Goal: Task Accomplishment & Management: Complete application form

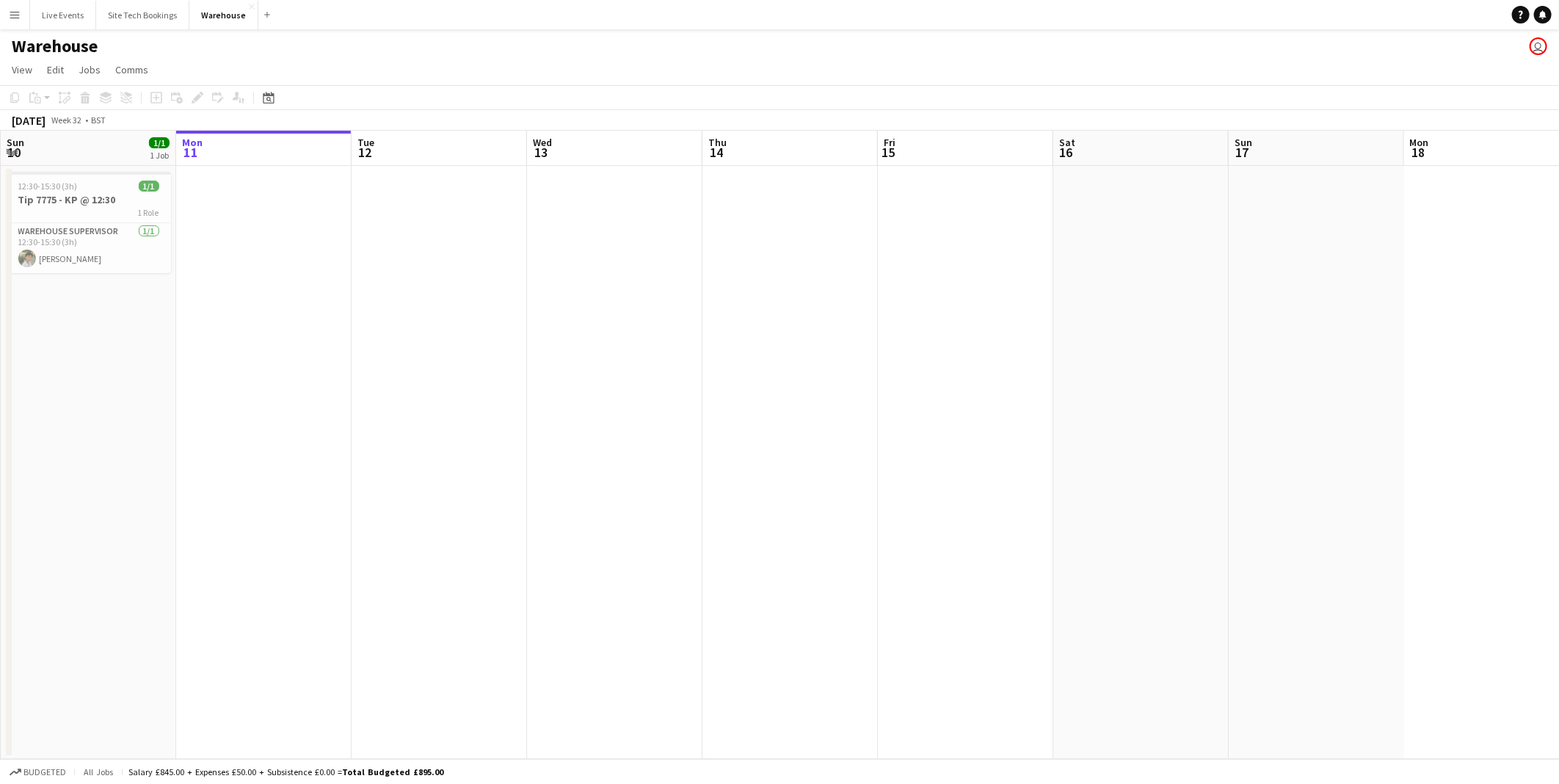
click at [1301, 282] on app-date-cell at bounding box center [1316, 461] width 175 height 593
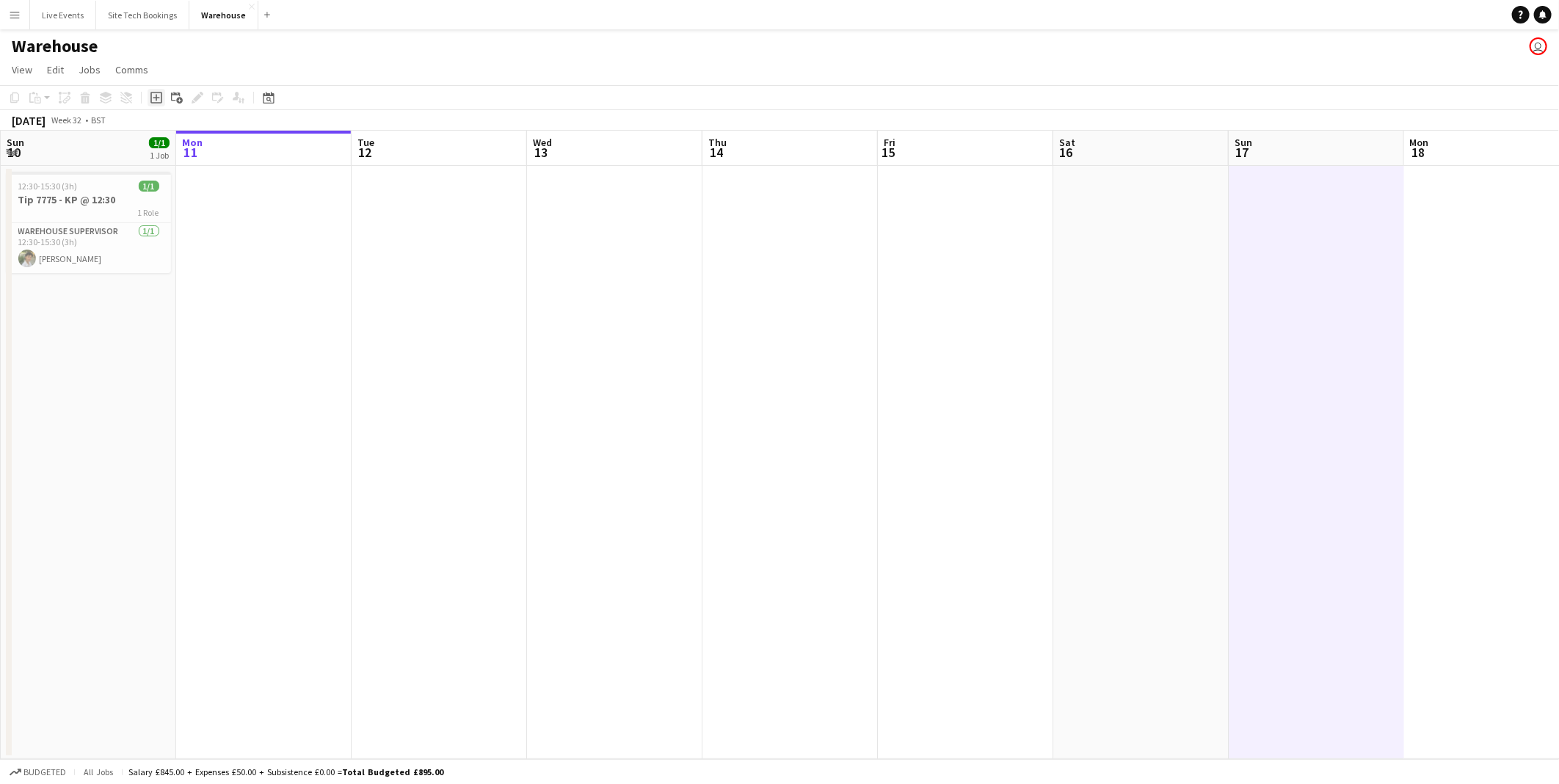
drag, startPoint x: 154, startPoint y: 100, endPoint x: 148, endPoint y: 94, distance: 8.5
click at [153, 100] on icon "Add job" at bounding box center [156, 97] width 12 height 12
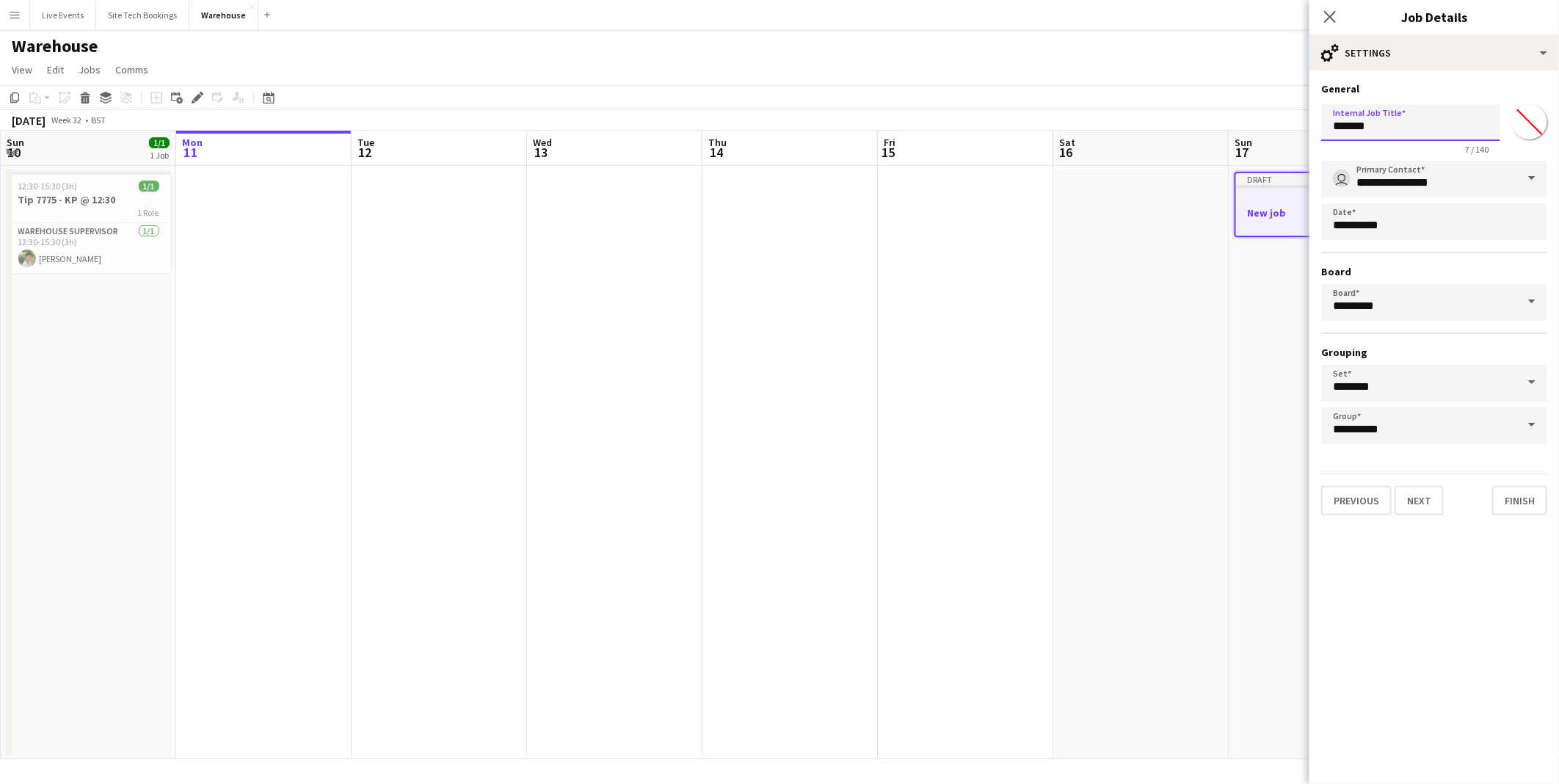
drag, startPoint x: 1388, startPoint y: 127, endPoint x: 1222, endPoint y: 120, distance: 166.1
click at [1222, 120] on body "Menu Boards Boards Boards All jobs Status Workforce Workforce My Workforce Recr…" at bounding box center [779, 392] width 1559 height 784
type input "**********"
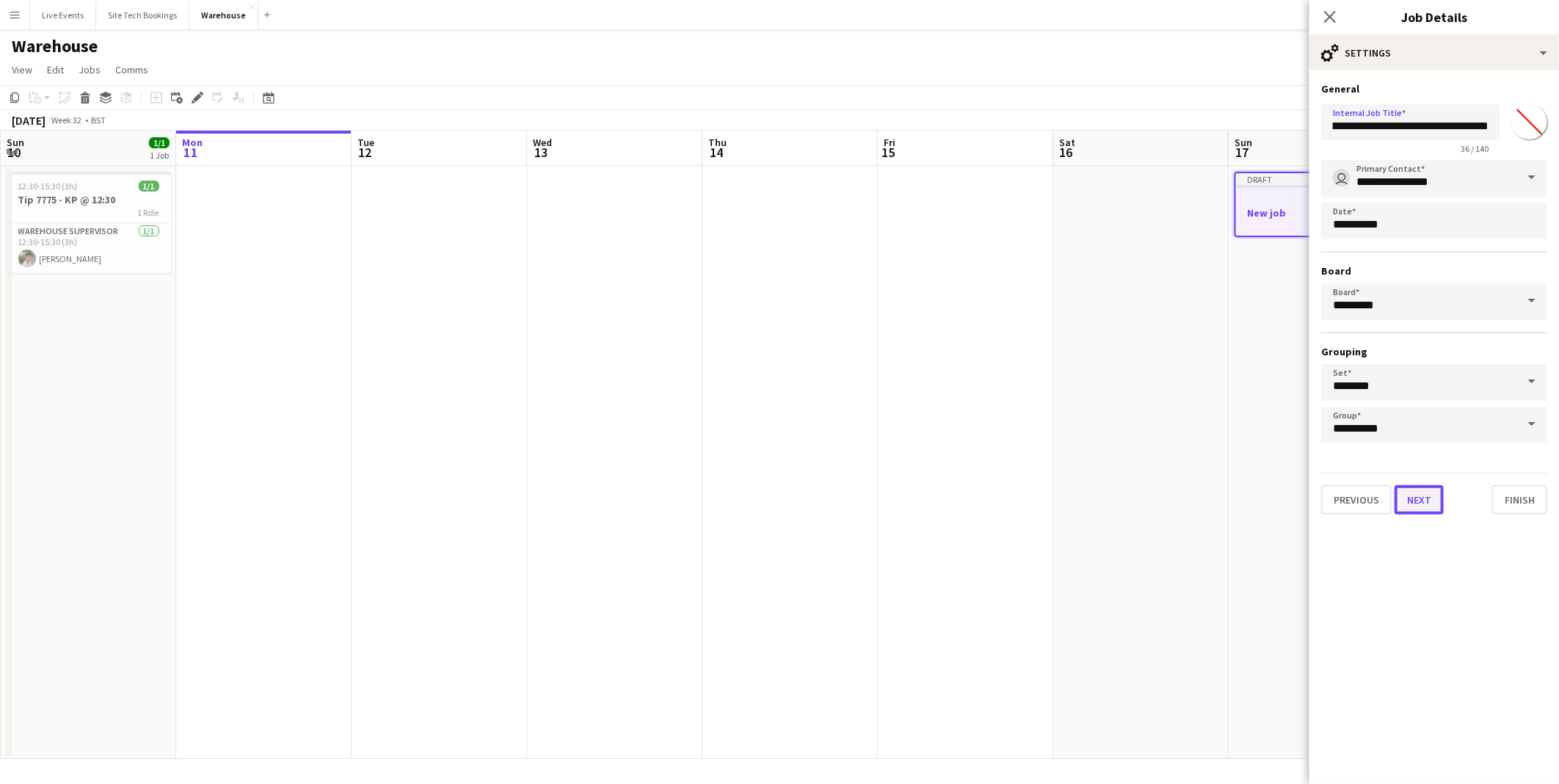
click at [1426, 497] on button "Next" at bounding box center [1418, 499] width 49 height 29
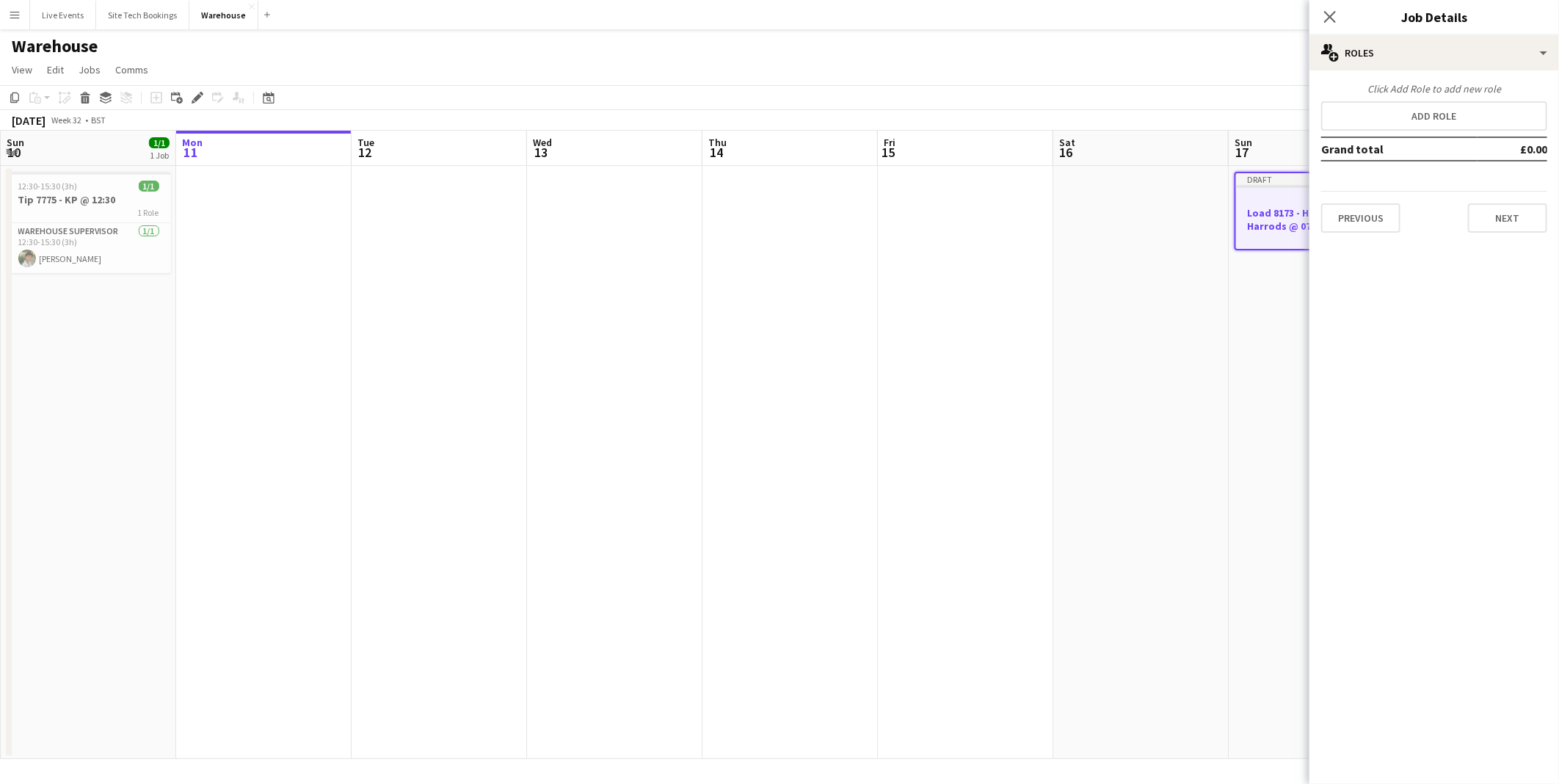
scroll to position [0, 0]
click at [1414, 110] on button "Add role" at bounding box center [1434, 116] width 226 height 29
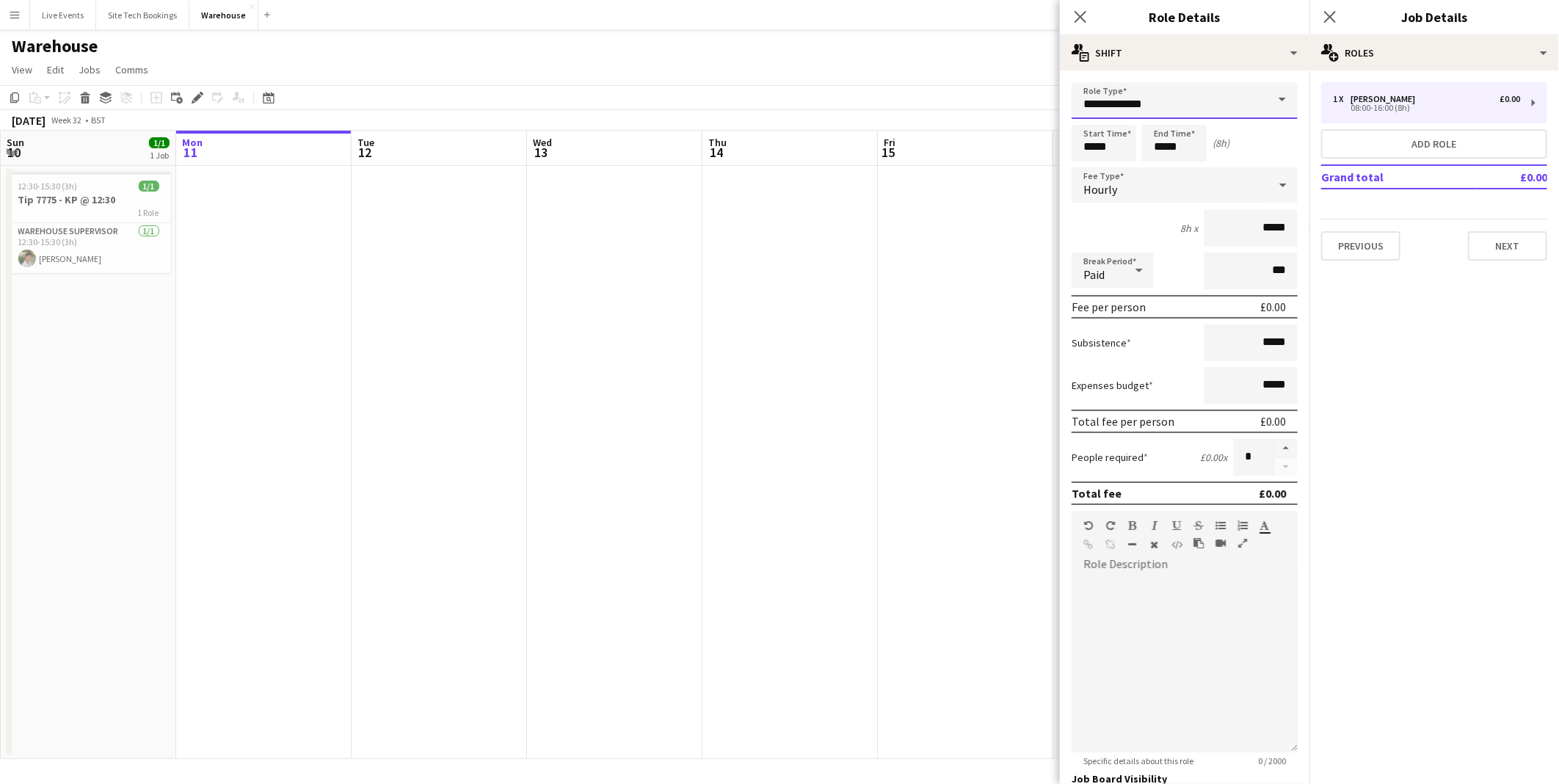
click at [1179, 101] on input "**********" at bounding box center [1185, 101] width 226 height 37
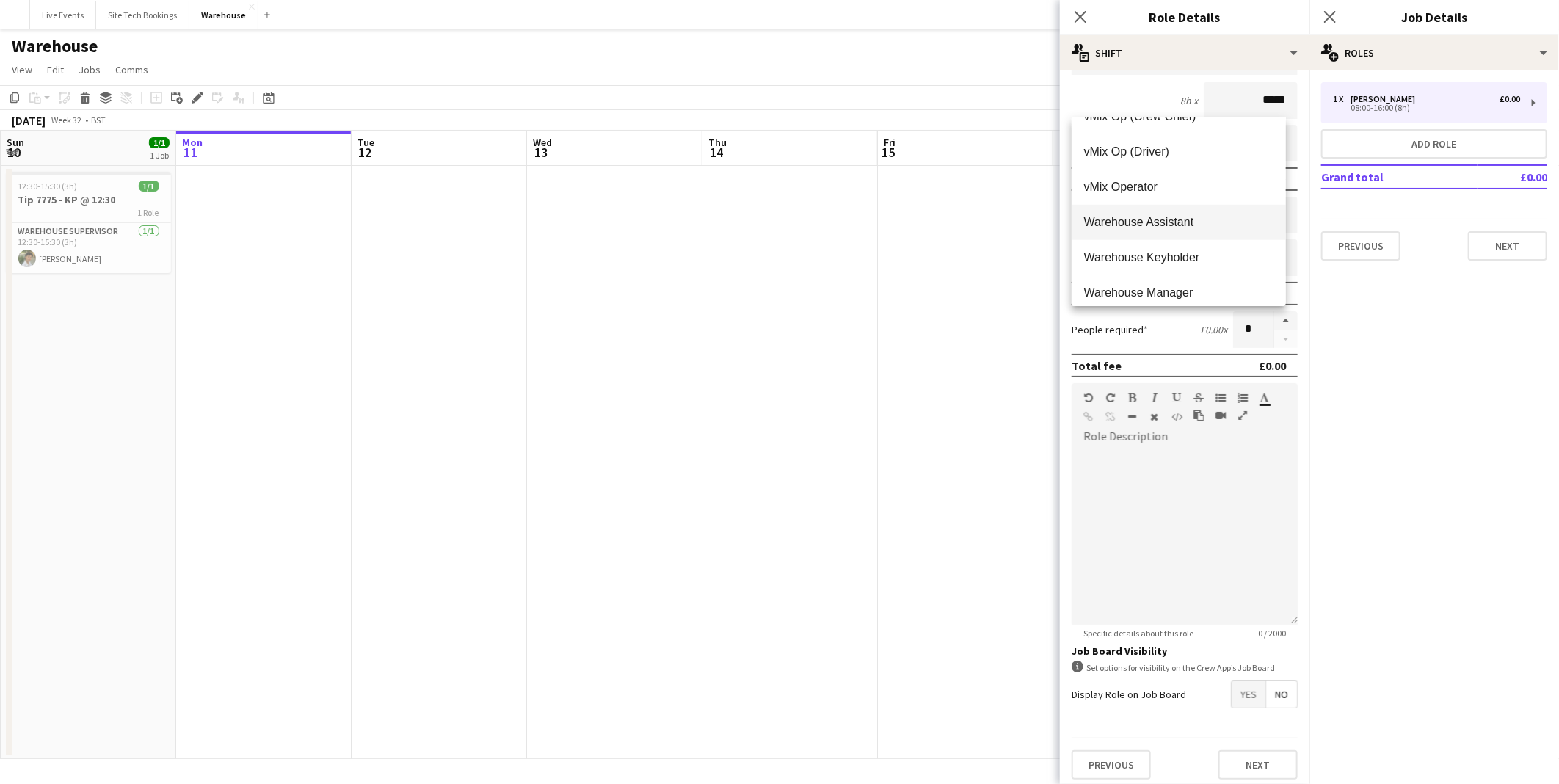
scroll to position [4369, 0]
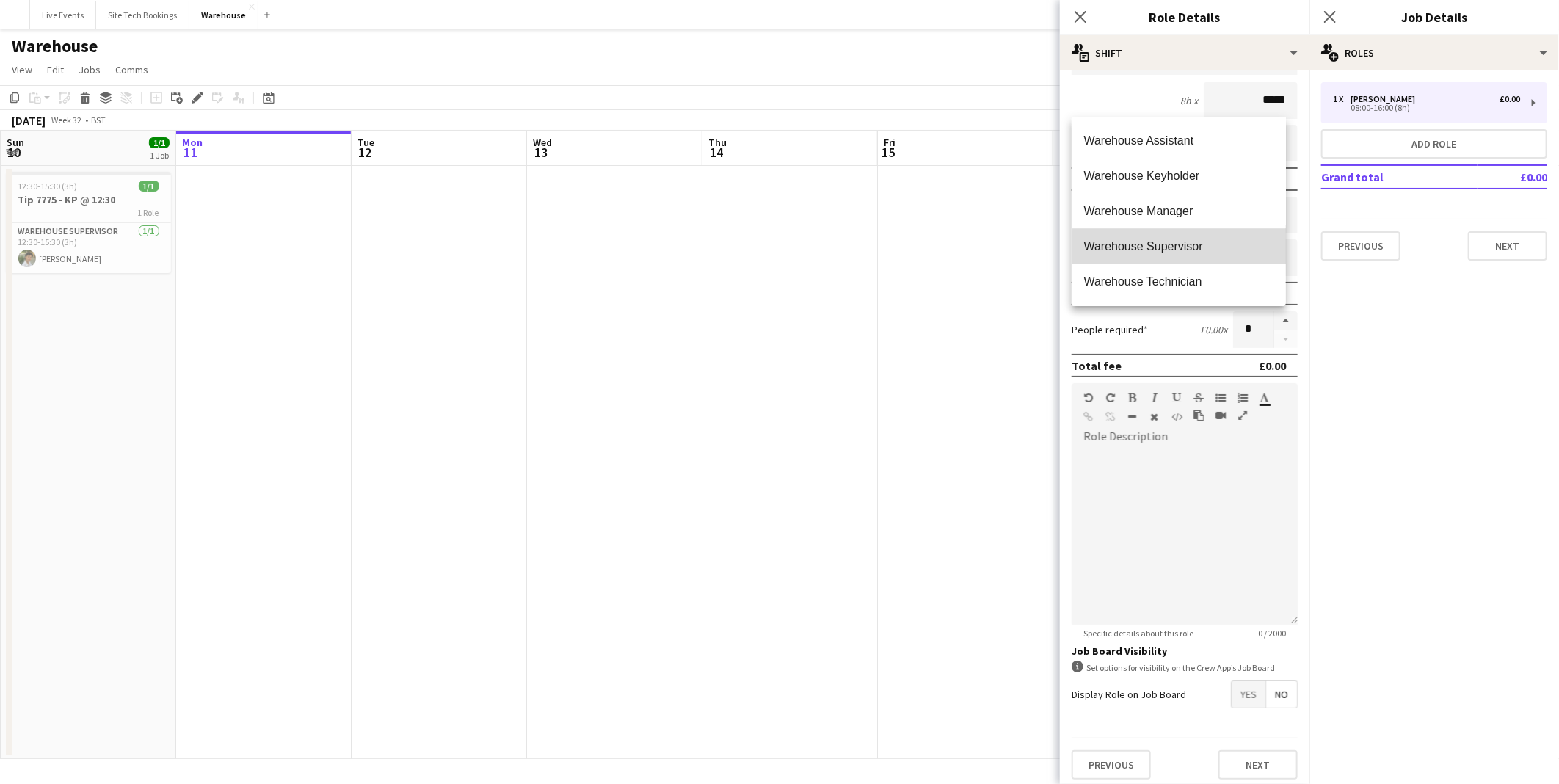
click at [1190, 246] on span "Warehouse Supervisor" at bounding box center [1178, 246] width 190 height 14
type input "**********"
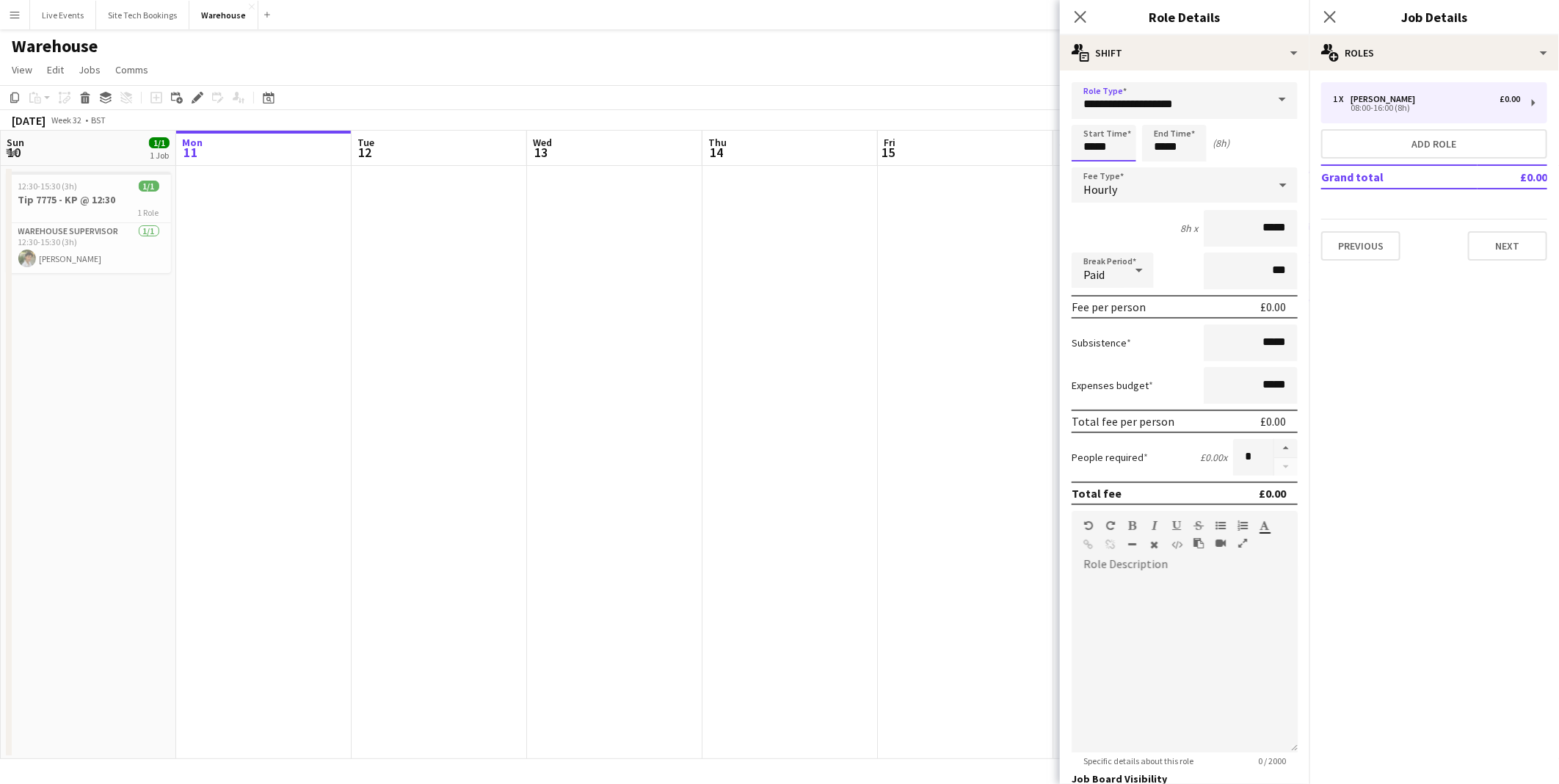
drag, startPoint x: 1116, startPoint y: 152, endPoint x: 1033, endPoint y: 143, distance: 83.5
click at [1033, 143] on body "Menu Boards Boards Boards All jobs Status Workforce Workforce My Workforce Recr…" at bounding box center [779, 392] width 1559 height 784
type input "*****"
drag, startPoint x: 1191, startPoint y: 150, endPoint x: 1142, endPoint y: 150, distance: 49.0
click at [1142, 150] on input "*****" at bounding box center [1174, 143] width 65 height 37
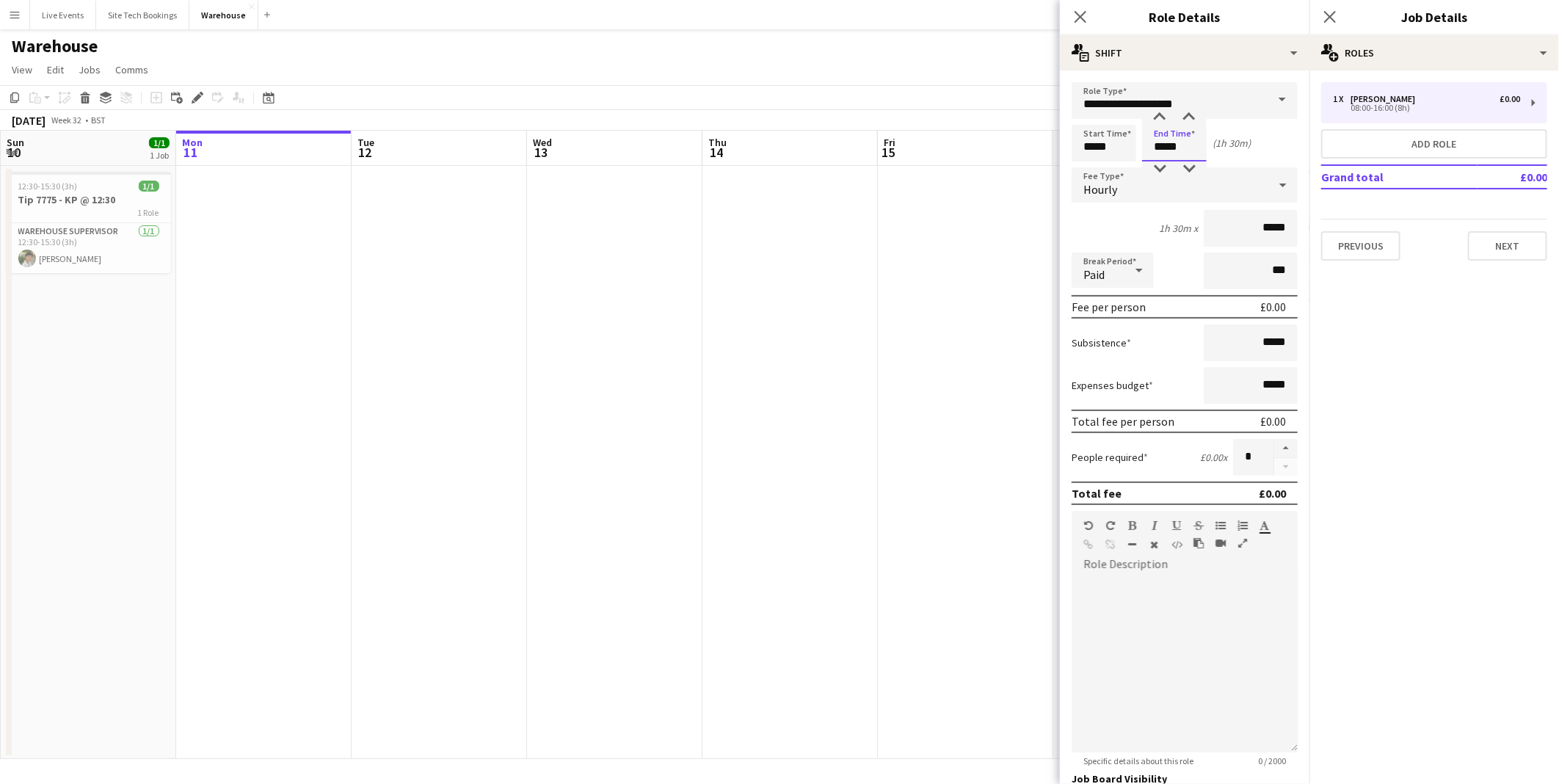
type input "*****"
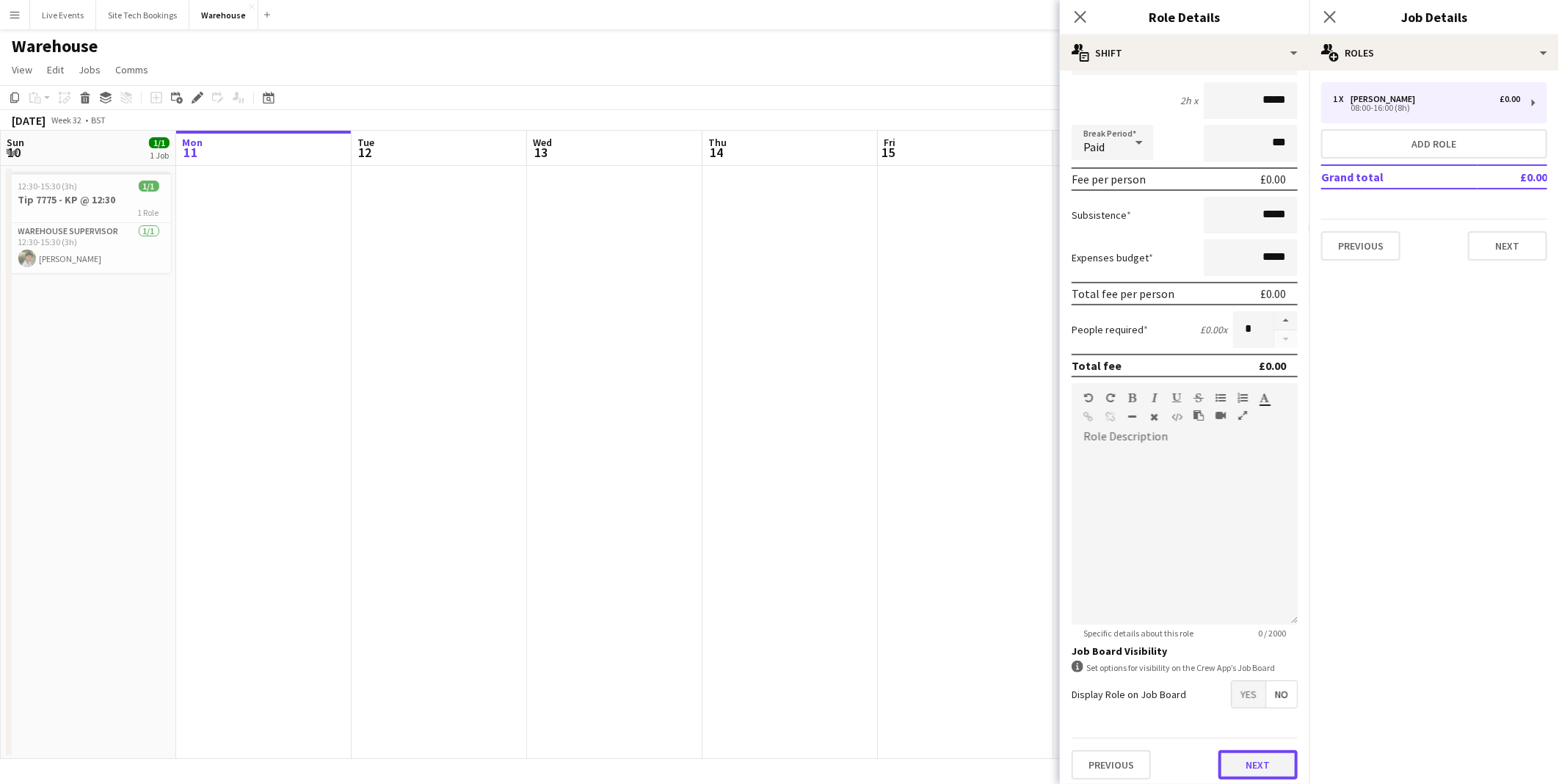
click at [1243, 765] on button "Next" at bounding box center [1257, 764] width 79 height 29
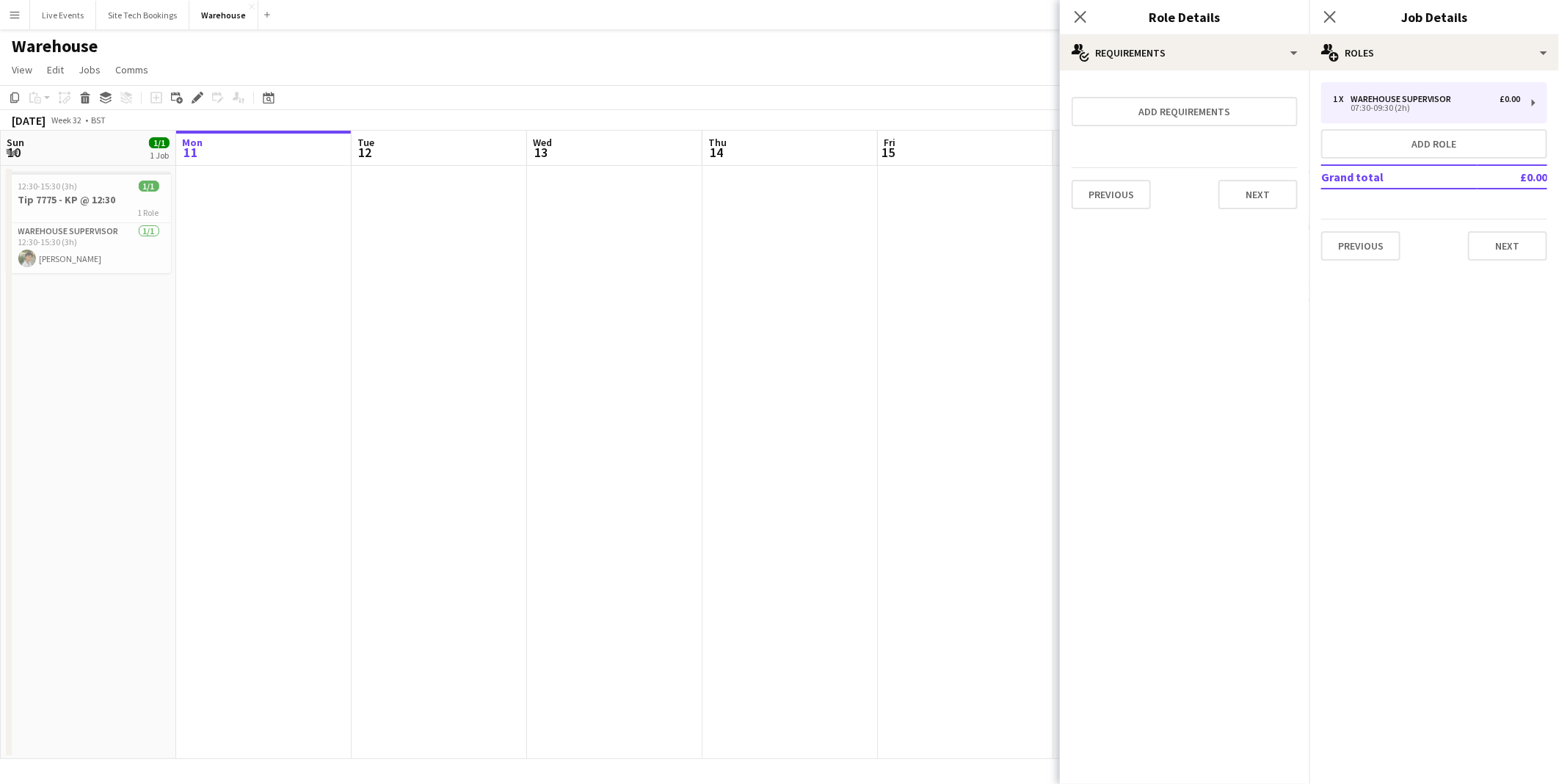
scroll to position [0, 0]
click at [1359, 135] on button "Add role" at bounding box center [1434, 143] width 226 height 29
type input "**********"
type input "*****"
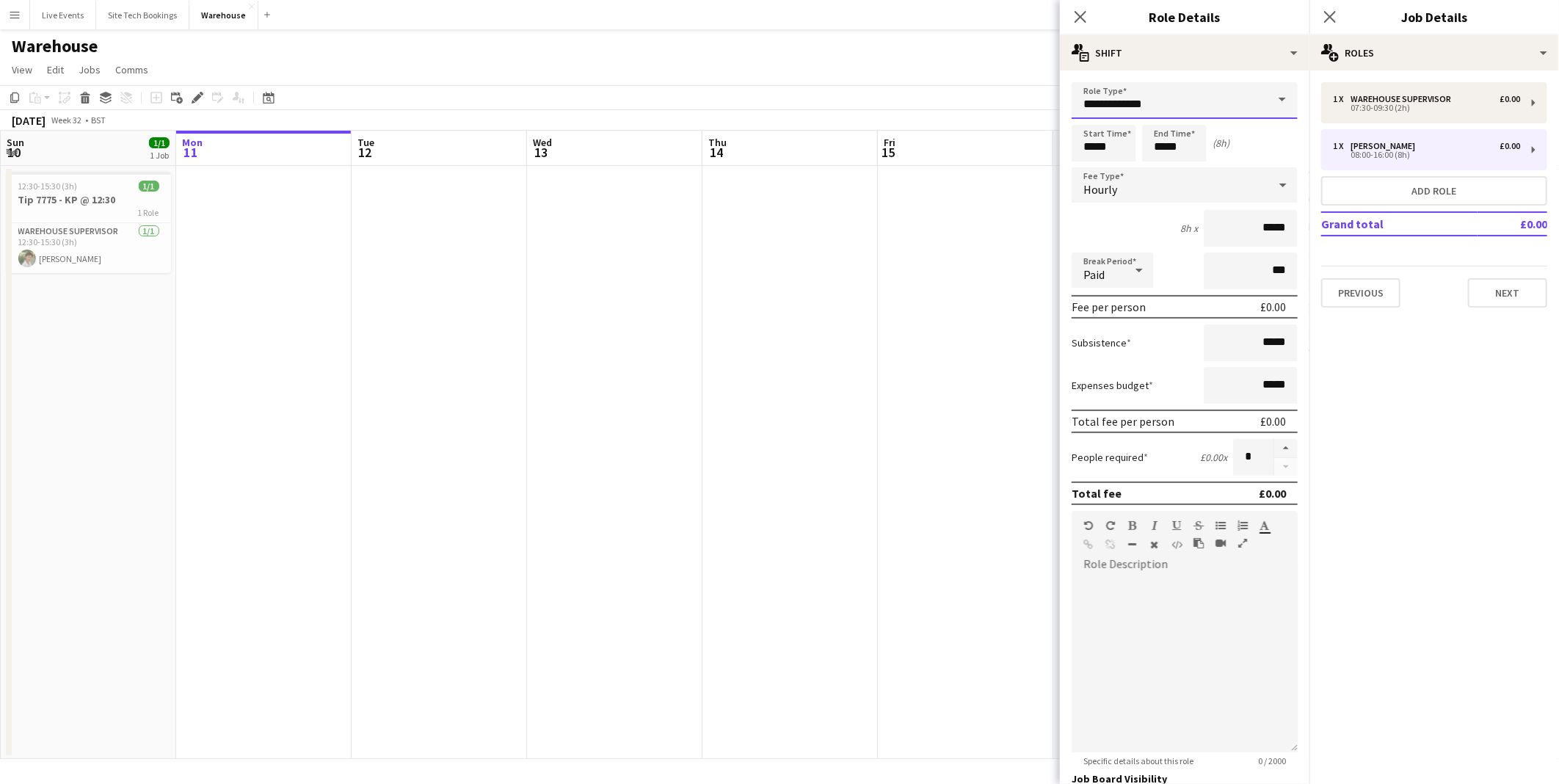
click at [1183, 96] on input "**********" at bounding box center [1185, 101] width 226 height 37
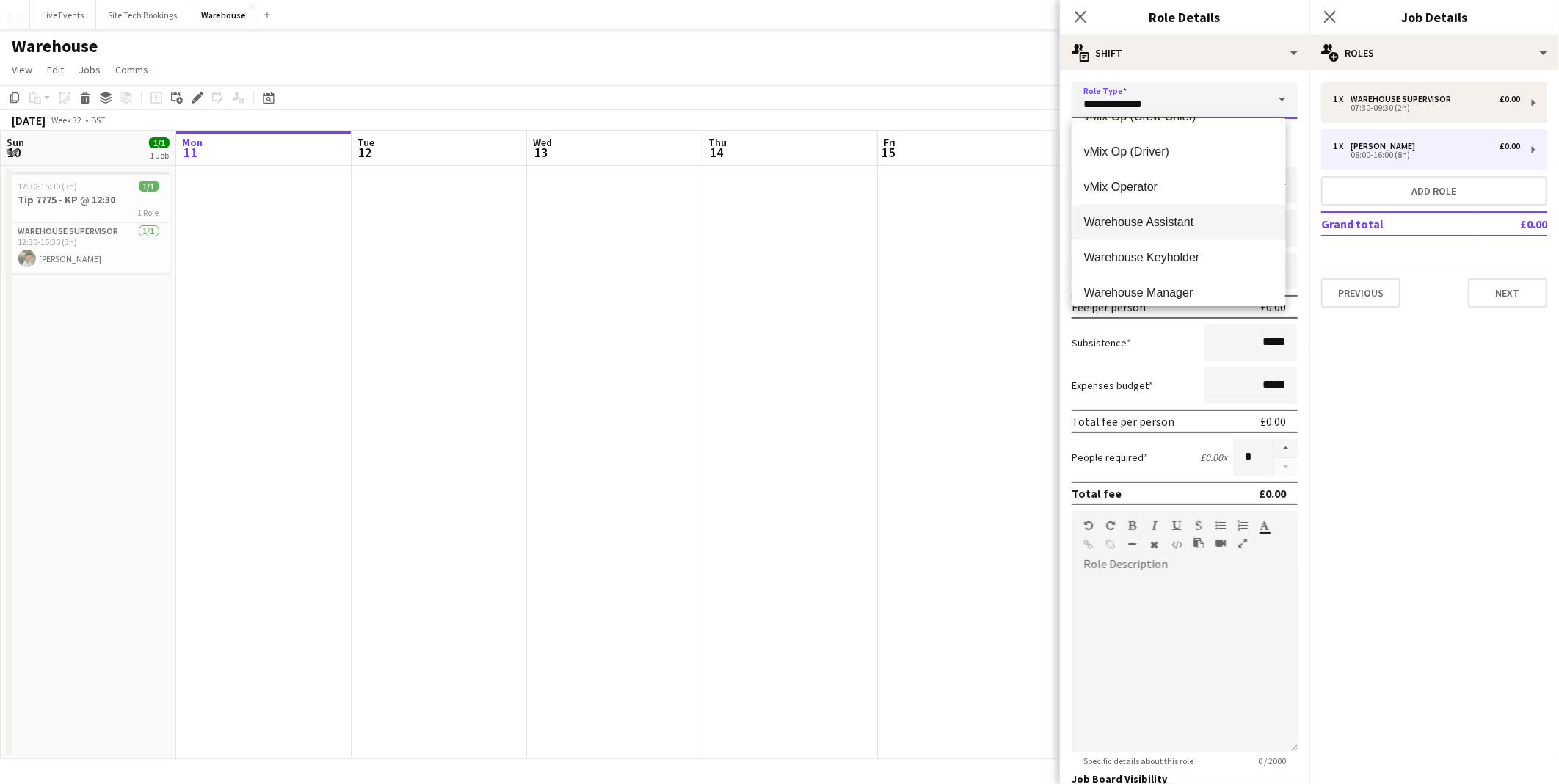
scroll to position [4369, 0]
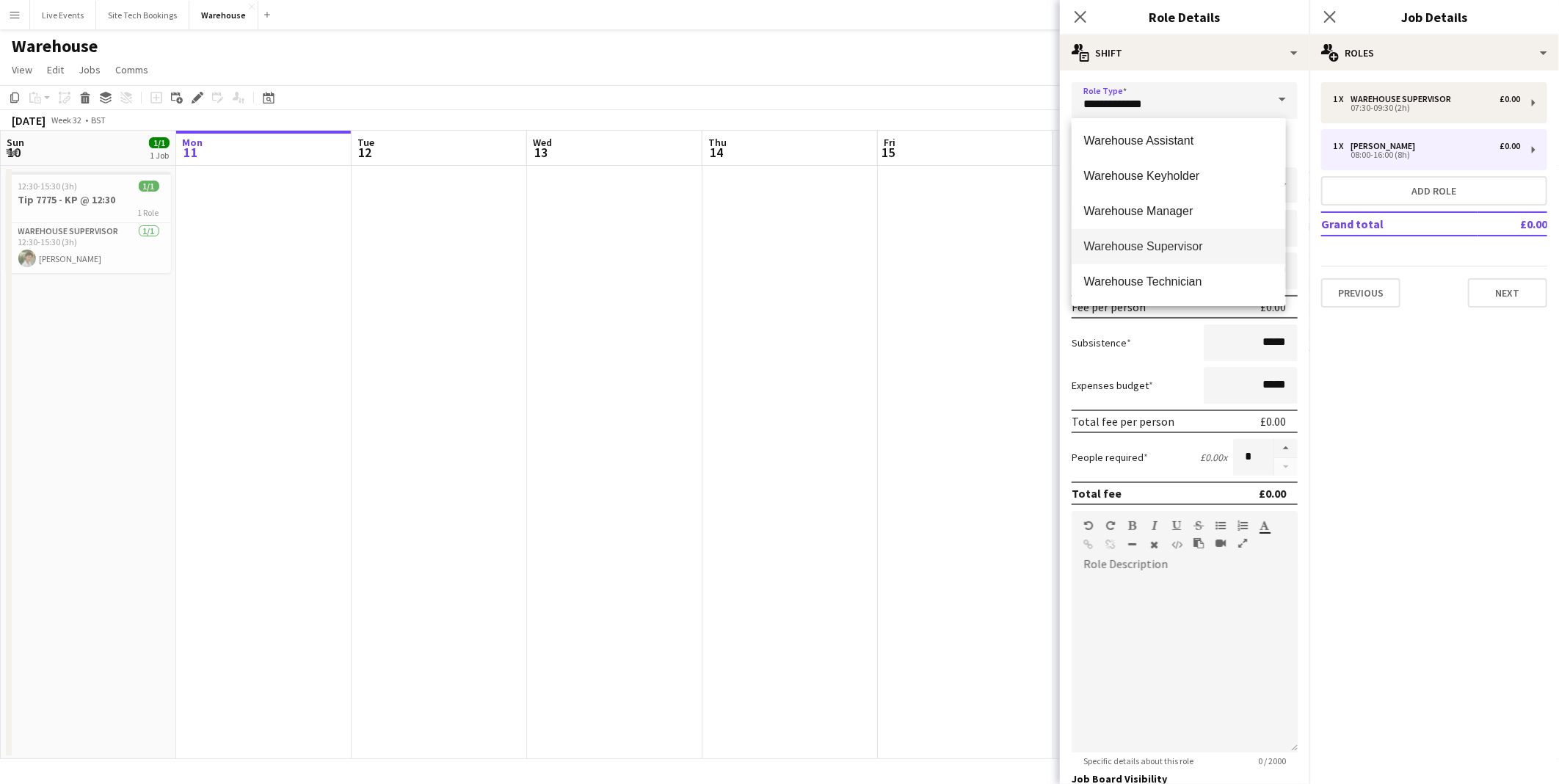
click at [1202, 279] on span "Warehouse Technician" at bounding box center [1178, 281] width 190 height 14
type input "**********"
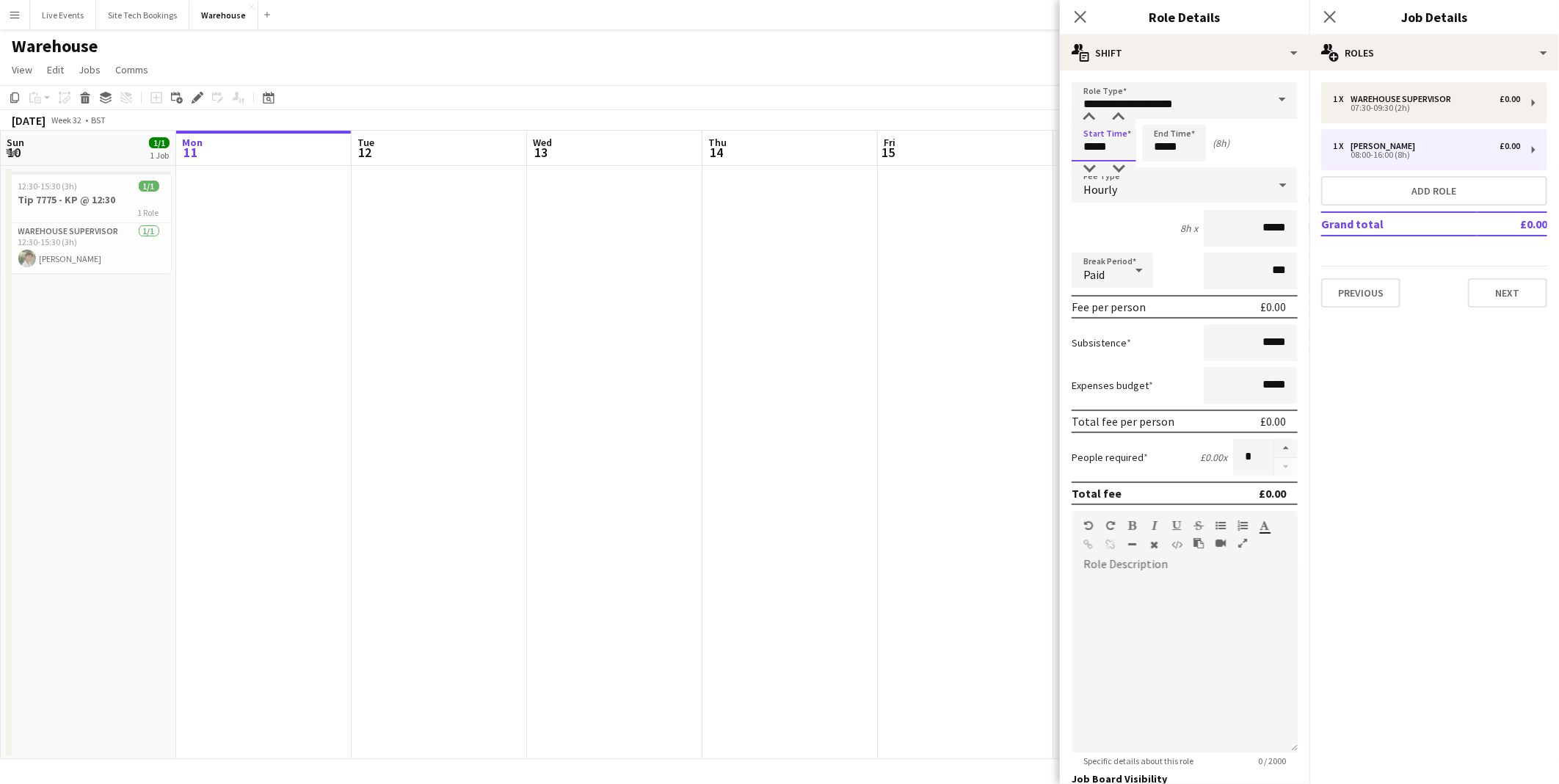
drag, startPoint x: 1117, startPoint y: 153, endPoint x: 1034, endPoint y: 151, distance: 83.0
click at [1033, 152] on body "Menu Boards Boards Boards All jobs Status Workforce Workforce My Workforce Recr…" at bounding box center [779, 392] width 1559 height 784
type input "*****"
drag, startPoint x: 1193, startPoint y: 149, endPoint x: 1097, endPoint y: 150, distance: 96.0
click at [1097, 150] on div "Start Time ***** End Time ***** (8h 30m)" at bounding box center [1185, 143] width 226 height 37
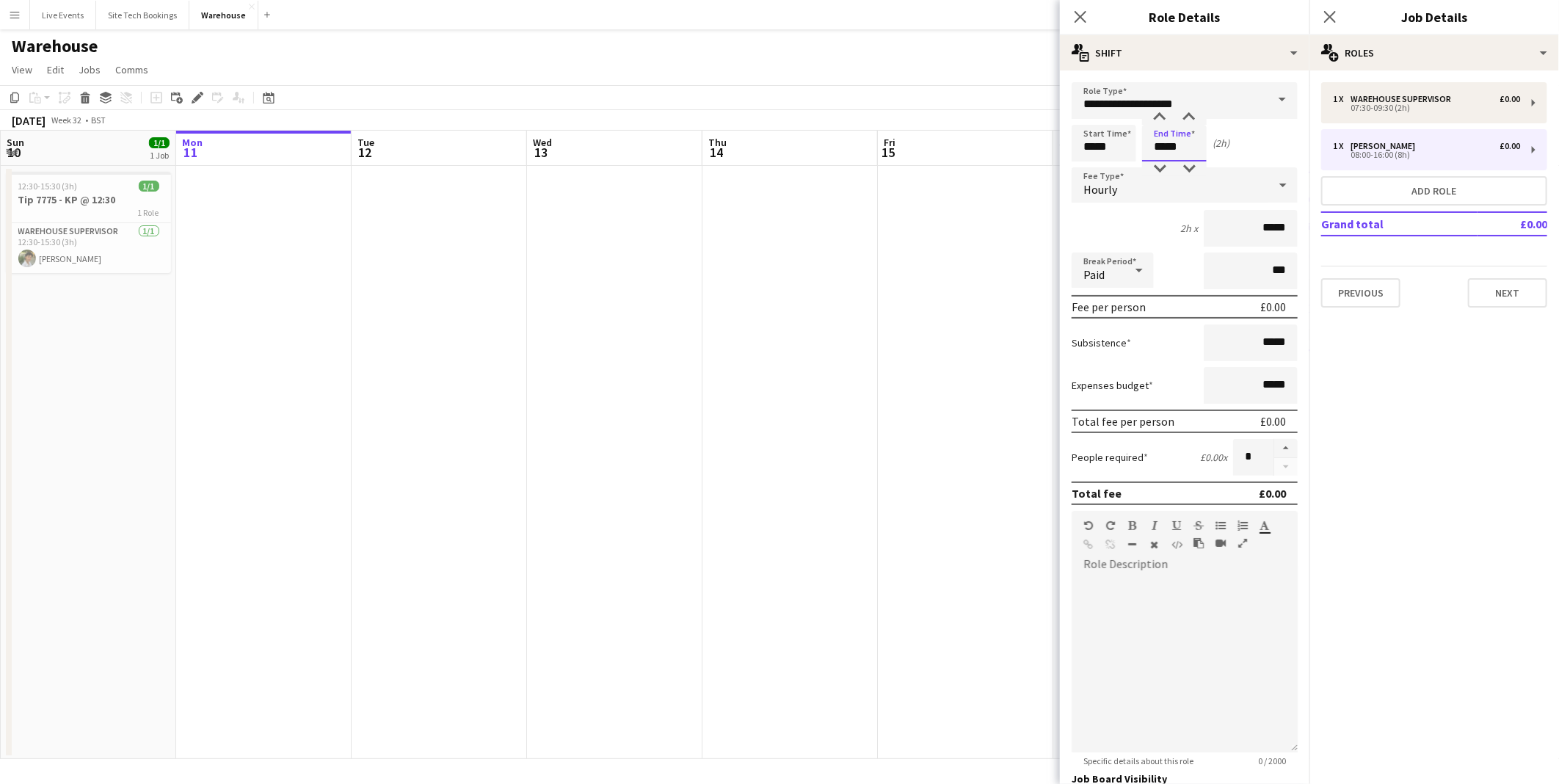
scroll to position [128, 0]
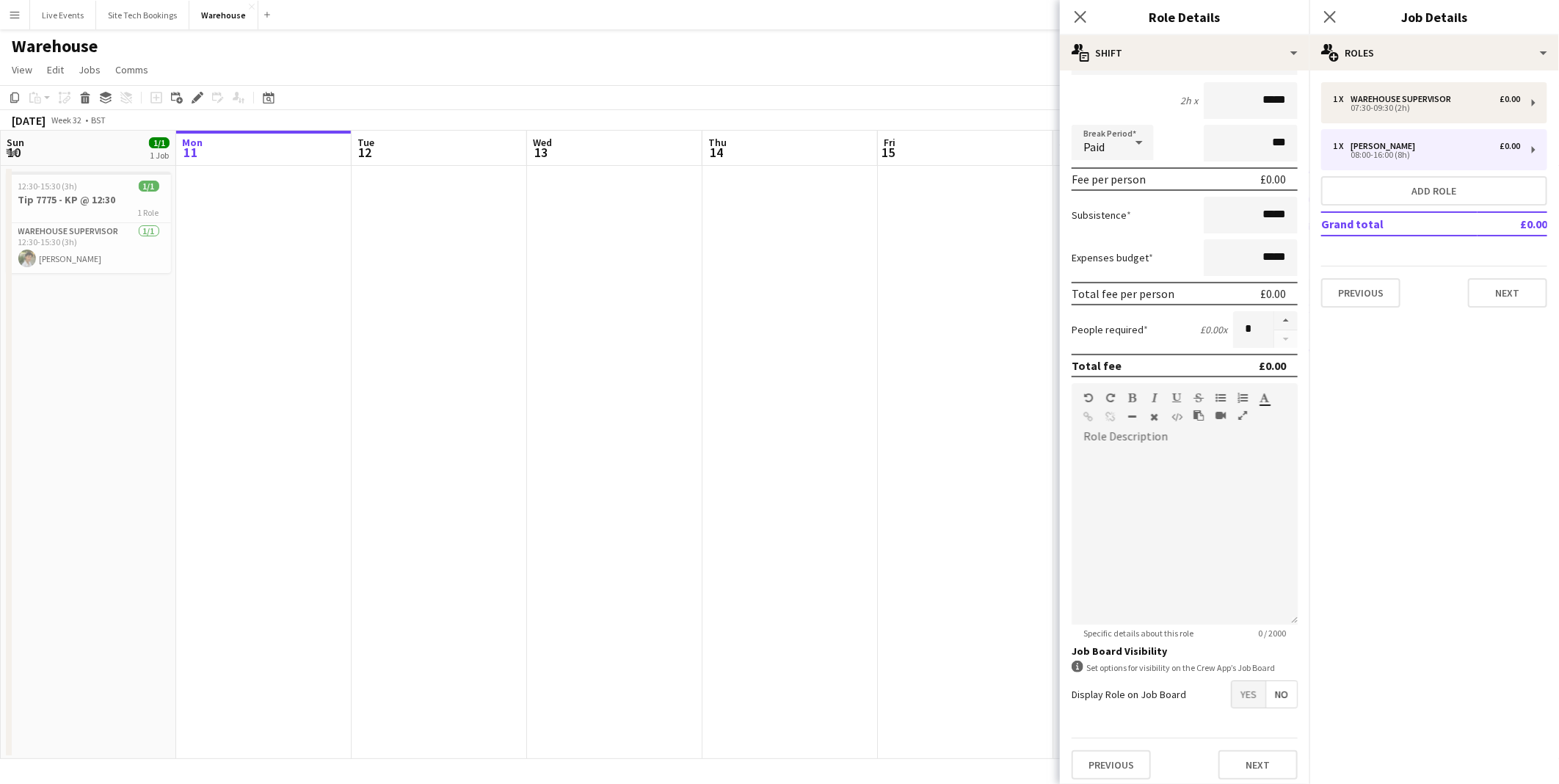
type input "*****"
click at [1236, 773] on div "Previous Next" at bounding box center [1185, 764] width 226 height 53
click at [1274, 314] on button "button" at bounding box center [1285, 320] width 23 height 19
click at [1274, 312] on button "button" at bounding box center [1285, 320] width 23 height 19
type input "*"
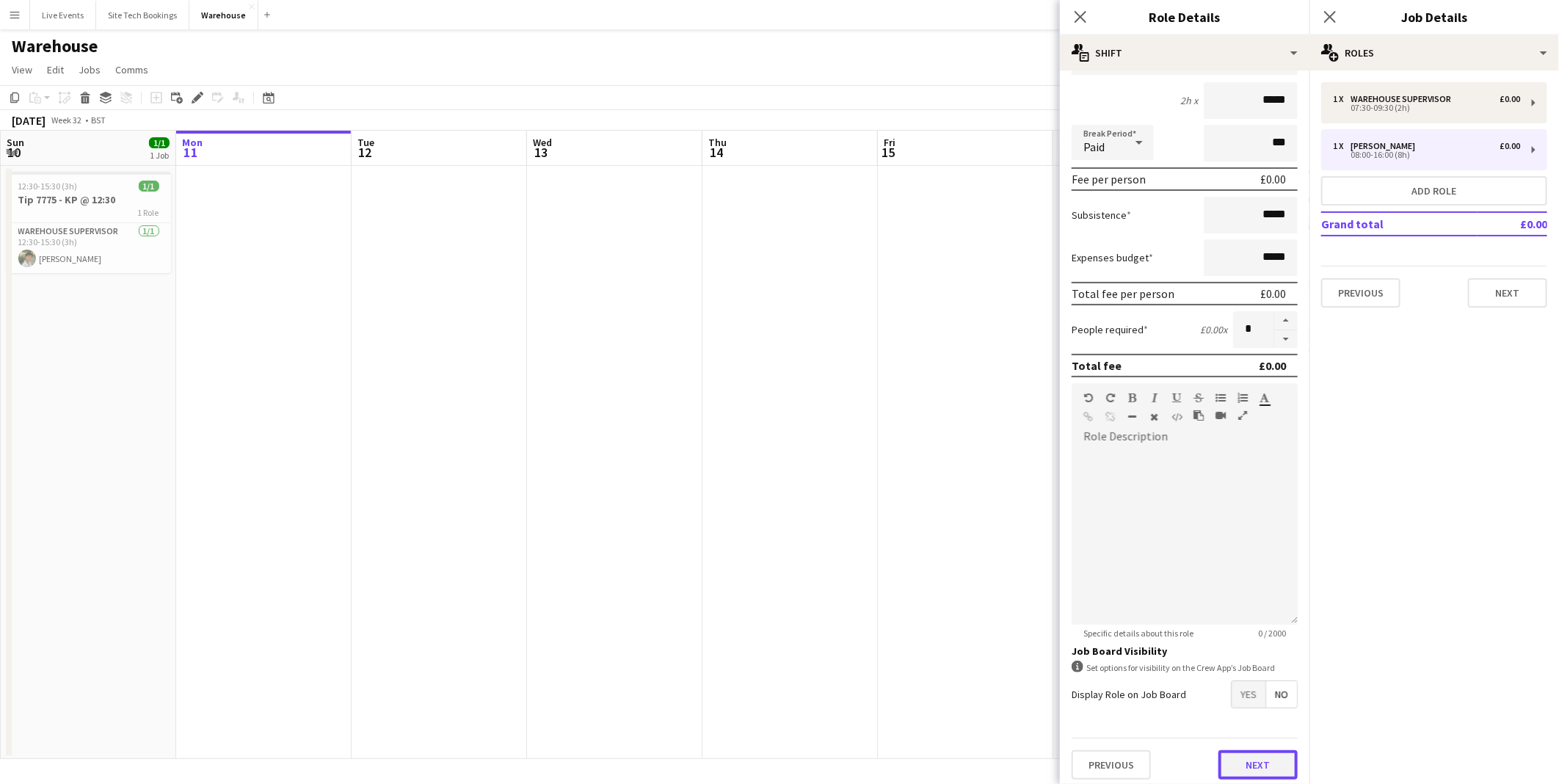
click at [1241, 754] on button "Next" at bounding box center [1257, 764] width 79 height 29
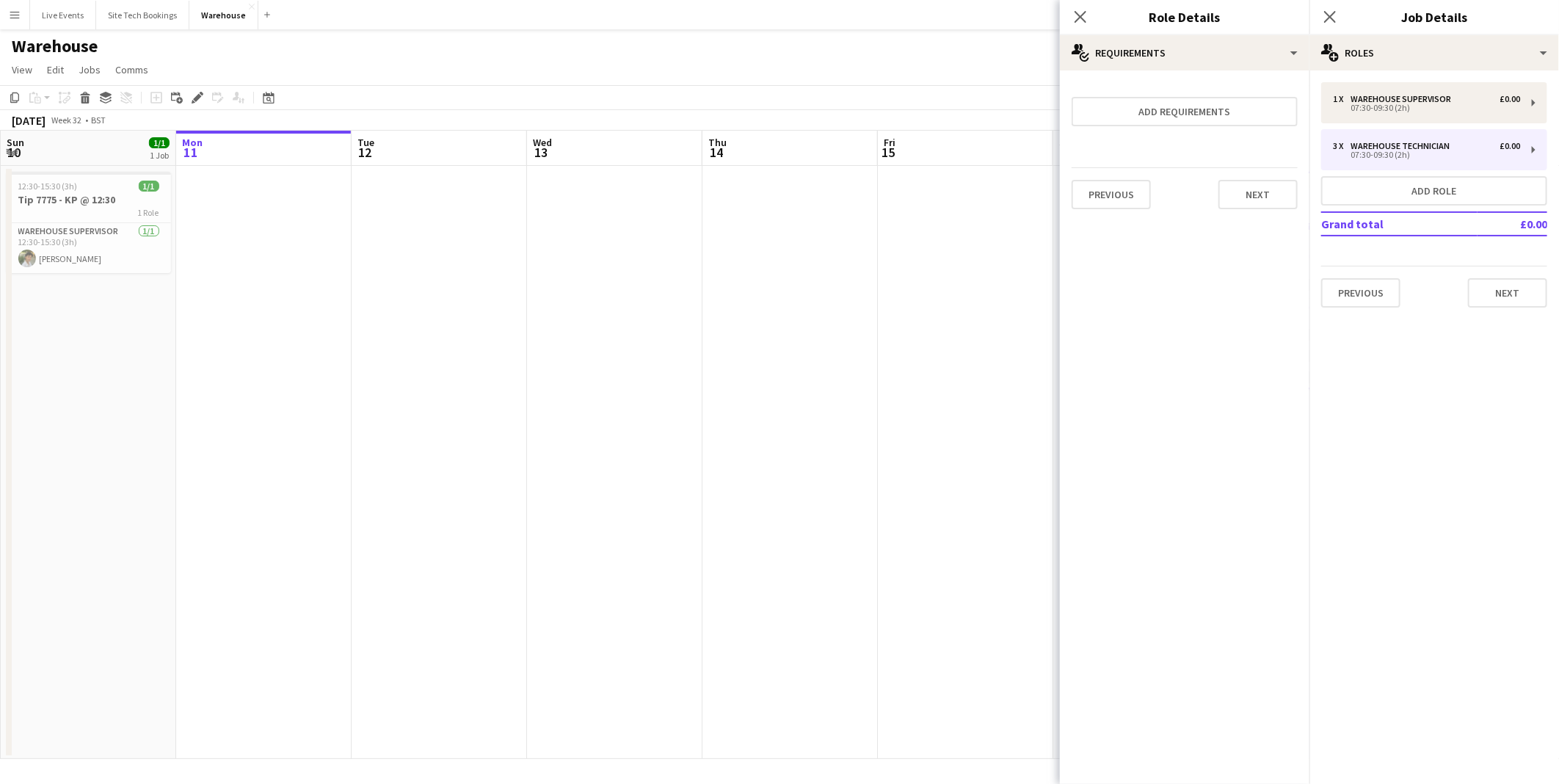
click at [1405, 551] on mat-expansion-panel "pencil3 General details 1 x Warehouse Supervisor £0.00 07:30-09:30 (2h) 3 x War…" at bounding box center [1434, 427] width 249 height 713
click at [1392, 108] on div "07:30-09:30 (2h)" at bounding box center [1426, 107] width 187 height 7
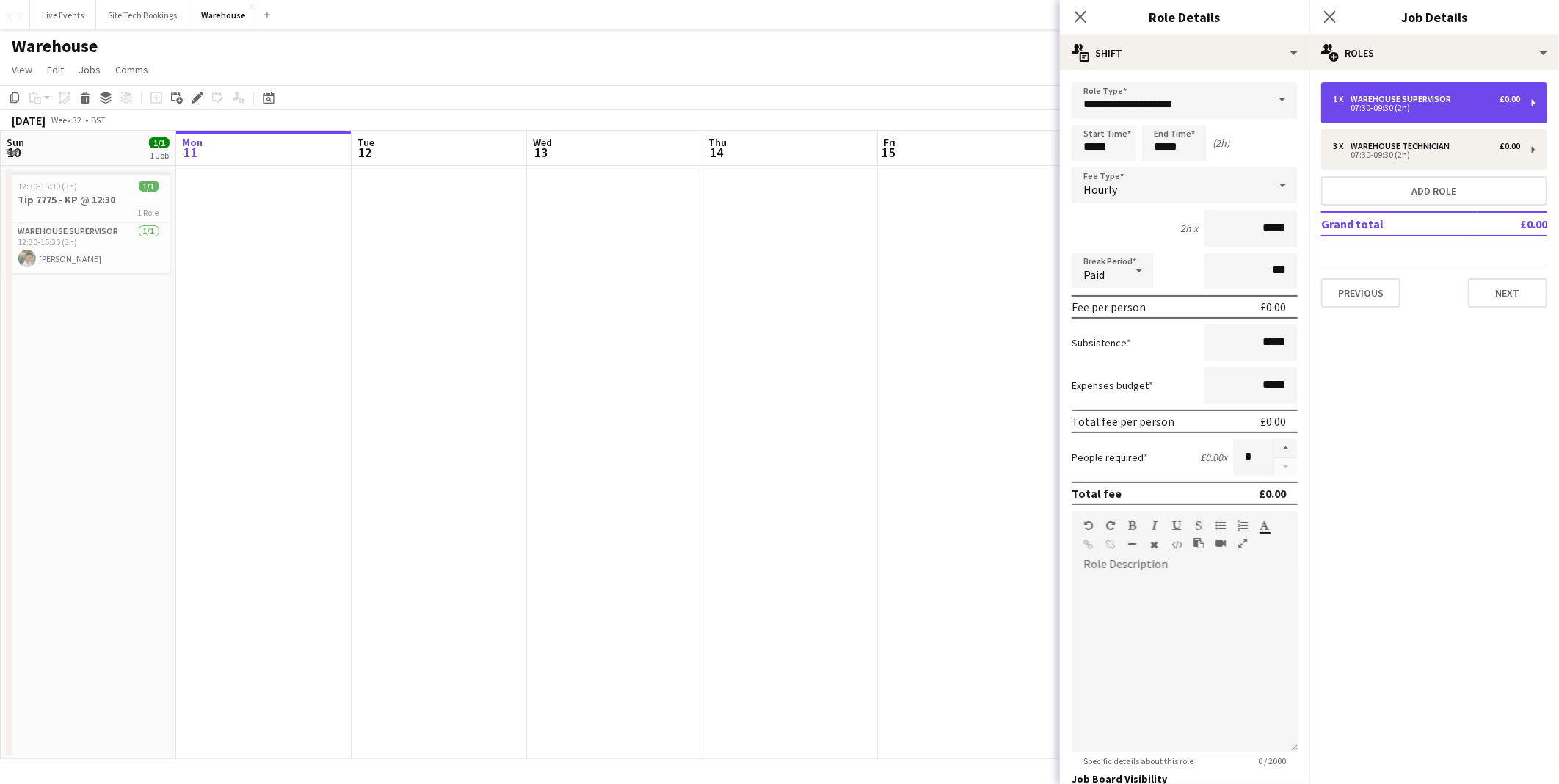
type input "**********"
type input "*"
drag, startPoint x: 1499, startPoint y: 370, endPoint x: 1501, endPoint y: 311, distance: 59.0
click at [1499, 369] on mat-expansion-panel "pencil3 General details 1 x Warehouse Supervisor £0.00 07:30-09:30 (2h) 3 x War…" at bounding box center [1434, 427] width 249 height 713
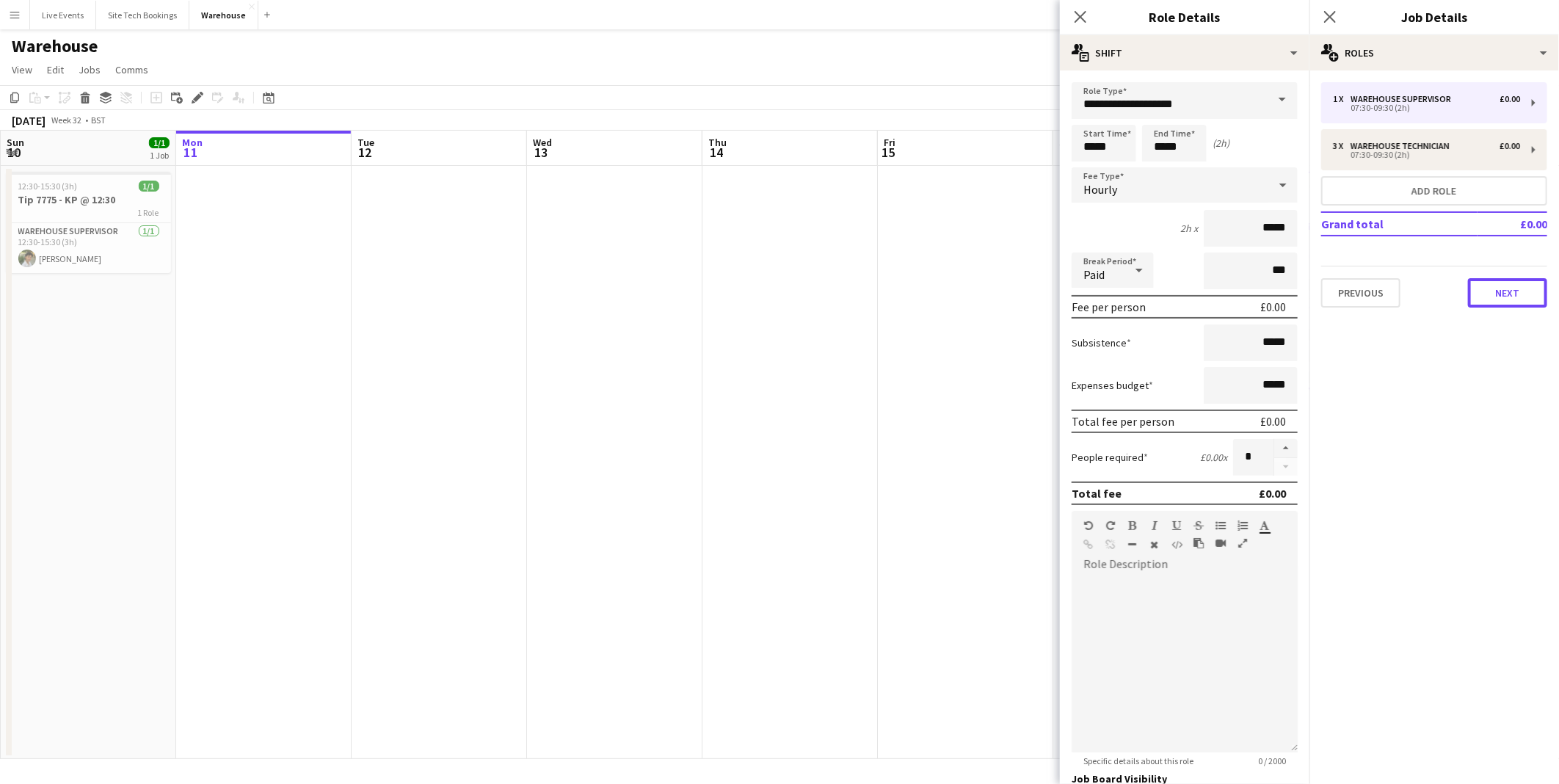
click at [1503, 291] on button "Next" at bounding box center [1507, 293] width 79 height 29
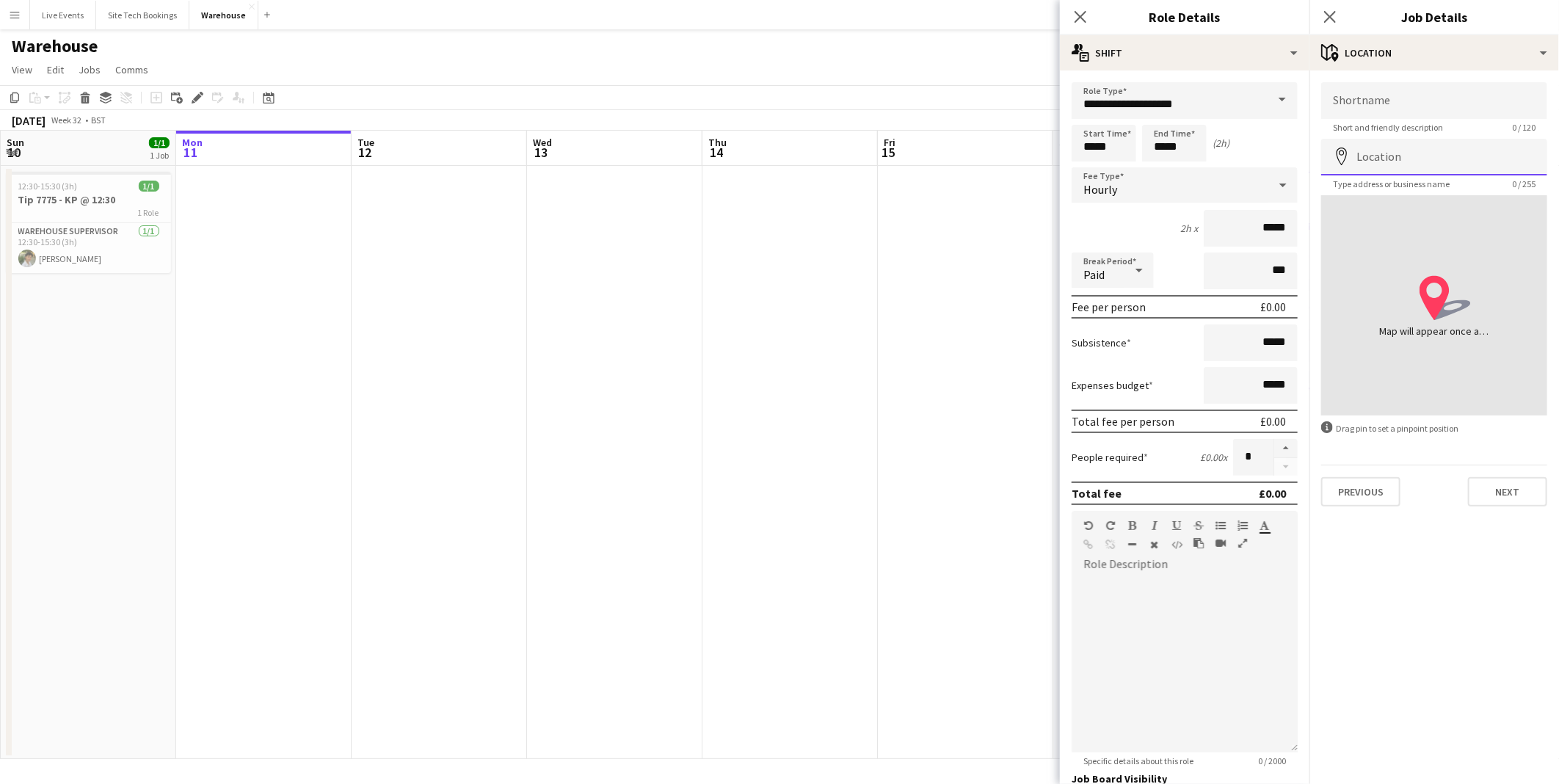
click at [1374, 157] on input "Location" at bounding box center [1434, 157] width 226 height 37
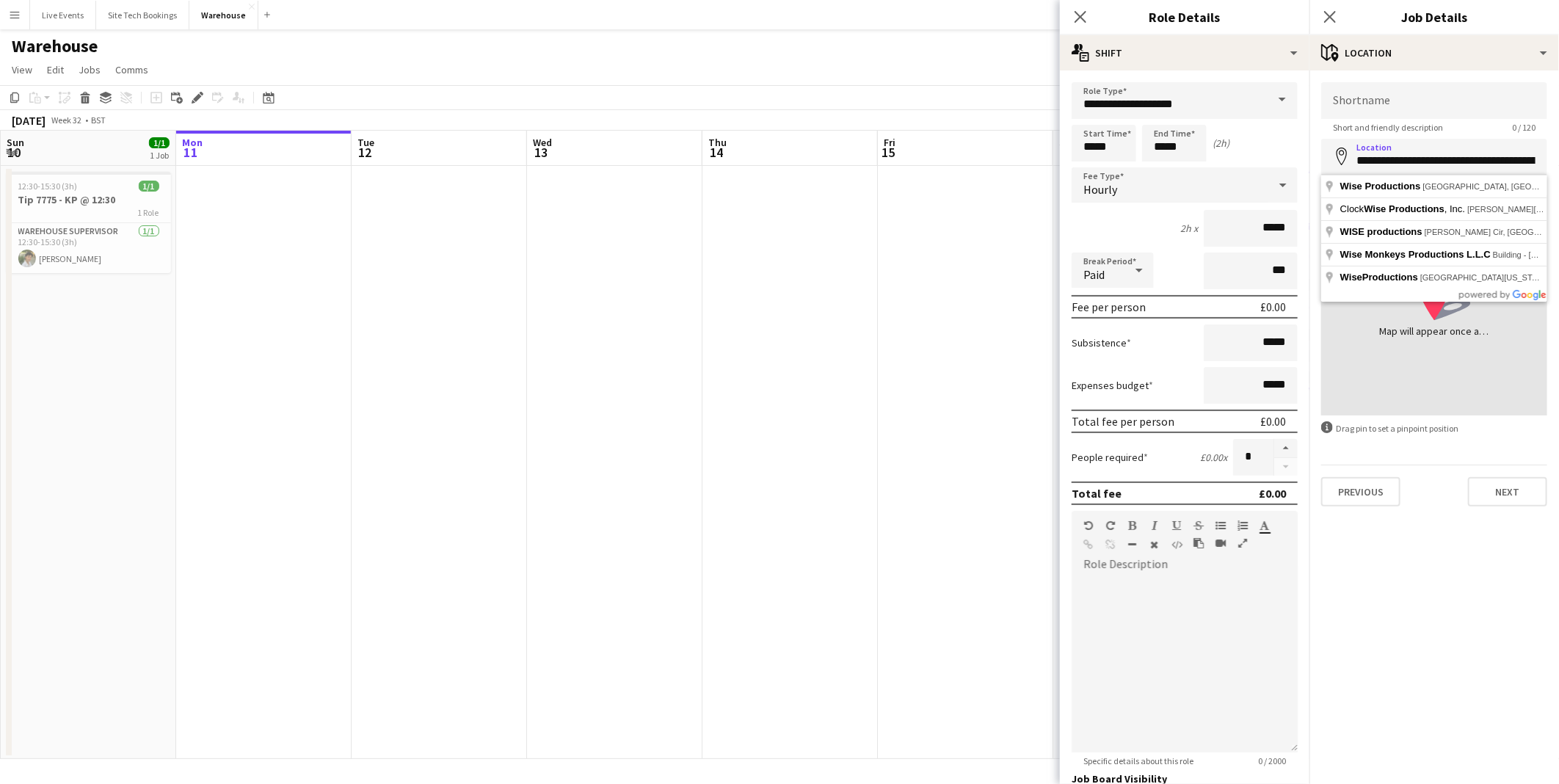
type input "**********"
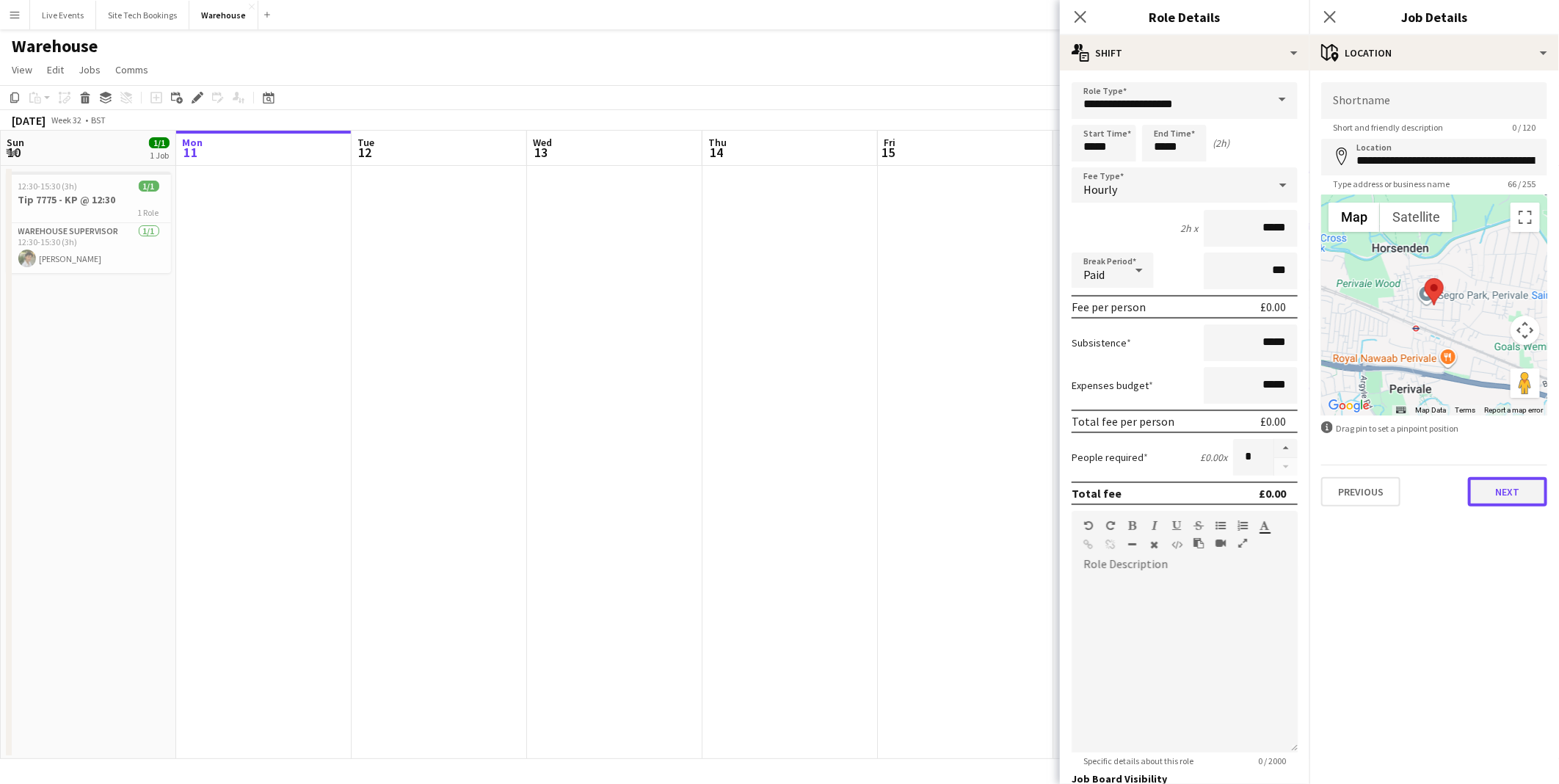
click at [1522, 485] on button "Next" at bounding box center [1507, 491] width 79 height 29
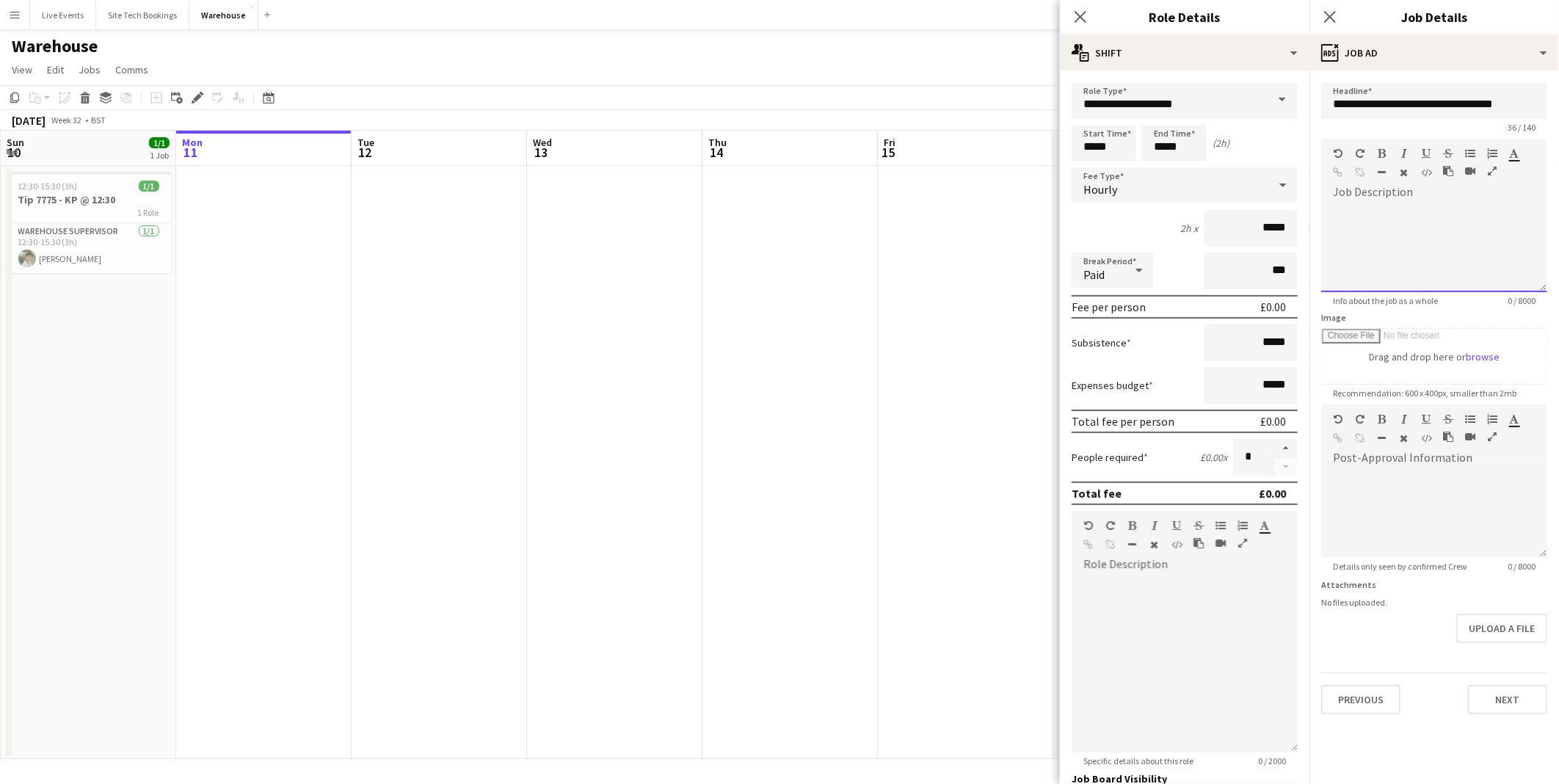
click at [1373, 186] on div "default Heading 1 Heading 2 Heading 3 Heading 4 Heading 5 Heading 6 Heading 7 P…" at bounding box center [1434, 166] width 226 height 55
click at [1508, 214] on div "**********" at bounding box center [1434, 248] width 226 height 88
click at [1524, 715] on div "**********" at bounding box center [1434, 398] width 249 height 655
click at [851, 517] on app-date-cell at bounding box center [790, 461] width 175 height 593
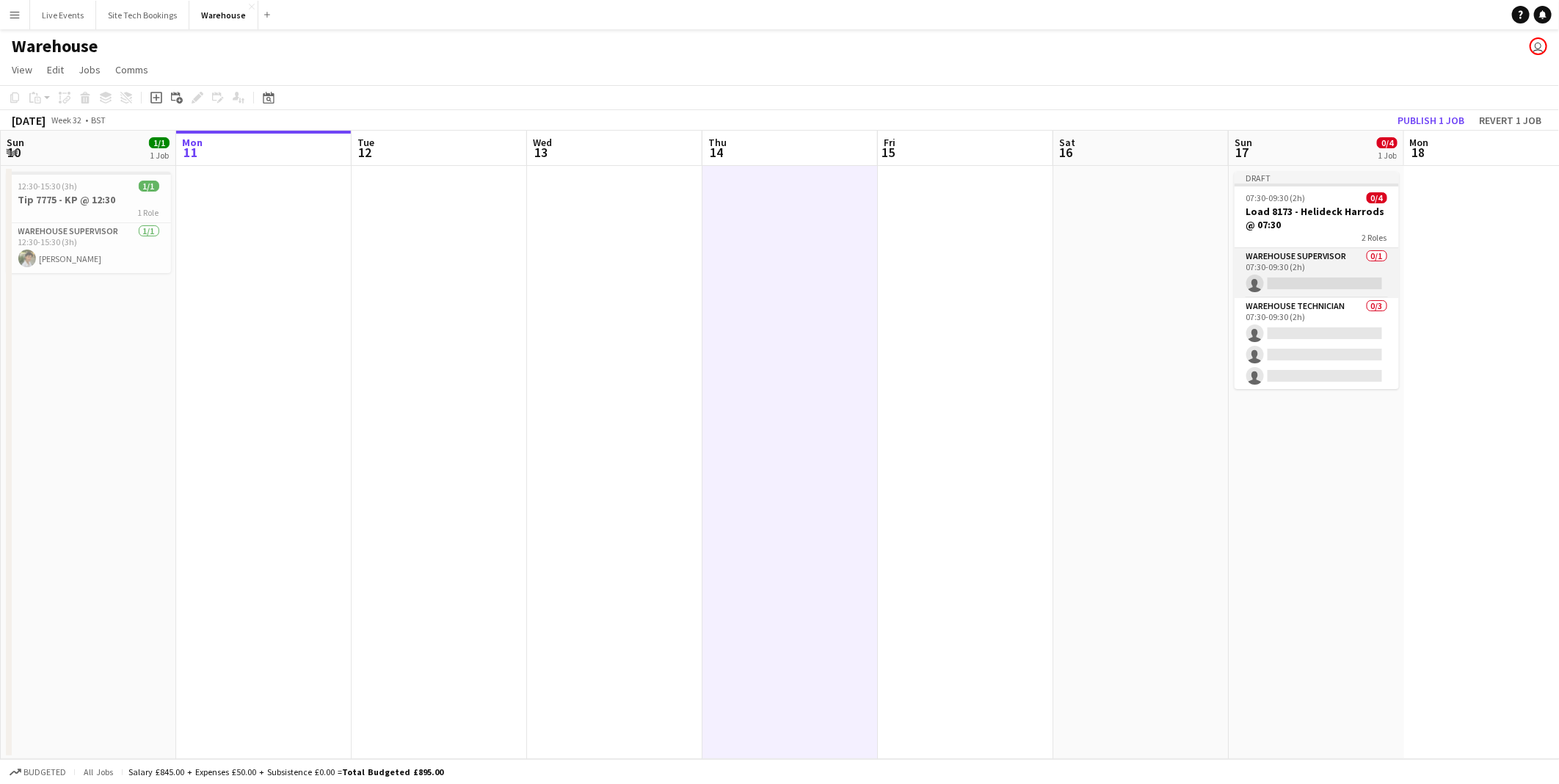
click at [1305, 279] on app-card-role "Warehouse Supervisor 0/1 07:30-09:30 (2h) single-neutral-actions" at bounding box center [1317, 273] width 165 height 50
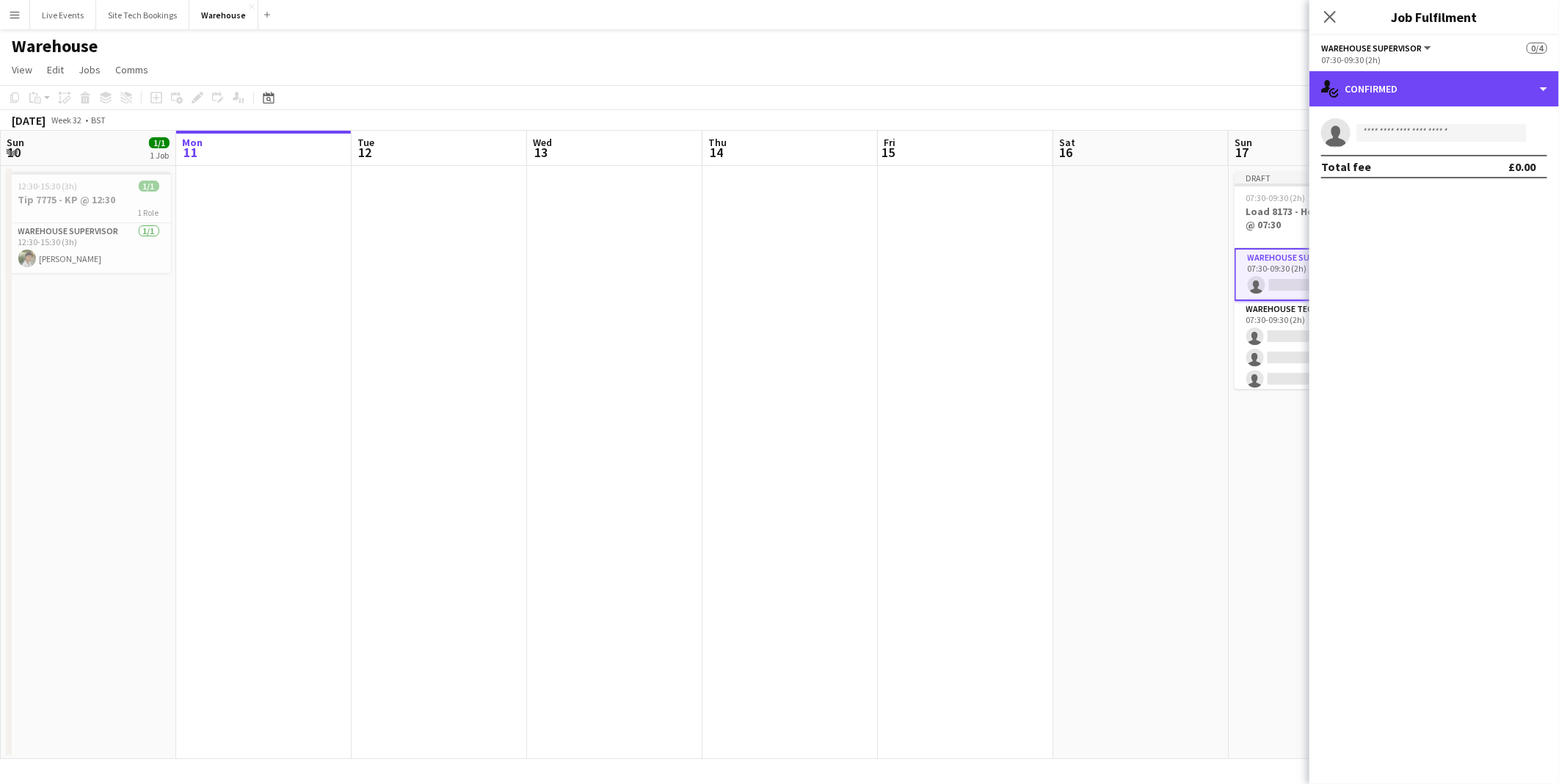
click at [1434, 99] on div "single-neutral-actions-check-2 Confirmed" at bounding box center [1434, 89] width 249 height 35
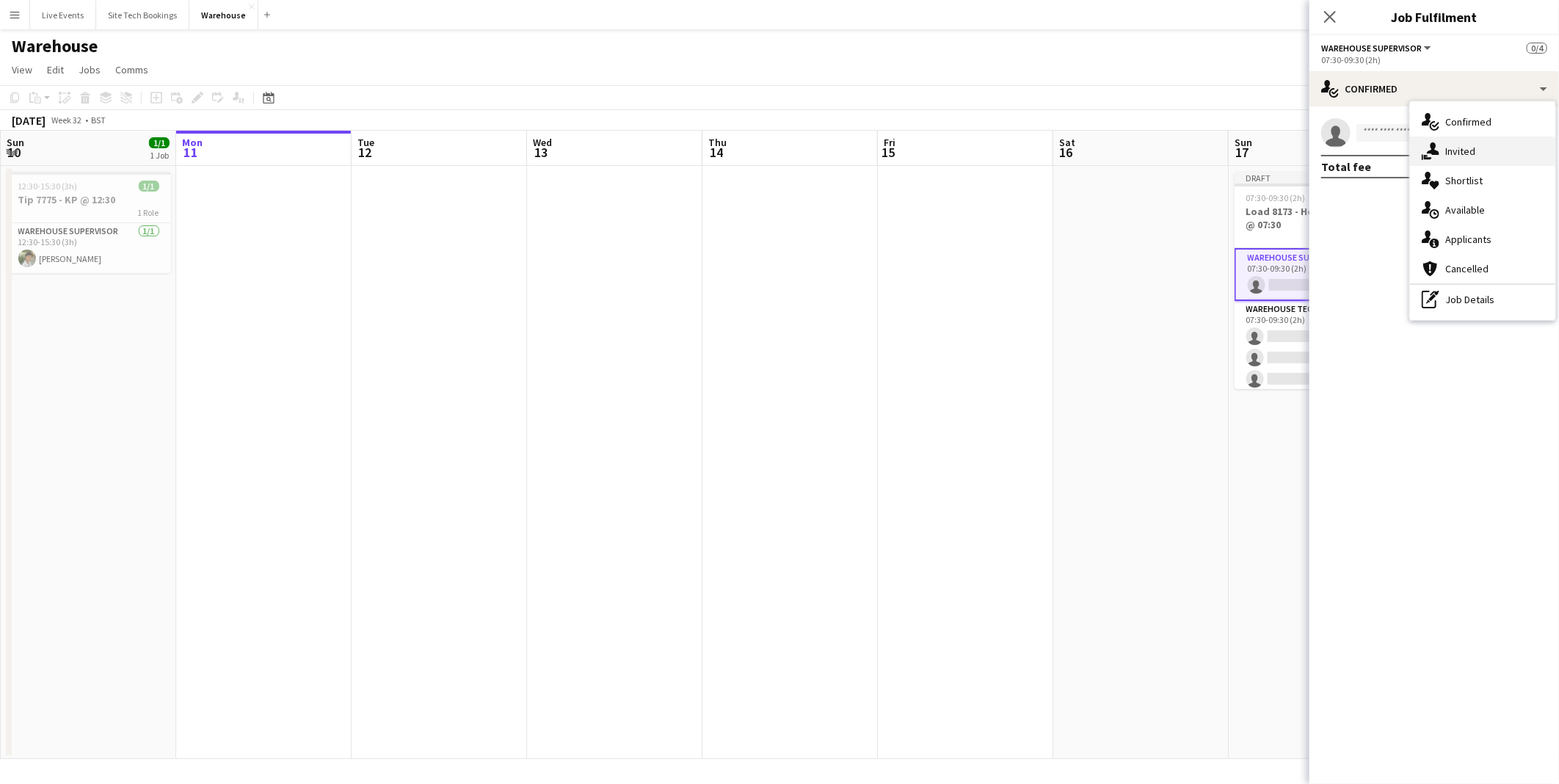
click at [1492, 155] on div "single-neutral-actions-share-1 Invited" at bounding box center [1483, 150] width 146 height 29
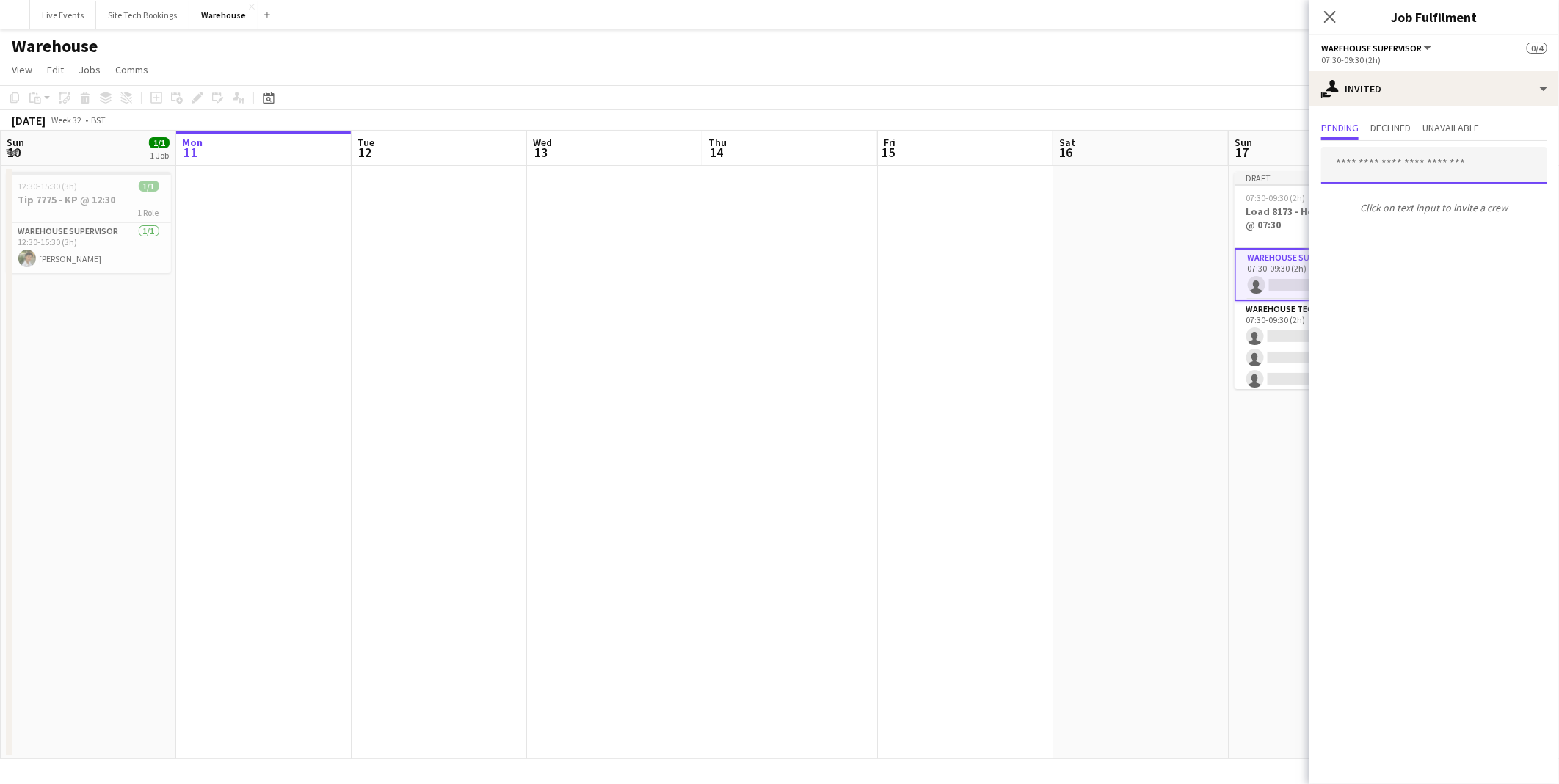
click at [1411, 165] on input "text" at bounding box center [1434, 165] width 226 height 37
type input "*****"
click at [1402, 203] on span "[PERSON_NAME] Active" at bounding box center [1434, 200] width 203 height 12
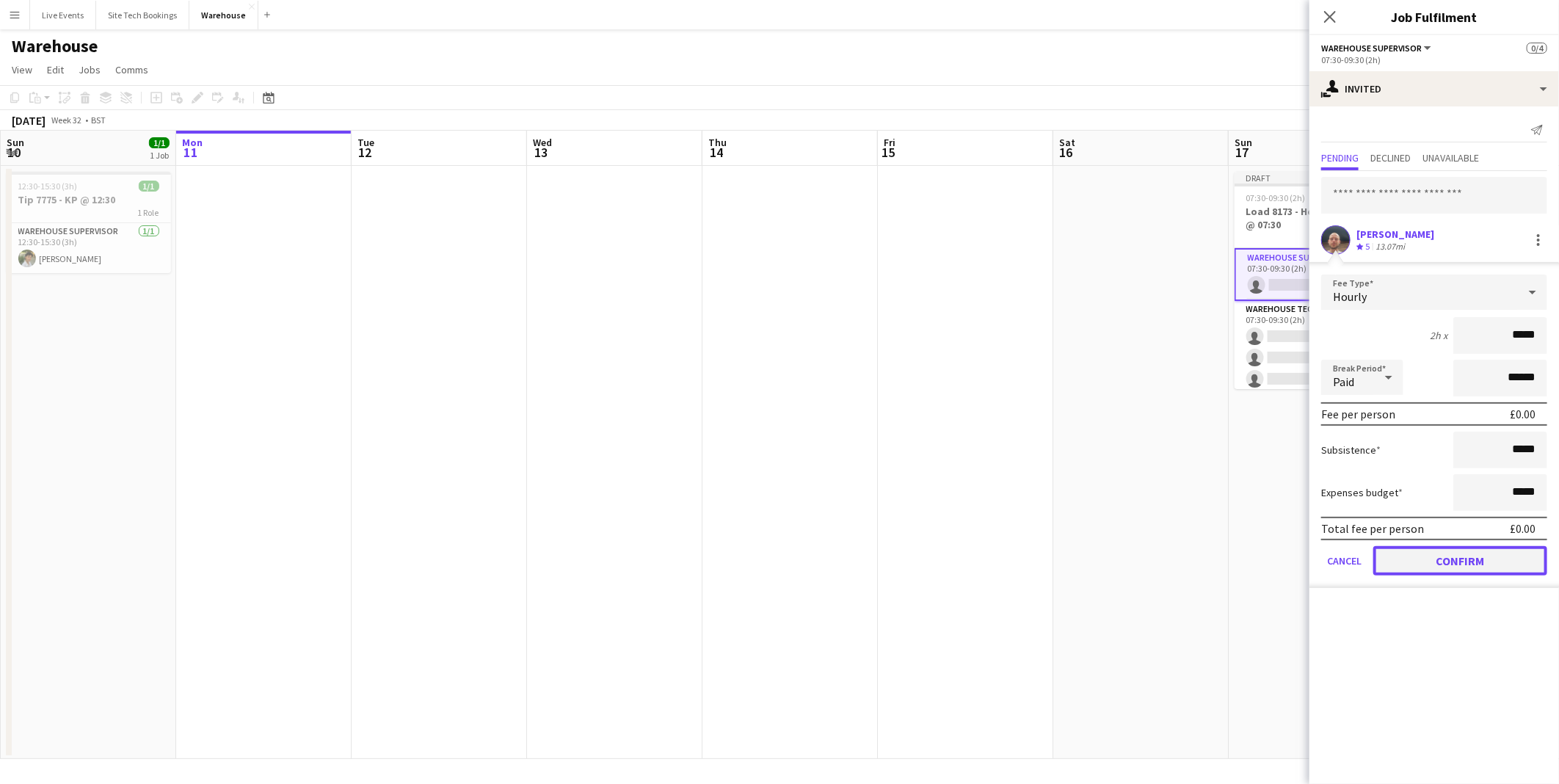
click at [1449, 554] on button "Confirm" at bounding box center [1460, 560] width 174 height 29
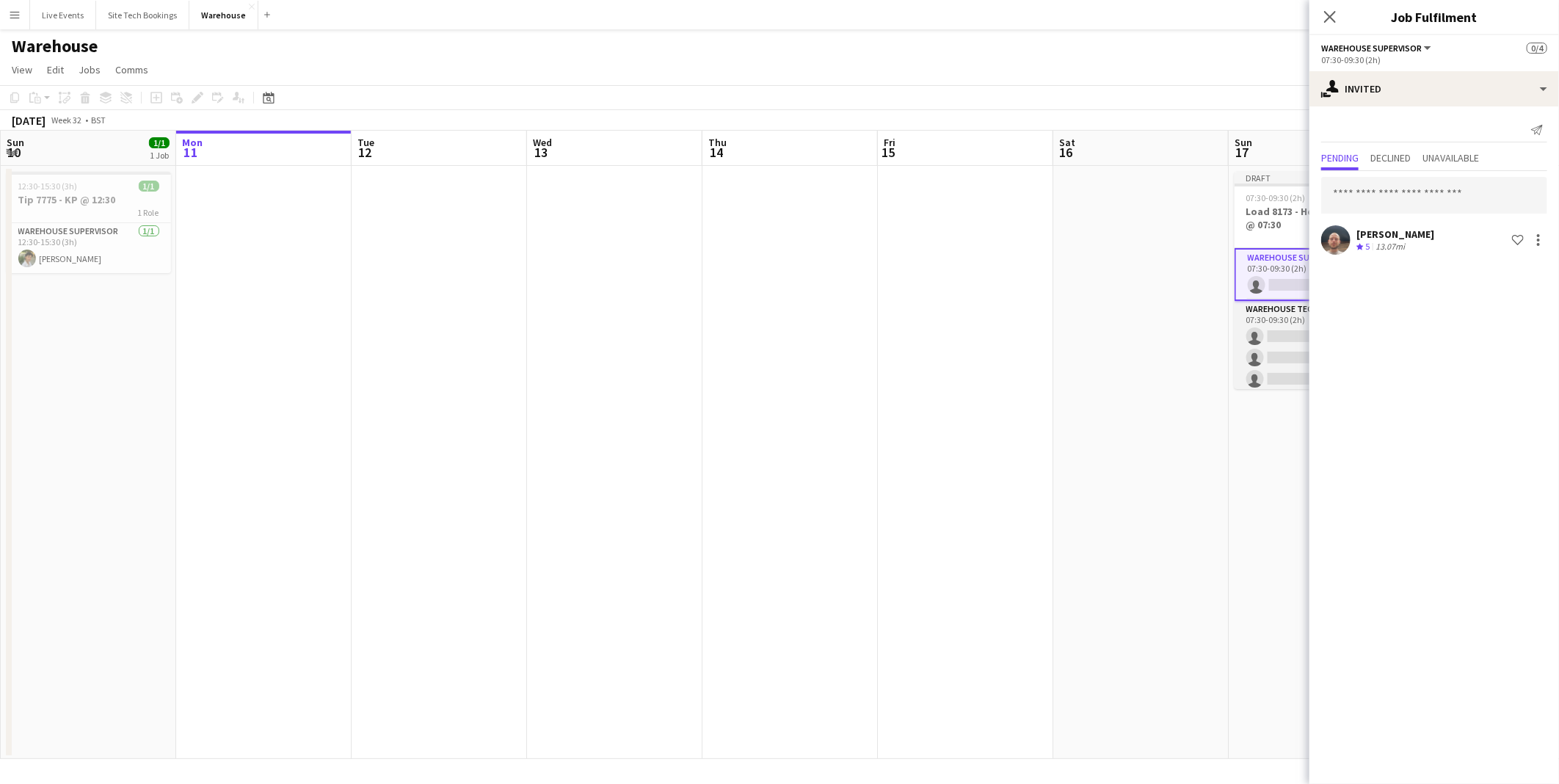
click at [1239, 335] on app-card-role "Warehouse Technician 0/3 07:30-09:30 (2h) single-neutral-actions single-neutral…" at bounding box center [1317, 347] width 165 height 92
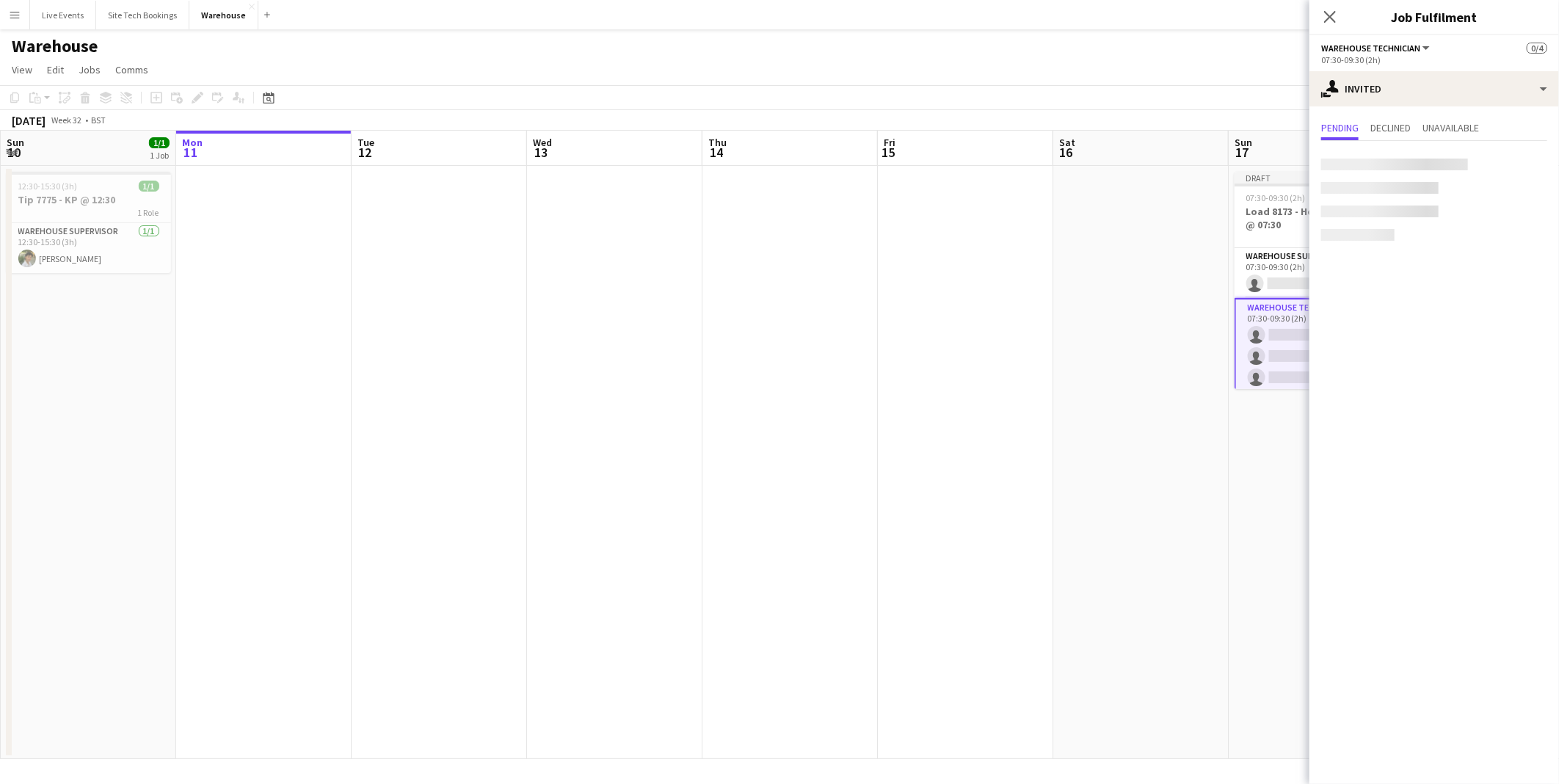
click at [1275, 335] on app-card-role "Warehouse Technician 0/3 07:30-09:30 (2h) single-neutral-actions single-neutral…" at bounding box center [1317, 345] width 165 height 96
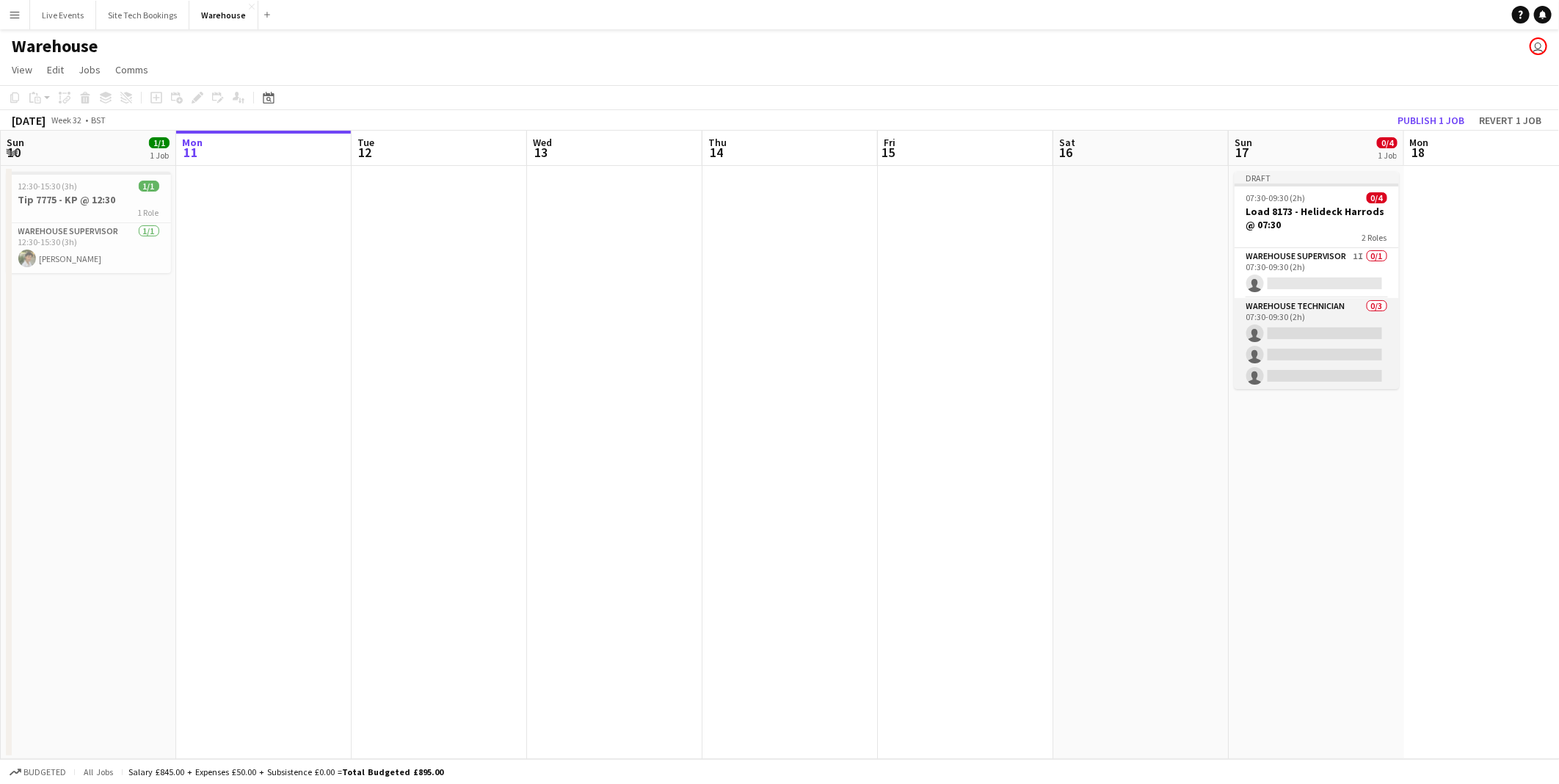
click at [1319, 316] on app-card-role "Warehouse Technician 0/3 07:30-09:30 (2h) single-neutral-actions single-neutral…" at bounding box center [1317, 343] width 165 height 92
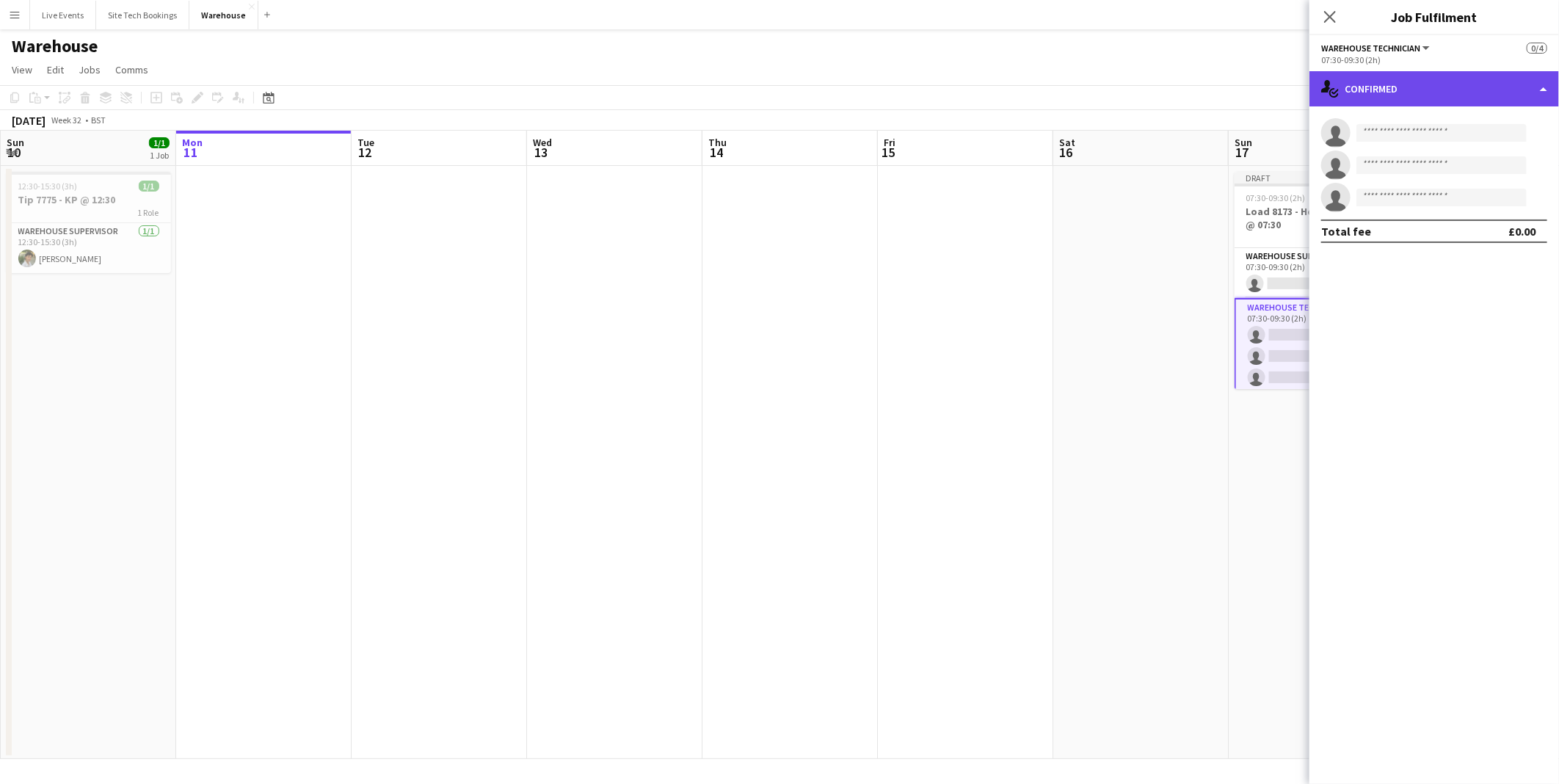
click at [1370, 76] on div "single-neutral-actions-check-2 Confirmed" at bounding box center [1434, 89] width 249 height 35
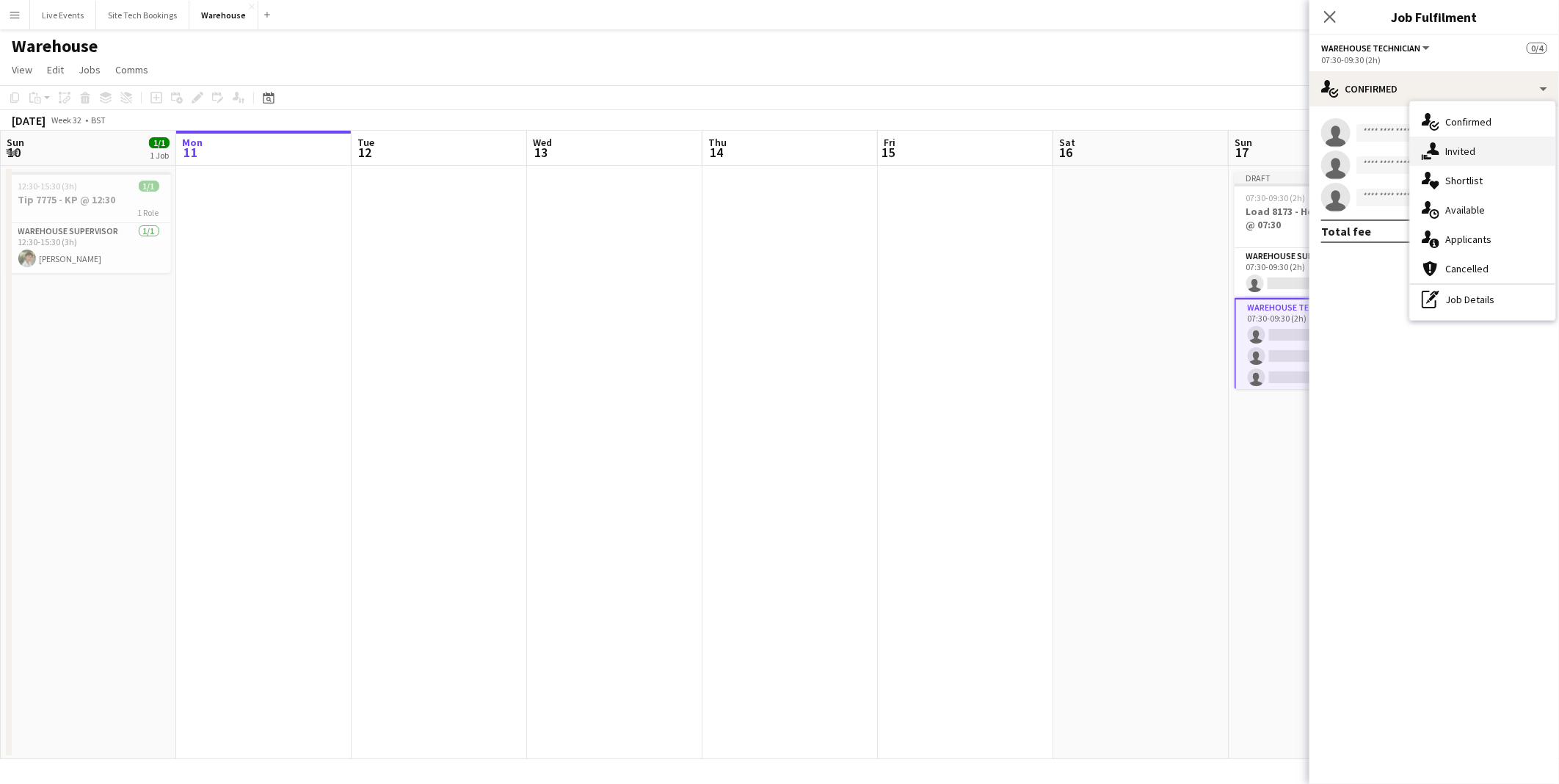
click at [1470, 145] on div "single-neutral-actions-share-1 Invited" at bounding box center [1483, 150] width 146 height 29
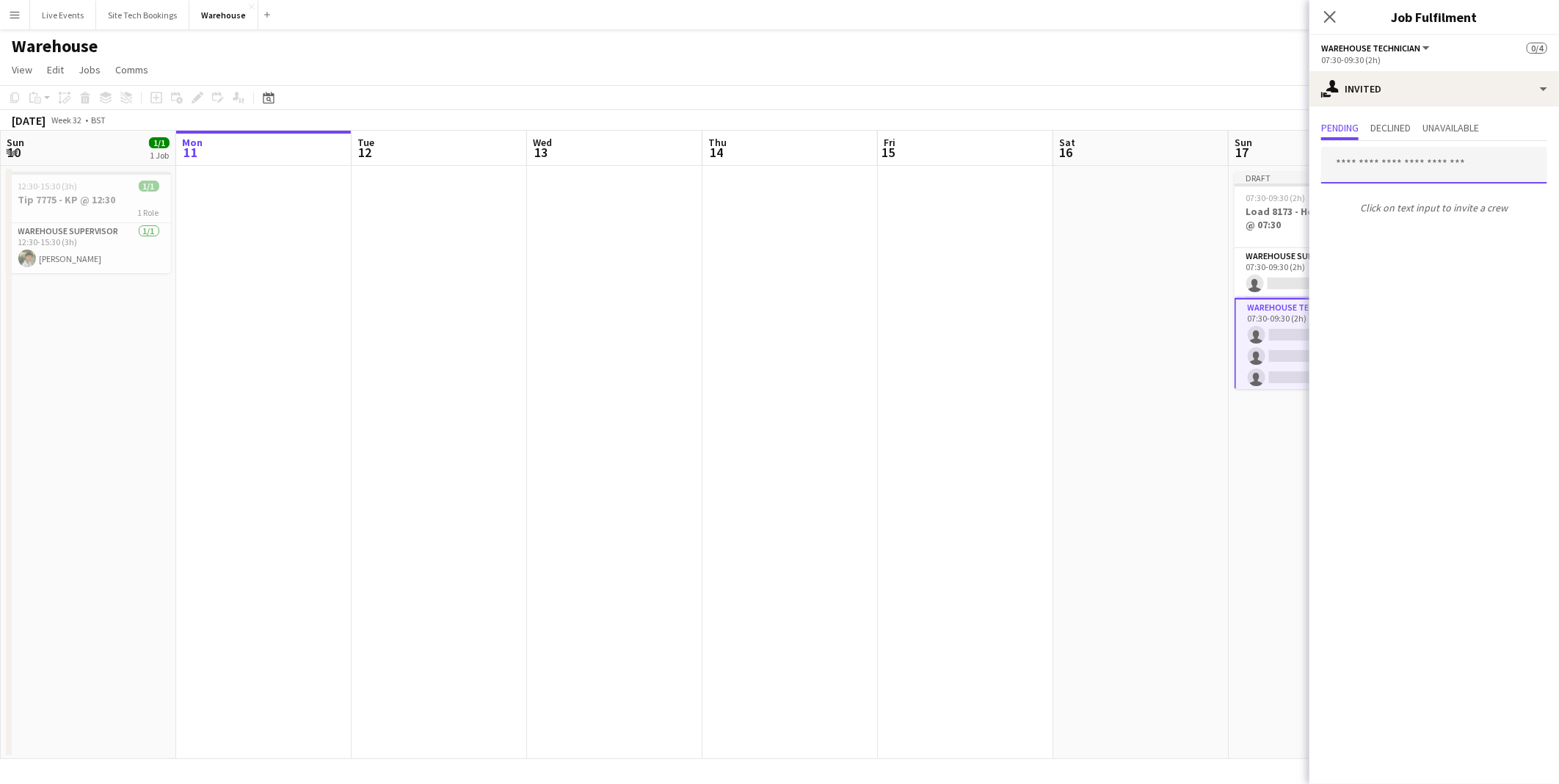
click at [1400, 175] on input "text" at bounding box center [1434, 165] width 226 height 37
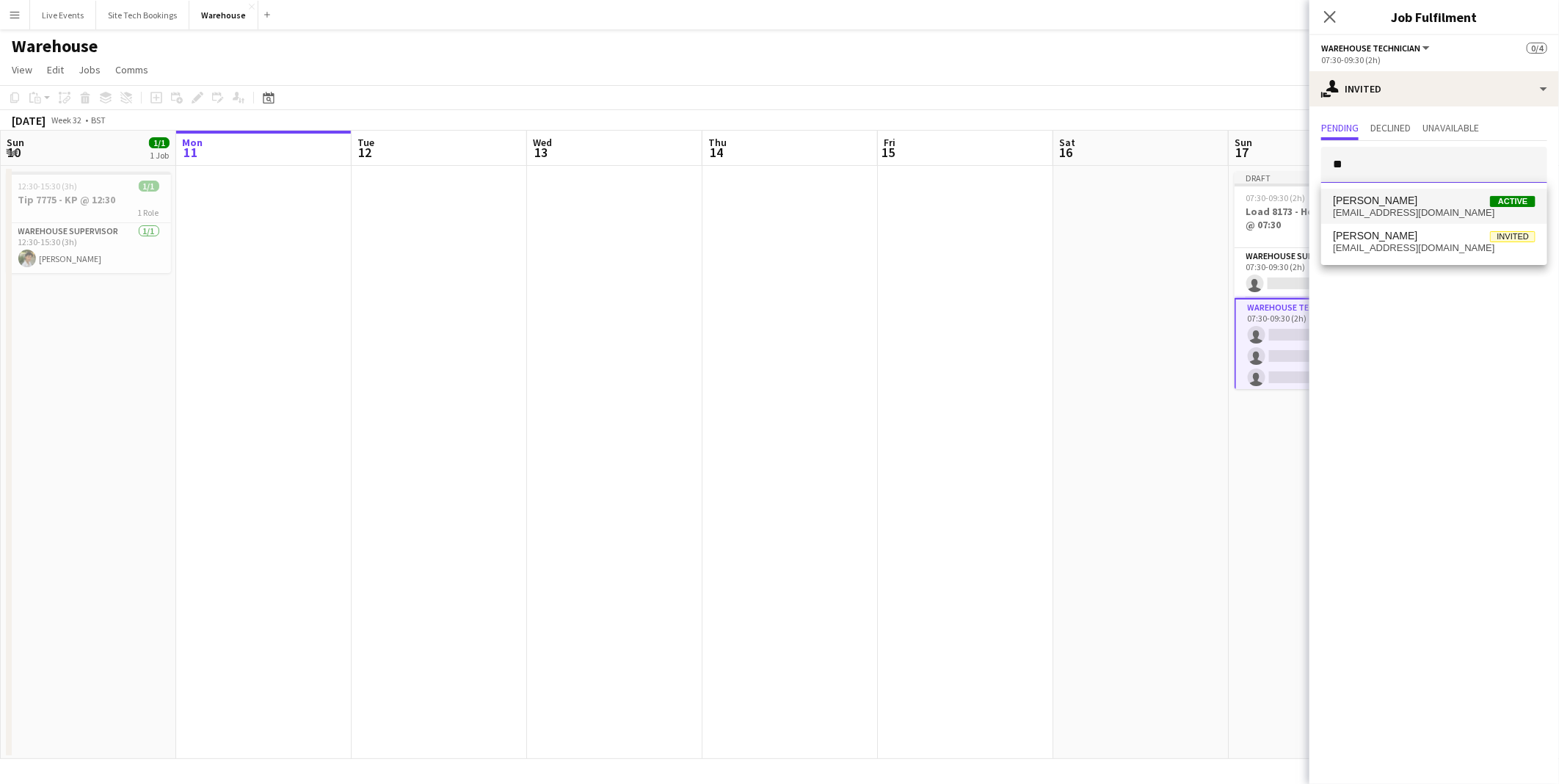
type input "*"
type input "***"
click at [1444, 203] on span "[PERSON_NAME] Active" at bounding box center [1434, 200] width 203 height 12
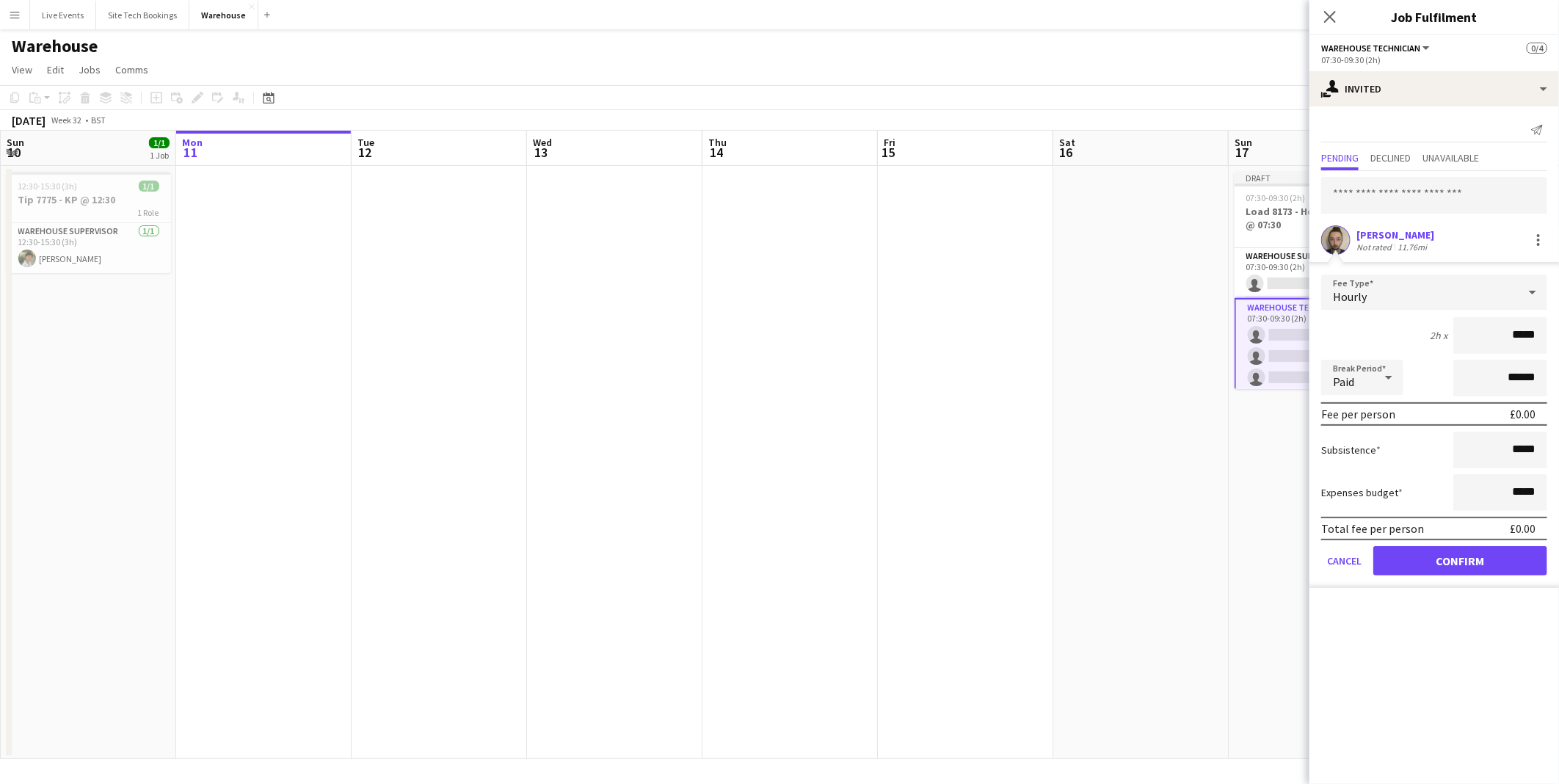
click at [1330, 236] on app-user-avatar at bounding box center [1335, 239] width 29 height 29
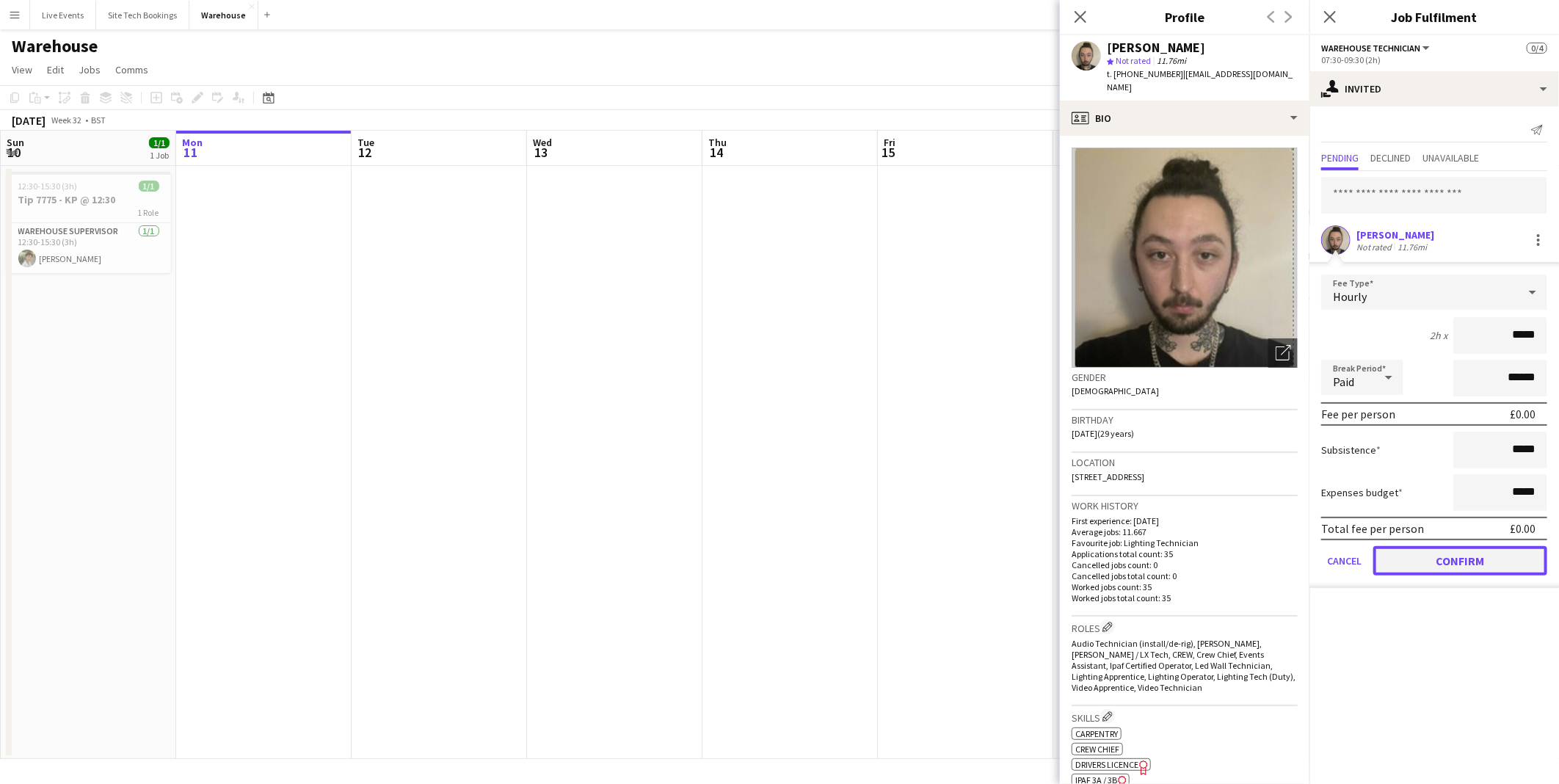
click at [1457, 555] on button "Confirm" at bounding box center [1460, 560] width 174 height 29
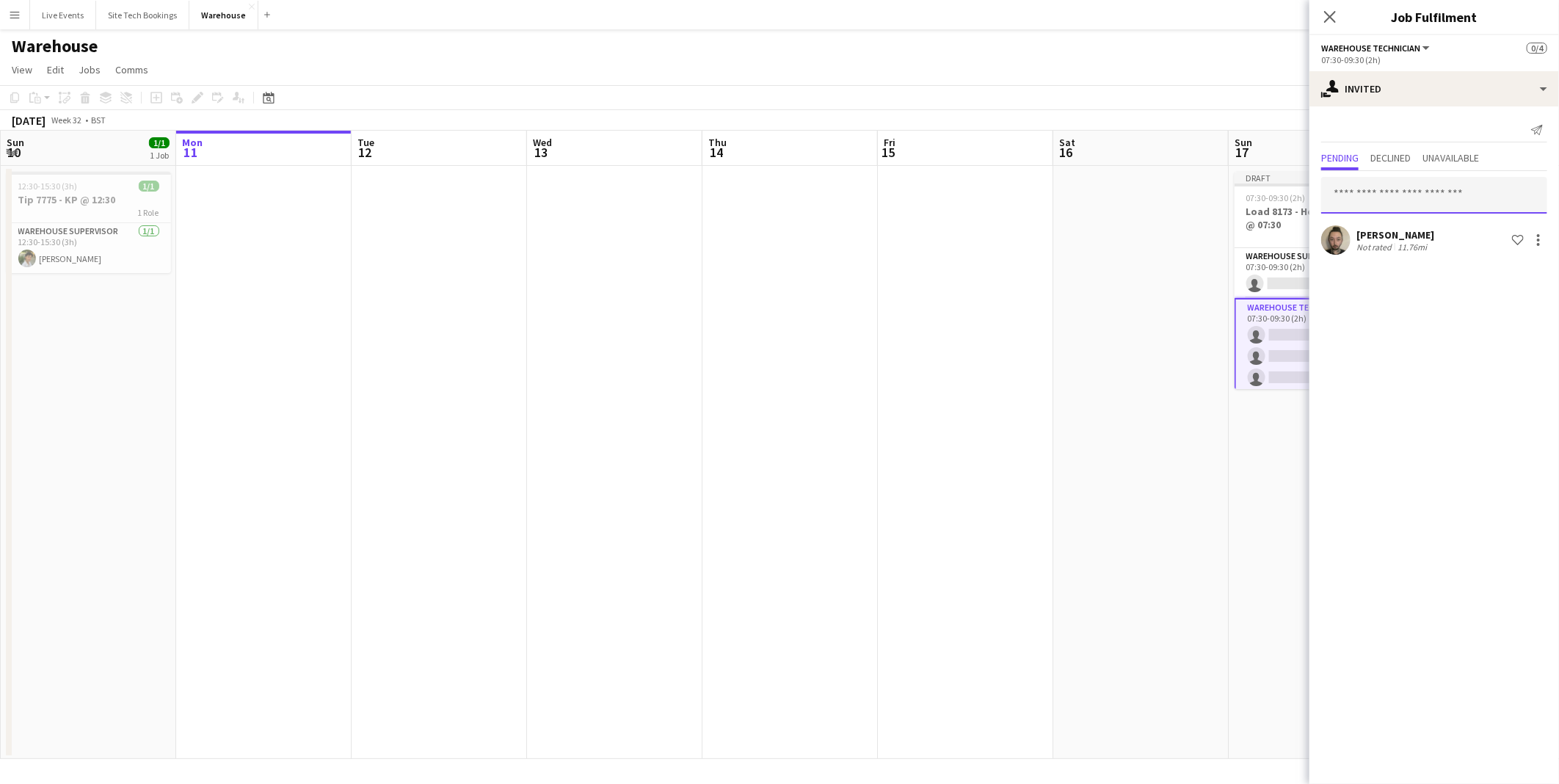
click at [1373, 200] on input "text" at bounding box center [1434, 195] width 226 height 37
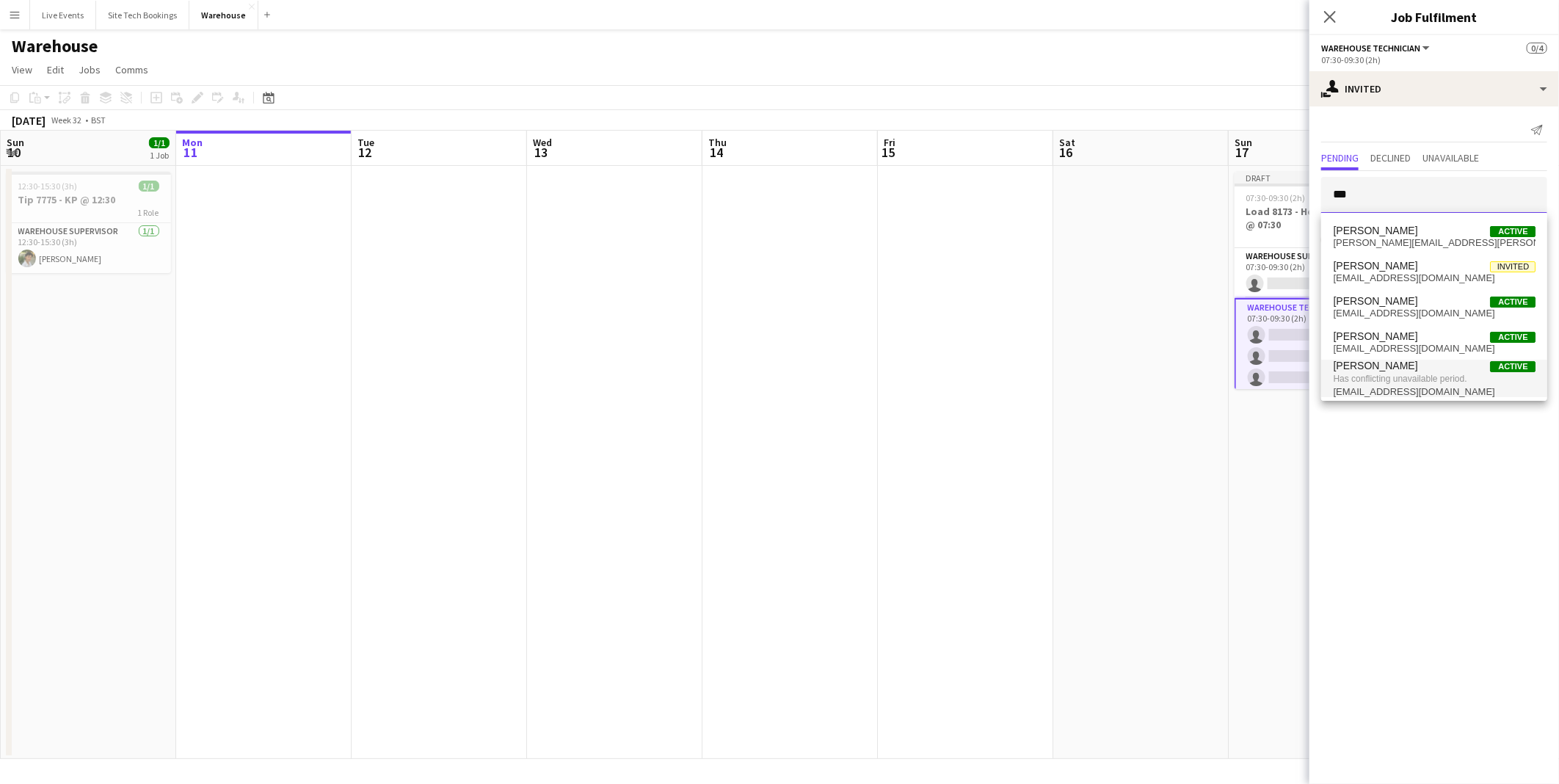
type input "***"
click at [1442, 369] on span "[PERSON_NAME] Active" at bounding box center [1434, 366] width 203 height 12
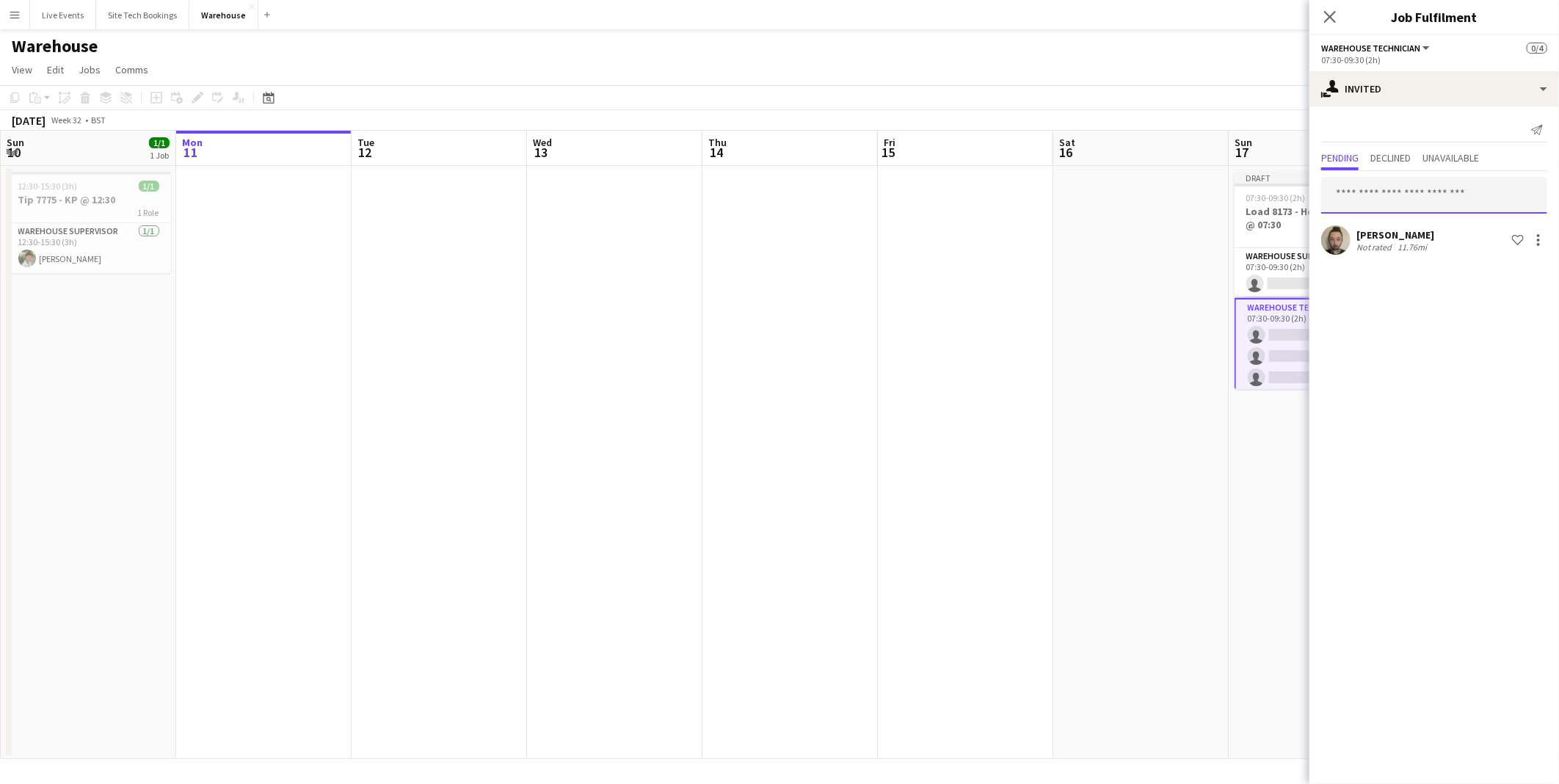
click at [1349, 203] on input "text" at bounding box center [1434, 195] width 226 height 37
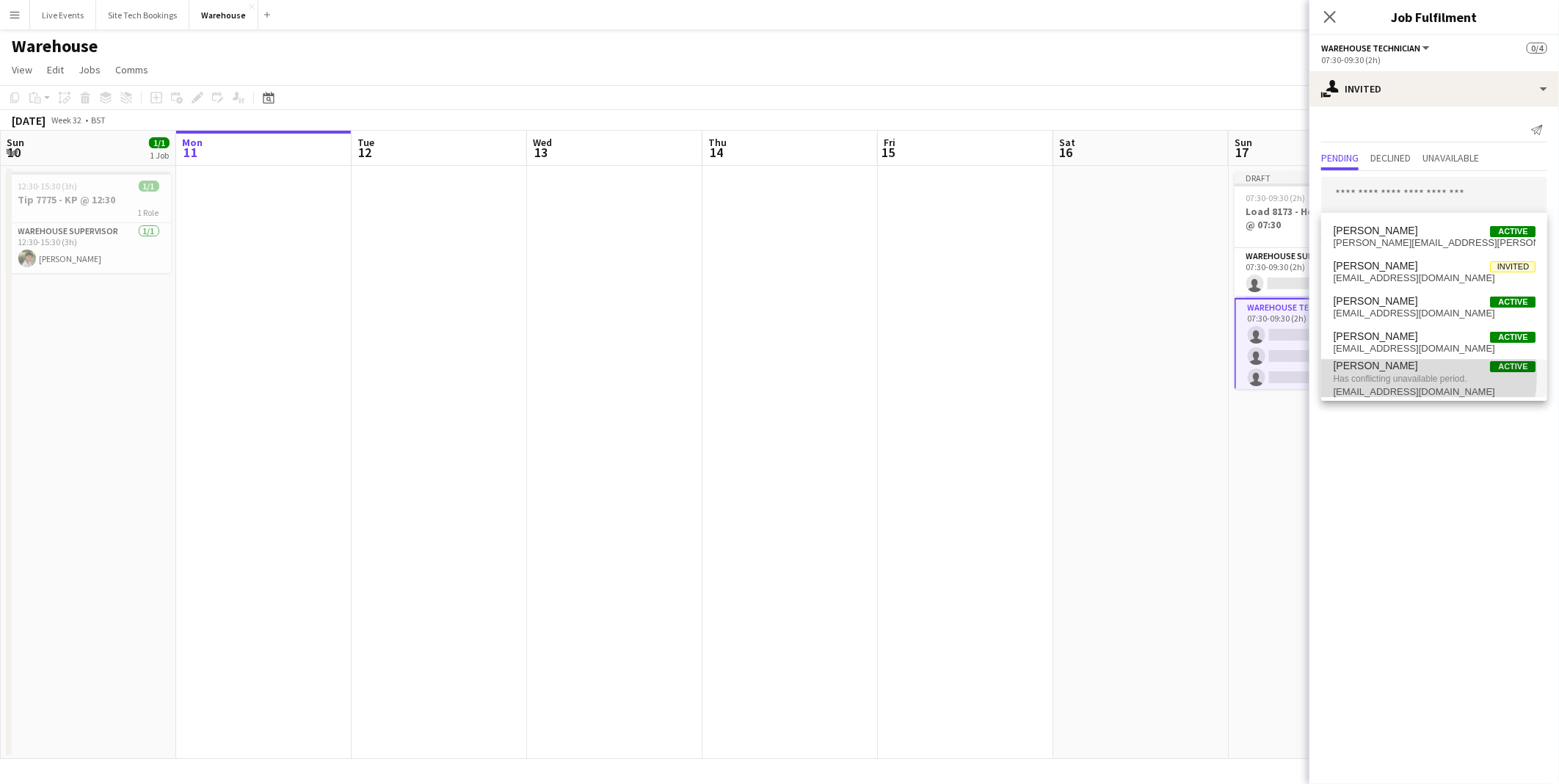
click at [1353, 372] on span "Has conflicting unavailable period." at bounding box center [1434, 379] width 203 height 13
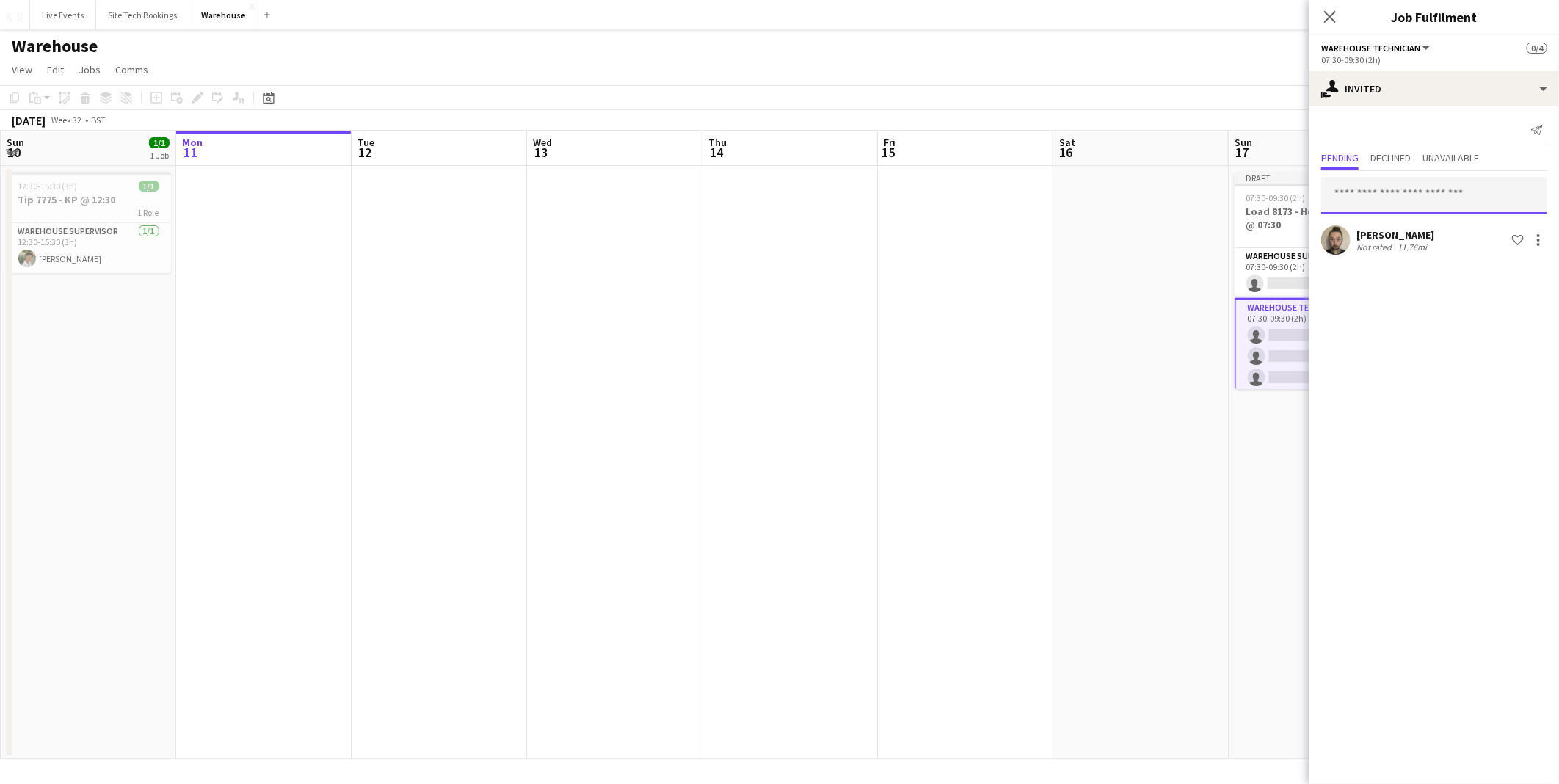
click at [1339, 191] on input "text" at bounding box center [1434, 195] width 226 height 37
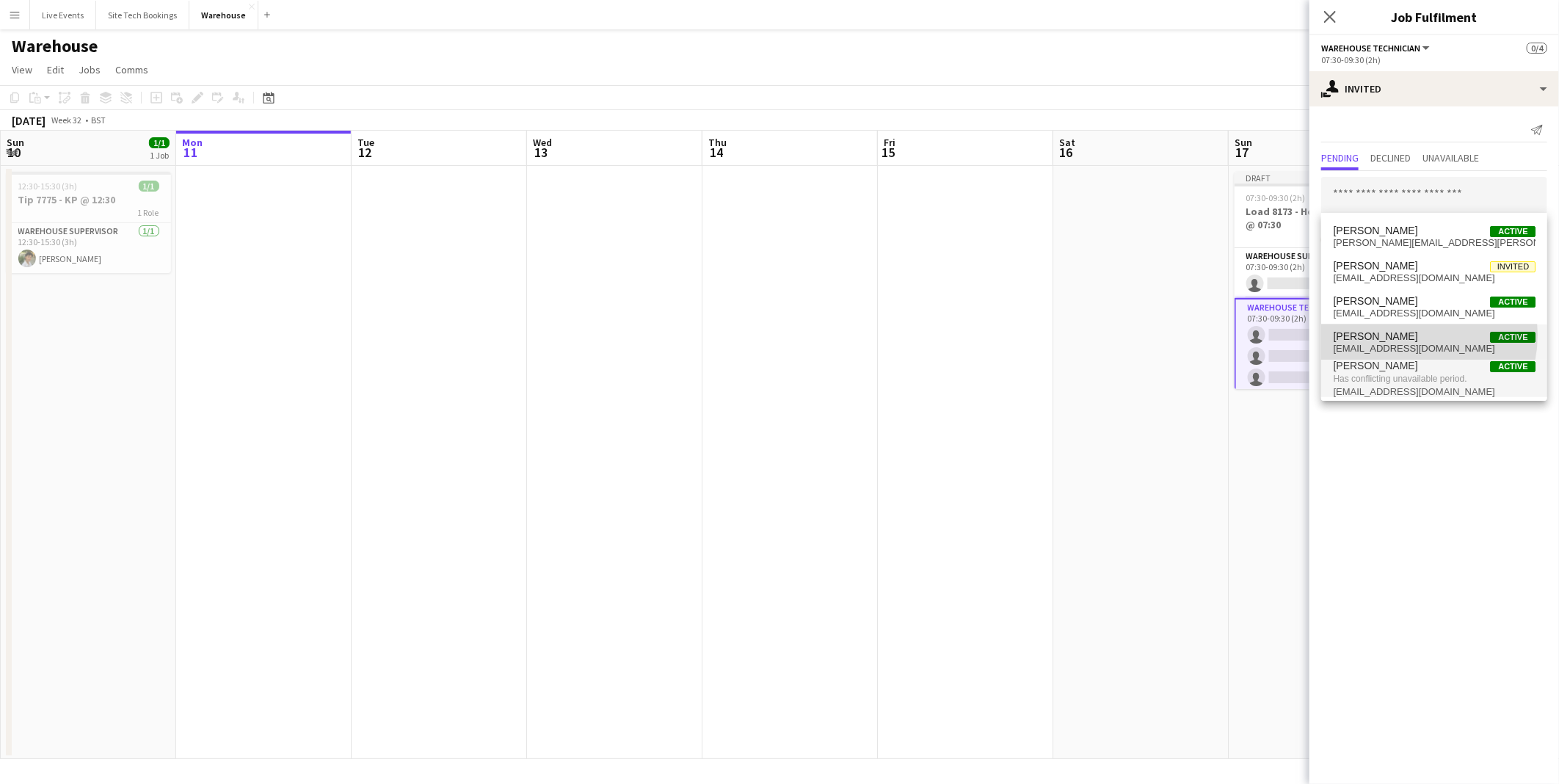
click at [1405, 335] on span "[PERSON_NAME] Active" at bounding box center [1434, 336] width 203 height 12
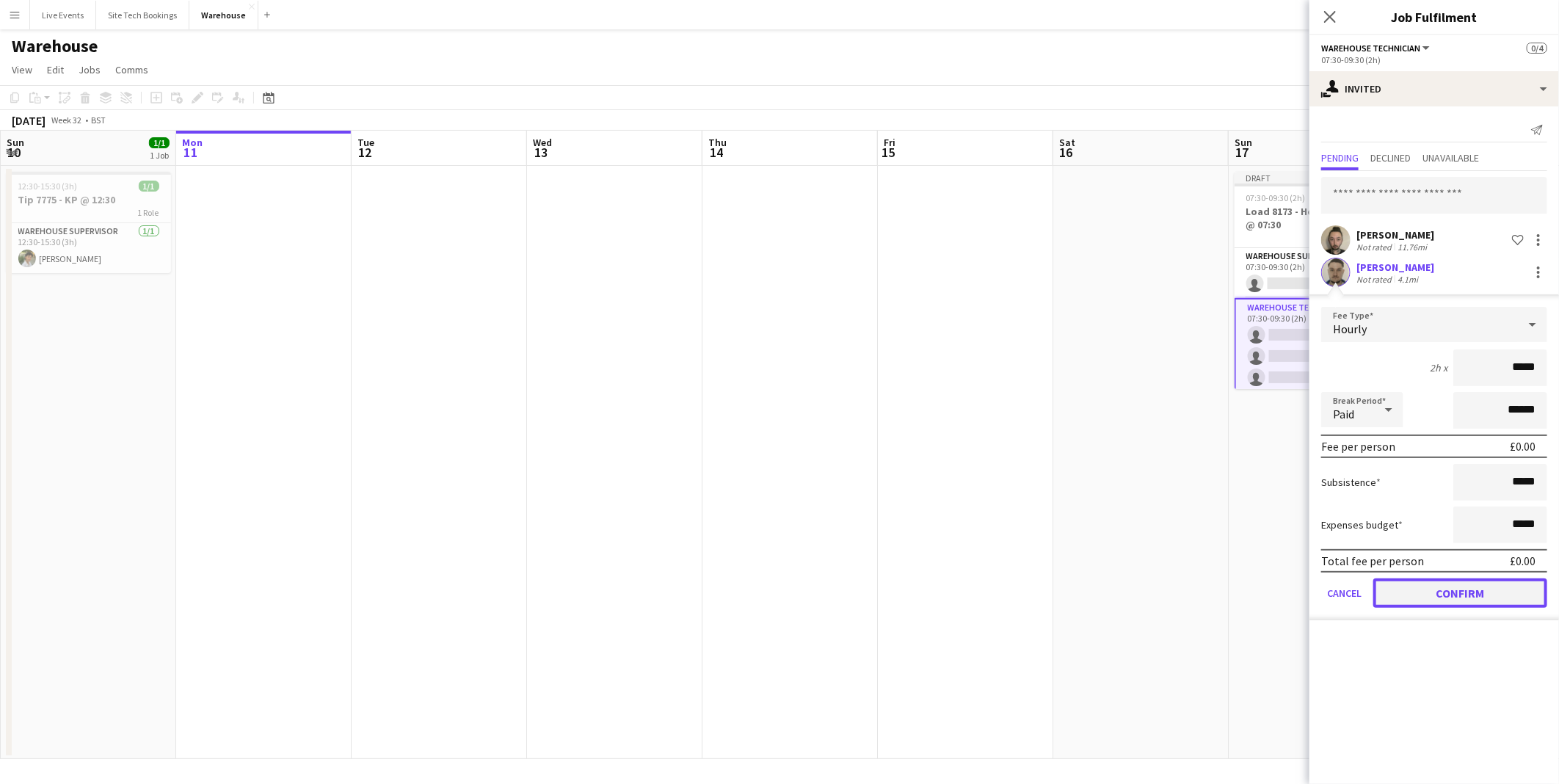
click at [1453, 591] on button "Confirm" at bounding box center [1460, 593] width 174 height 29
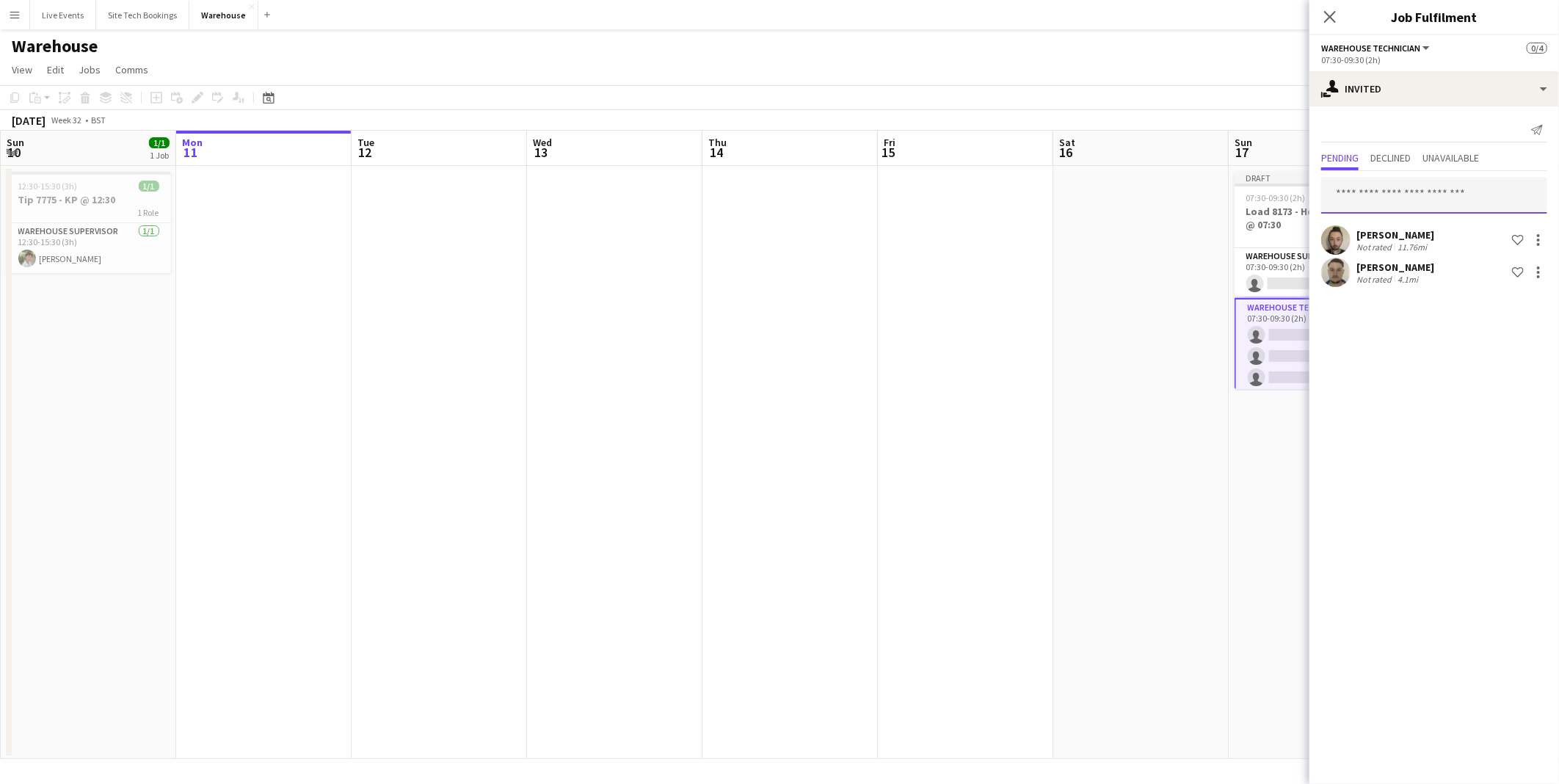
click at [1408, 192] on input "text" at bounding box center [1434, 195] width 226 height 37
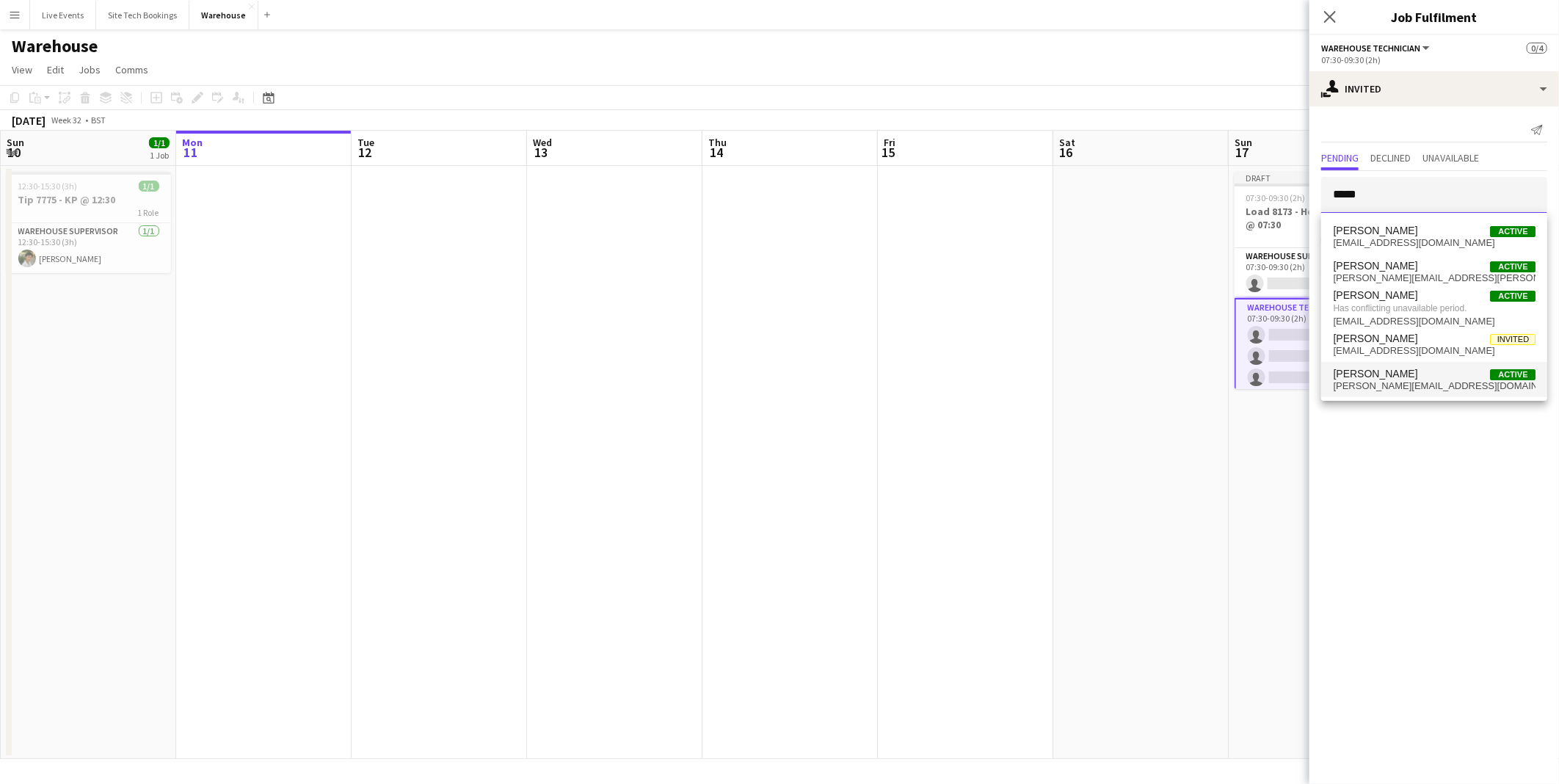
type input "*****"
click at [1383, 380] on span "[PERSON_NAME][EMAIL_ADDRESS][DOMAIN_NAME]" at bounding box center [1434, 386] width 203 height 12
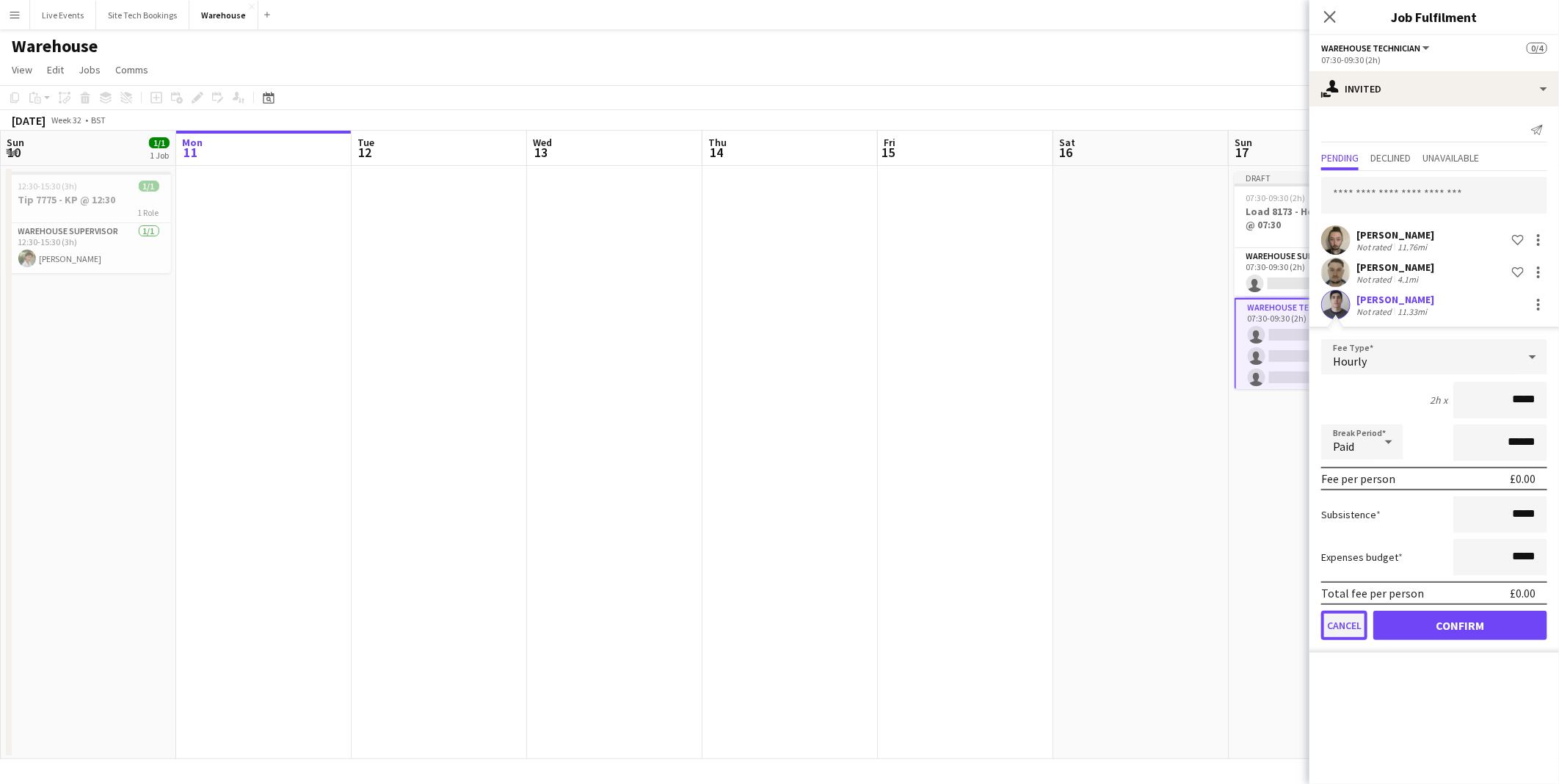
click at [1344, 627] on button "Cancel" at bounding box center [1344, 624] width 47 height 29
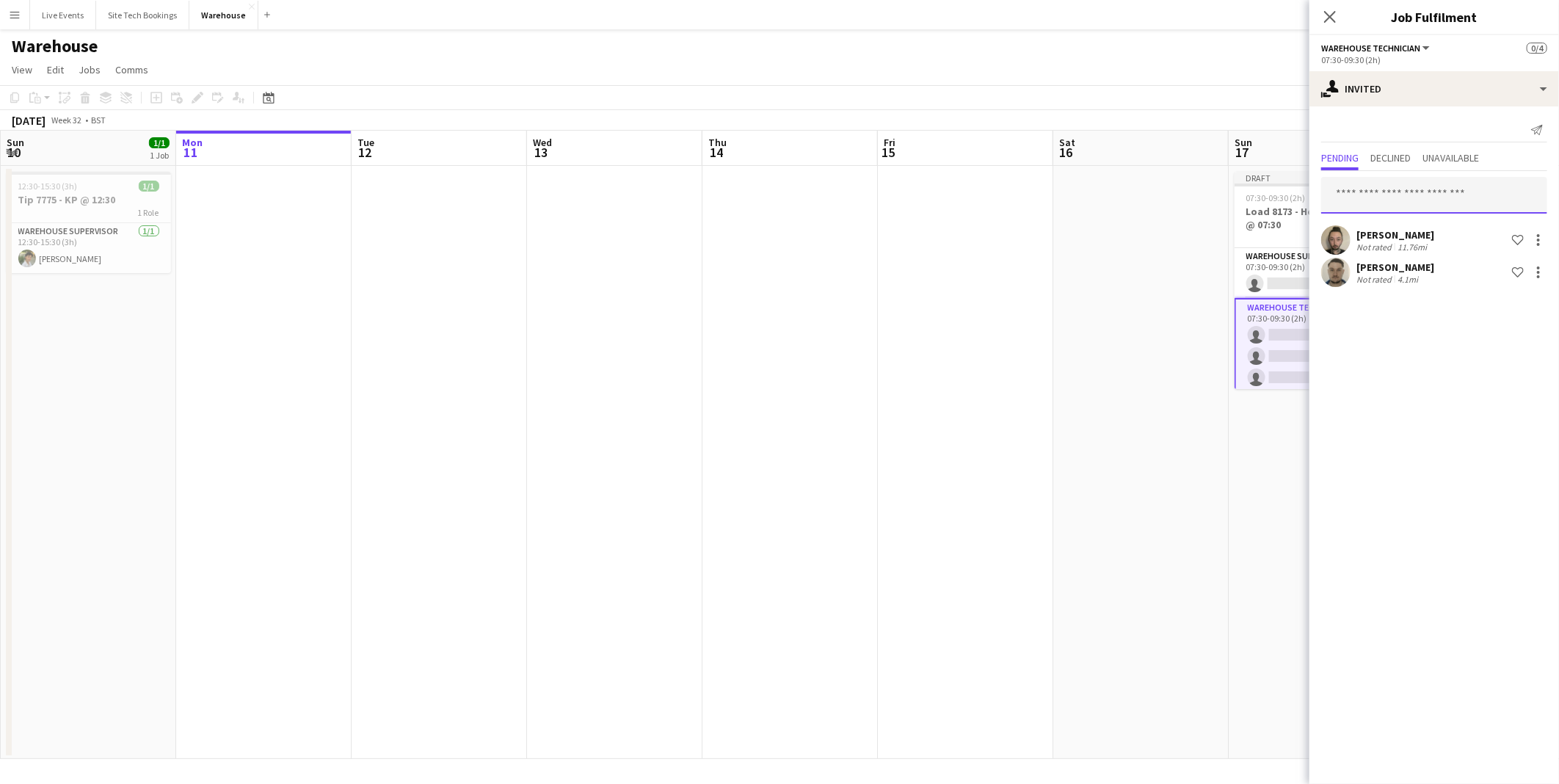
click at [1386, 194] on input "text" at bounding box center [1434, 195] width 226 height 37
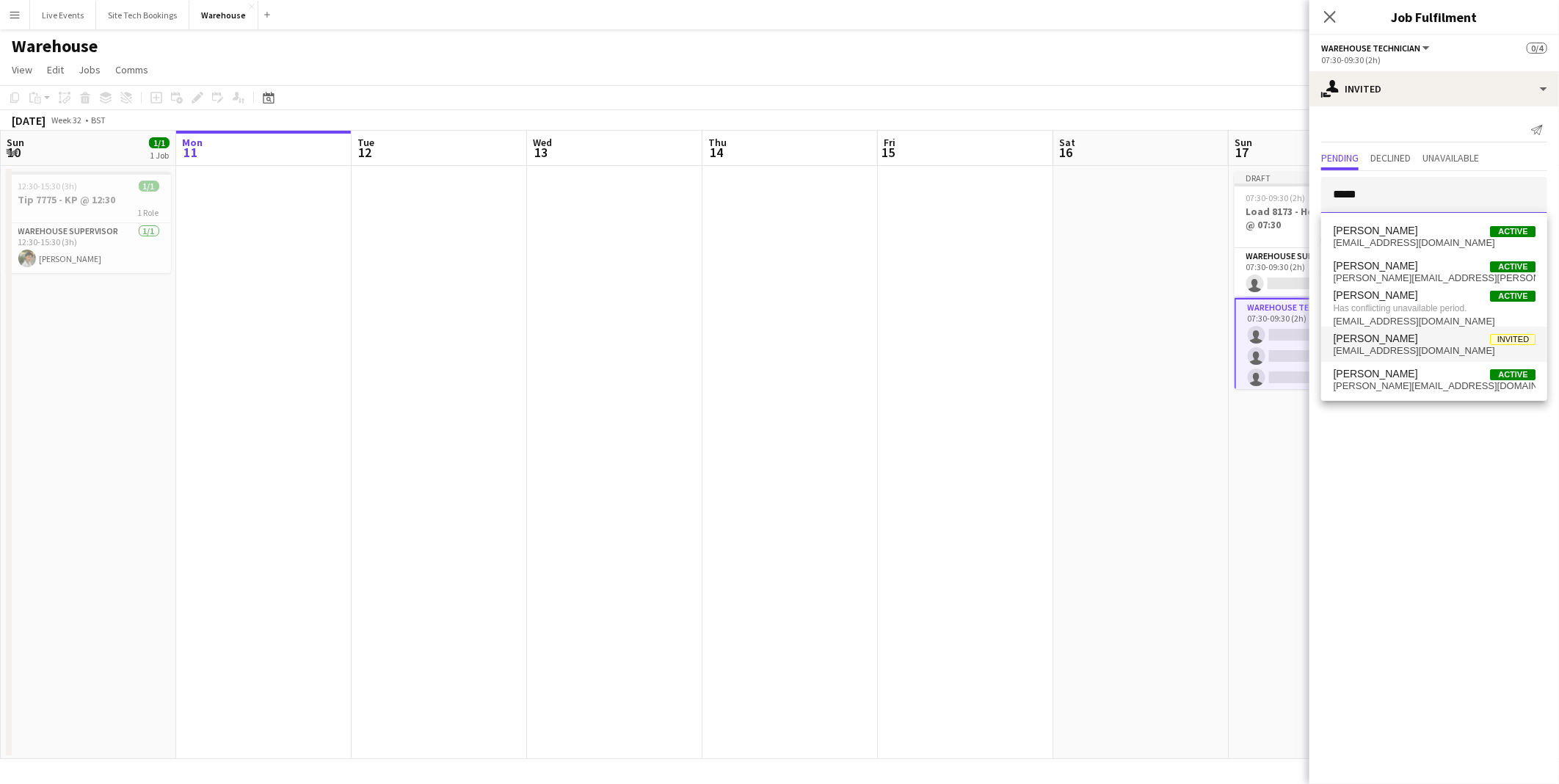
type input "*****"
click at [1404, 348] on span "[EMAIL_ADDRESS][DOMAIN_NAME]" at bounding box center [1434, 351] width 203 height 12
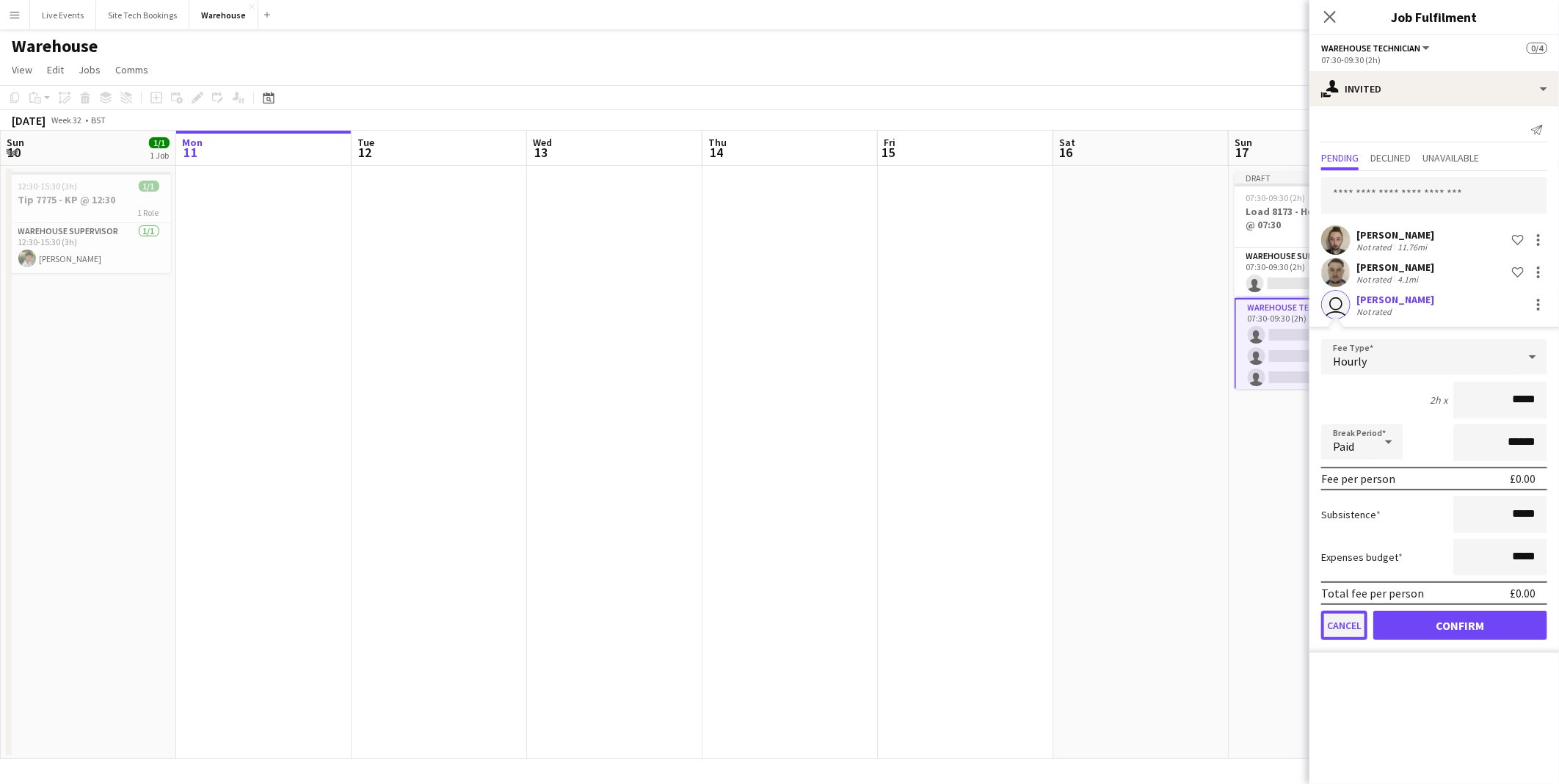
click at [1337, 619] on button "Cancel" at bounding box center [1344, 624] width 47 height 29
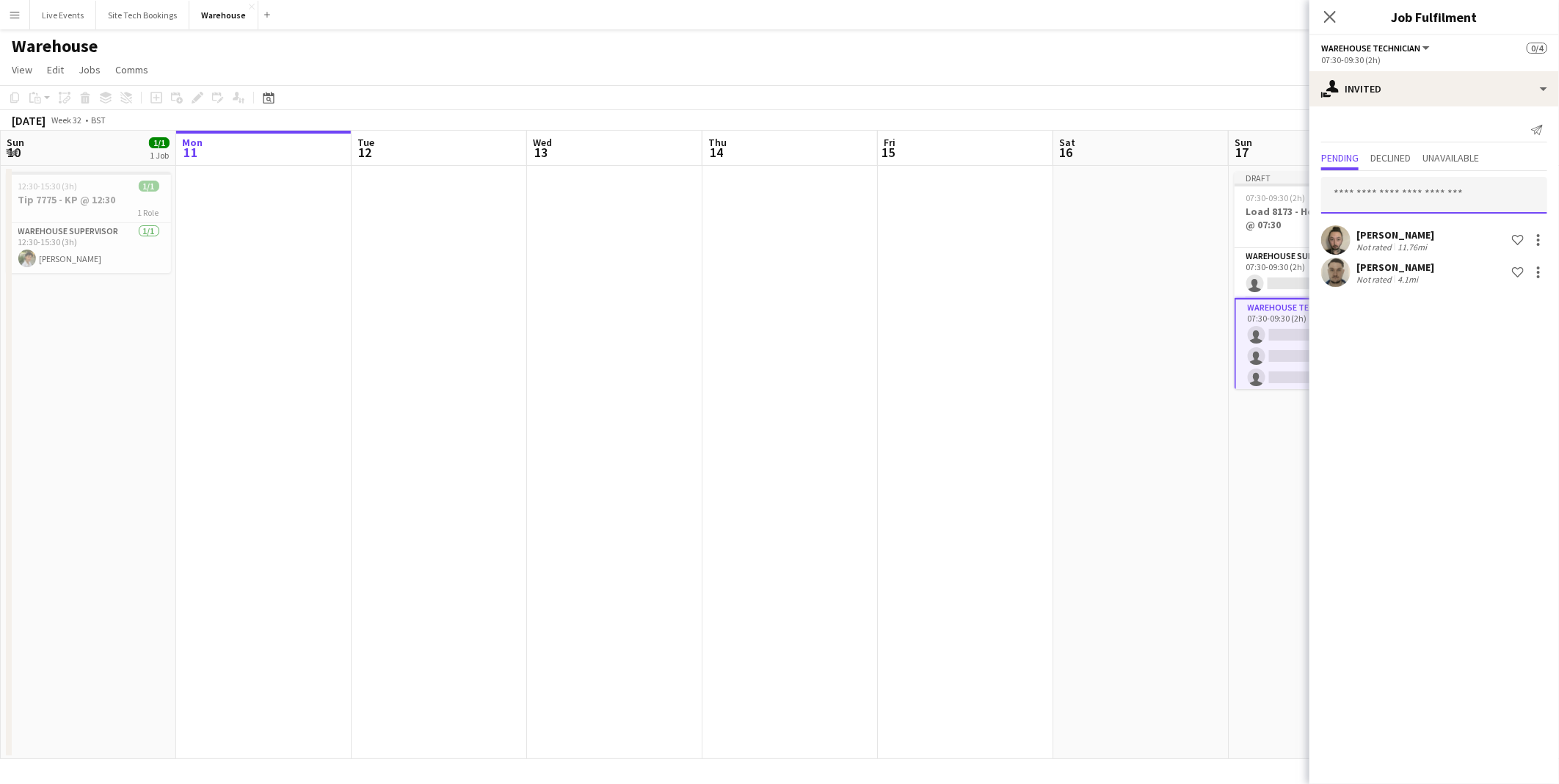
click at [1387, 200] on input "text" at bounding box center [1434, 195] width 226 height 37
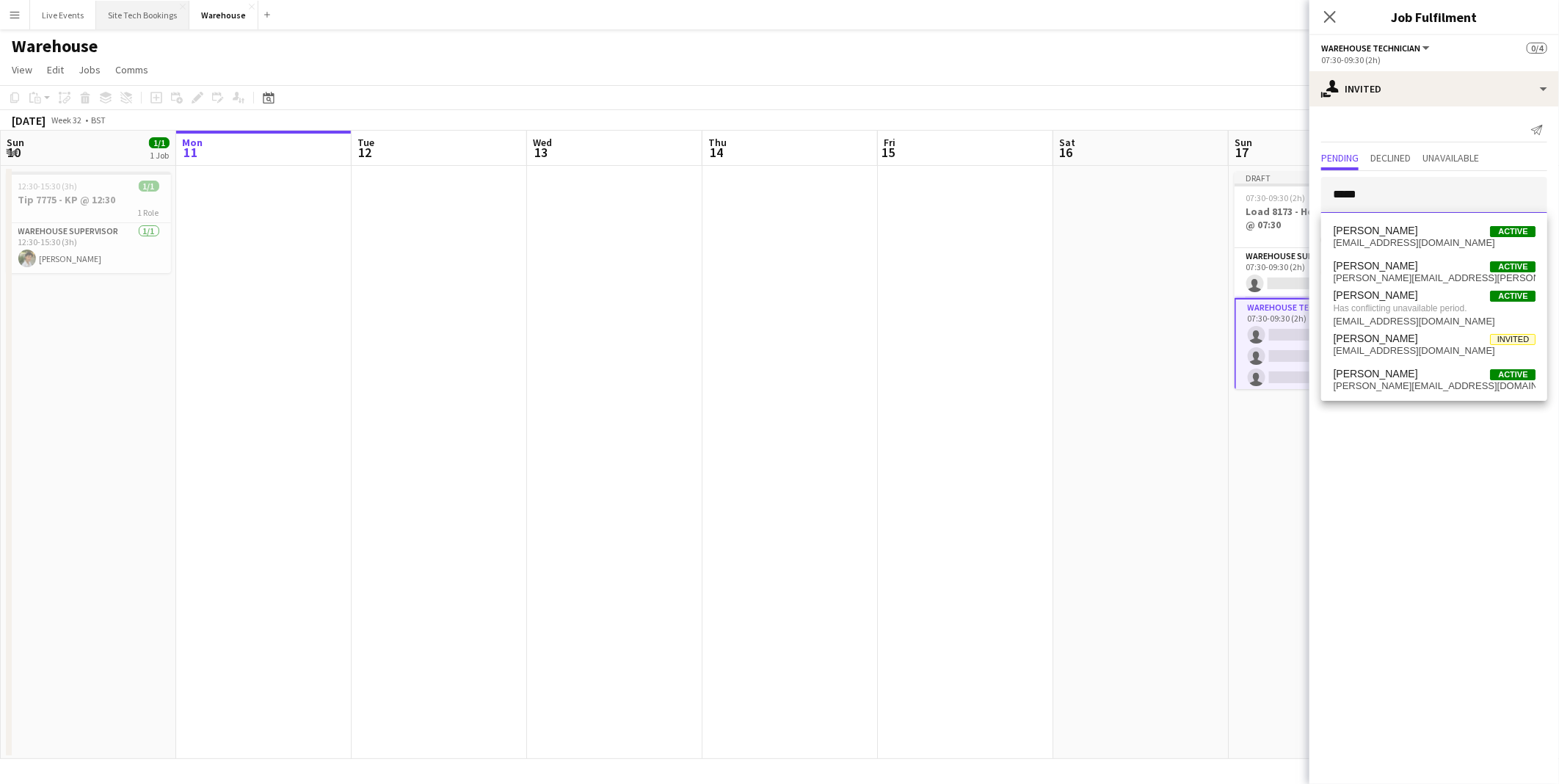
type input "*****"
click at [150, 20] on button "Site Tech Bookings Close" at bounding box center [143, 15] width 93 height 28
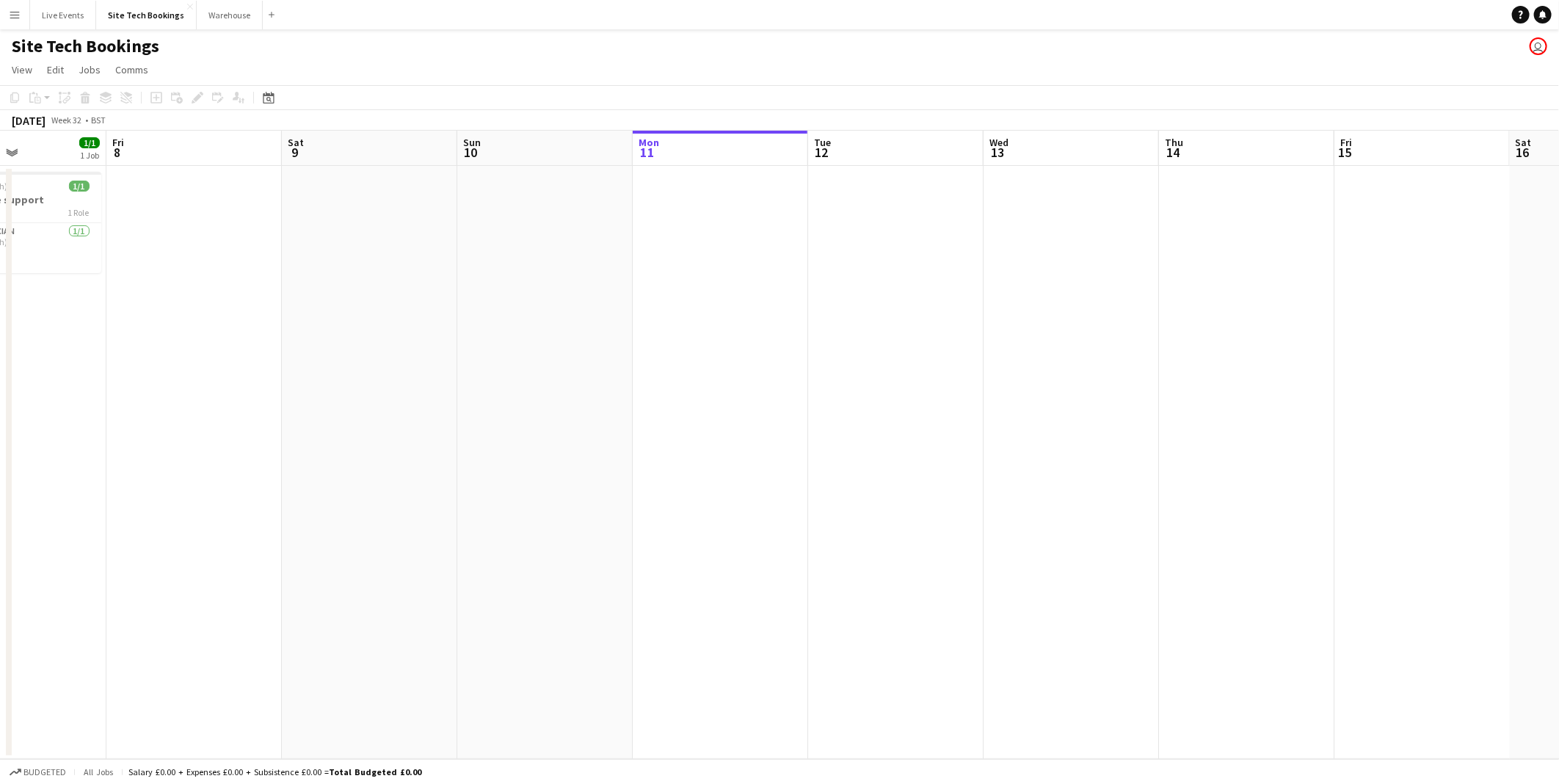
drag, startPoint x: 243, startPoint y: 416, endPoint x: 1201, endPoint y: 529, distance: 964.6
click at [1201, 529] on app-calendar-viewport "Wed 6 Thu 7 1/1 1 Job Fri 8 Sat 9 Sun 10 Mon 11 Tue 12 Wed 13 Thu 14 Fri 15 Sat…" at bounding box center [779, 445] width 1559 height 629
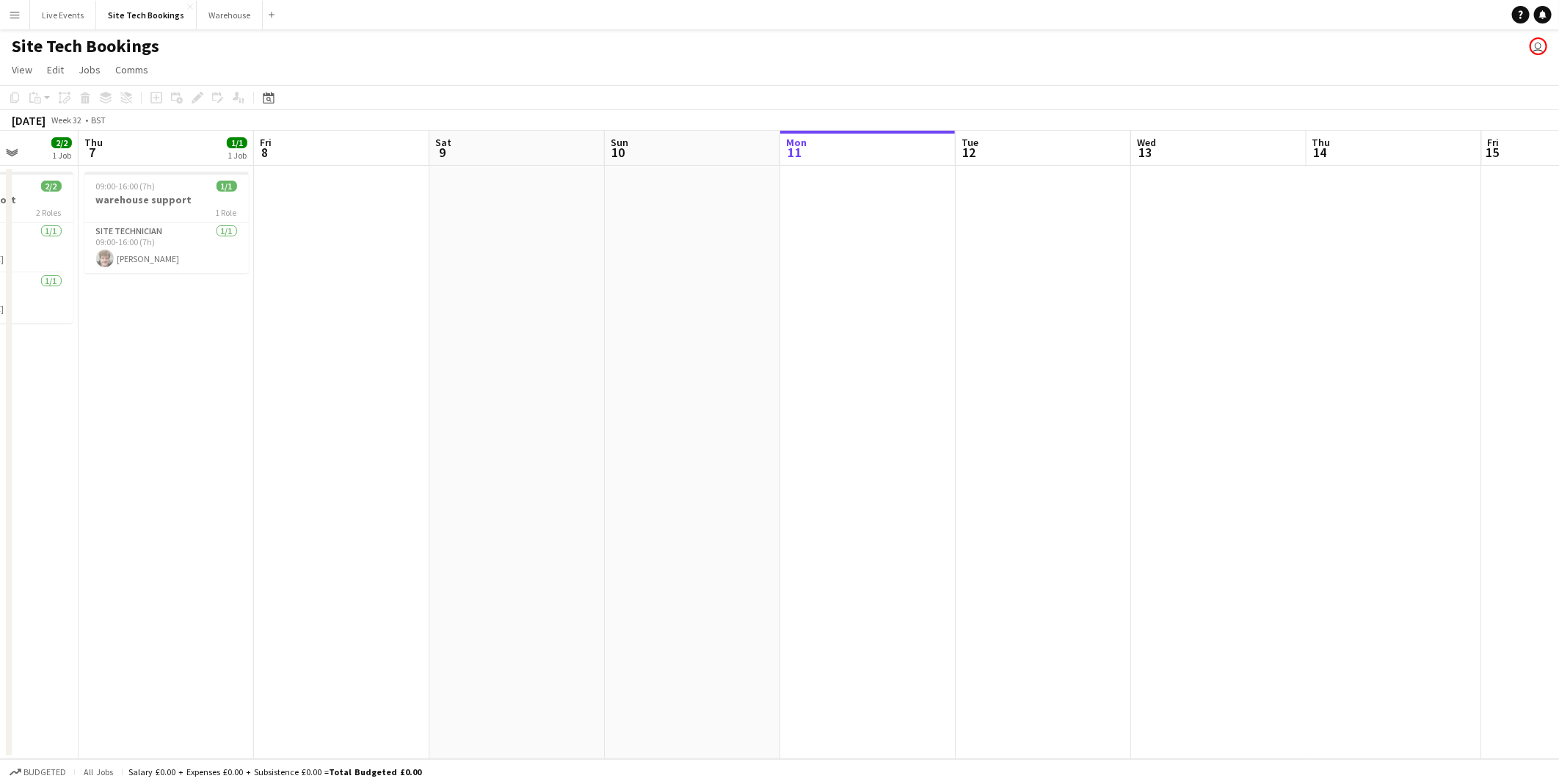
drag, startPoint x: 731, startPoint y: 328, endPoint x: 303, endPoint y: 325, distance: 428.0
click at [203, 325] on app-calendar-viewport "Mon 4 Tue 5 3/3 1 Job Wed 6 2/2 1 Job Thu 7 1/1 1 Job Fri 8 Sat 9 Sun 10 Mon 11…" at bounding box center [779, 445] width 1559 height 629
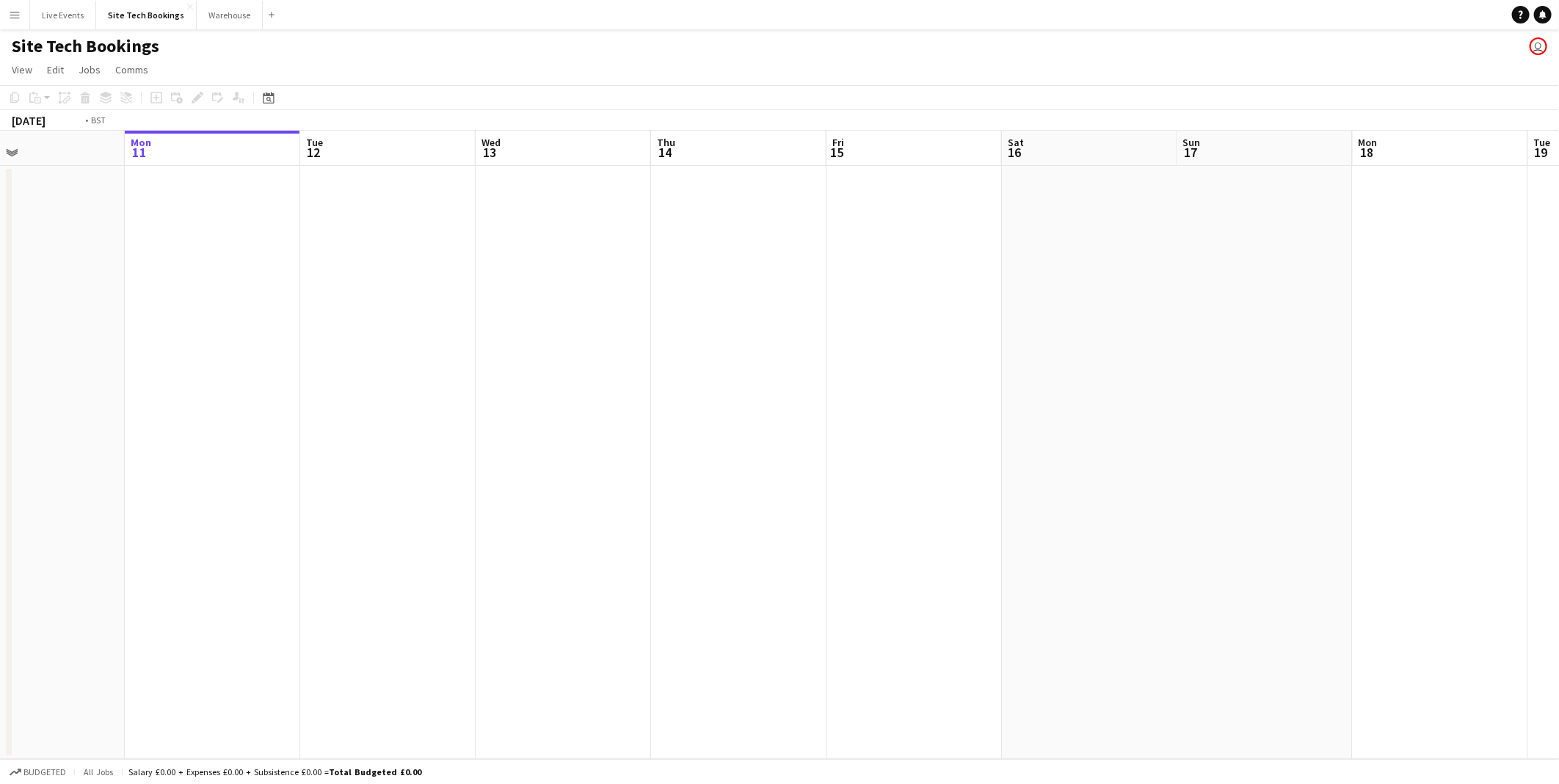
drag, startPoint x: 728, startPoint y: 348, endPoint x: 141, endPoint y: 328, distance: 587.3
click at [86, 334] on app-calendar-viewport "Thu 7 1/1 1 Job Fri 8 Sat 9 Sun 10 Mon 11 Tue 12 Wed 13 Thu 14 Fri 15 Sat 16 Su…" at bounding box center [779, 445] width 1559 height 629
drag, startPoint x: 554, startPoint y: 372, endPoint x: 2059, endPoint y: 480, distance: 1508.9
click at [1558, 480] on html "Menu Boards Boards Boards All jobs Status Workforce Workforce My Workforce Recr…" at bounding box center [779, 392] width 1559 height 784
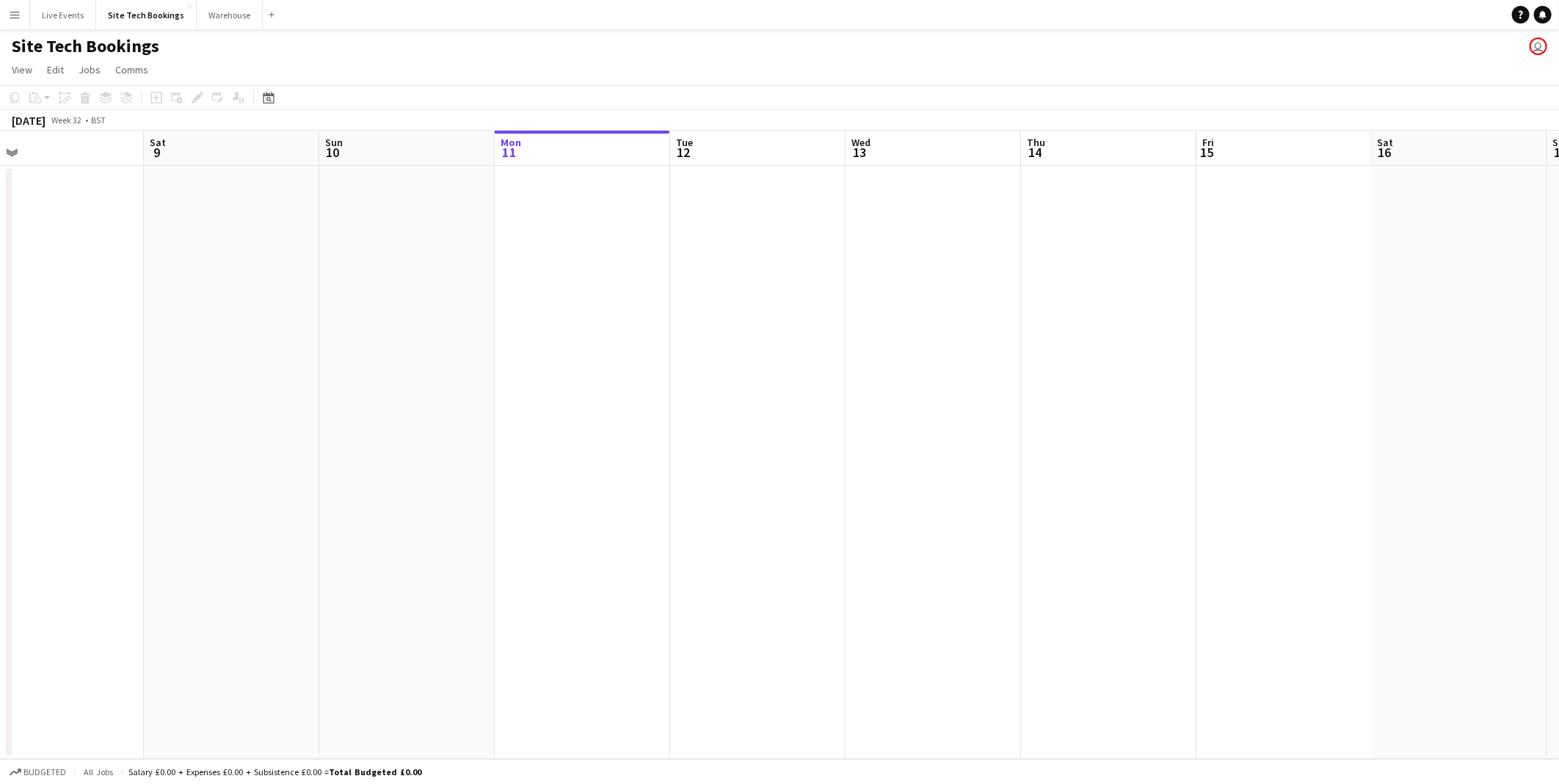
drag, startPoint x: 454, startPoint y: 323, endPoint x: 1142, endPoint y: 343, distance: 688.3
click at [1142, 343] on app-calendar-viewport "Wed 6 2/2 1 Job Thu 7 1/1 1 Job Fri 8 Sat 9 Sun 10 Mon 11 Tue 12 Wed 13 Thu 14 …" at bounding box center [779, 445] width 1559 height 629
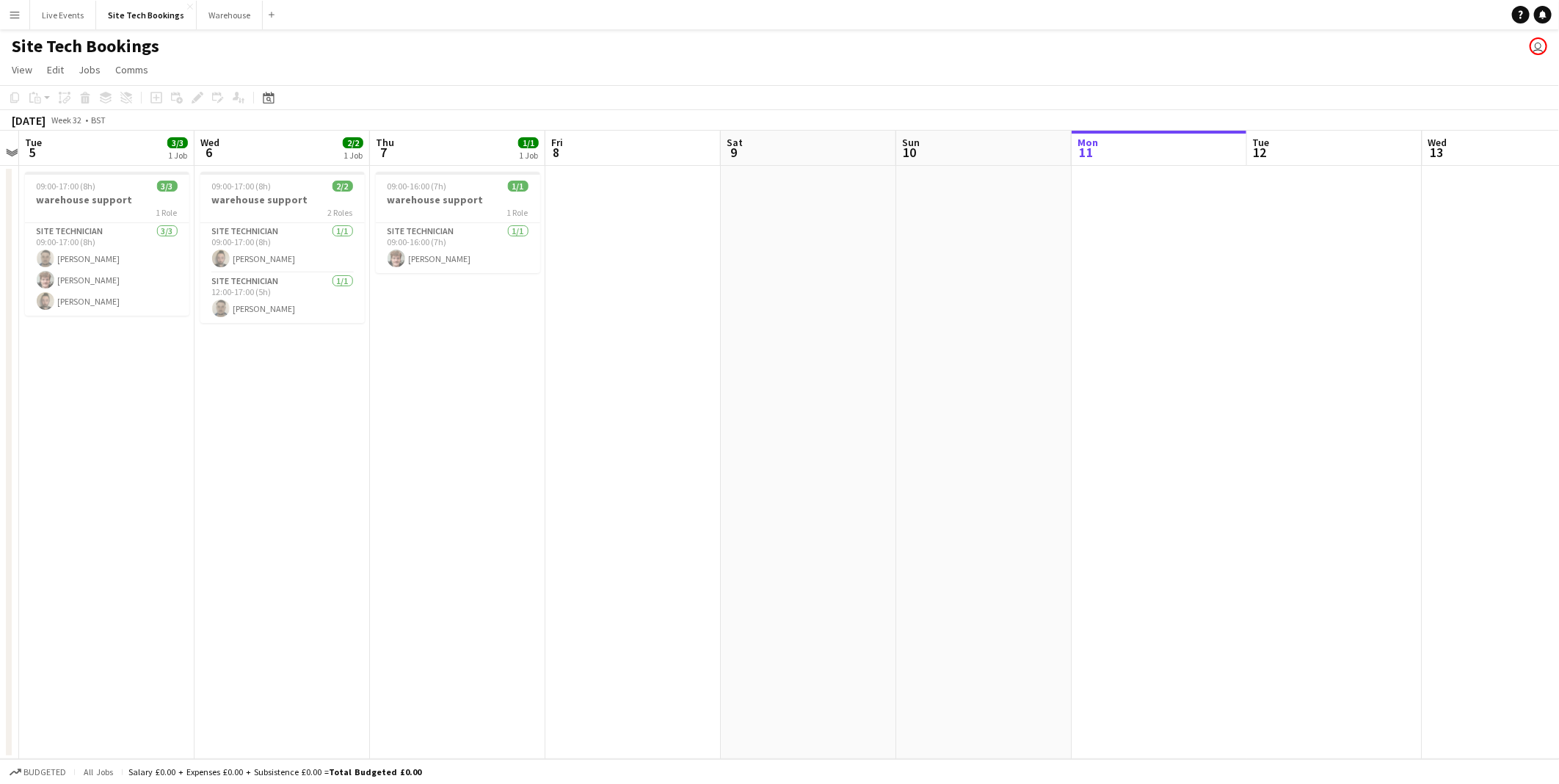
drag, startPoint x: 813, startPoint y: 369, endPoint x: 340, endPoint y: 328, distance: 474.8
click at [340, 328] on app-calendar-viewport "Sat 2 Sun 3 Mon 4 Tue 5 3/3 1 Job Wed 6 2/2 1 Job Thu 7 1/1 1 Job Fri 8 Sat 9 S…" at bounding box center [779, 445] width 1559 height 629
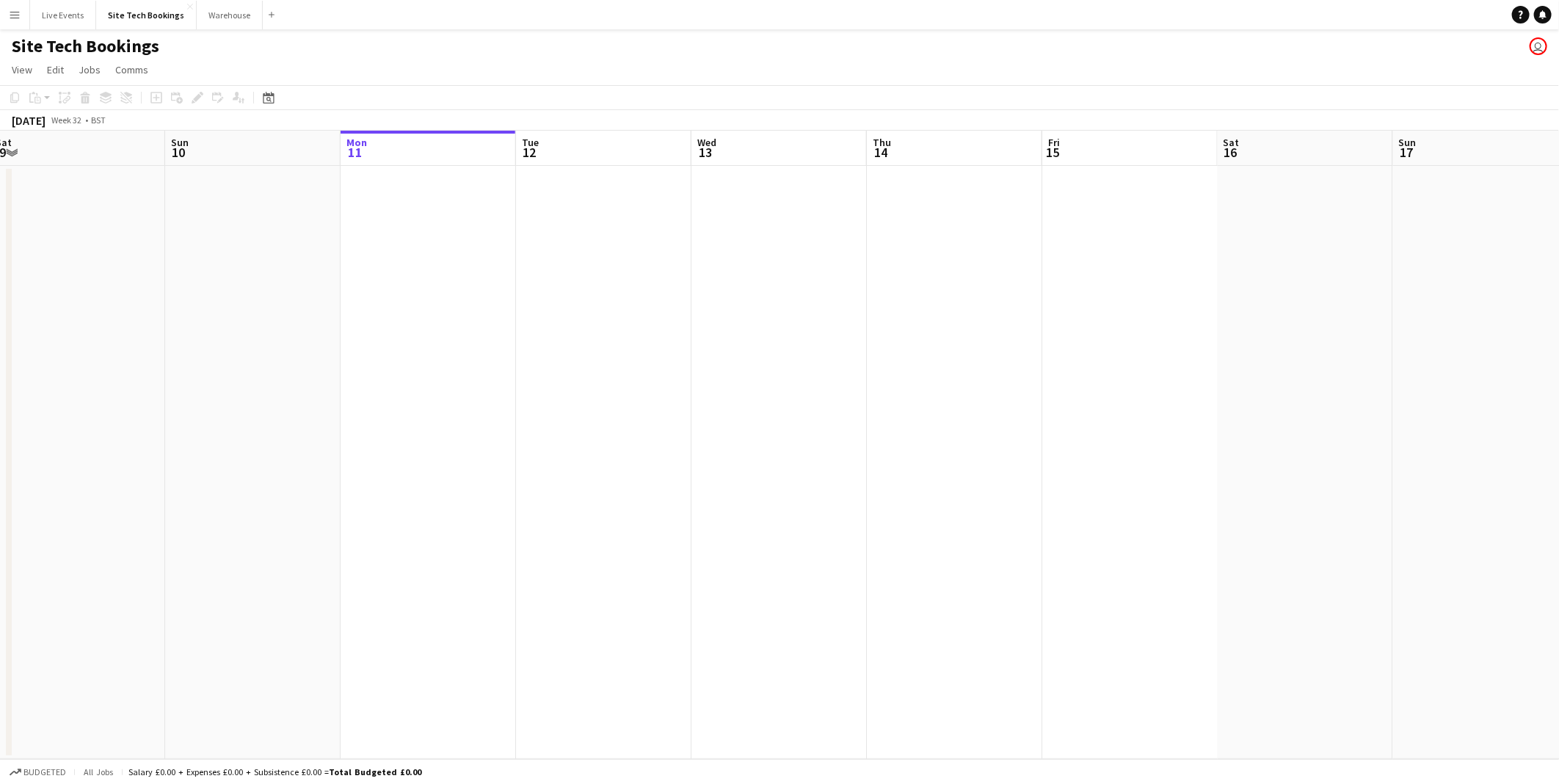
drag, startPoint x: 673, startPoint y: 380, endPoint x: 716, endPoint y: 379, distance: 43.0
click at [454, 372] on app-calendar-viewport "Wed 6 2/2 1 Job Thu 7 1/1 1 Job Fri 8 Sat 9 Sun 10 Mon 11 Tue 12 Wed 13 Thu 14 …" at bounding box center [779, 445] width 1559 height 629
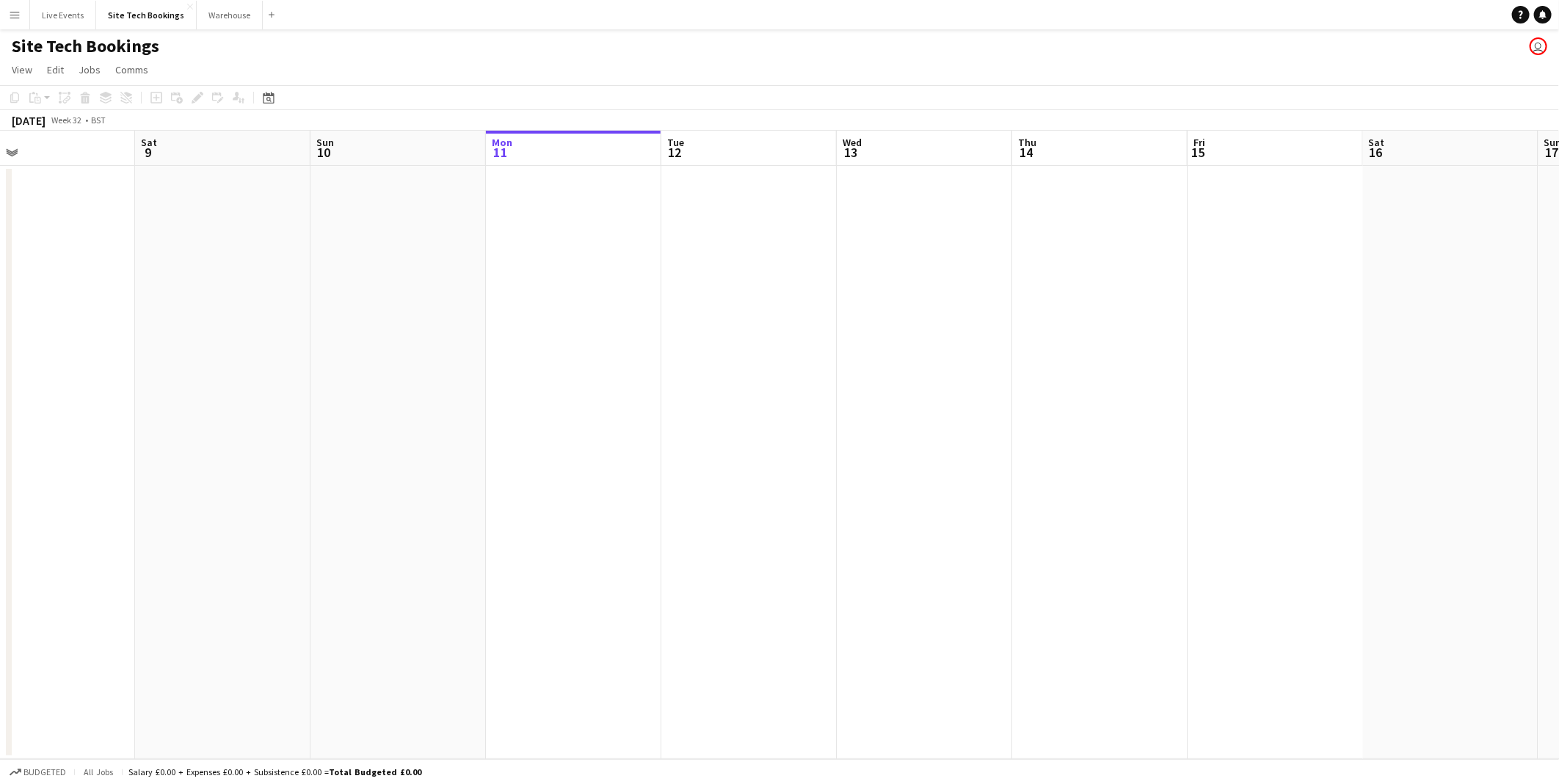
drag, startPoint x: 992, startPoint y: 428, endPoint x: 967, endPoint y: 422, distance: 25.7
click at [756, 414] on app-calendar-viewport "Wed 6 2/2 1 Job Thu 7 1/1 1 Job Fri 8 Sat 9 Sun 10 Mon 11 Tue 12 Wed 13 Thu 14 …" at bounding box center [779, 445] width 1559 height 629
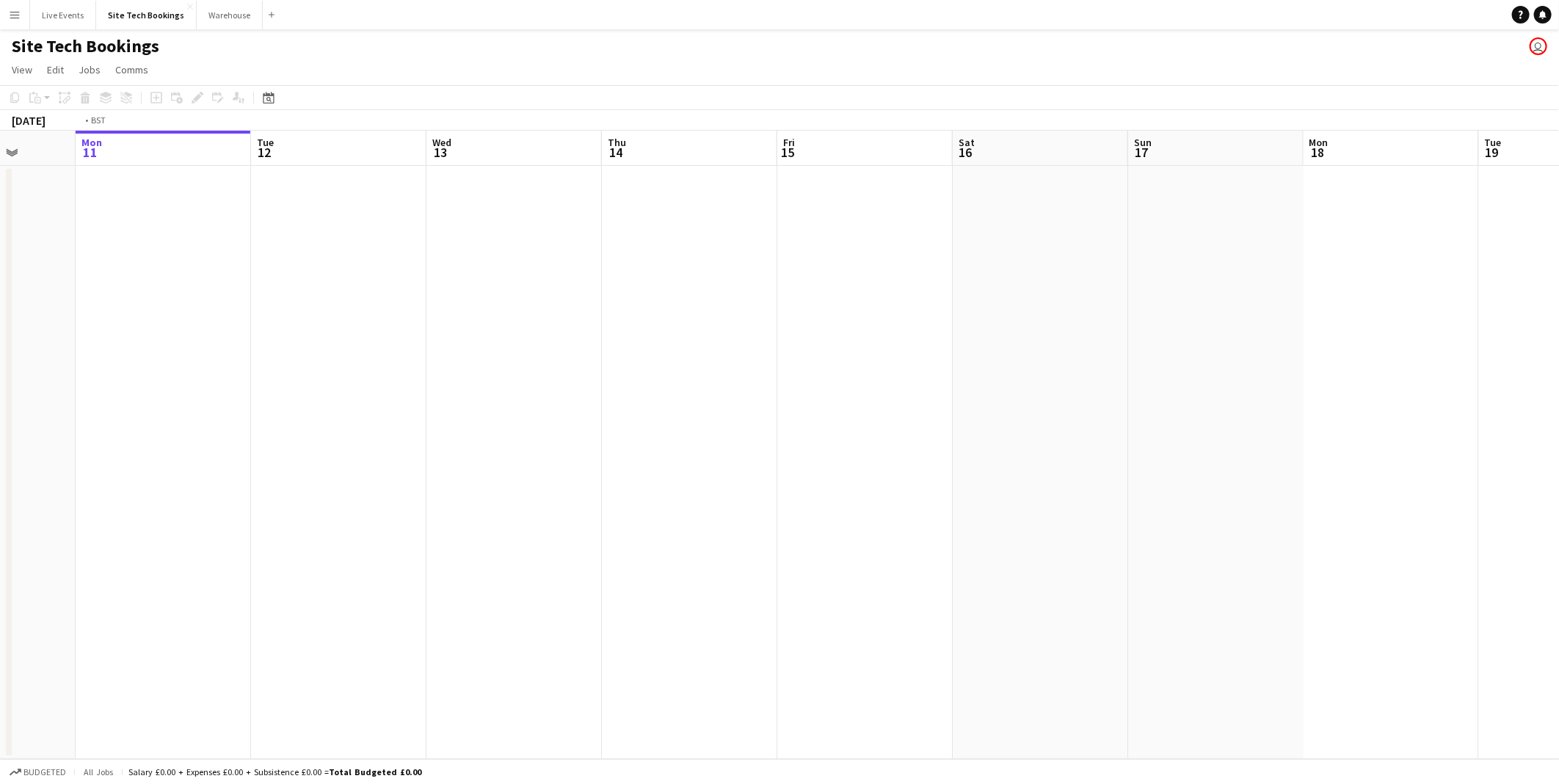
drag, startPoint x: 1011, startPoint y: 433, endPoint x: 812, endPoint y: 405, distance: 201.0
click at [812, 405] on app-calendar-viewport "Fri 8 Sat 9 Sun 10 Mon 11 Tue 12 Wed 13 Thu 14 Fri 15 Sat 16 Sun 17 Mon 18 Tue …" at bounding box center [779, 445] width 1559 height 629
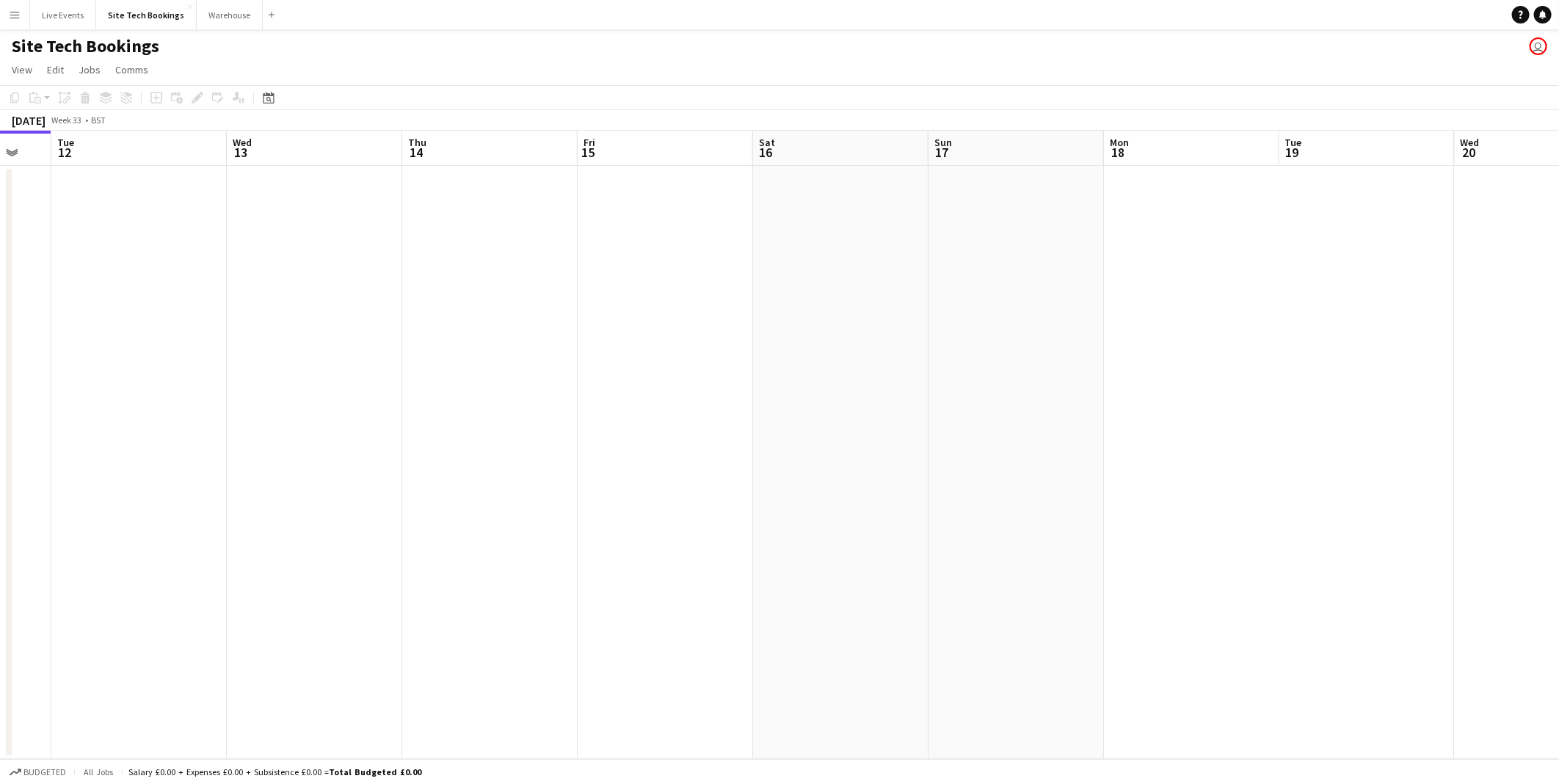
drag, startPoint x: 1044, startPoint y: 429, endPoint x: 900, endPoint y: 394, distance: 148.2
click at [864, 394] on app-calendar-viewport "Sat 9 Sun 10 Mon 11 Tue 12 Wed 13 Thu 14 Fri 15 Sat 16 Sun 17 Mon 18 Tue 19 Wed…" at bounding box center [779, 445] width 1559 height 629
click at [947, 398] on app-date-cell at bounding box center [979, 461] width 175 height 593
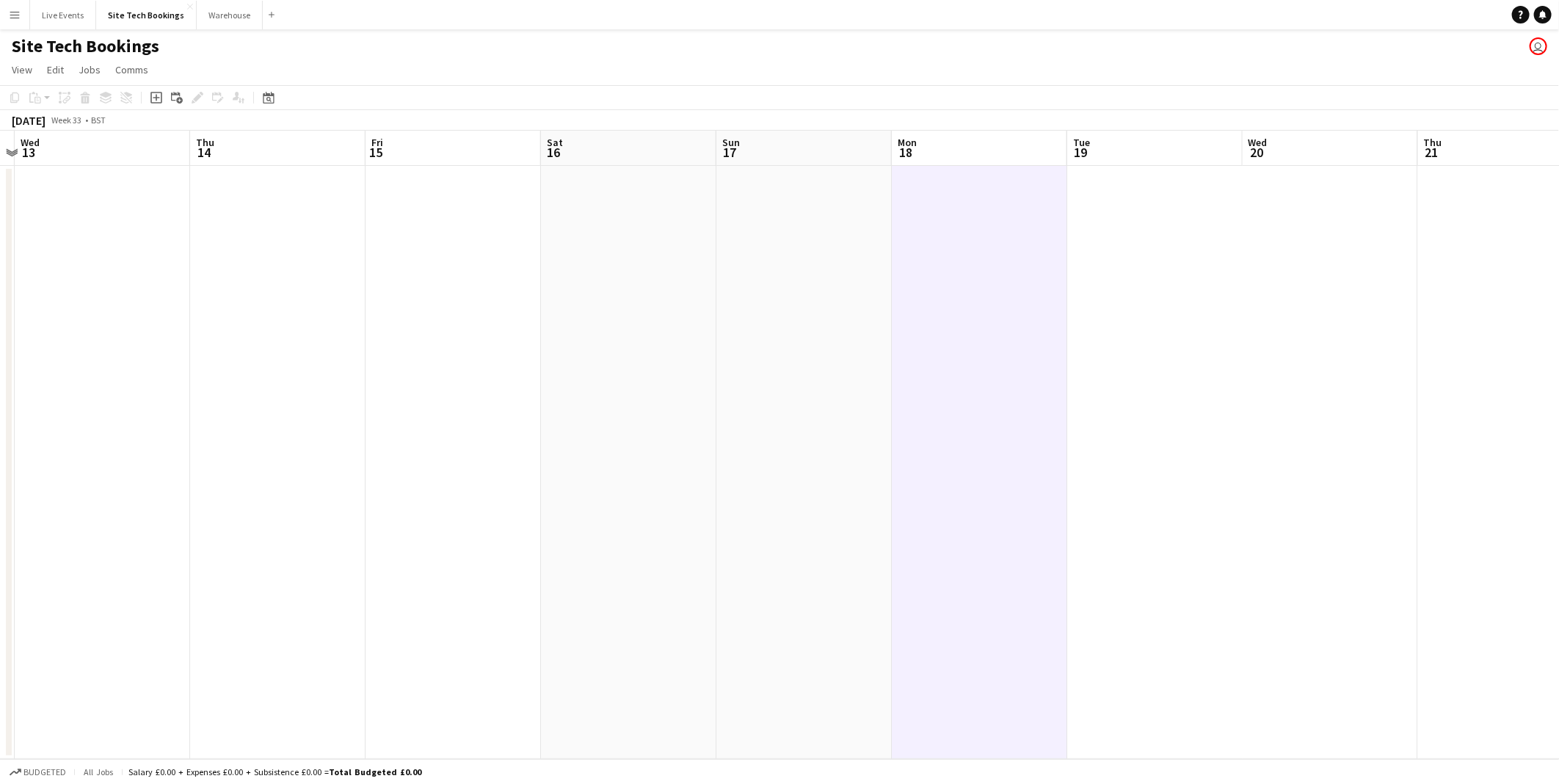
click at [772, 370] on app-date-cell at bounding box center [804, 461] width 175 height 593
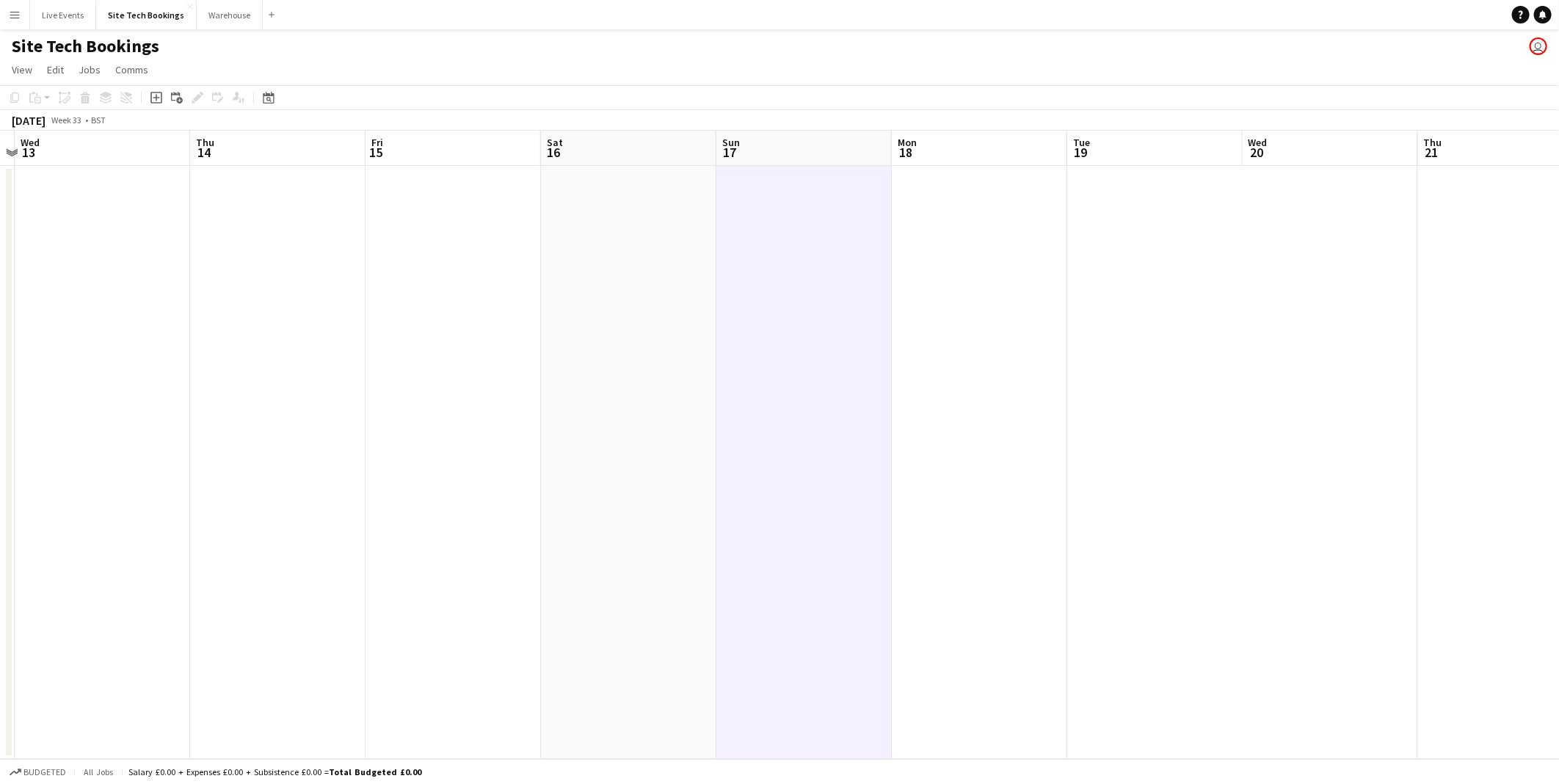
click at [541, 357] on app-date-cell at bounding box center [629, 461] width 175 height 593
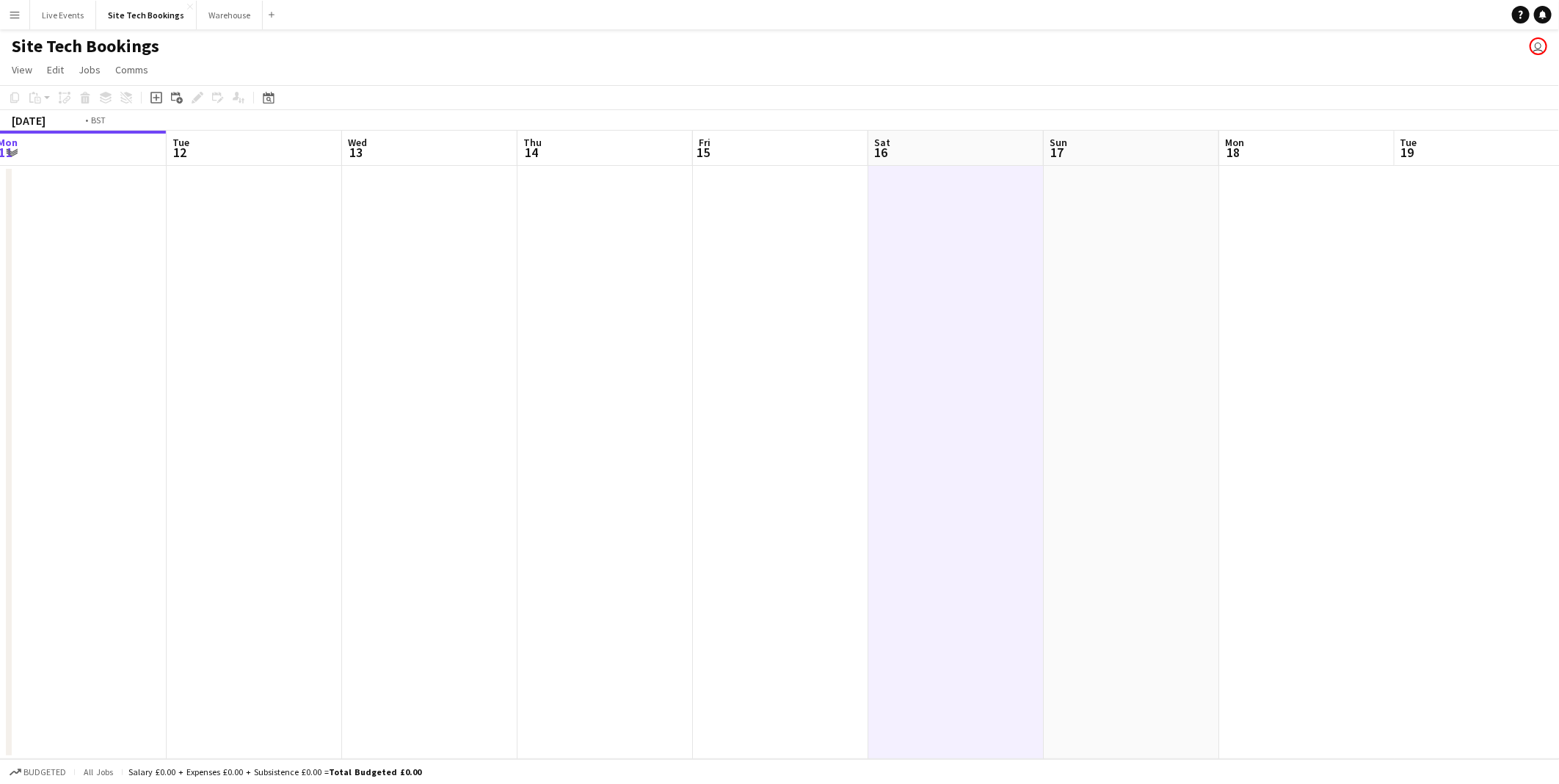
drag, startPoint x: 1104, startPoint y: 397, endPoint x: 1224, endPoint y: 426, distance: 123.5
click at [1342, 430] on app-calendar-viewport "Sat 9 Sun 10 Mon 11 Tue 12 Wed 13 Thu 14 Fri 15 Sat 16 Sun 17 Mon 18 Tue 19 Wed…" at bounding box center [779, 445] width 1559 height 629
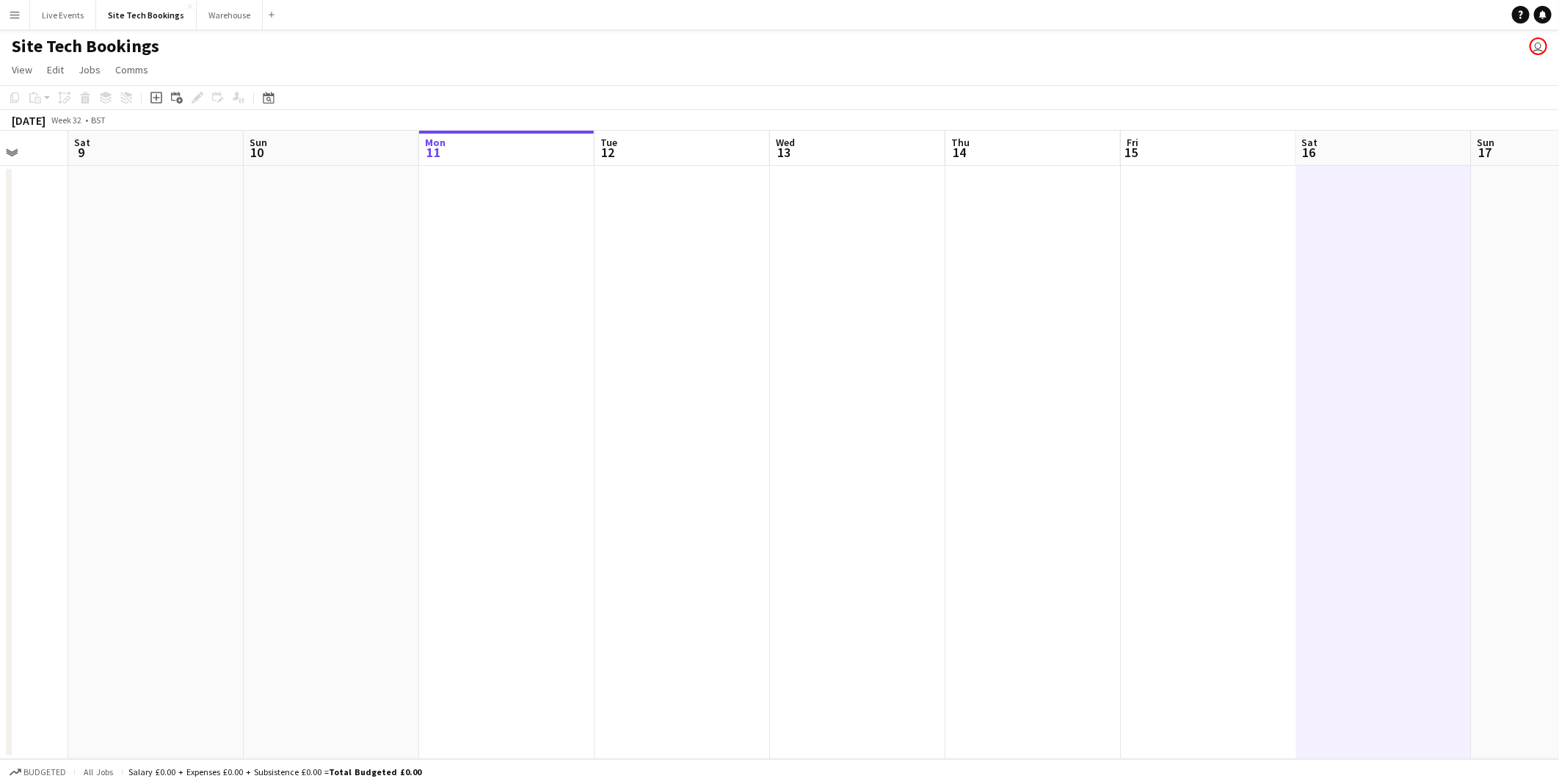
drag, startPoint x: 427, startPoint y: 418, endPoint x: 732, endPoint y: 431, distance: 305.3
click at [732, 431] on app-calendar-viewport "Wed 6 2/2 1 Job Thu 7 1/1 1 Job Fri 8 Sat 9 Sun 10 Mon 11 Tue 12 Wed 13 Thu 14 …" at bounding box center [779, 445] width 1559 height 629
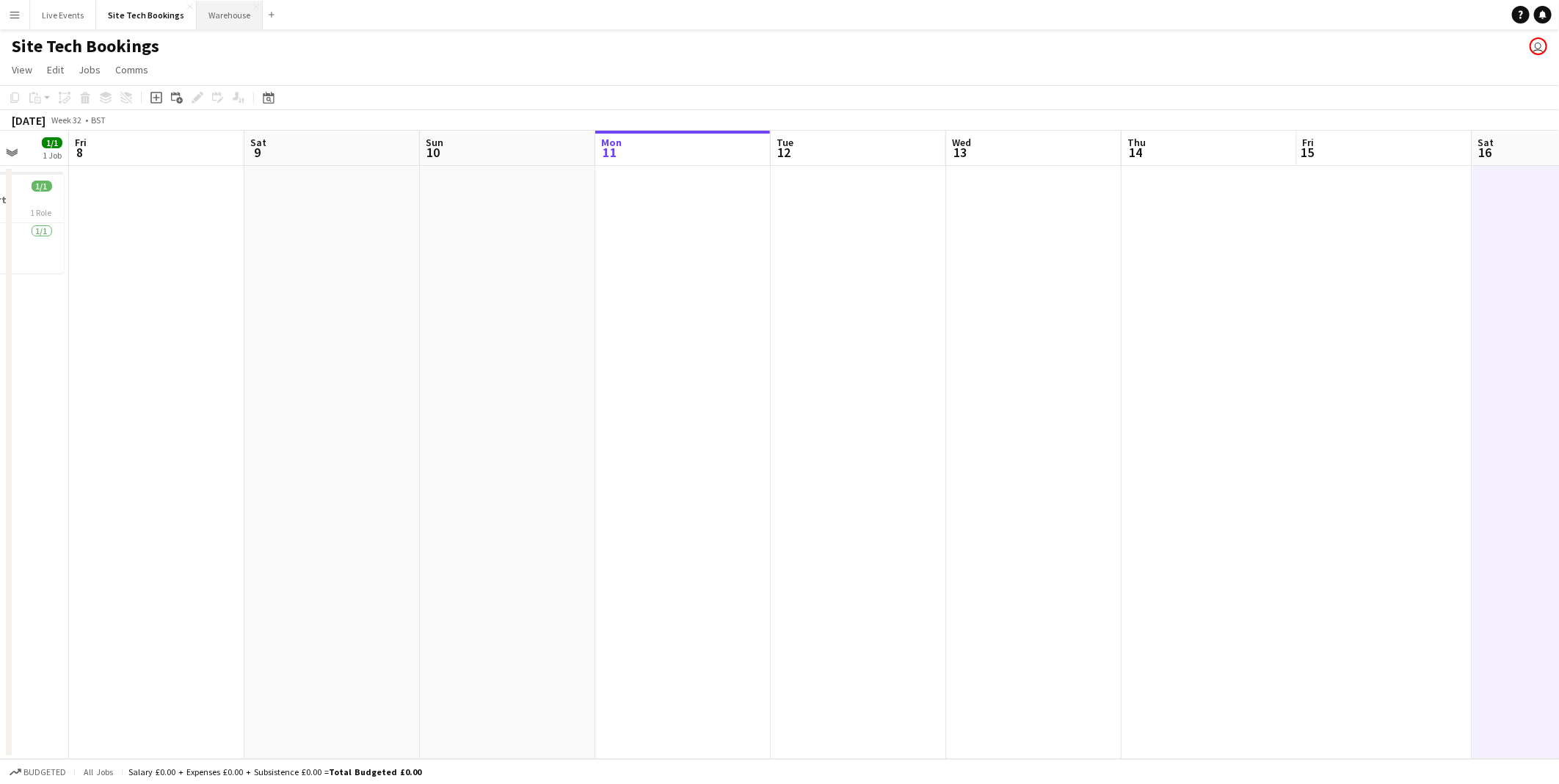
click at [224, 16] on button "Warehouse Close" at bounding box center [229, 15] width 66 height 28
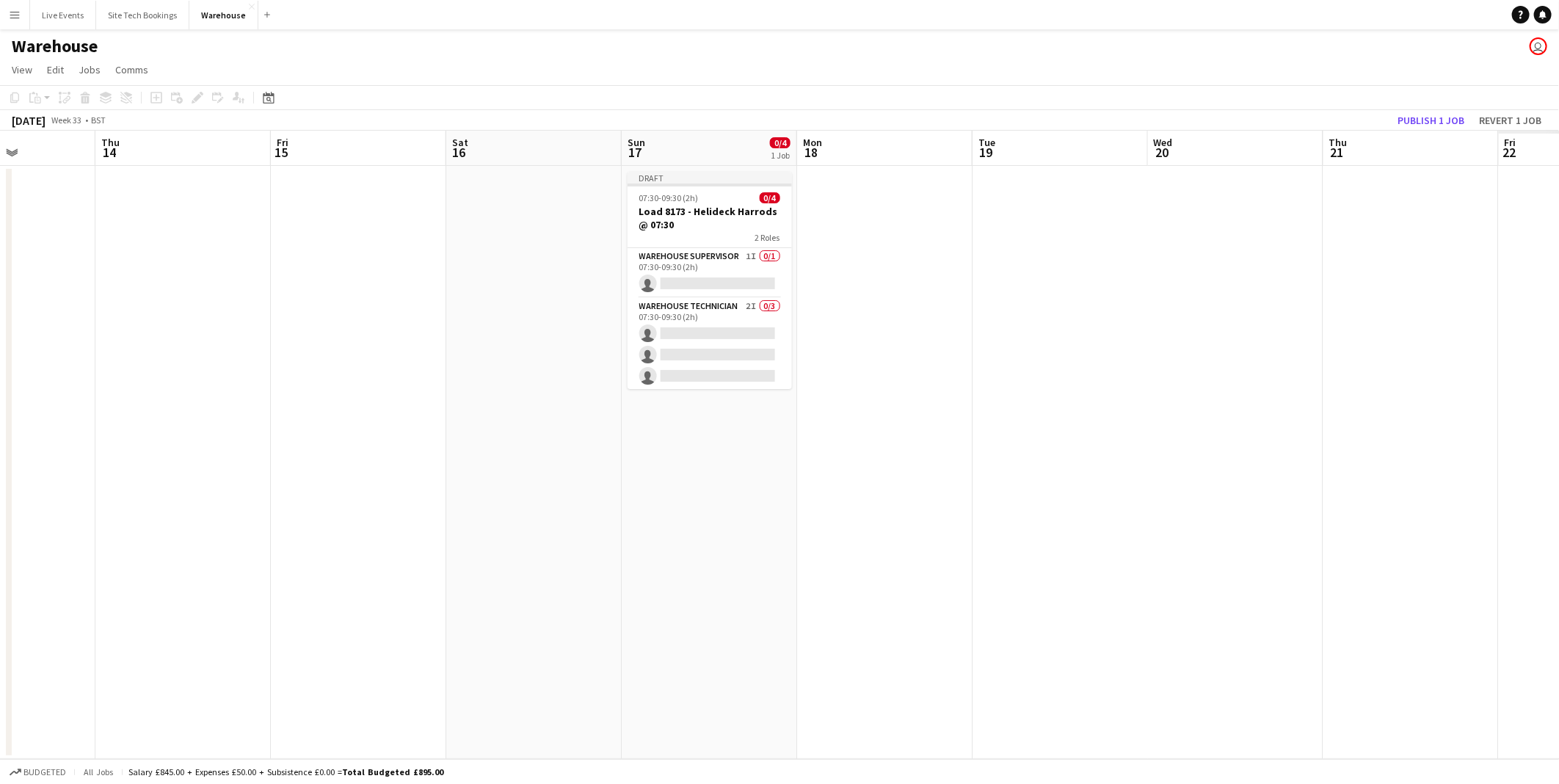
drag, startPoint x: 1060, startPoint y: 431, endPoint x: 610, endPoint y: 435, distance: 450.0
click at [610, 435] on app-calendar-viewport "Sun 10 1/1 1 Job Mon 11 Tue 12 Wed 13 Thu 14 Fri 15 Sat 16 Sun 17 0/4 1 Job Mon…" at bounding box center [779, 445] width 1559 height 629
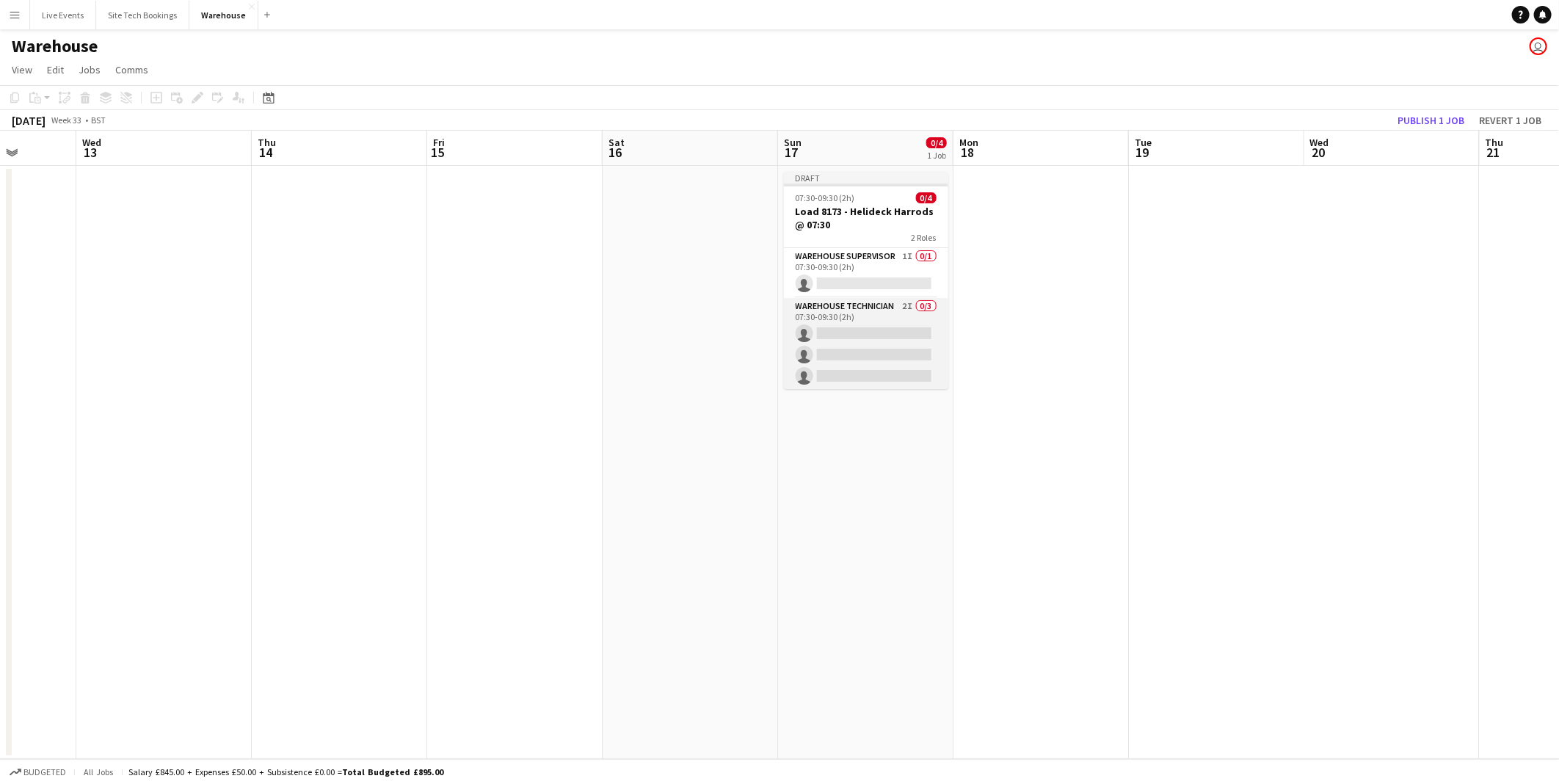
click at [872, 345] on app-card-role "Warehouse Technician 2I 0/3 07:30-09:30 (2h) single-neutral-actions single-neut…" at bounding box center [866, 343] width 165 height 92
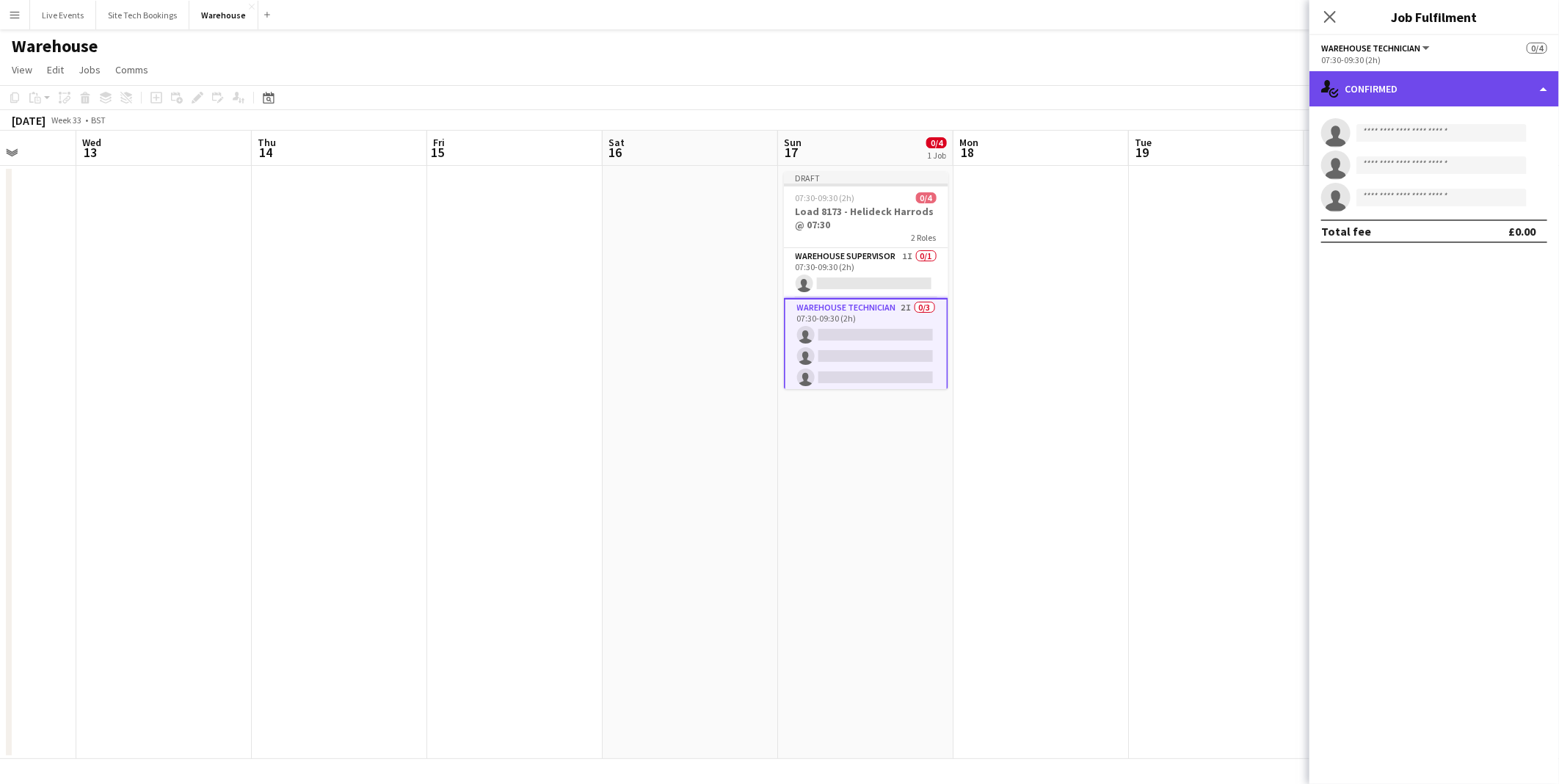
click at [1493, 96] on div "single-neutral-actions-check-2 Confirmed" at bounding box center [1434, 89] width 249 height 35
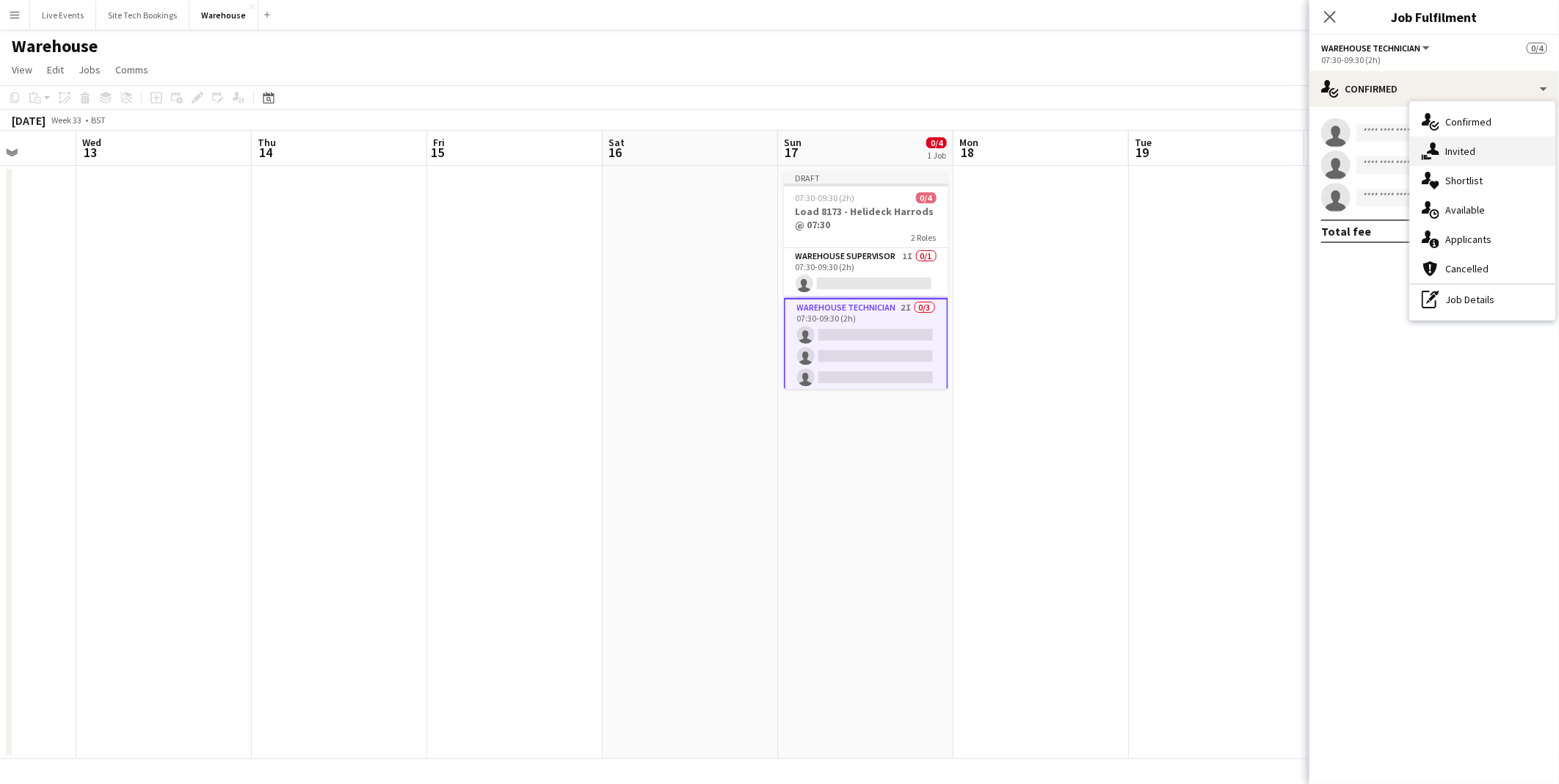
click at [1486, 150] on div "single-neutral-actions-share-1 Invited" at bounding box center [1483, 150] width 146 height 29
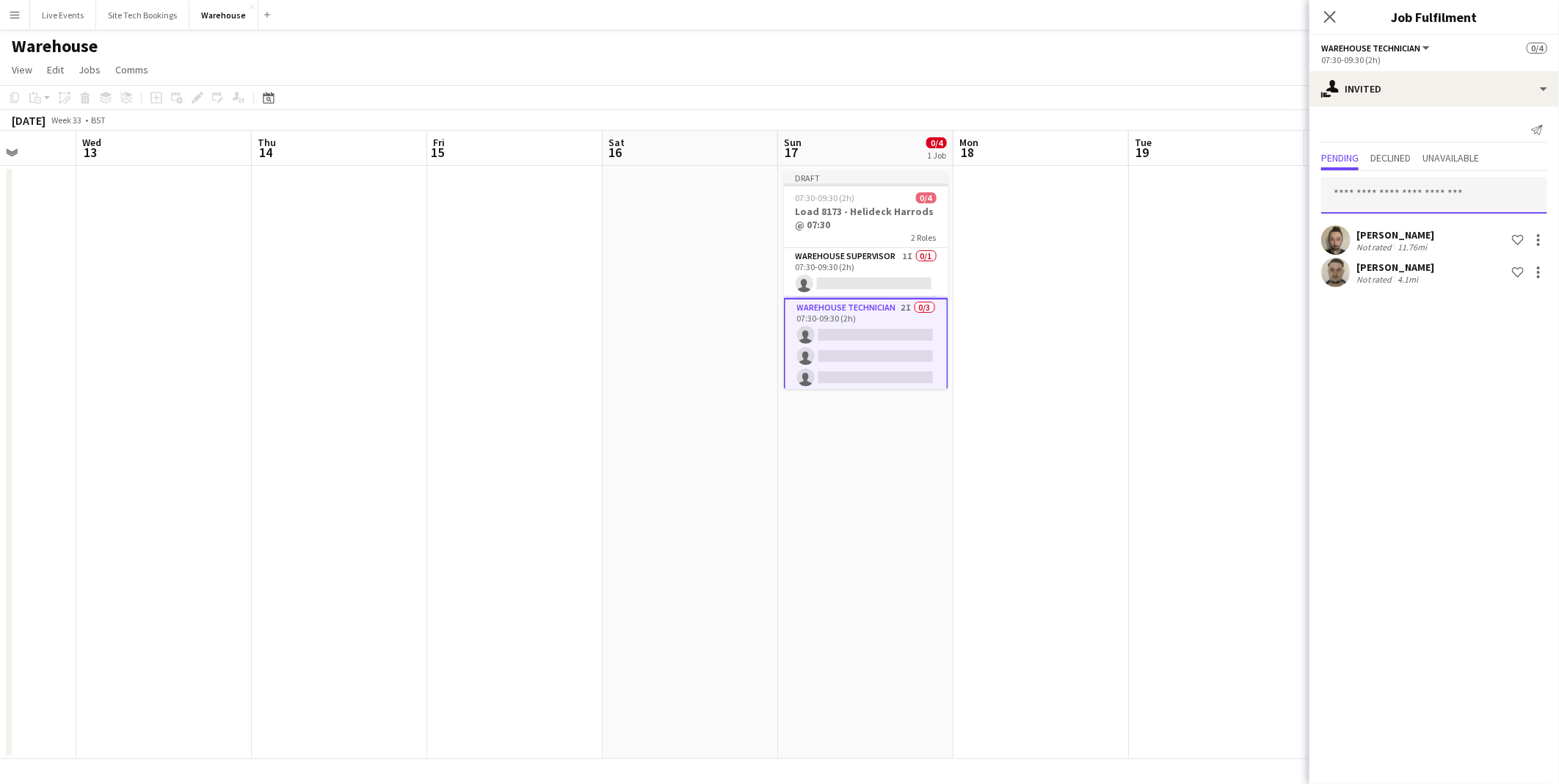
click at [1399, 200] on input "text" at bounding box center [1434, 195] width 226 height 37
type input "********"
click at [1399, 229] on span "[PERSON_NAME] Active" at bounding box center [1434, 230] width 203 height 12
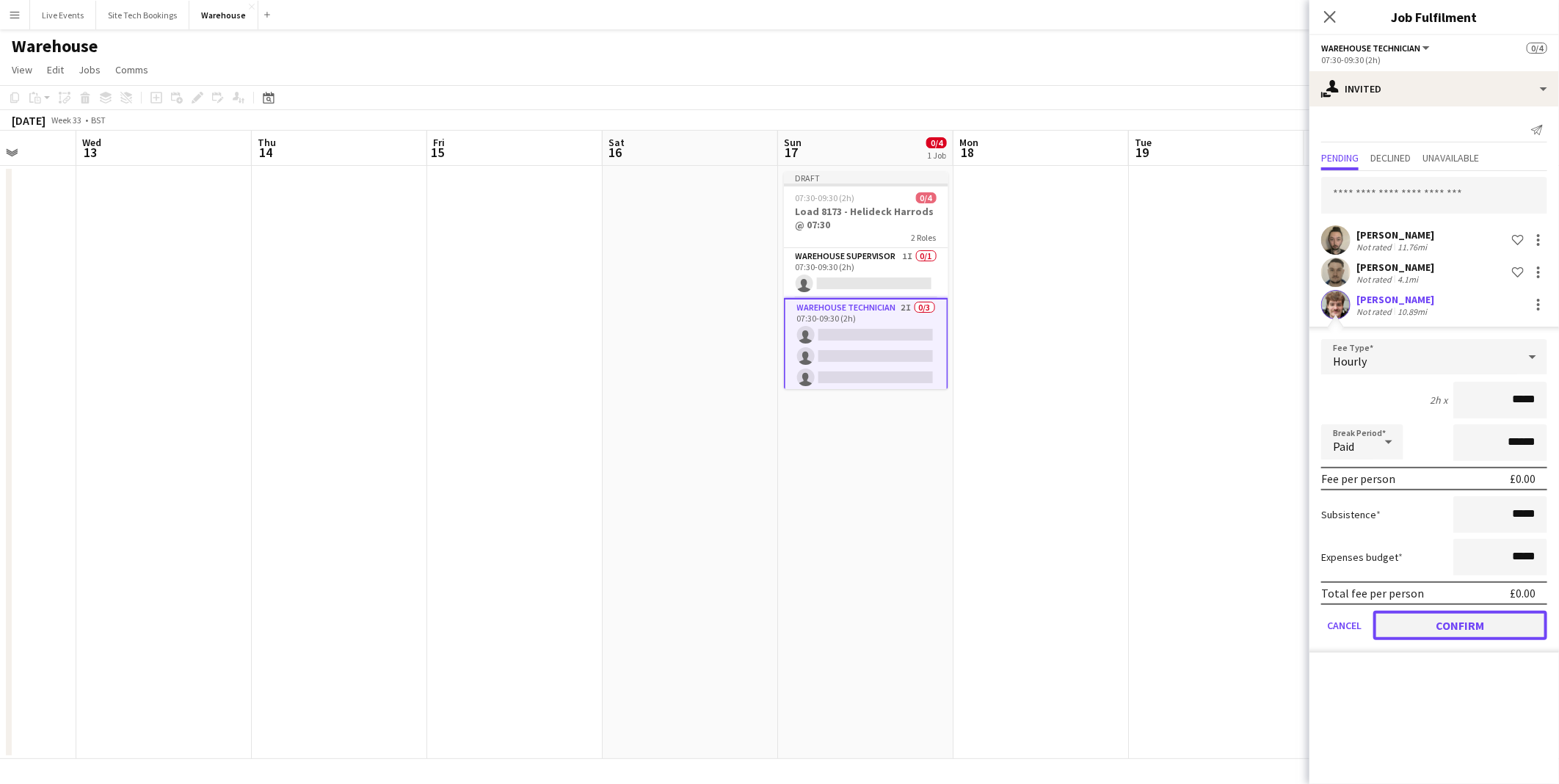
click at [1431, 628] on button "Confirm" at bounding box center [1460, 624] width 174 height 29
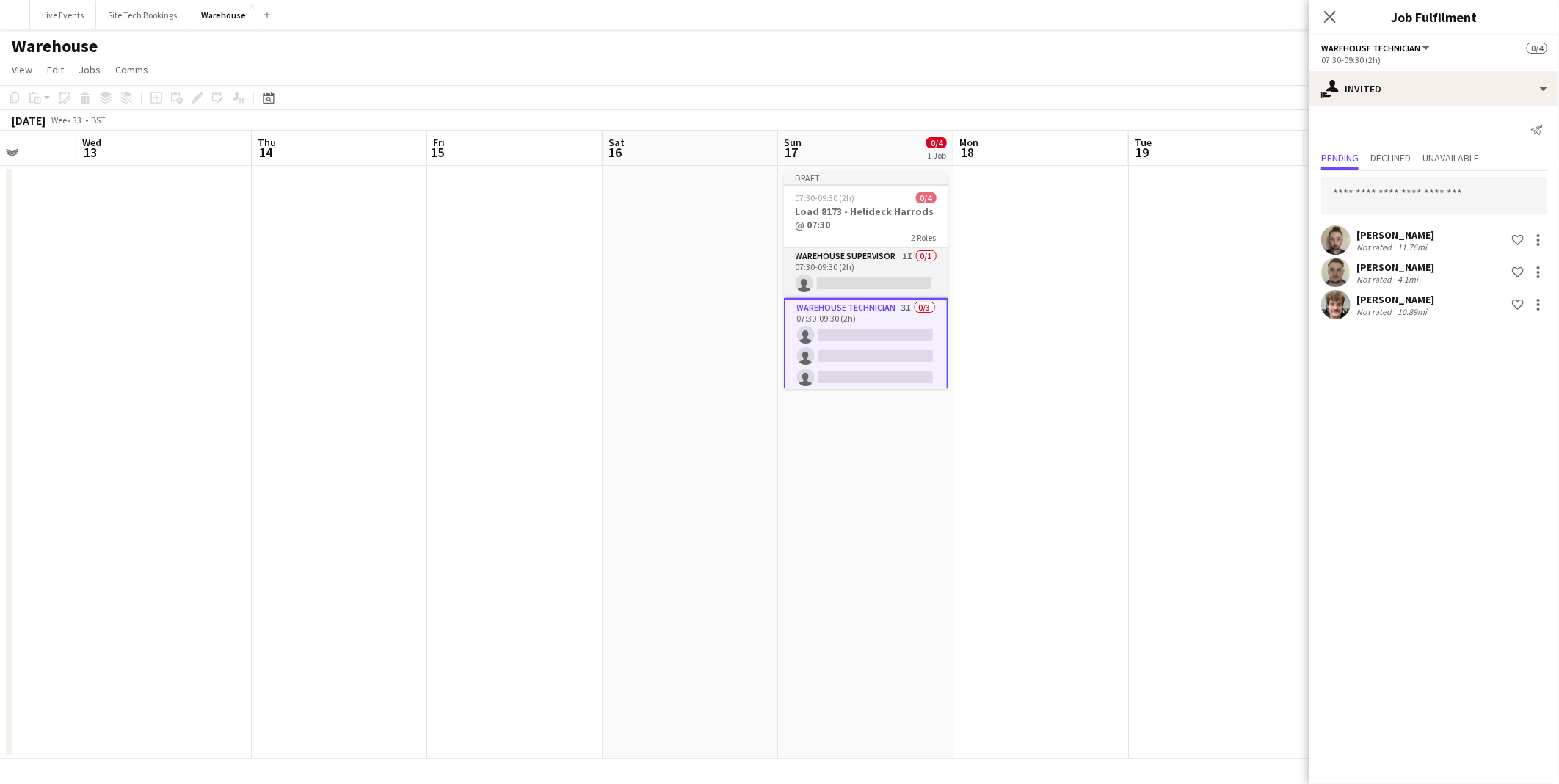
click at [875, 262] on app-card-role "Warehouse Supervisor 1I 0/1 07:30-09:30 (2h) single-neutral-actions" at bounding box center [866, 273] width 165 height 50
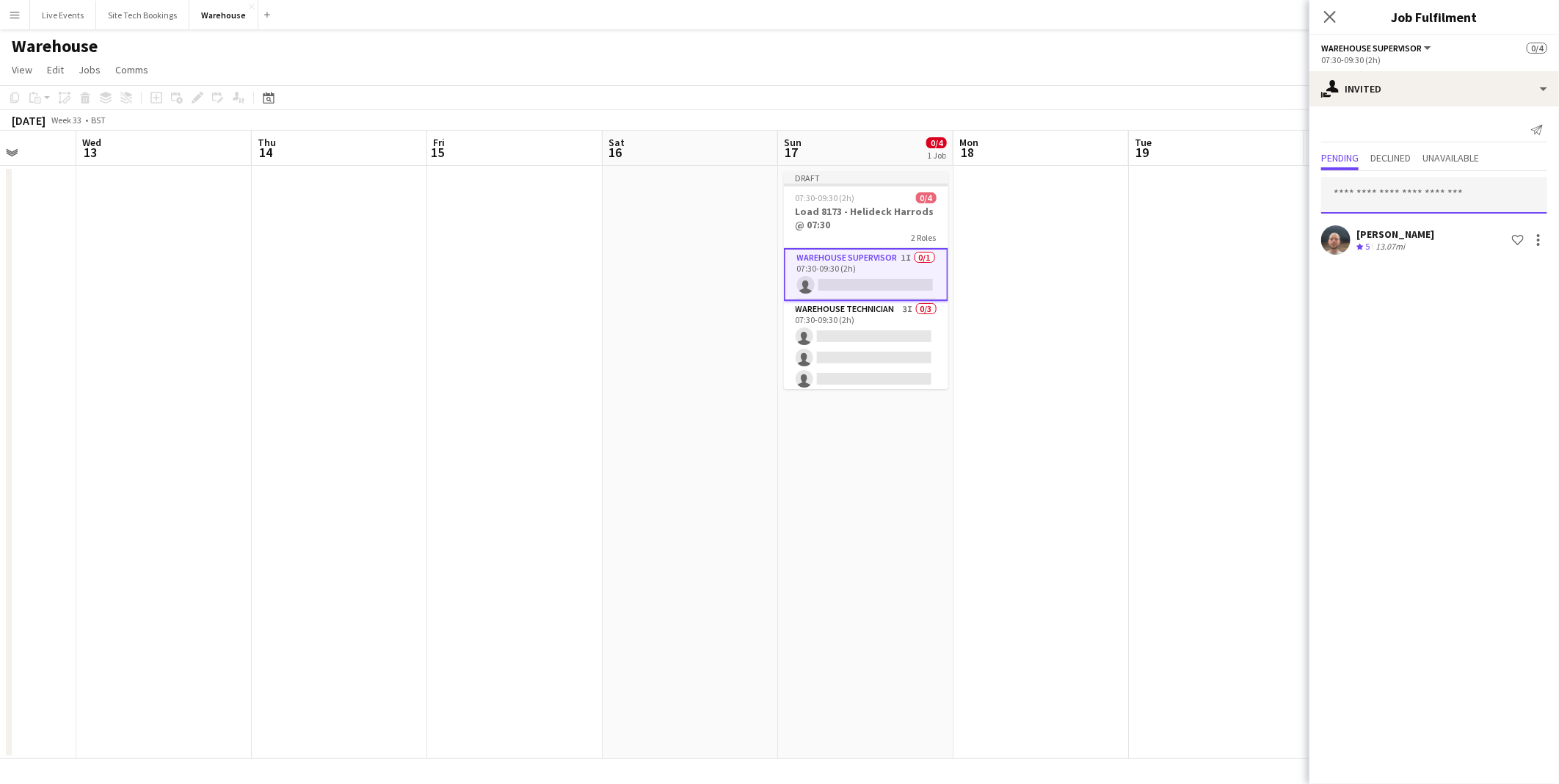
click at [1391, 191] on input "text" at bounding box center [1434, 195] width 226 height 37
type input "********"
click at [1384, 233] on span "[PERSON_NAME]" at bounding box center [1375, 230] width 85 height 12
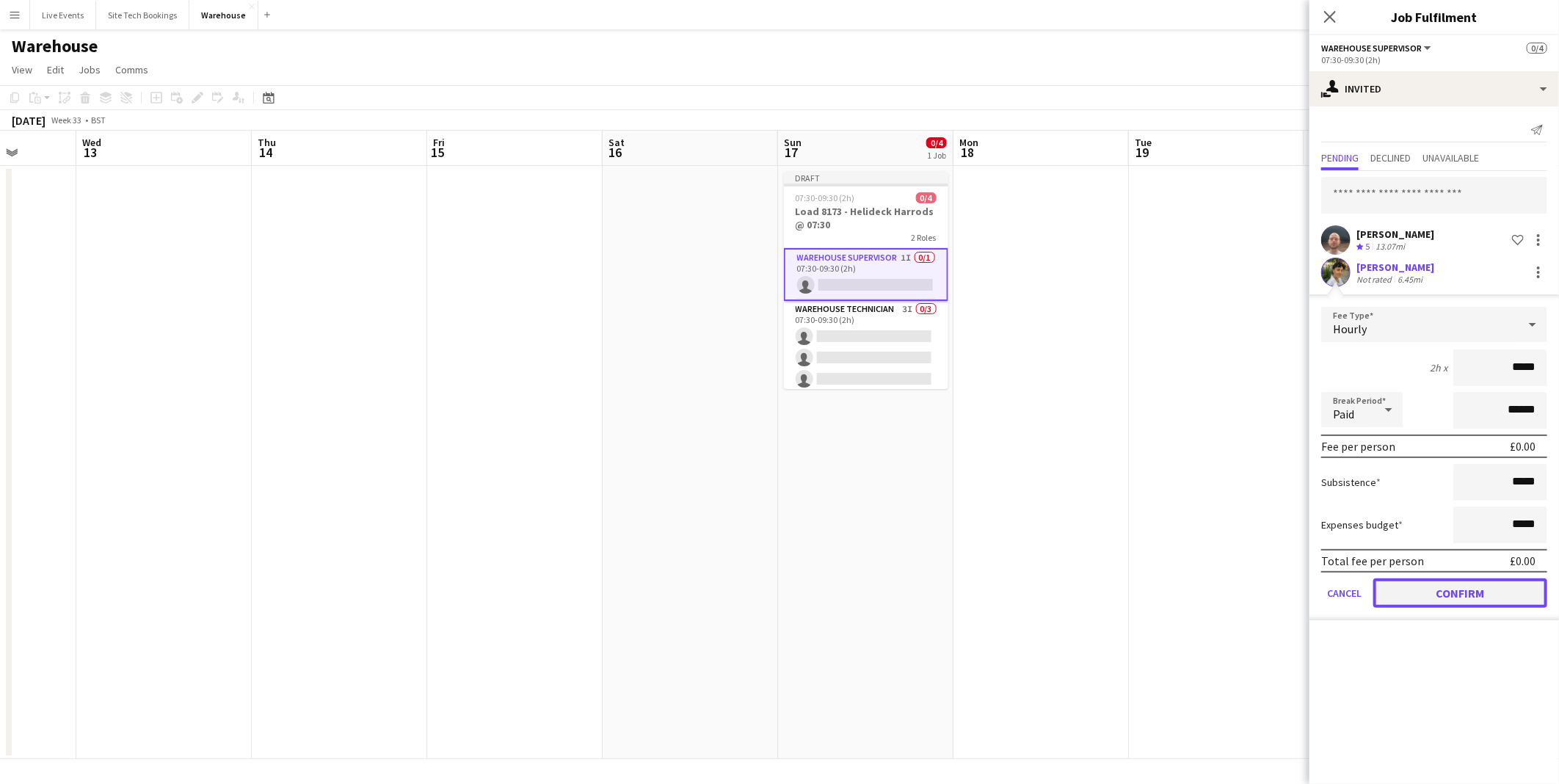
click at [1475, 591] on button "Confirm" at bounding box center [1460, 593] width 174 height 29
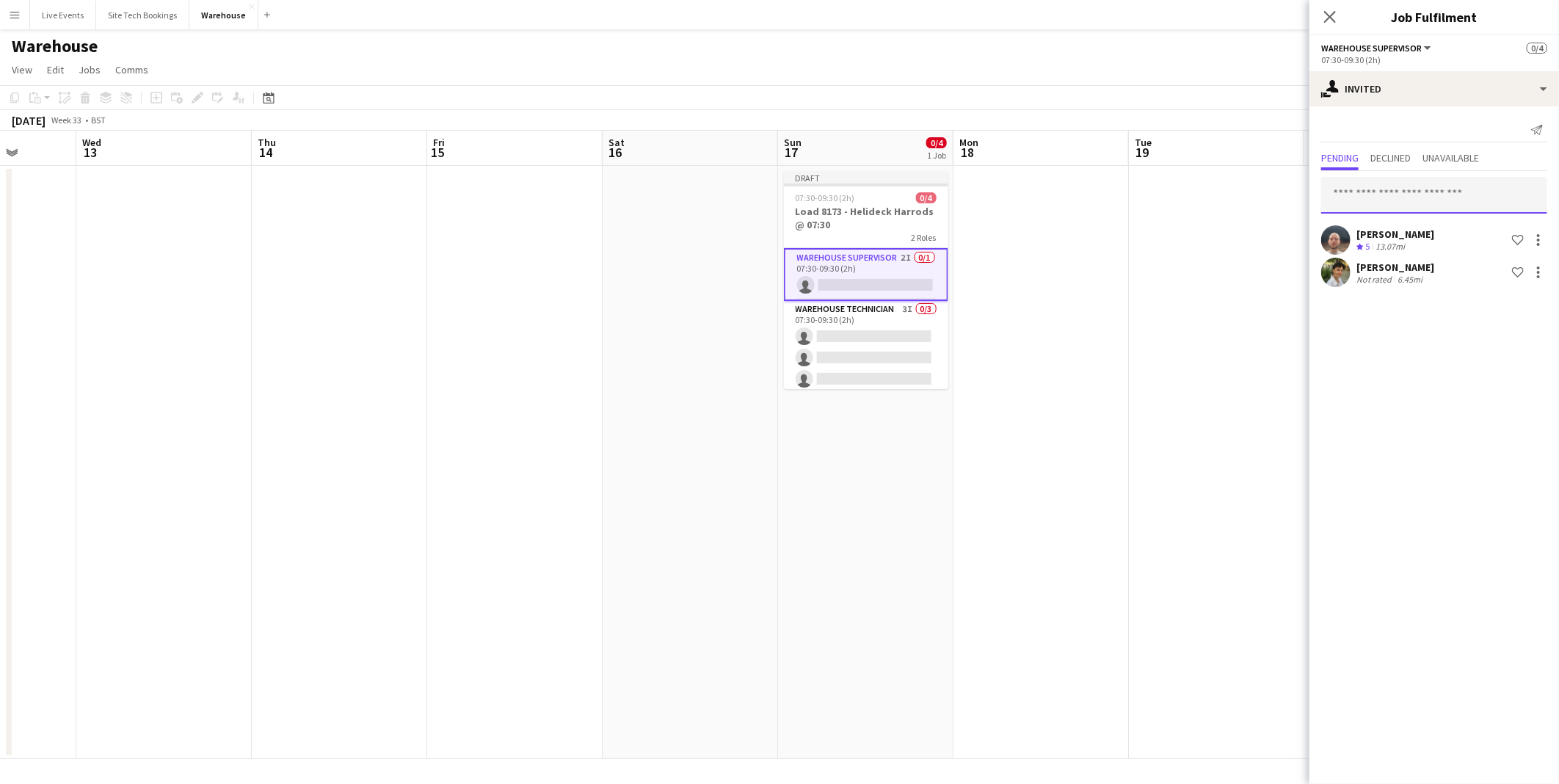
click at [1399, 195] on input "text" at bounding box center [1434, 195] width 226 height 37
type input "*"
type input "******"
click at [1404, 254] on div "[PERSON_NAME] Active [PERSON_NAME][EMAIL_ADDRESS][DOMAIN_NAME]" at bounding box center [1434, 236] width 226 height 47
click at [1407, 247] on span "[PERSON_NAME][EMAIL_ADDRESS][DOMAIN_NAME]" at bounding box center [1434, 243] width 203 height 12
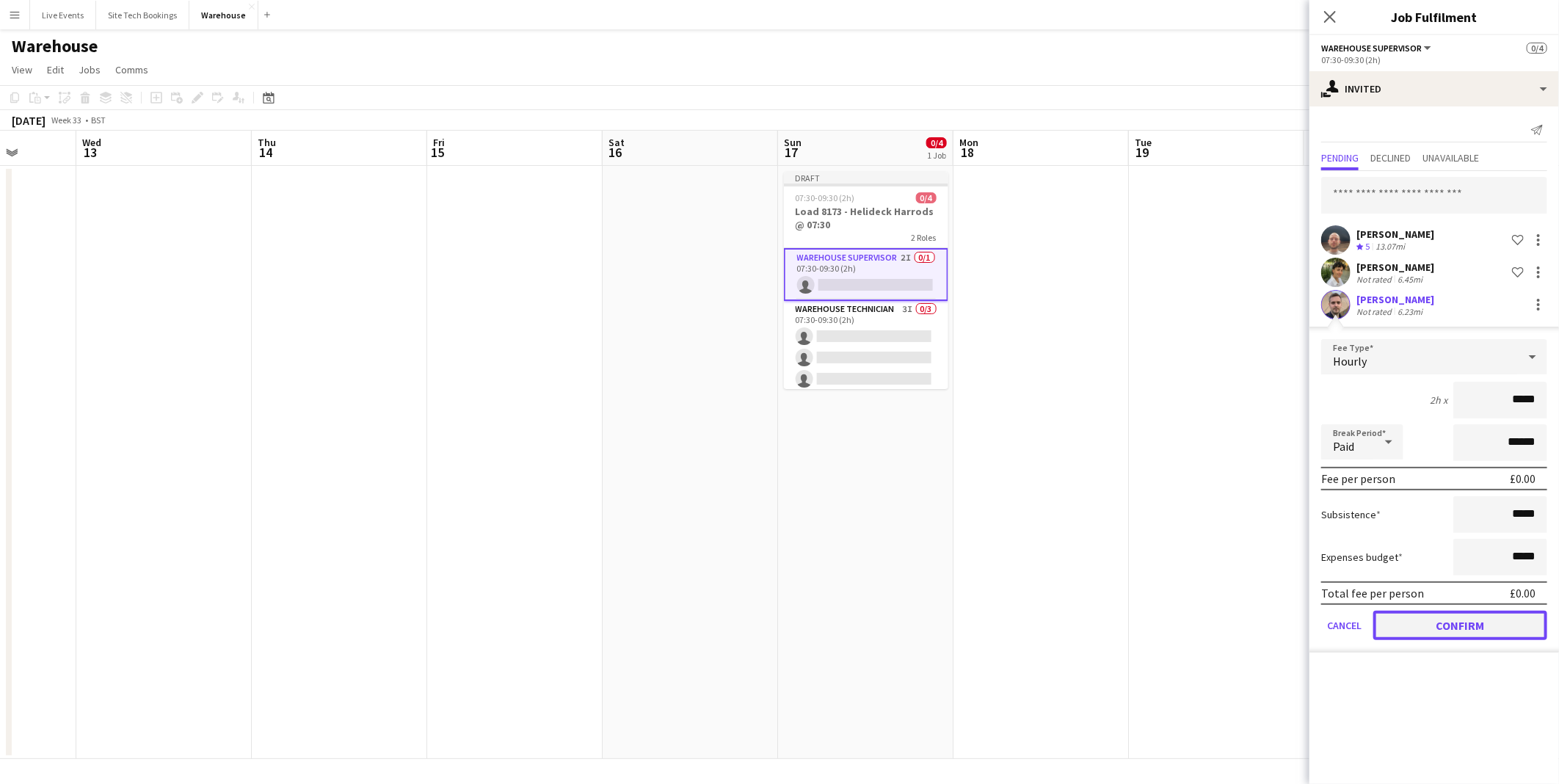
click at [1478, 613] on button "Confirm" at bounding box center [1460, 624] width 174 height 29
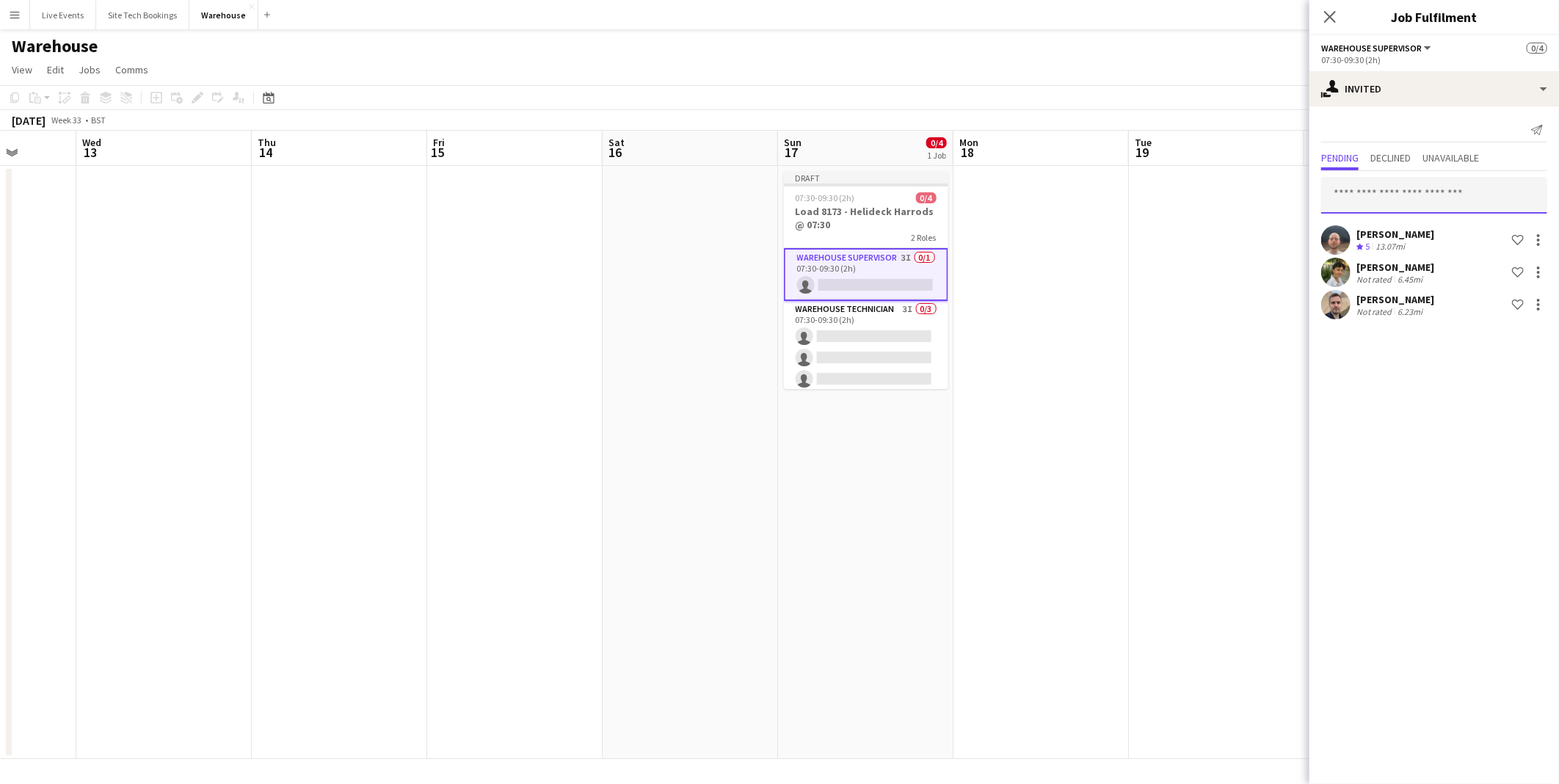
click at [1390, 204] on input "text" at bounding box center [1434, 195] width 226 height 37
type input "*****"
click at [1390, 246] on span "[PERSON_NAME][EMAIL_ADDRESS][DOMAIN_NAME]" at bounding box center [1434, 243] width 203 height 12
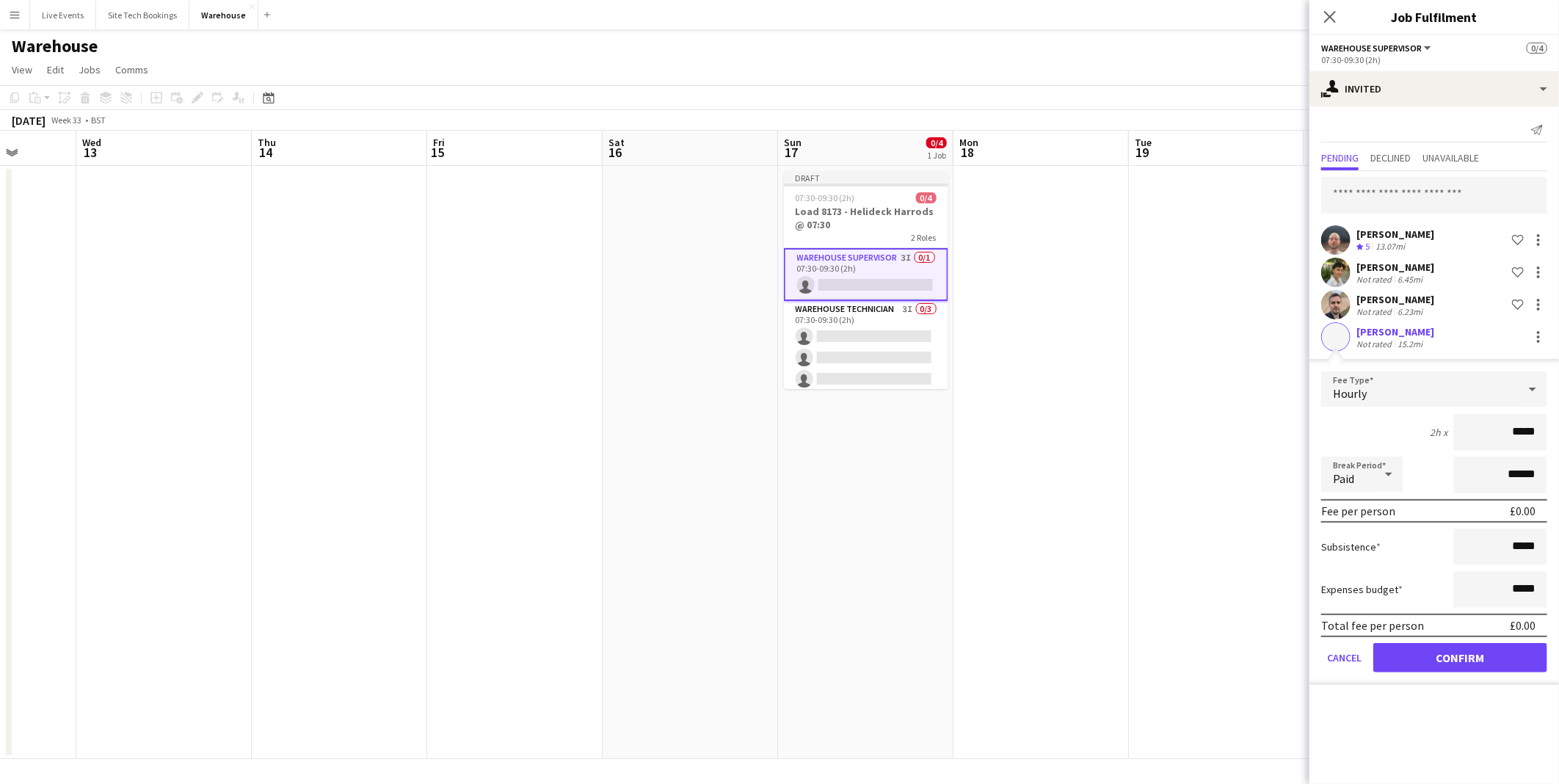
click at [1479, 668] on form "Fee Type Hourly 2h x ***** Break Period Paid ****** Fee per person £0.00 Subsis…" at bounding box center [1434, 528] width 249 height 313
click at [1443, 652] on button "Confirm" at bounding box center [1460, 657] width 174 height 29
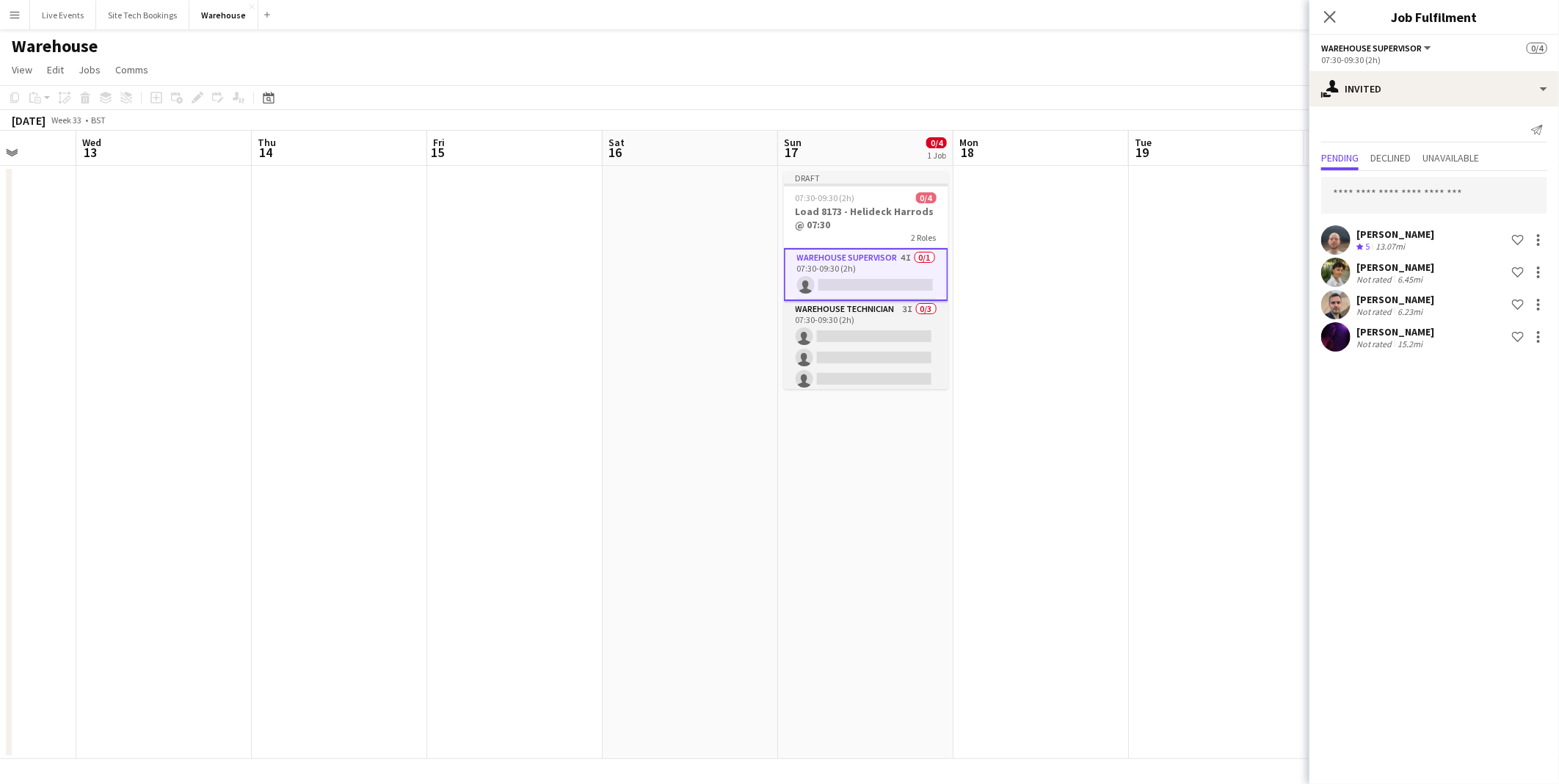
click at [864, 341] on app-card-role "Warehouse Technician 3I 0/3 07:30-09:30 (2h) single-neutral-actions single-neut…" at bounding box center [866, 347] width 165 height 92
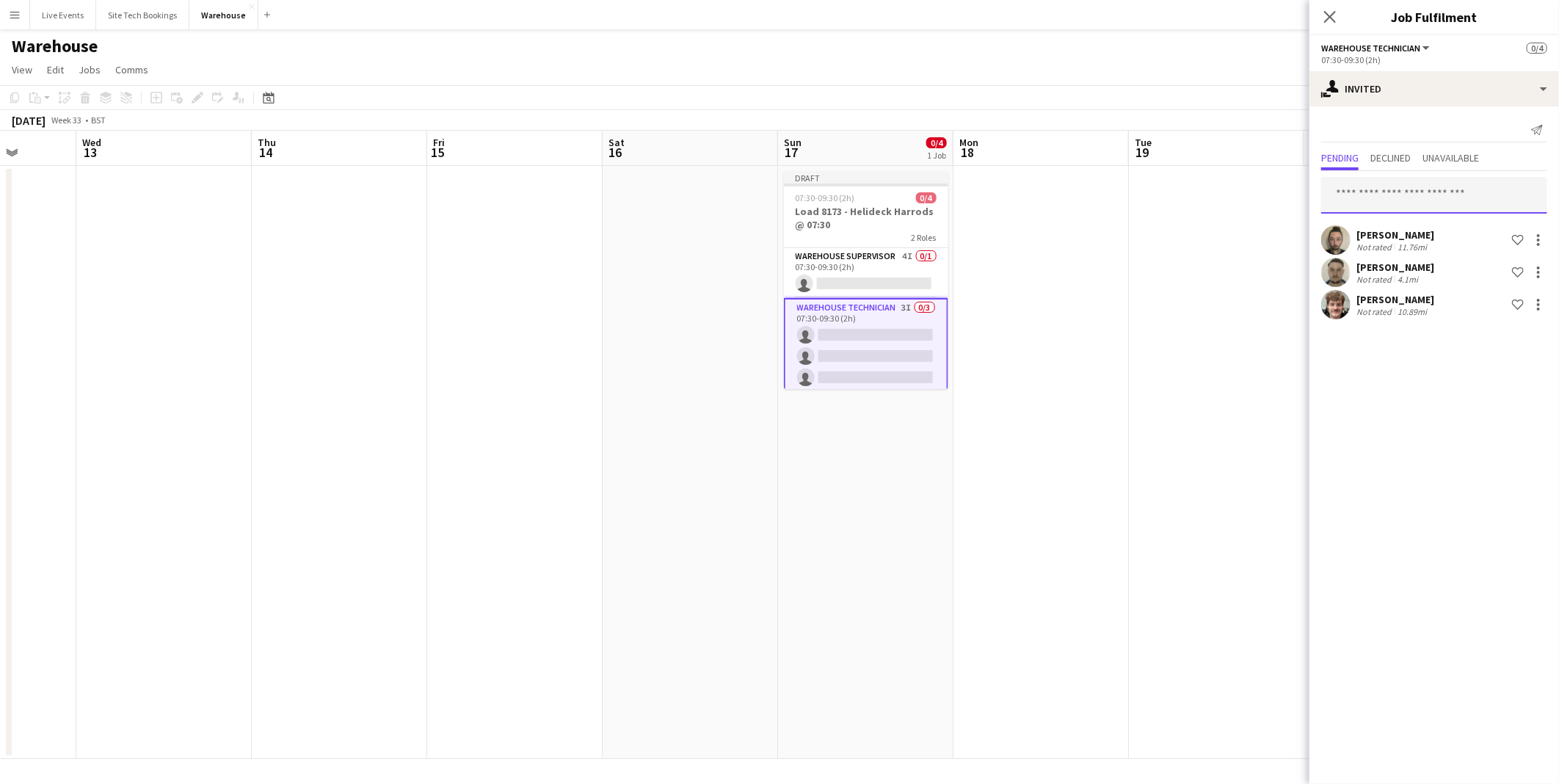
click at [1389, 207] on input "text" at bounding box center [1434, 195] width 226 height 37
type input "******"
click at [1386, 243] on span "[PERSON_NAME][EMAIL_ADDRESS][DOMAIN_NAME]" at bounding box center [1434, 243] width 203 height 12
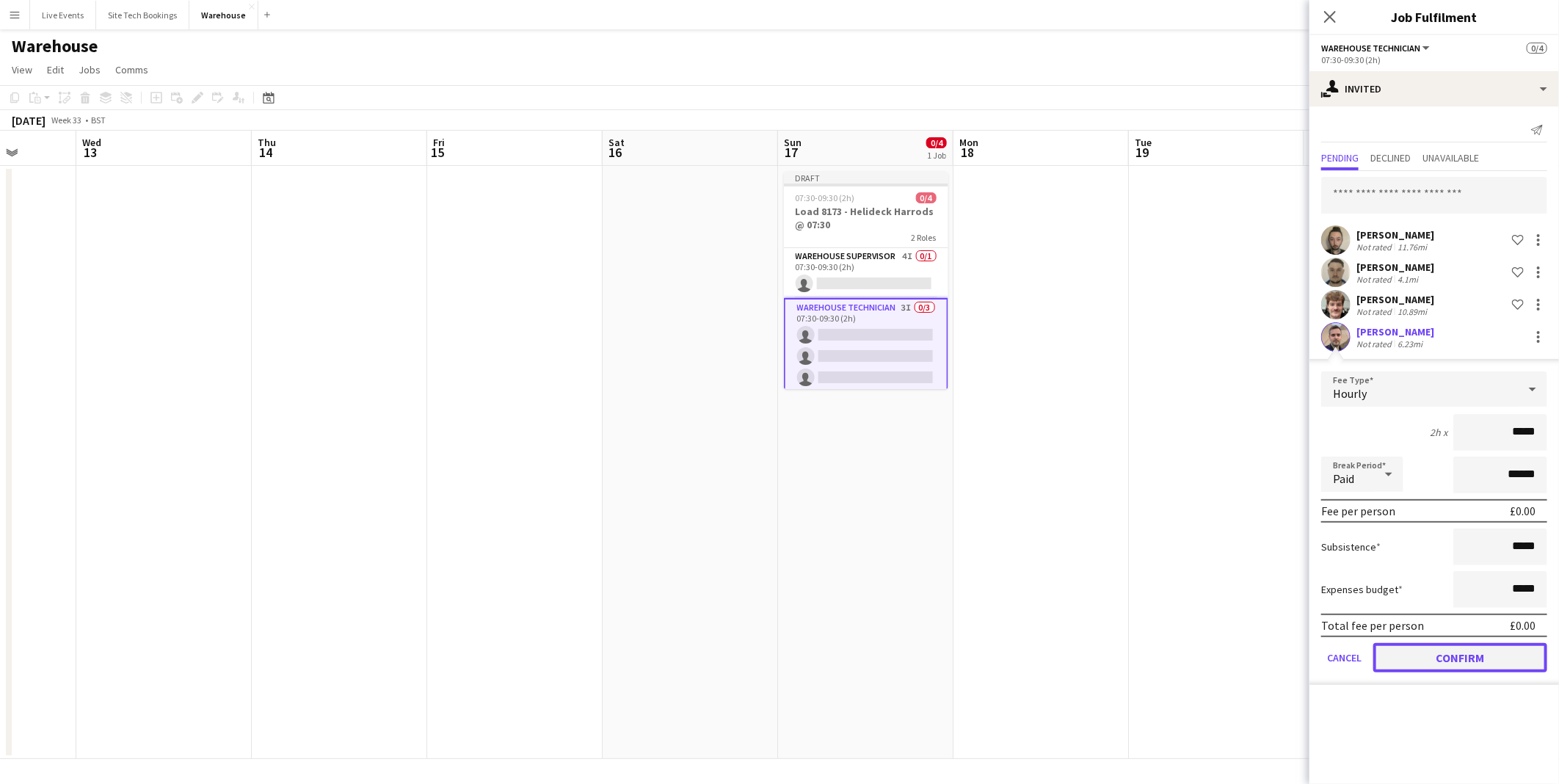
click at [1513, 663] on button "Confirm" at bounding box center [1460, 657] width 174 height 29
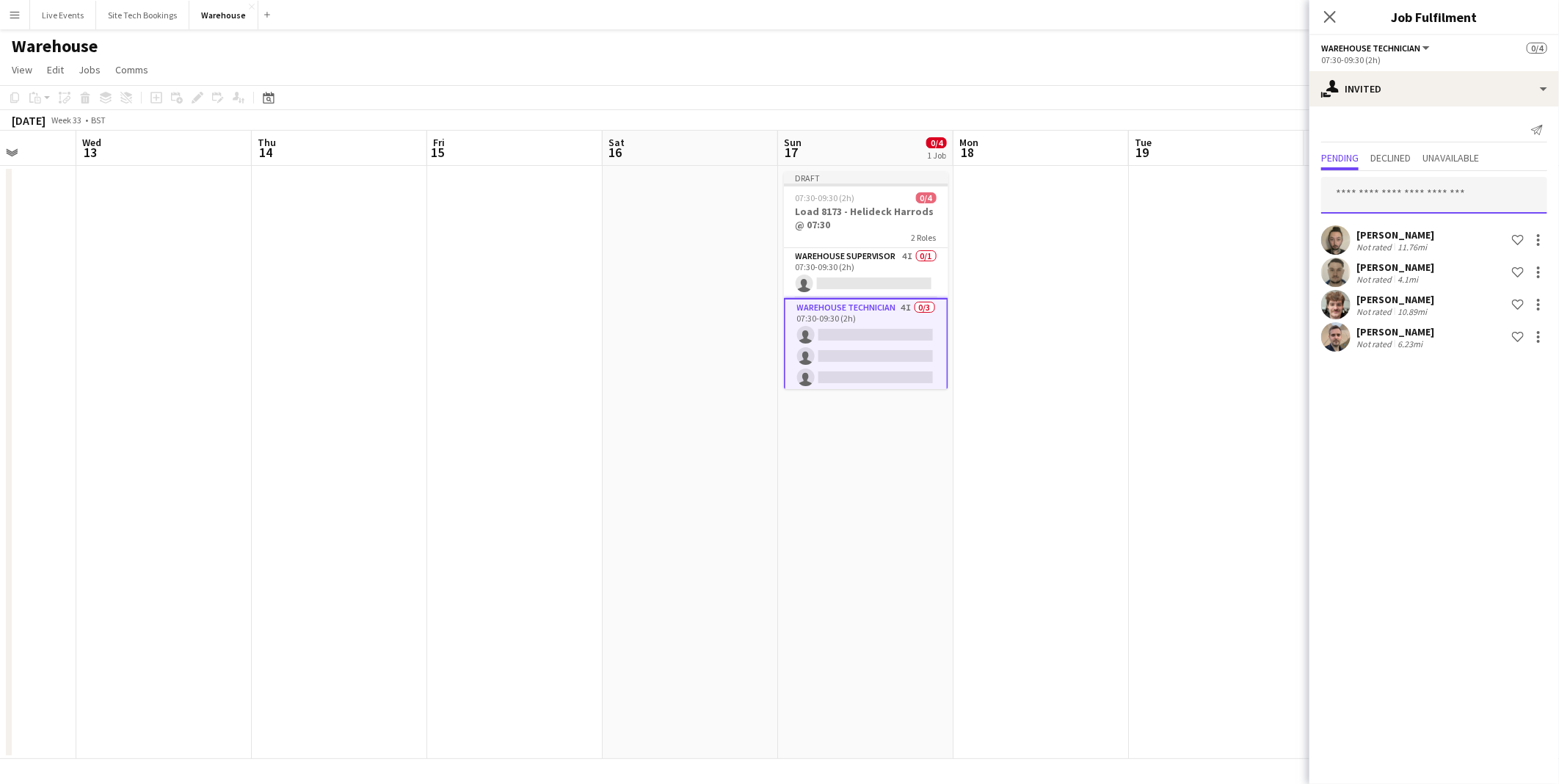
click at [1373, 188] on input "text" at bounding box center [1434, 195] width 226 height 37
type input "*****"
click at [1389, 230] on span "[PERSON_NAME]" at bounding box center [1375, 230] width 85 height 12
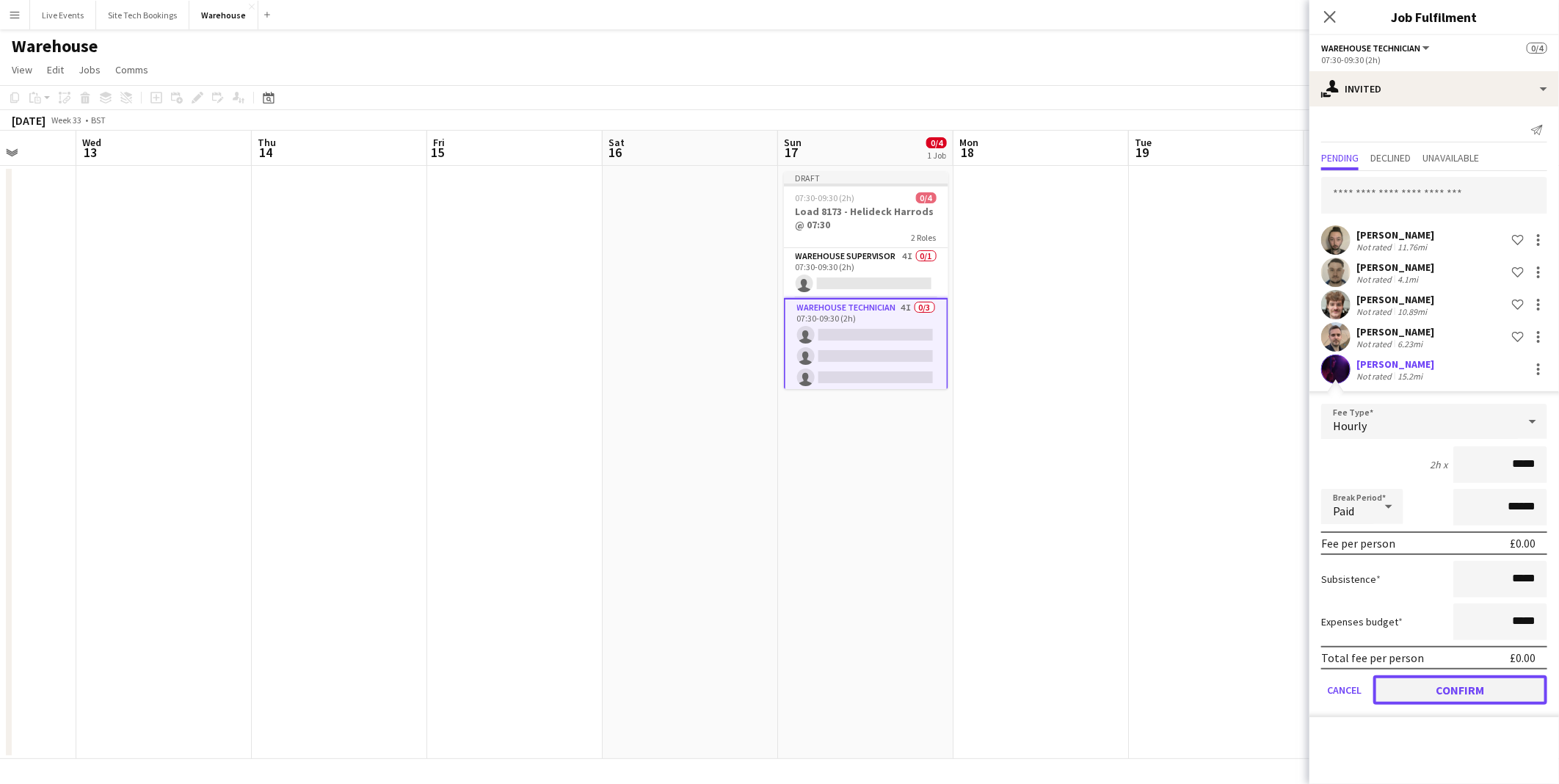
click at [1459, 688] on button "Confirm" at bounding box center [1460, 689] width 174 height 29
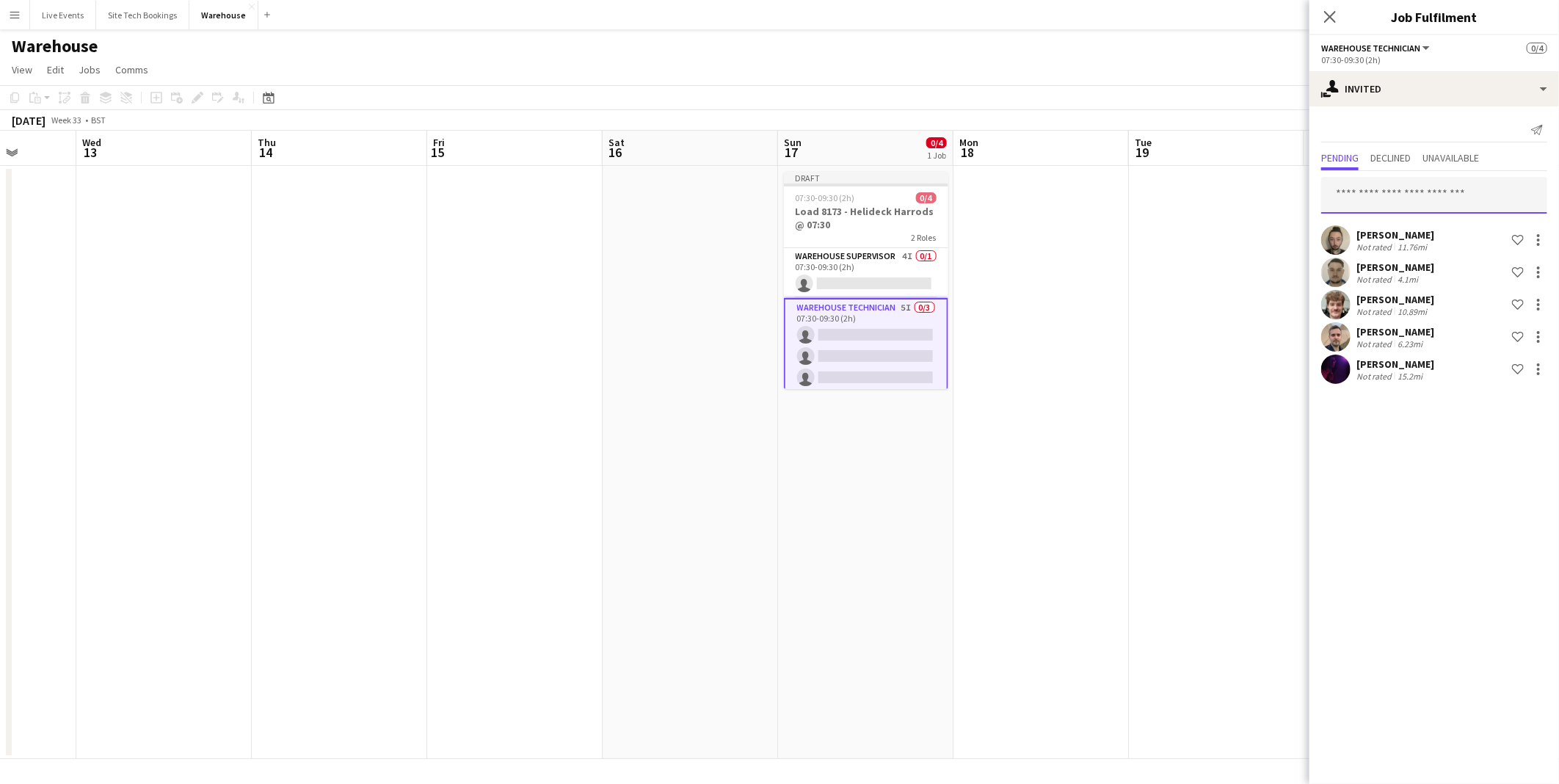
click at [1403, 189] on input "text" at bounding box center [1434, 195] width 226 height 37
type input "********"
click at [1411, 245] on span "[PERSON_NAME][EMAIL_ADDRESS][DOMAIN_NAME]" at bounding box center [1434, 243] width 203 height 12
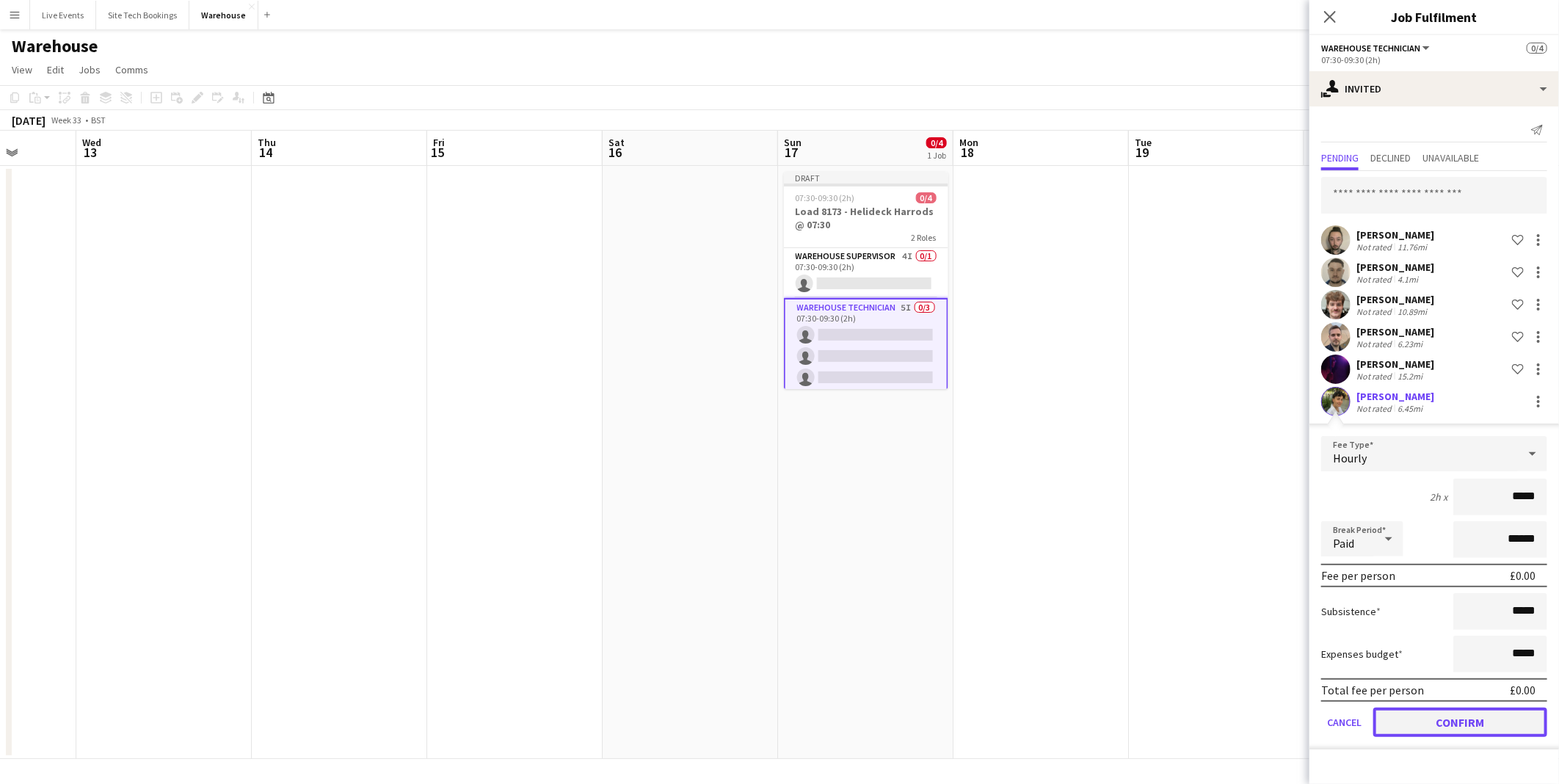
click at [1443, 713] on button "Confirm" at bounding box center [1460, 722] width 174 height 29
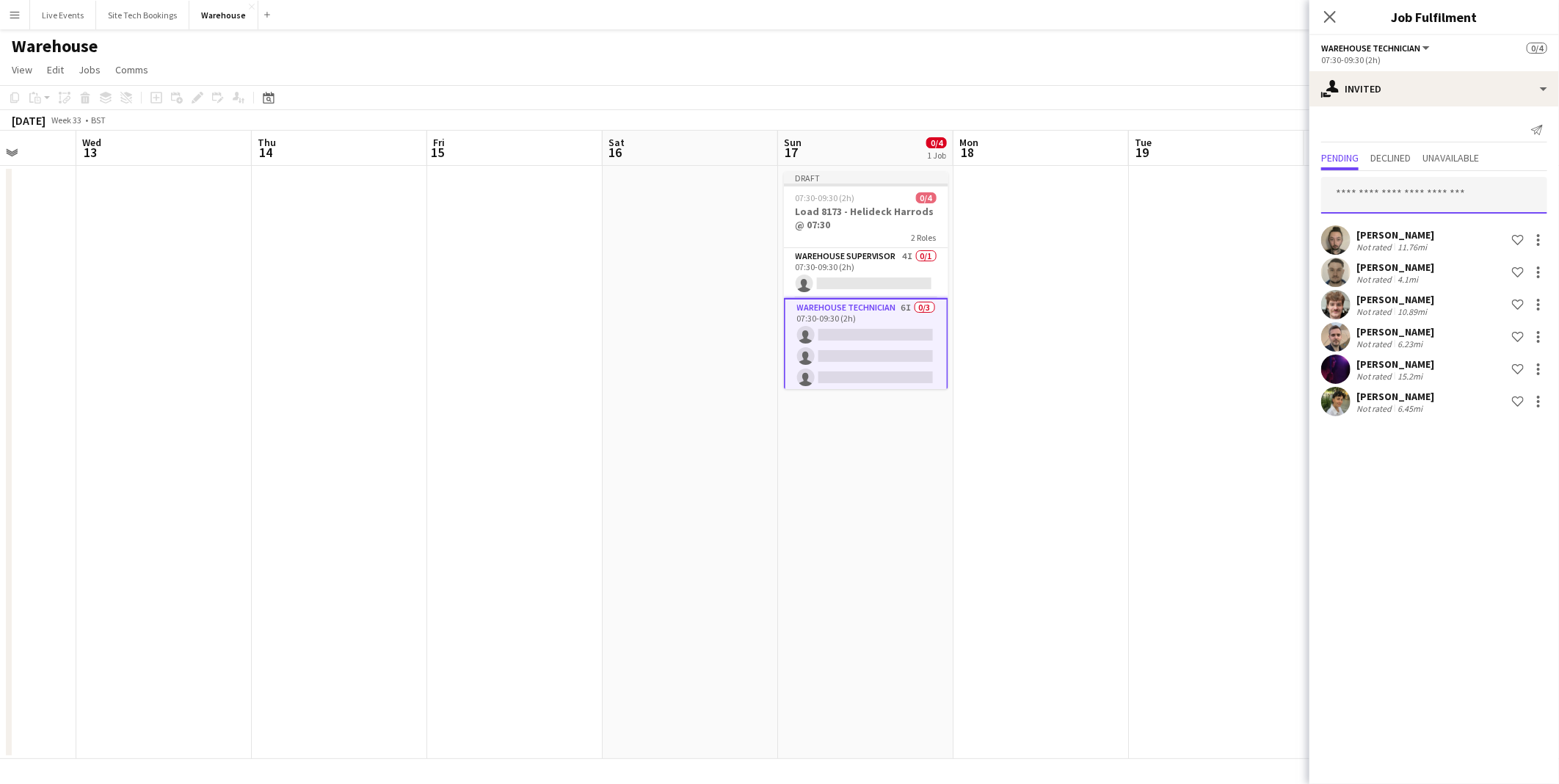
click at [1408, 203] on input "text" at bounding box center [1434, 195] width 226 height 37
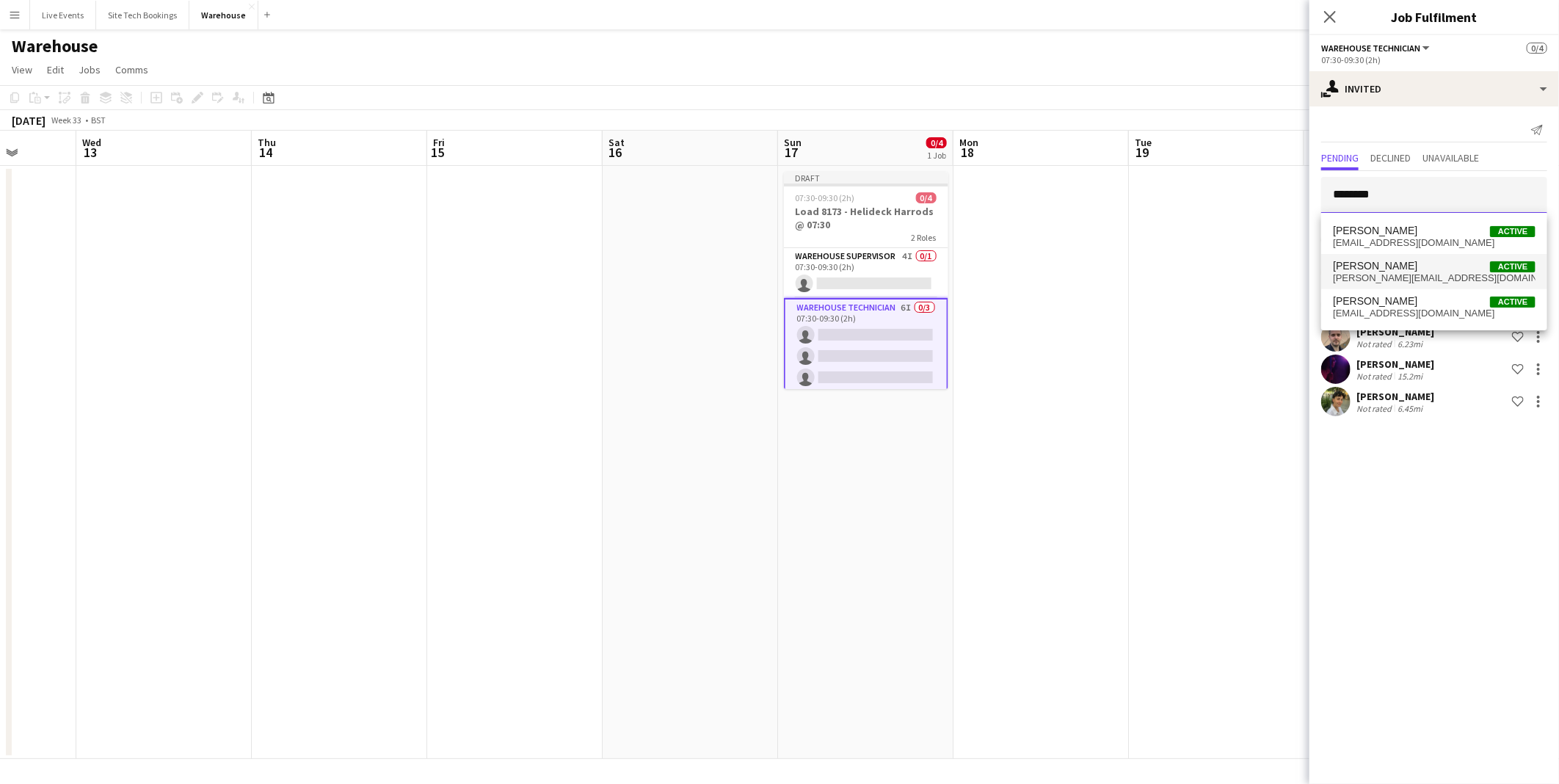
type input "********"
click at [1406, 274] on span "[PERSON_NAME][EMAIL_ADDRESS][DOMAIN_NAME]" at bounding box center [1434, 278] width 203 height 12
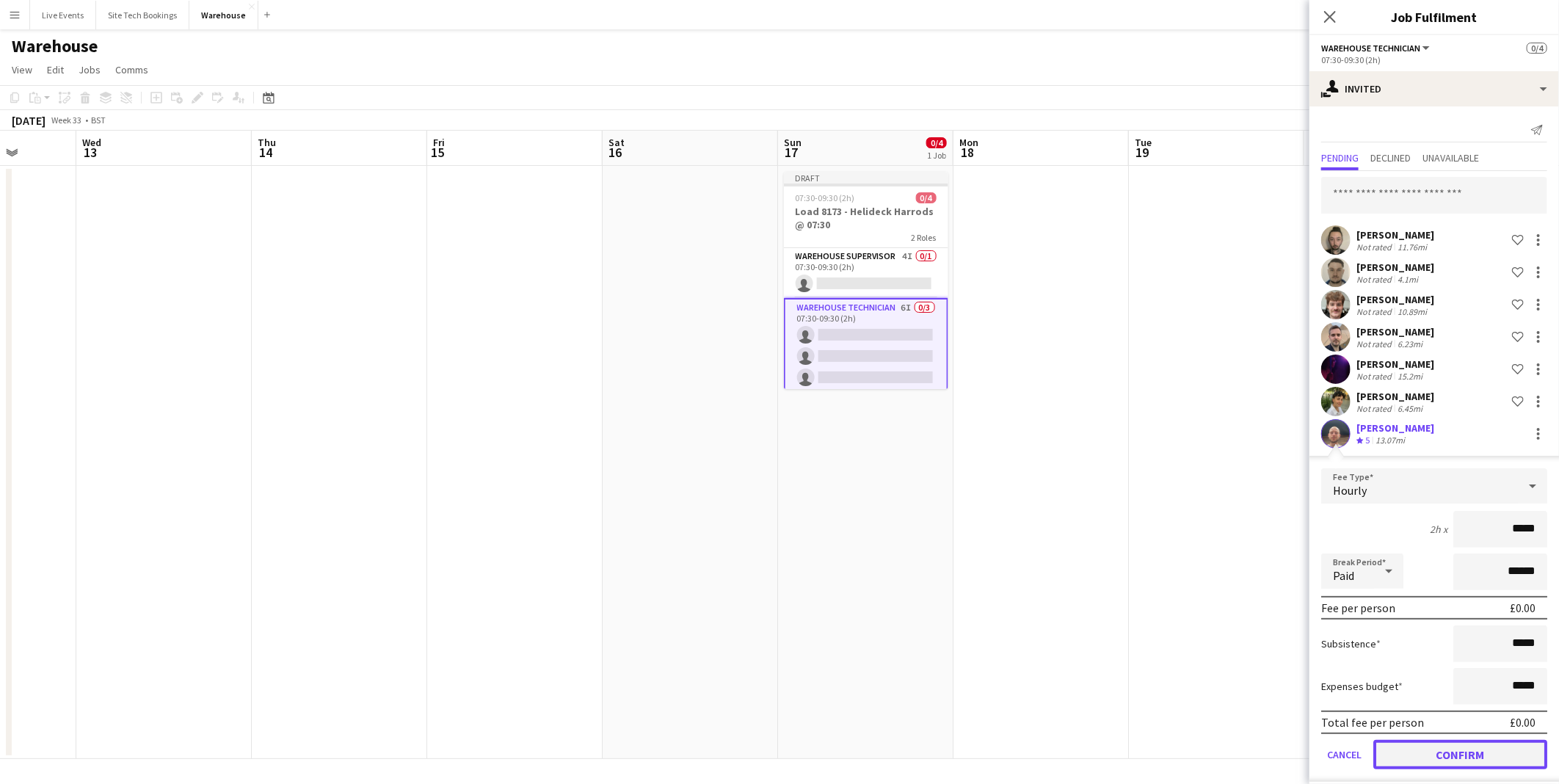
click at [1424, 746] on button "Confirm" at bounding box center [1460, 754] width 174 height 29
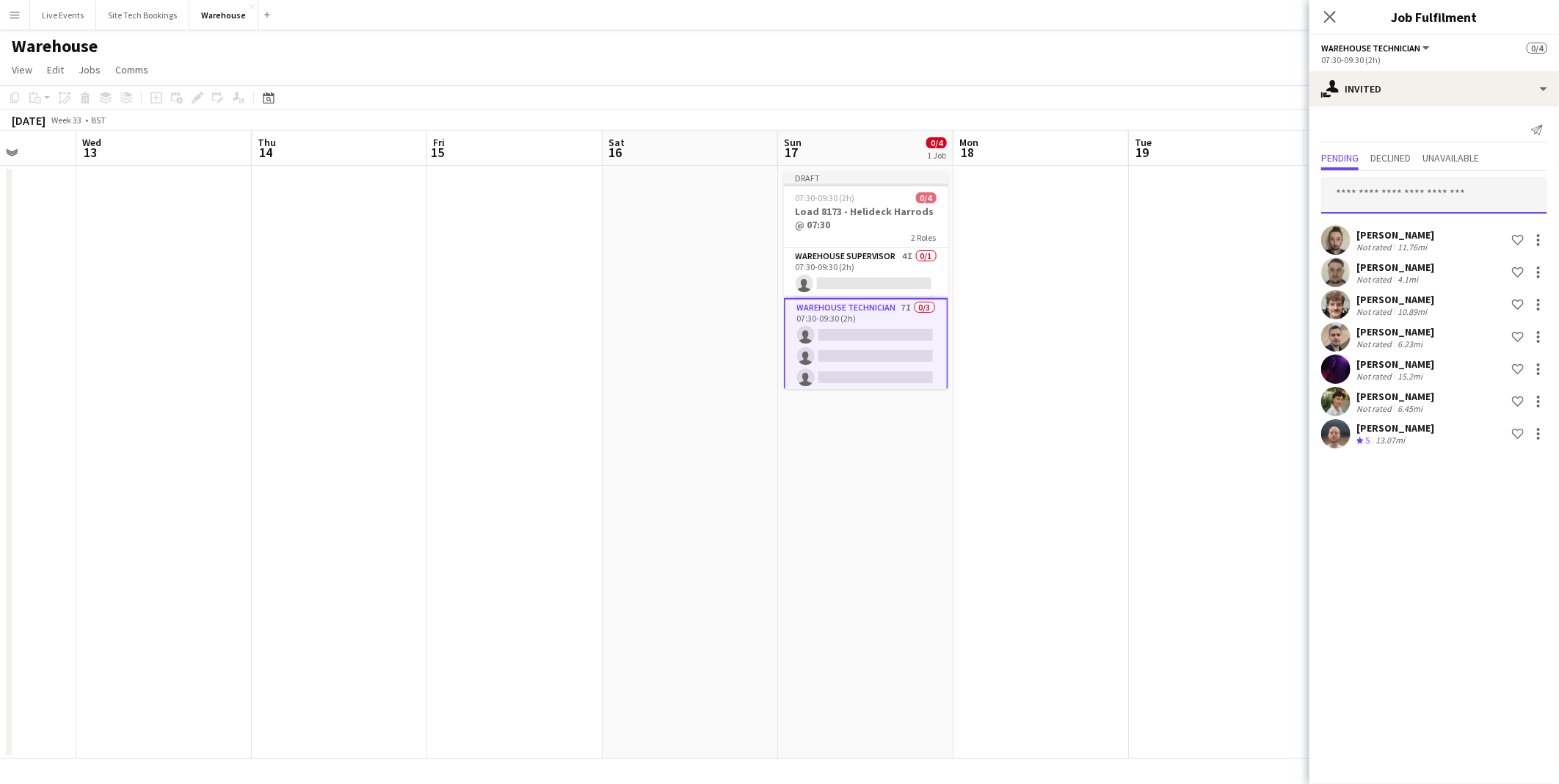
click at [1410, 192] on input "text" at bounding box center [1434, 195] width 226 height 37
click at [837, 489] on app-date-cell "Draft 07:30-09:30 (2h) 0/4 Load 8173 - Helideck Harrods @ 07:30 2 Roles Warehou…" at bounding box center [866, 461] width 175 height 593
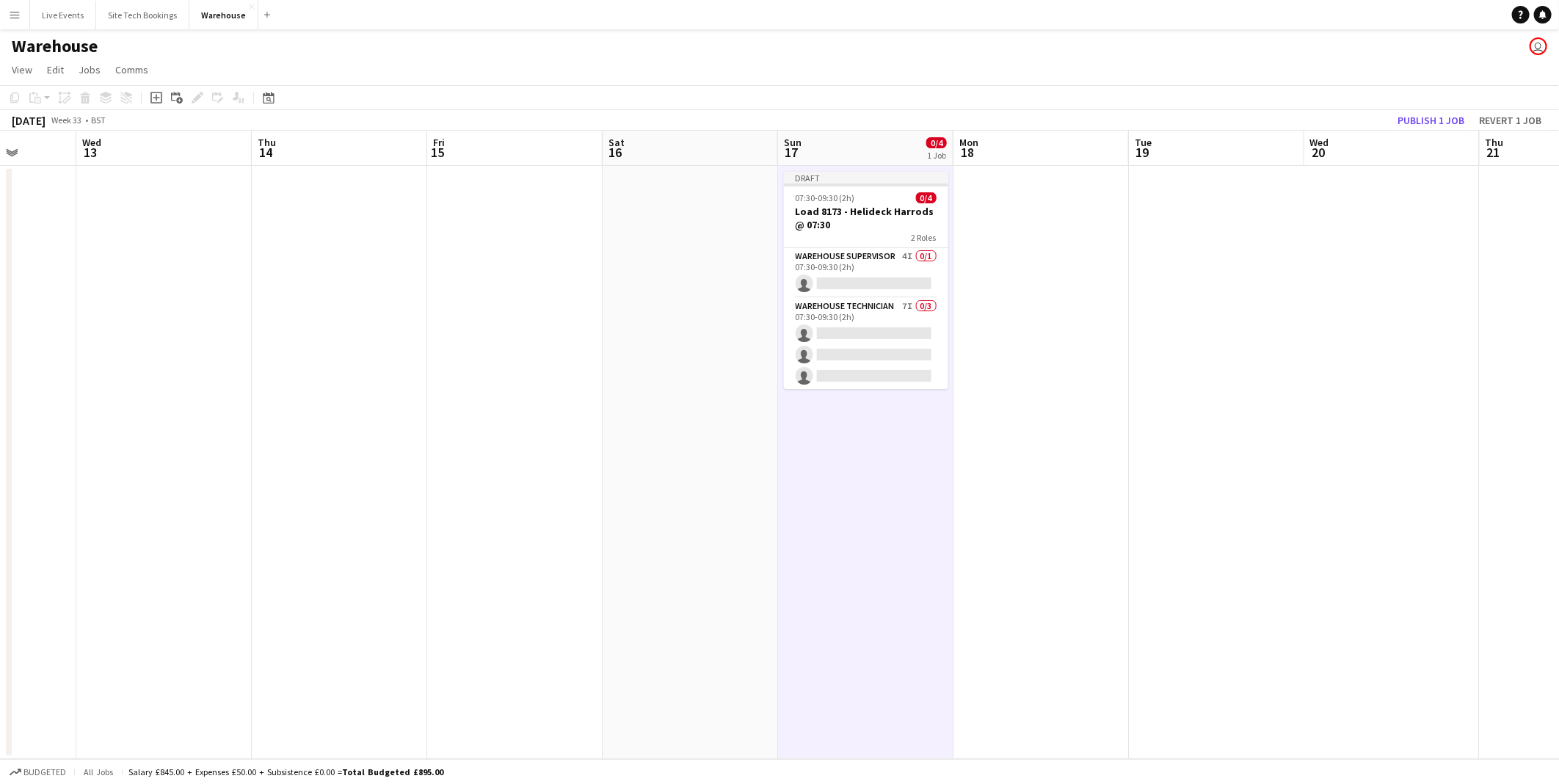
drag, startPoint x: 844, startPoint y: 272, endPoint x: 1000, endPoint y: 290, distance: 157.0
click at [845, 270] on app-card-role "Warehouse Supervisor 4I 0/1 07:30-09:30 (2h) single-neutral-actions" at bounding box center [866, 273] width 165 height 50
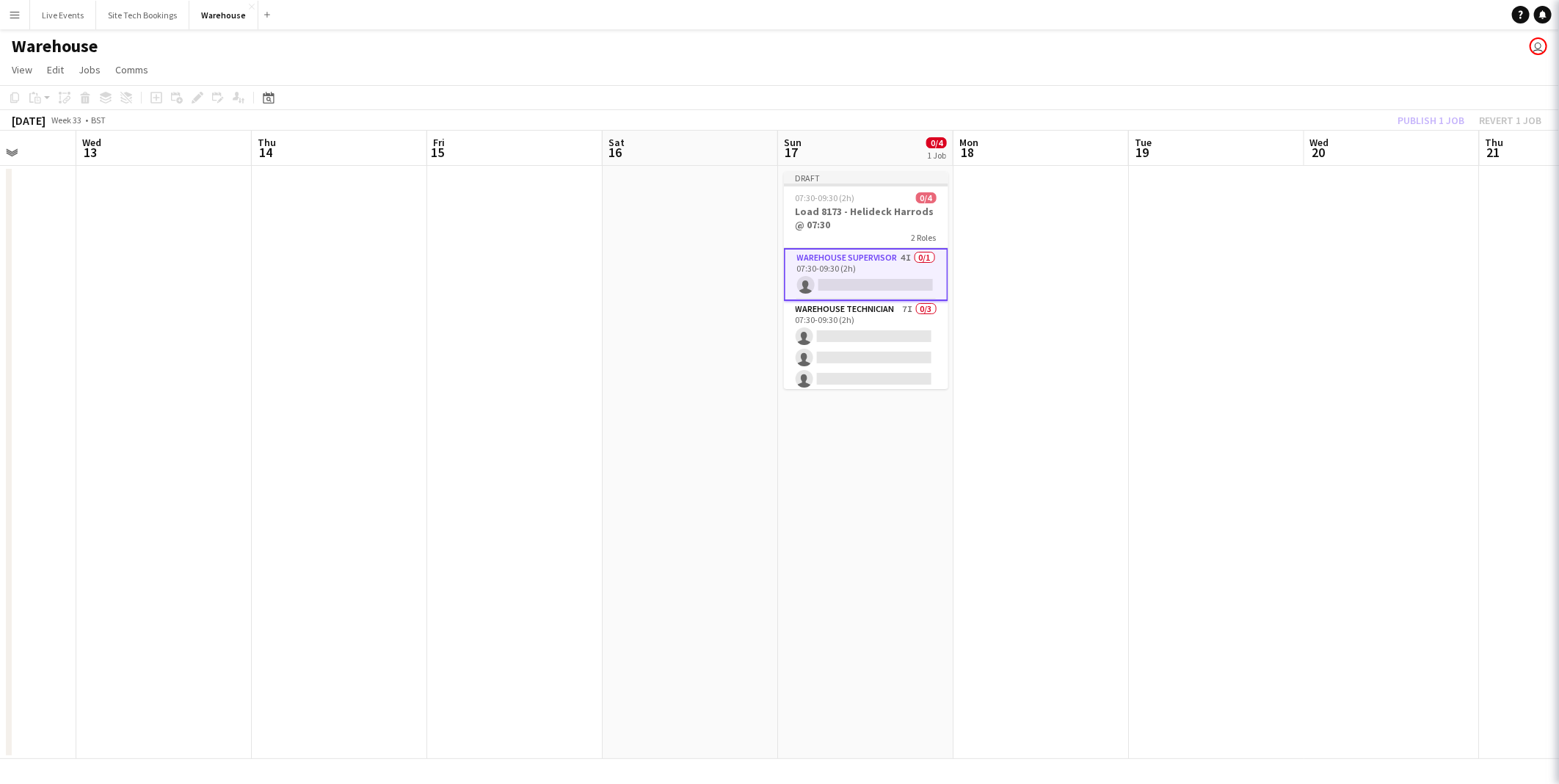
scroll to position [0, 449]
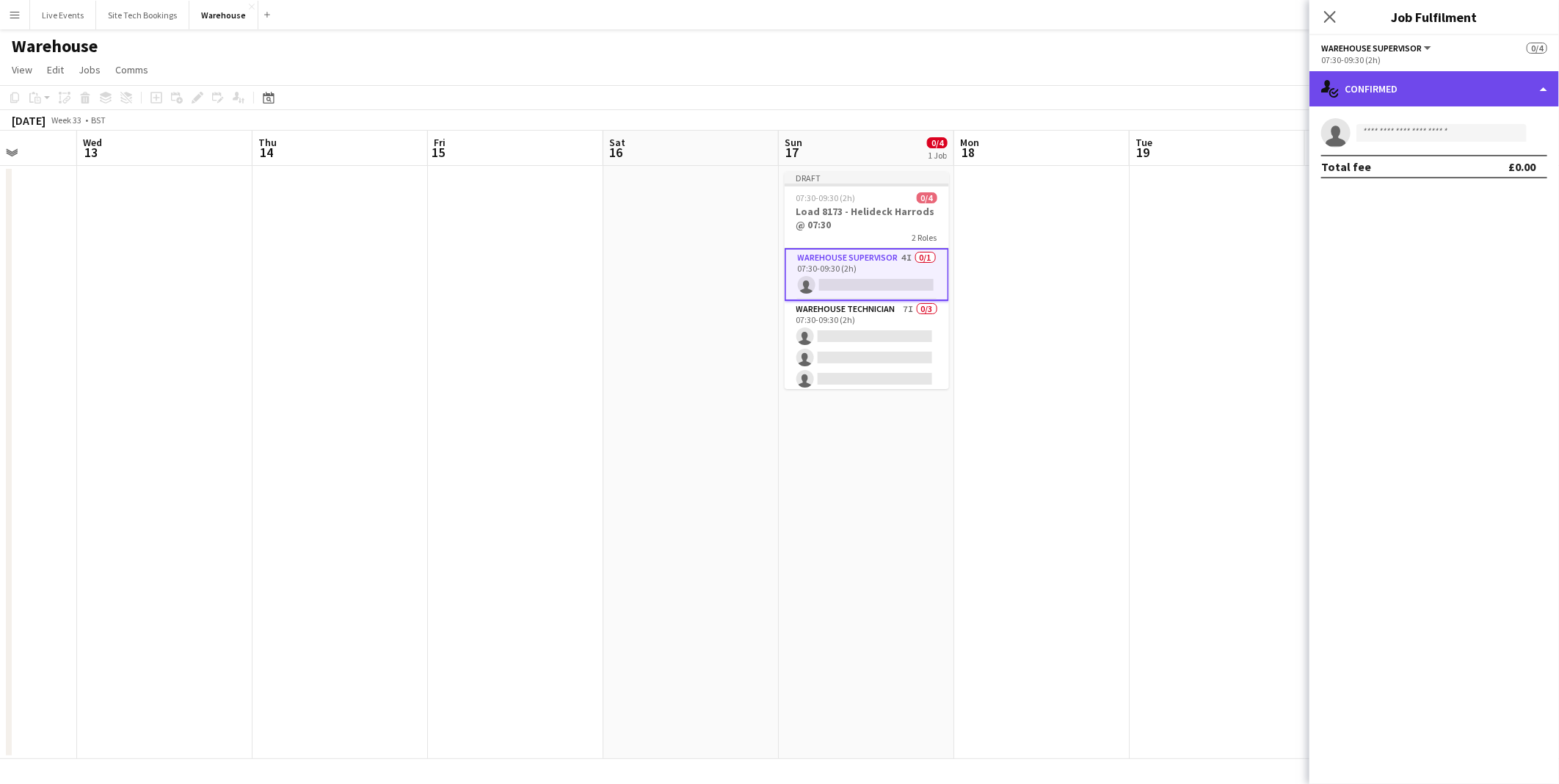
click at [1387, 92] on div "single-neutral-actions-check-2 Confirmed" at bounding box center [1434, 89] width 249 height 35
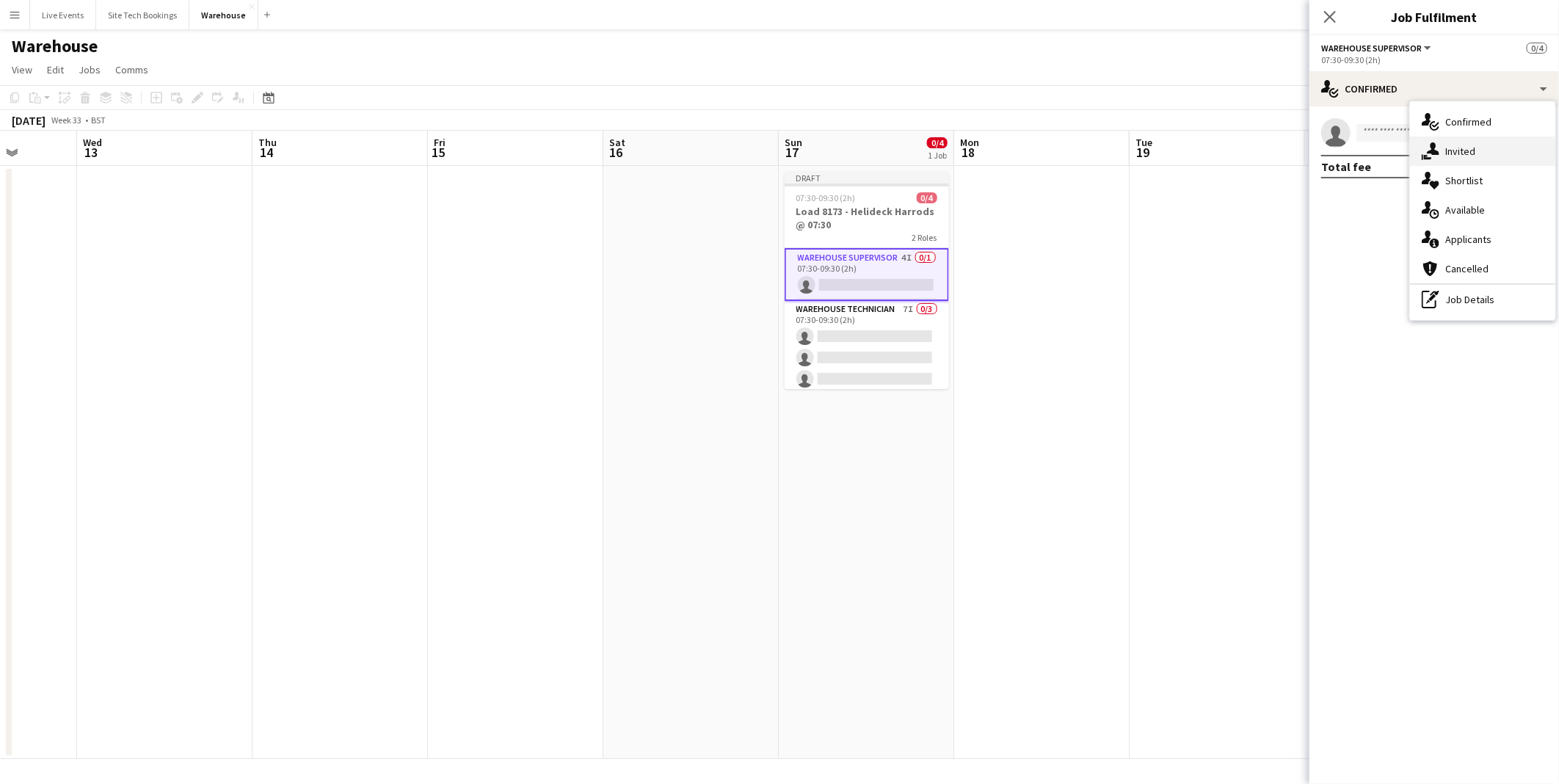
click at [1461, 153] on div "single-neutral-actions-share-1 Invited" at bounding box center [1483, 150] width 146 height 29
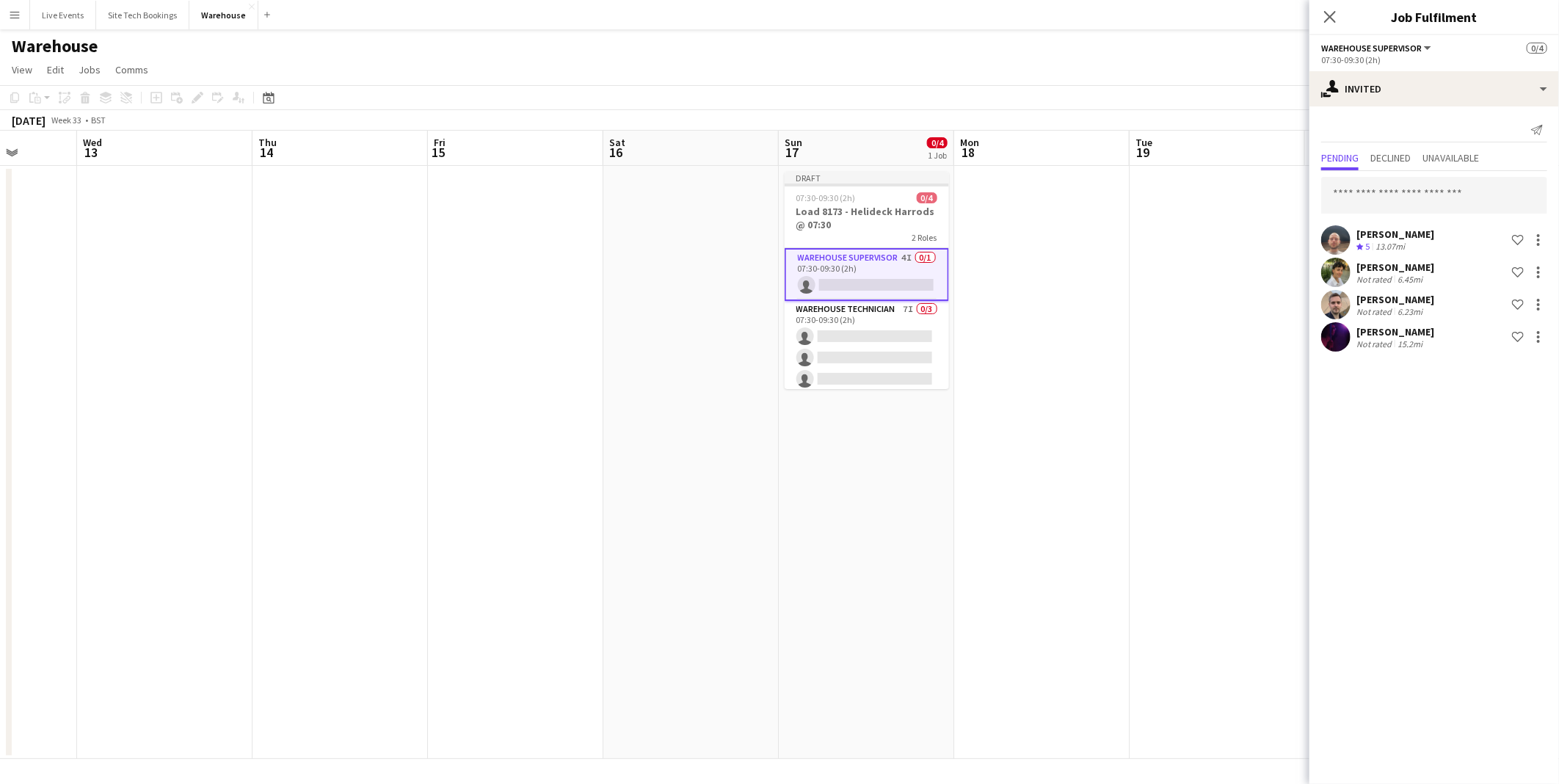
click at [875, 288] on app-card-role "Warehouse Supervisor 4I 0/1 07:30-09:30 (2h) single-neutral-actions" at bounding box center [867, 274] width 165 height 53
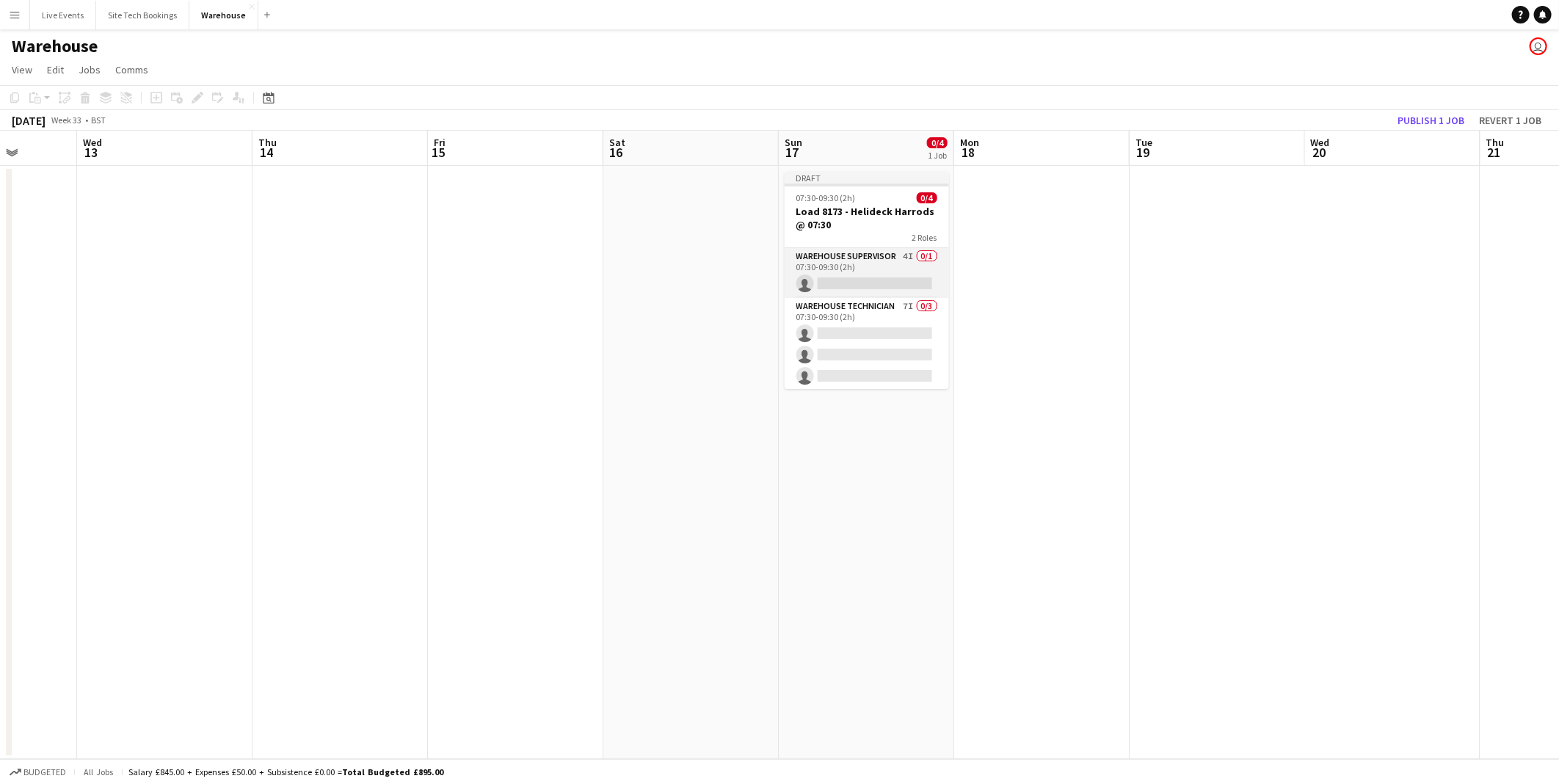
click at [883, 281] on app-card-role "Warehouse Supervisor 4I 0/1 07:30-09:30 (2h) single-neutral-actions" at bounding box center [867, 273] width 165 height 50
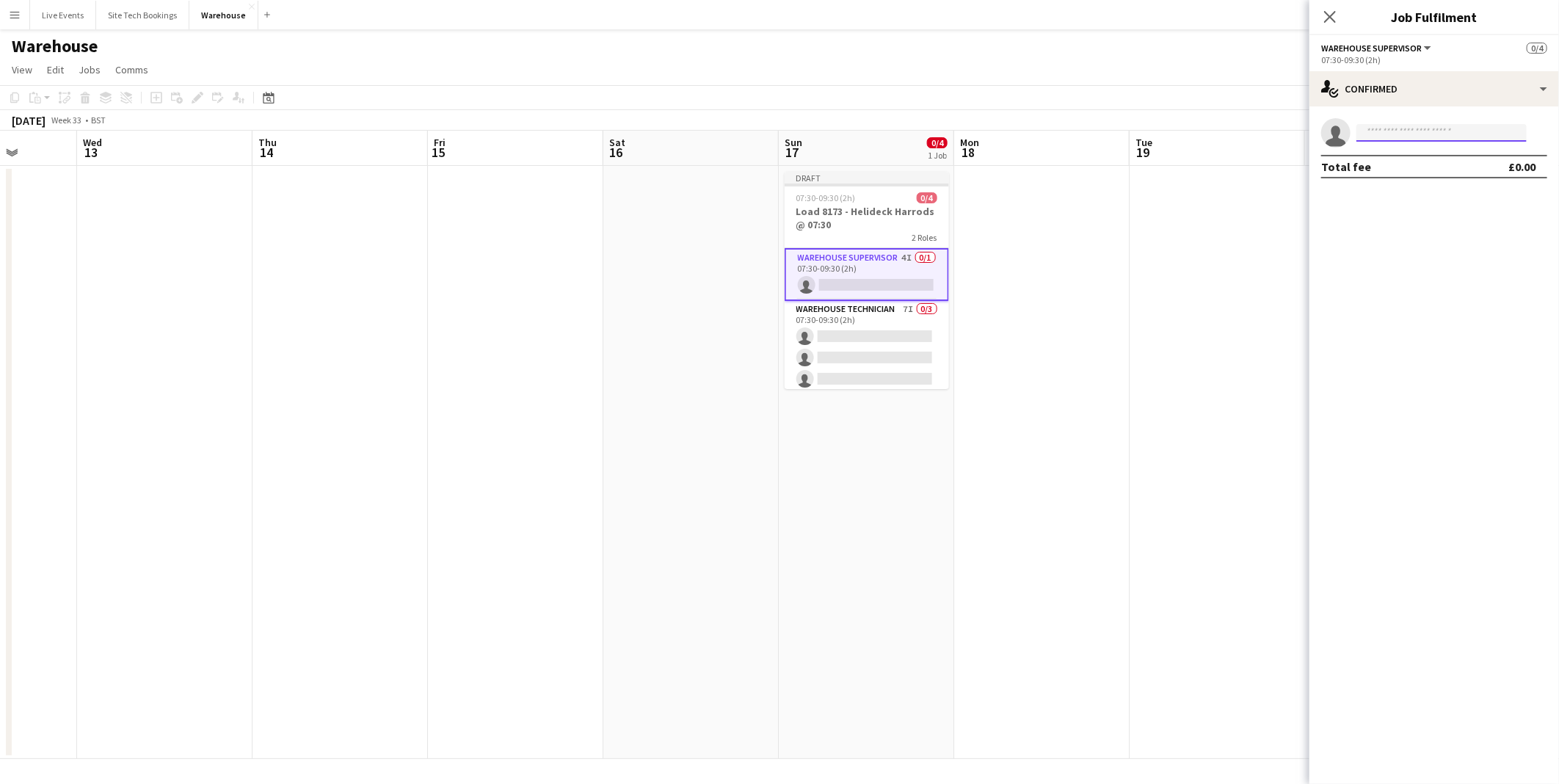
click at [1393, 141] on input at bounding box center [1441, 132] width 170 height 17
type input "*******"
click at [1423, 157] on span "[PERSON_NAME] Active" at bounding box center [1441, 153] width 147 height 12
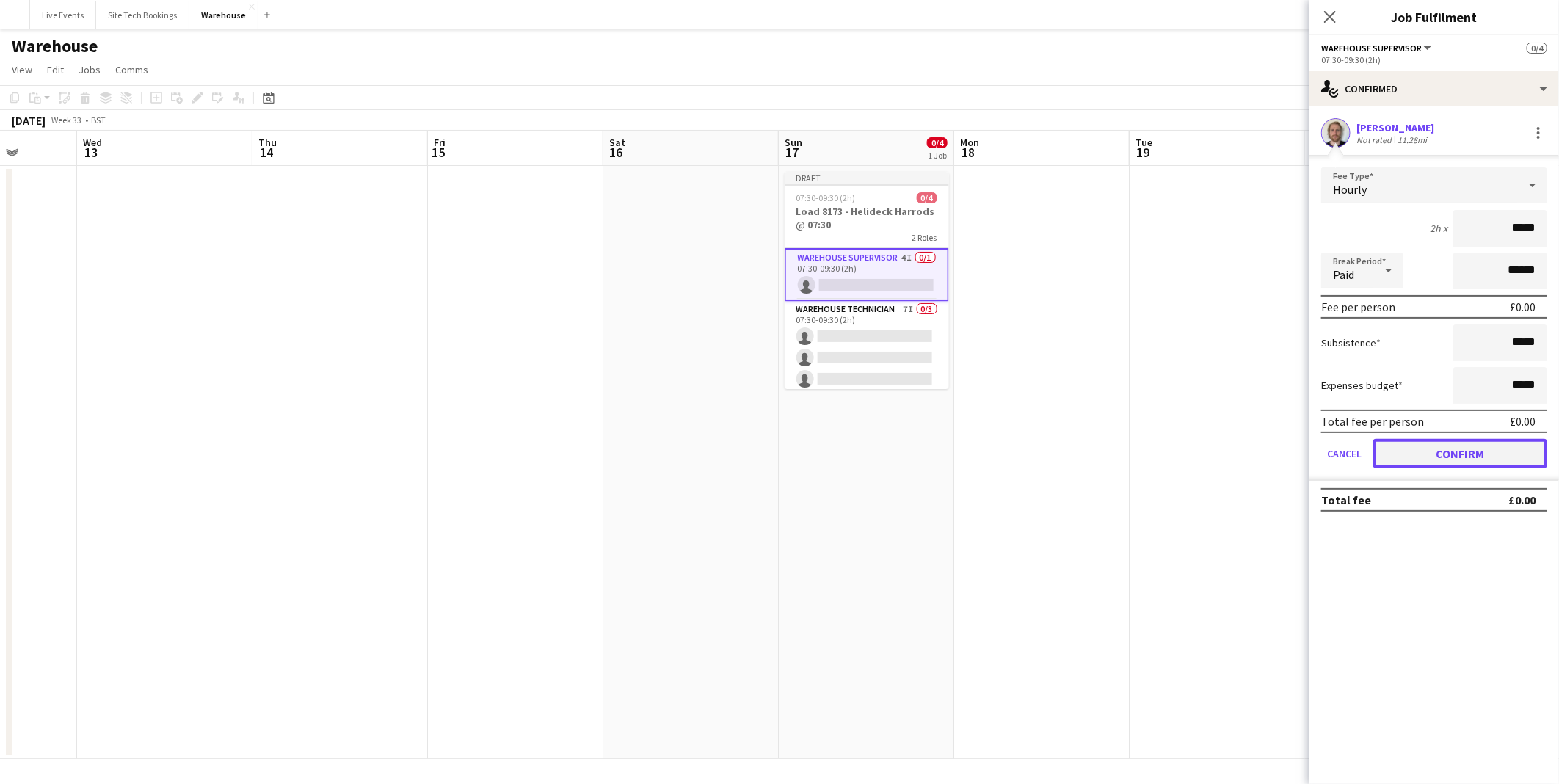
click at [1434, 456] on button "Confirm" at bounding box center [1460, 453] width 174 height 29
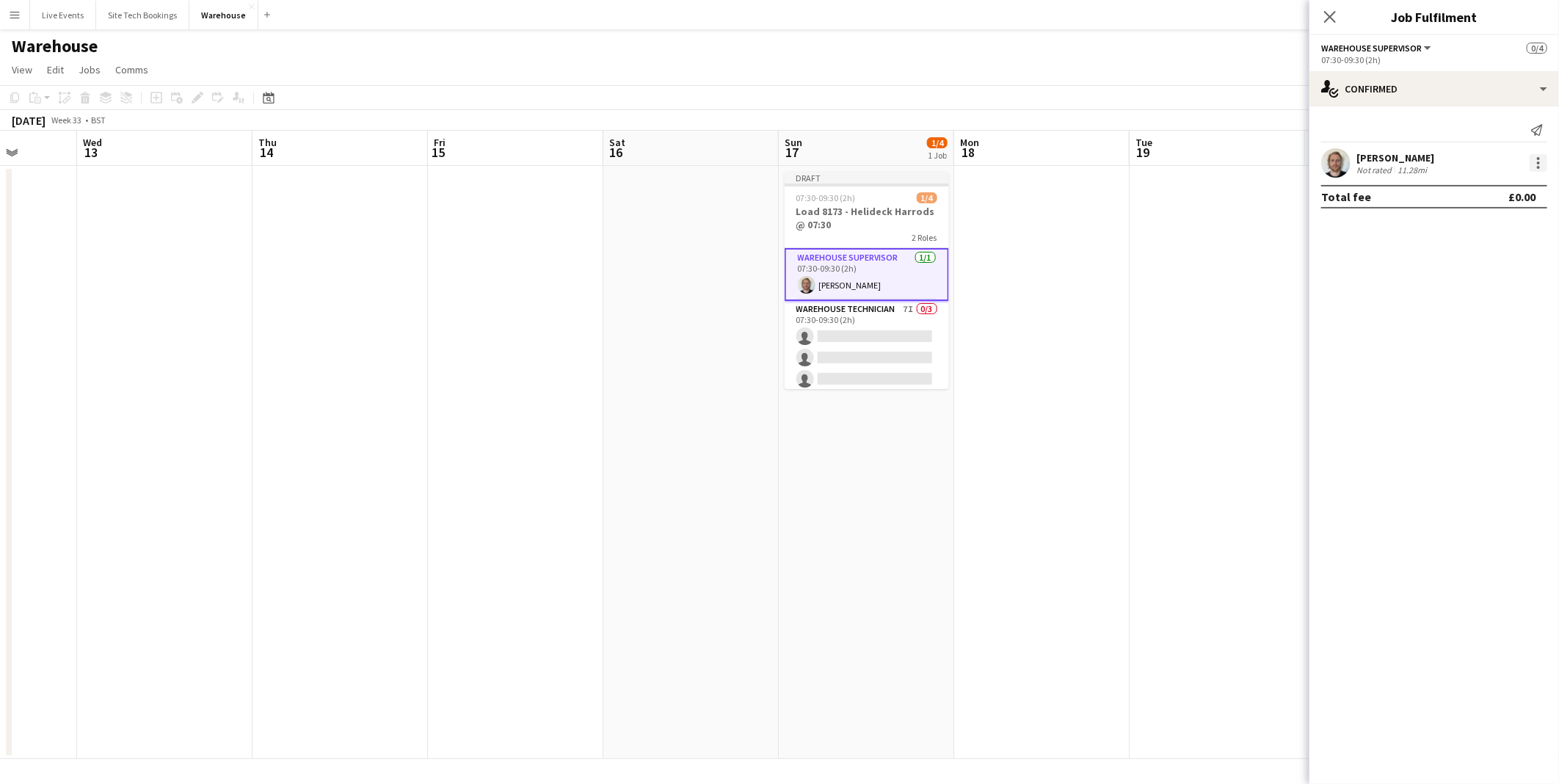
click at [1537, 163] on div at bounding box center [1538, 163] width 3 height 3
click at [1478, 336] on span "Remove" at bounding box center [1467, 330] width 44 height 12
click at [1326, 358] on mat-expansion-panel "check Confirmed single-neutral-actions Total fee £0.00" at bounding box center [1434, 445] width 249 height 678
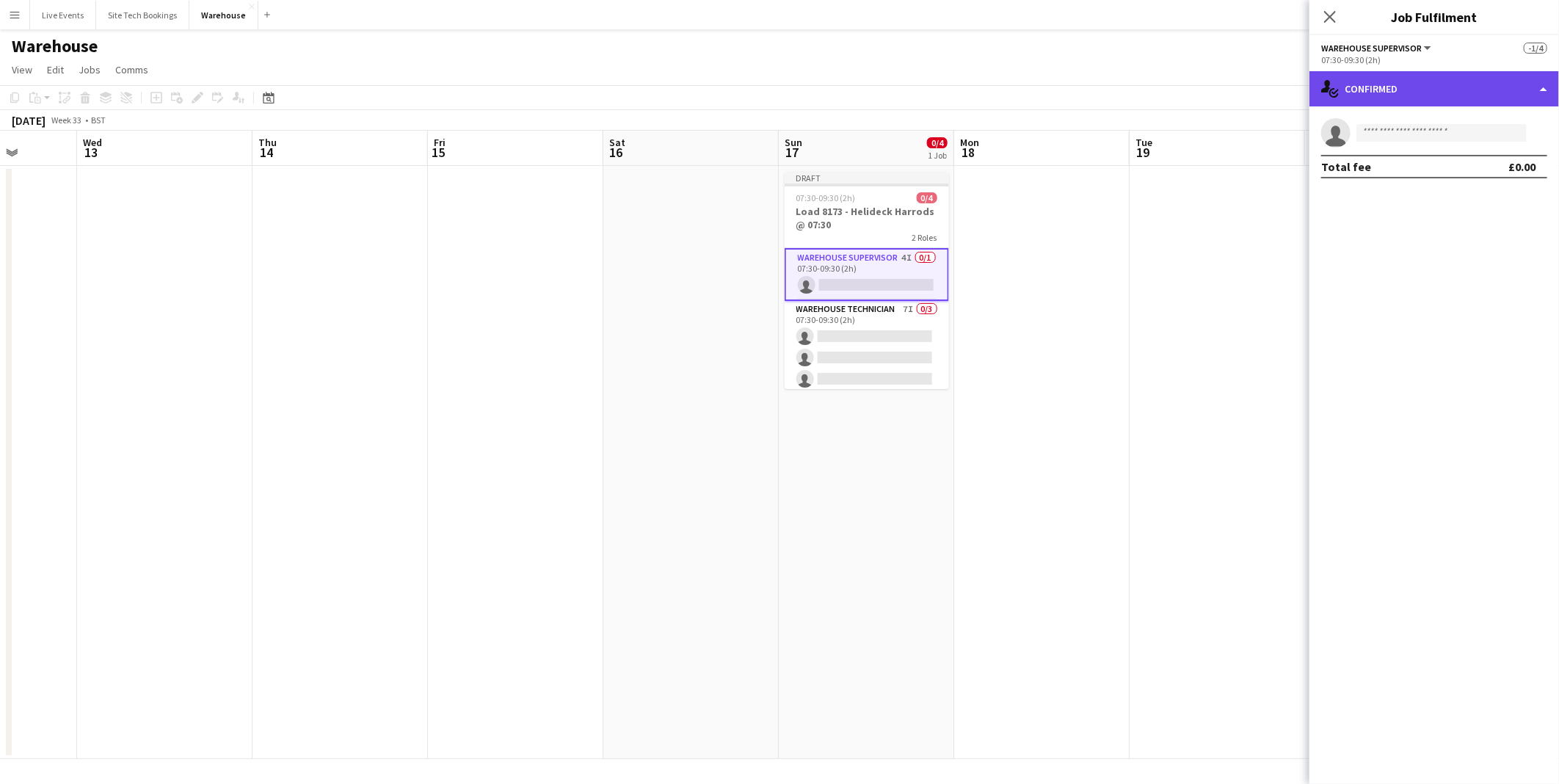
click at [1393, 91] on div "single-neutral-actions-check-2 Confirmed" at bounding box center [1434, 89] width 249 height 35
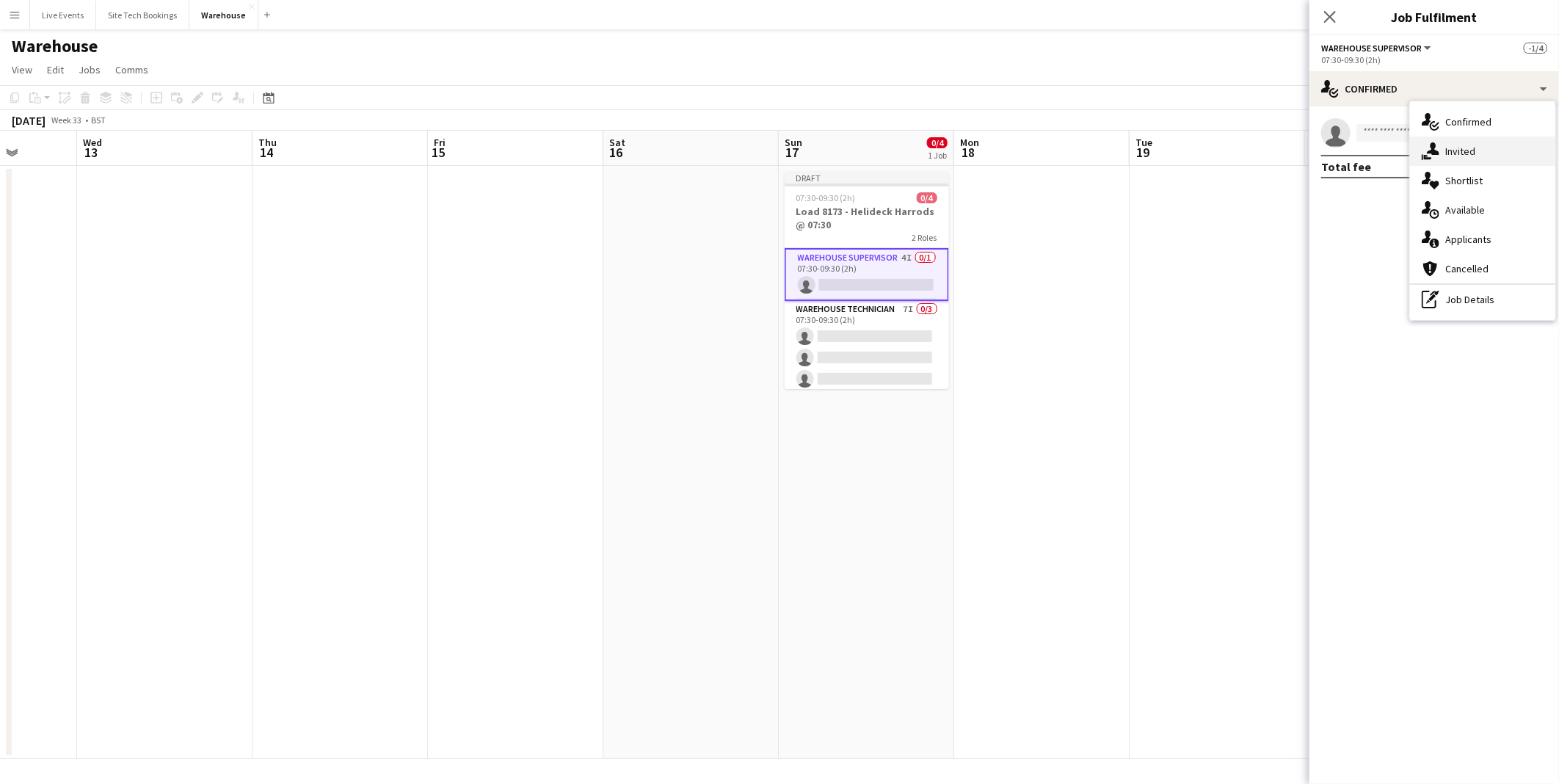
click at [1455, 151] on div "single-neutral-actions-share-1 Invited" at bounding box center [1483, 150] width 146 height 29
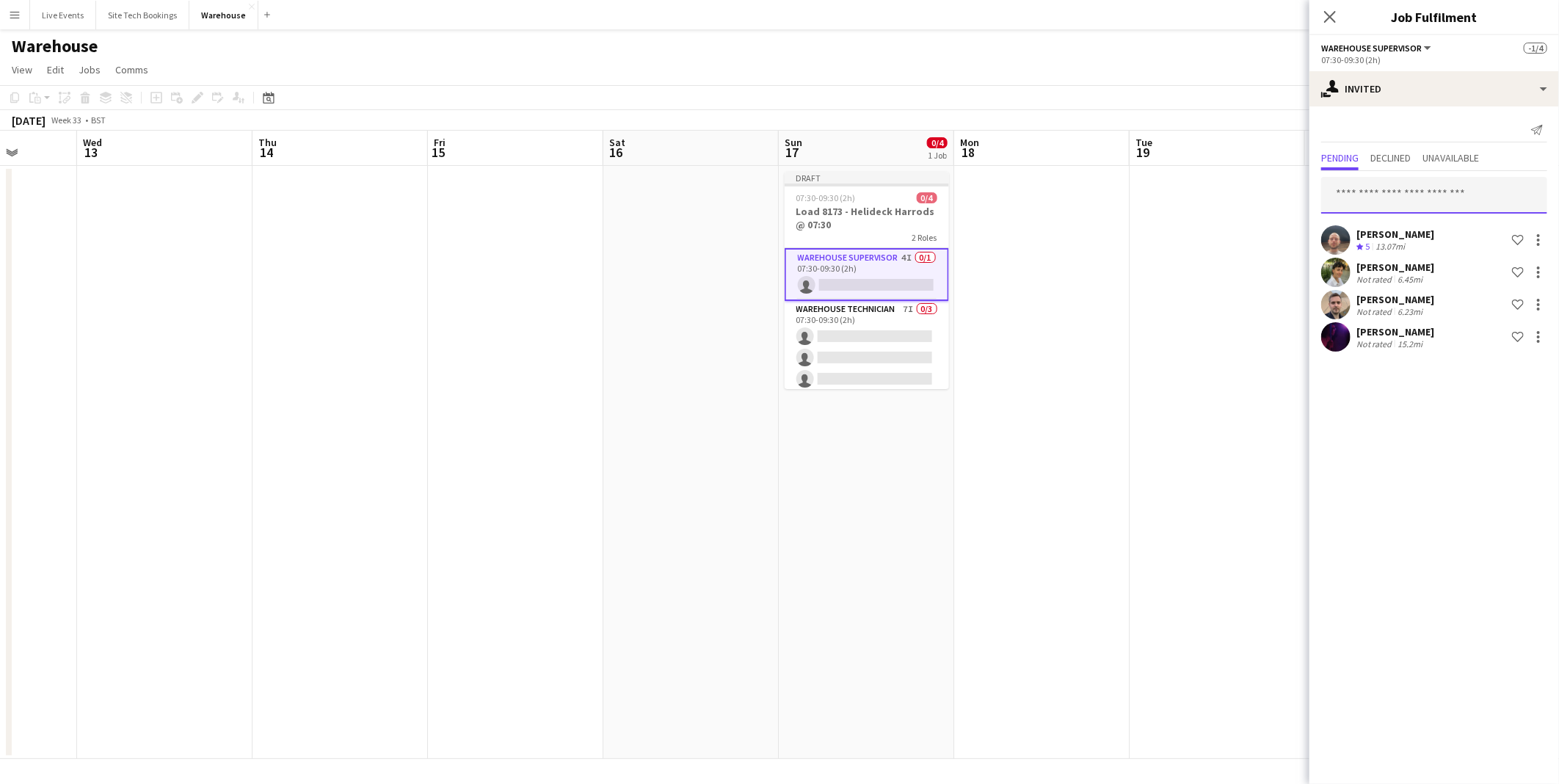
click at [1395, 195] on input "text" at bounding box center [1434, 195] width 226 height 37
type input "******"
click at [1349, 247] on span "[EMAIL_ADDRESS][DOMAIN_NAME]" at bounding box center [1434, 243] width 203 height 12
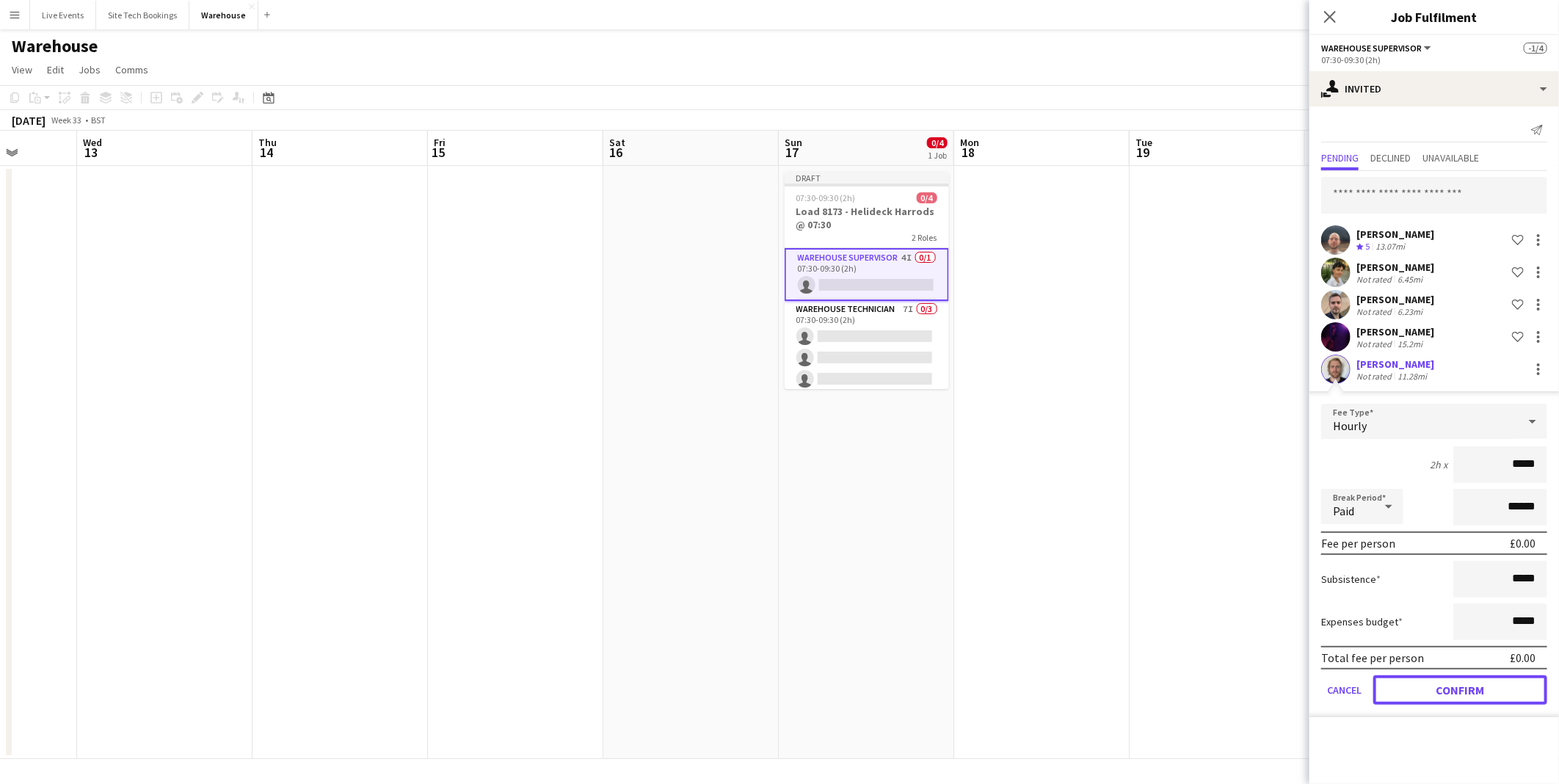
click at [1490, 698] on button "Confirm" at bounding box center [1460, 689] width 174 height 29
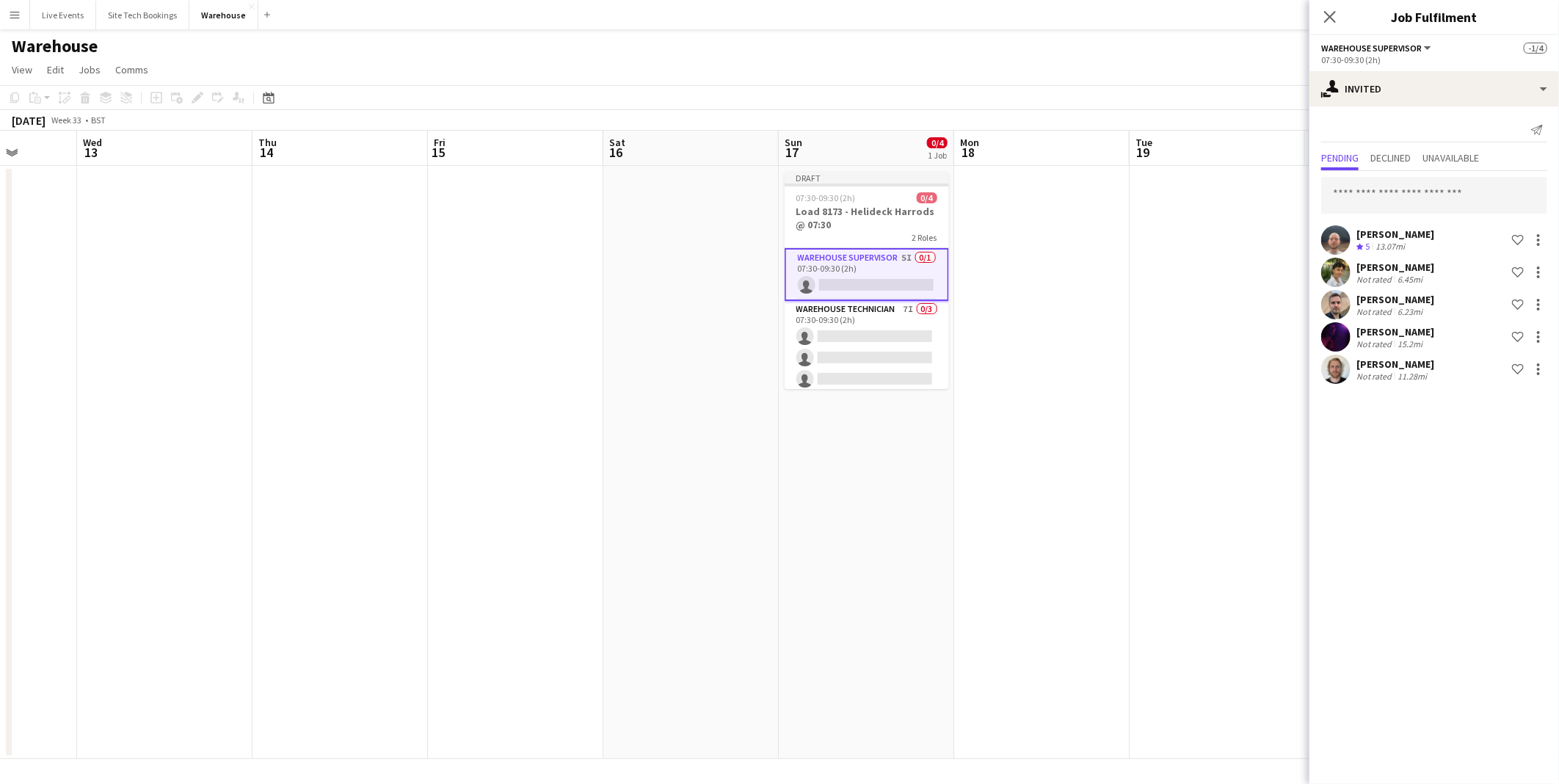
click at [1013, 565] on app-date-cell at bounding box center [1042, 461] width 175 height 593
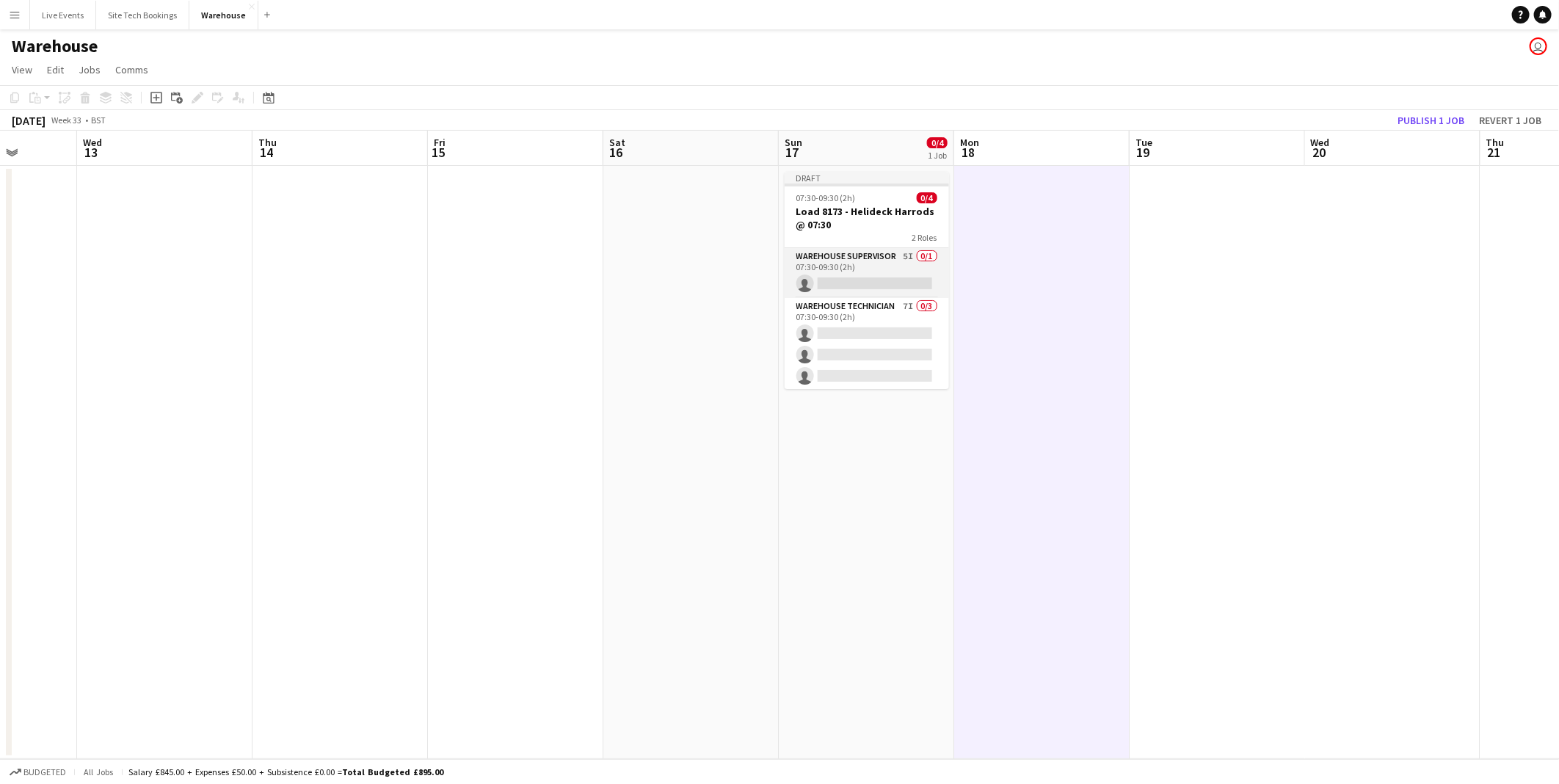
click at [849, 276] on app-card-role "Warehouse Supervisor 5I 0/1 07:30-09:30 (2h) single-neutral-actions" at bounding box center [867, 273] width 165 height 50
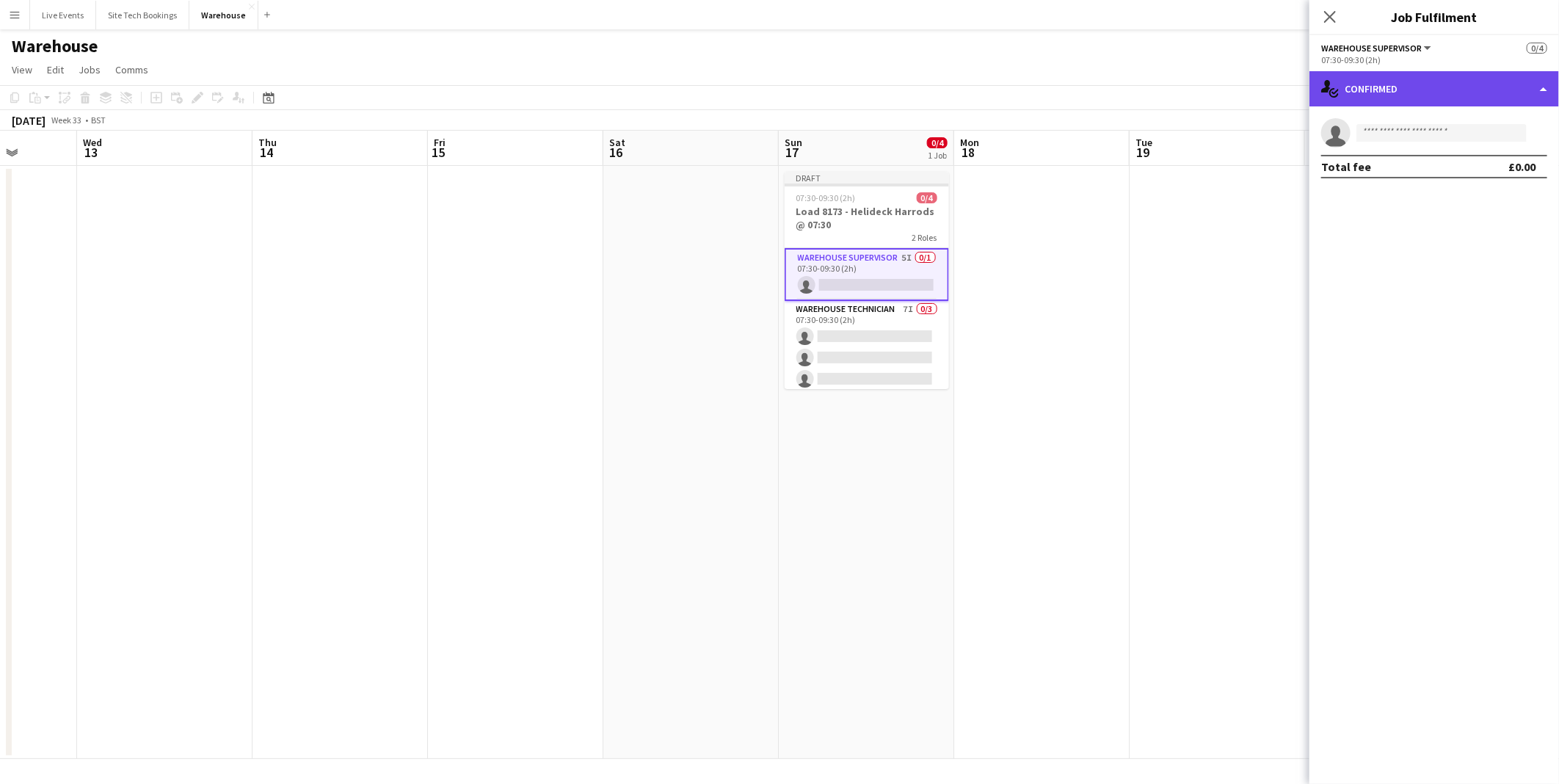
click at [1391, 82] on div "single-neutral-actions-check-2 Confirmed" at bounding box center [1434, 89] width 249 height 35
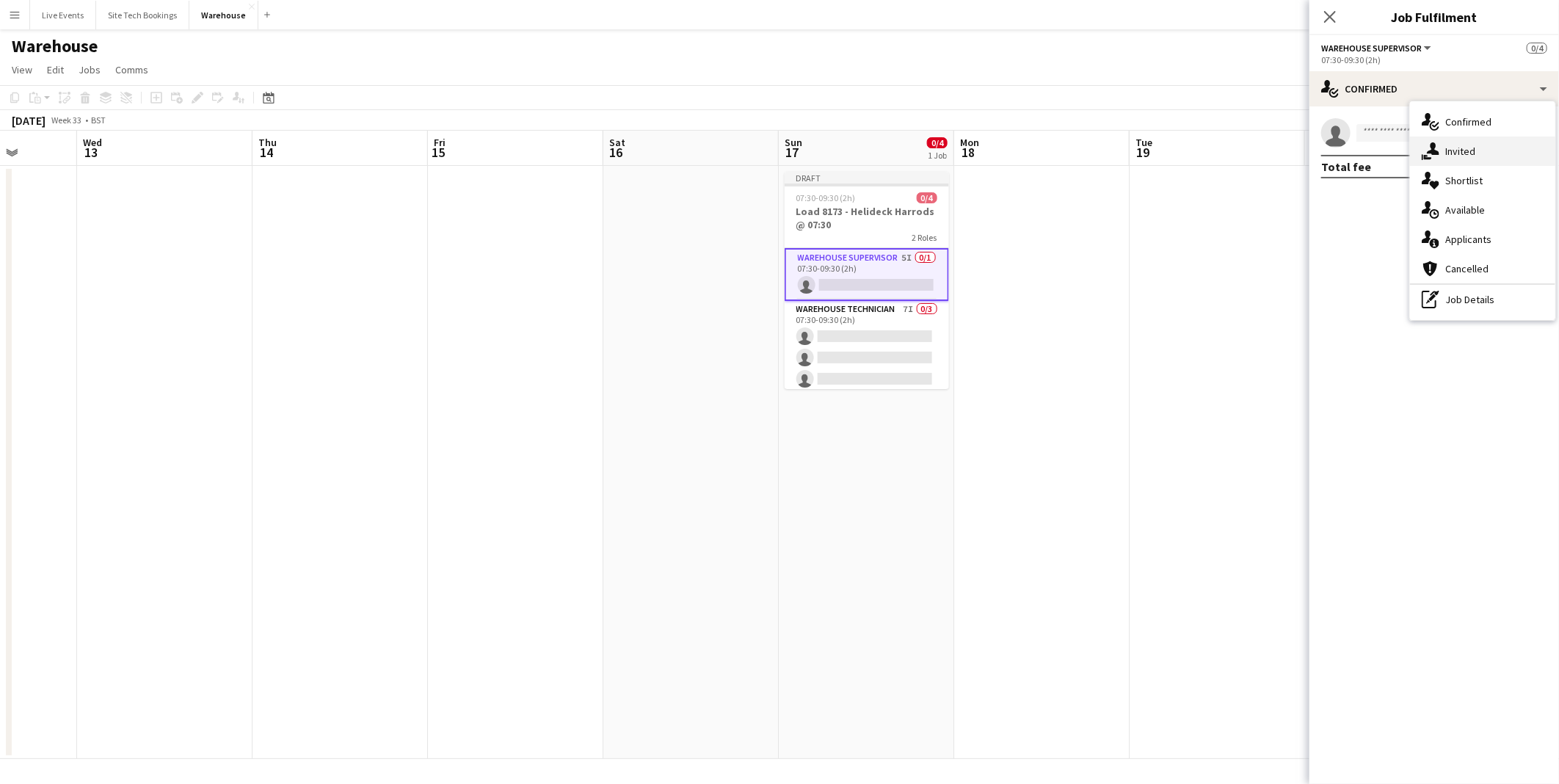
click at [1501, 149] on div "single-neutral-actions-share-1 Invited" at bounding box center [1483, 150] width 146 height 29
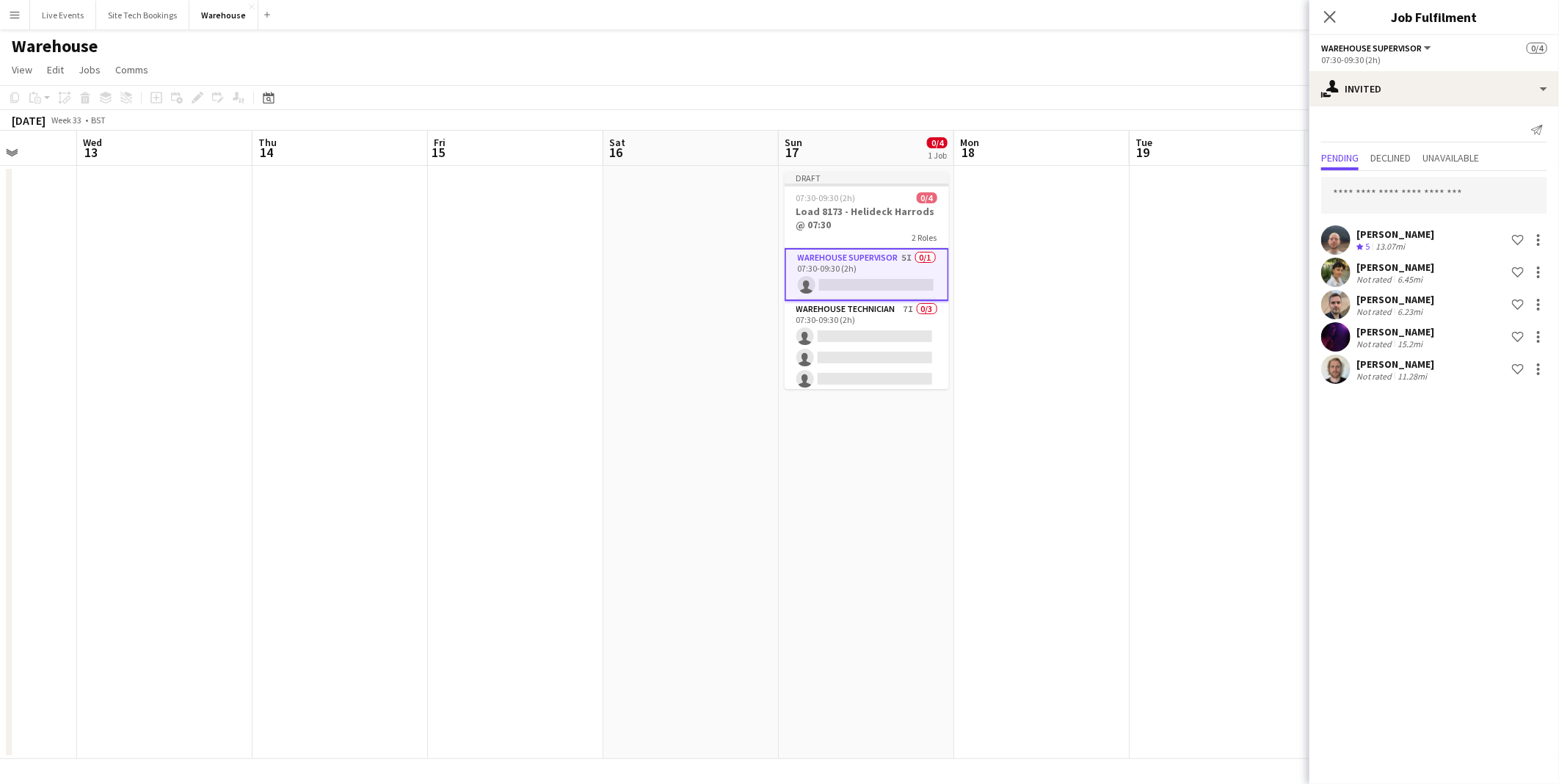
click at [1272, 460] on app-date-cell at bounding box center [1216, 461] width 175 height 593
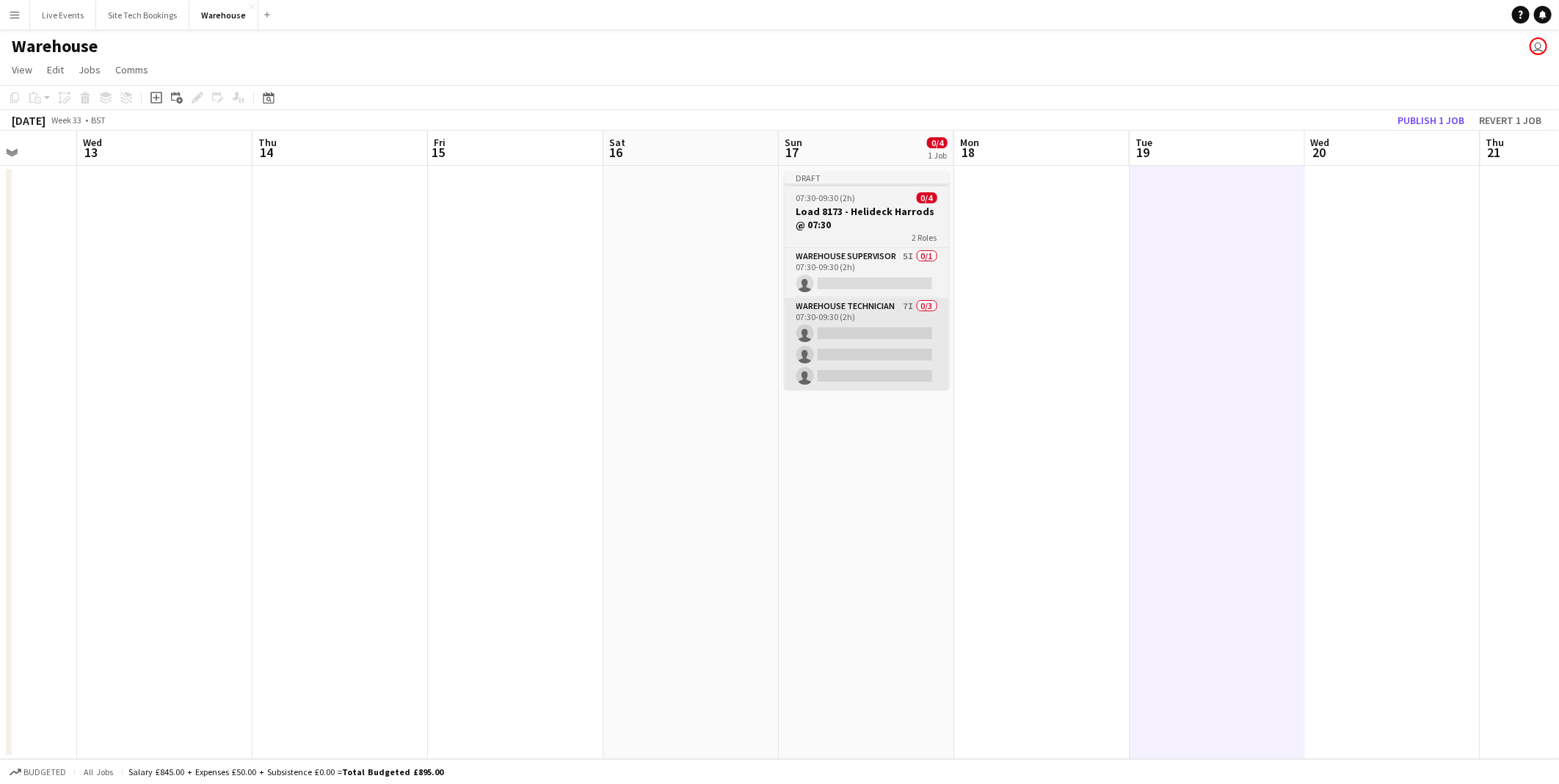
click at [856, 375] on app-card-role "Warehouse Technician 7I 0/3 07:30-09:30 (2h) single-neutral-actions single-neut…" at bounding box center [867, 343] width 165 height 92
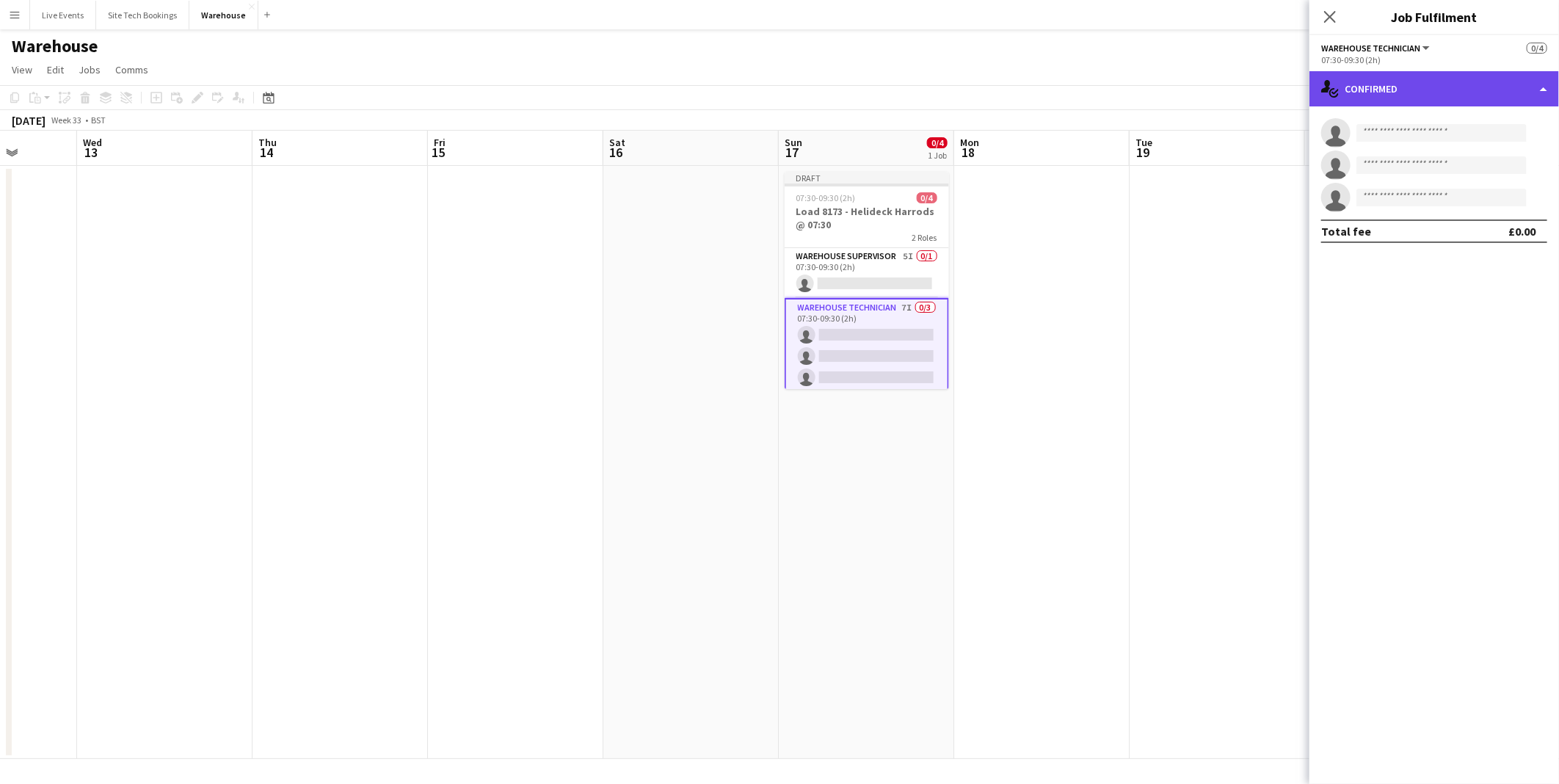
click at [1350, 96] on div "single-neutral-actions-check-2 Confirmed" at bounding box center [1434, 89] width 249 height 35
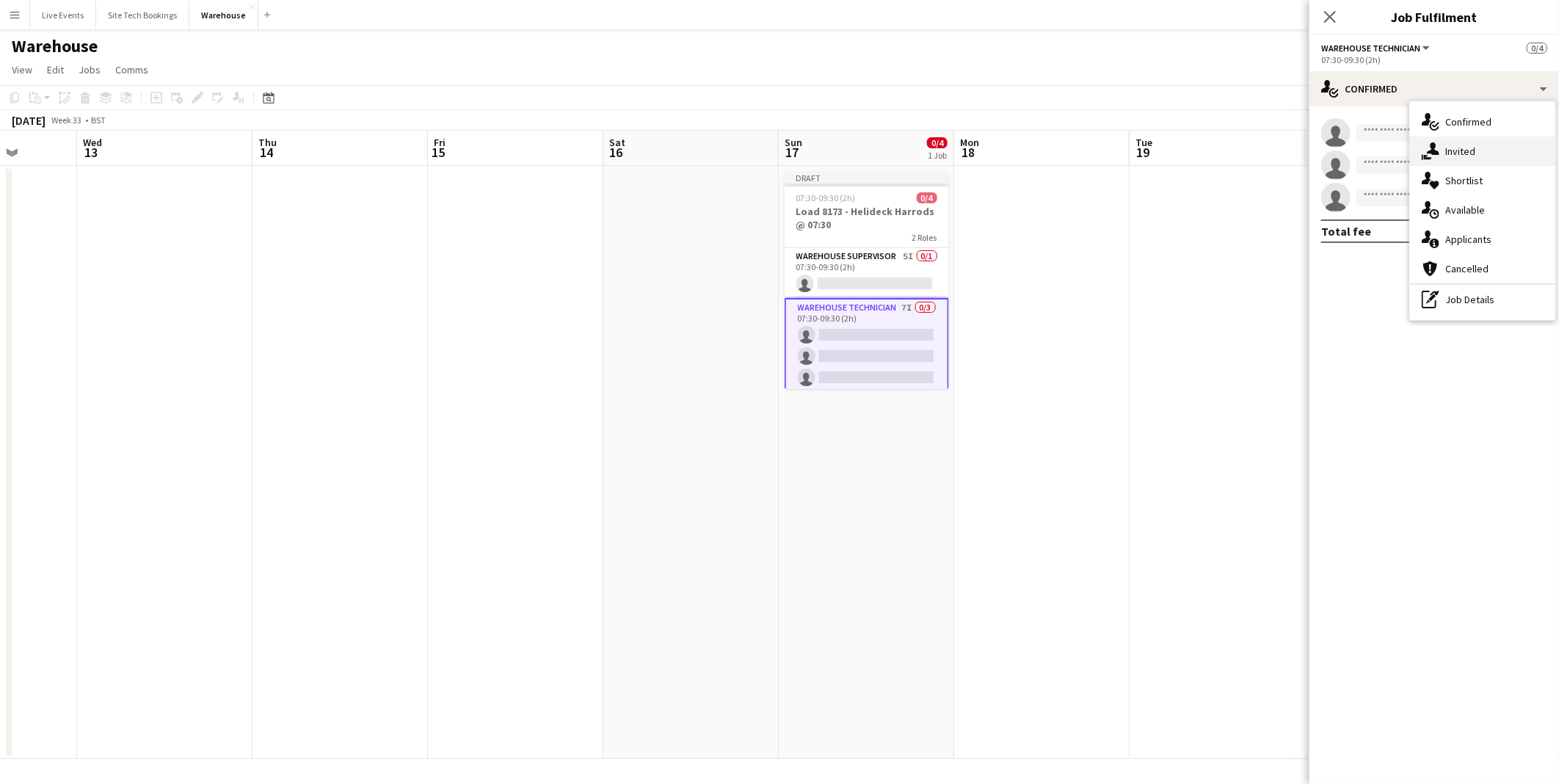
click at [1468, 140] on div "single-neutral-actions-share-1 Invited" at bounding box center [1483, 150] width 146 height 29
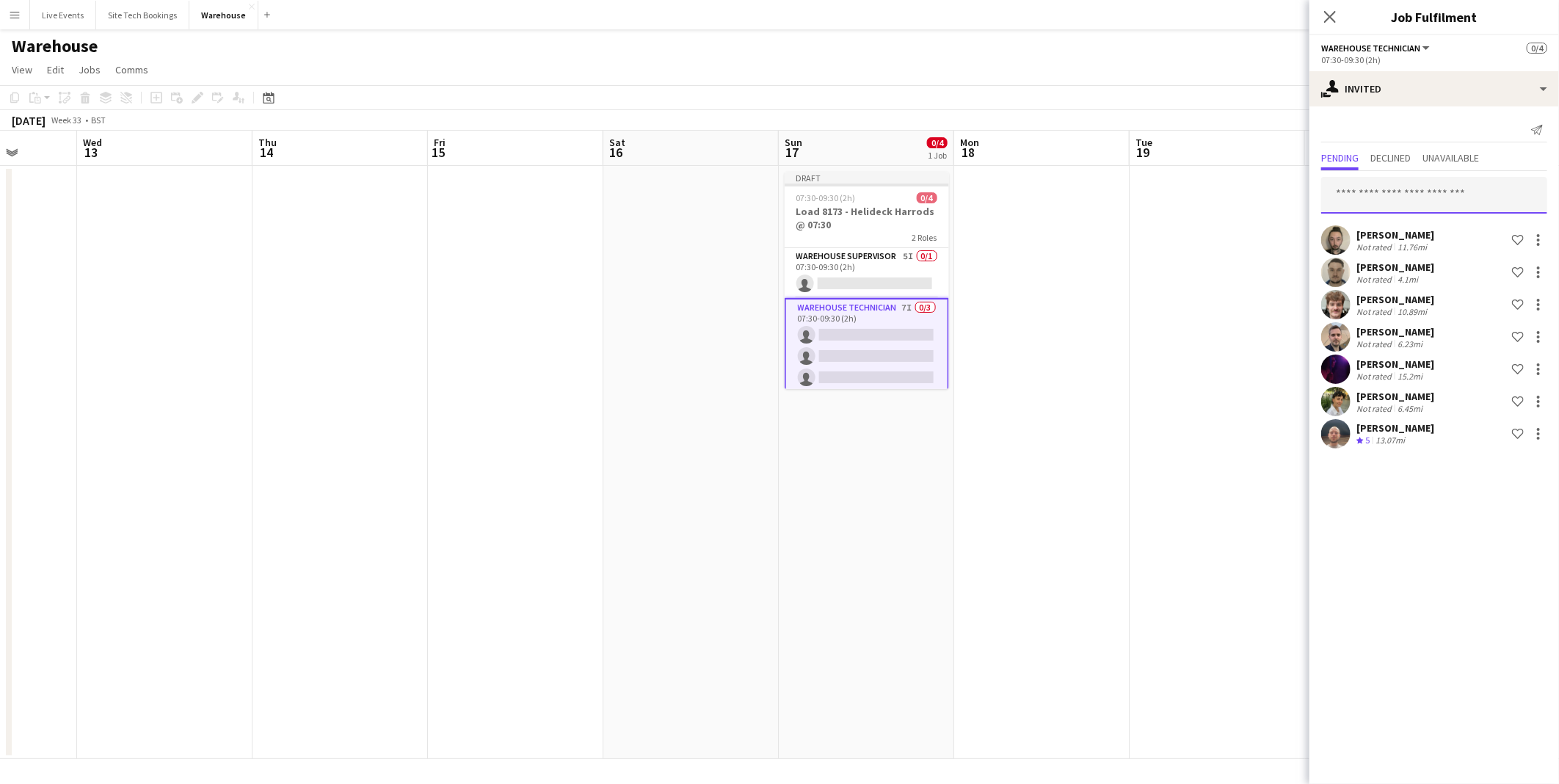
click at [1379, 191] on input "text" at bounding box center [1434, 195] width 226 height 37
click at [861, 490] on app-date-cell "Draft 07:30-09:30 (2h) 0/4 Load 8173 - Helideck Harrods @ 07:30 2 Roles Warehou…" at bounding box center [866, 461] width 175 height 593
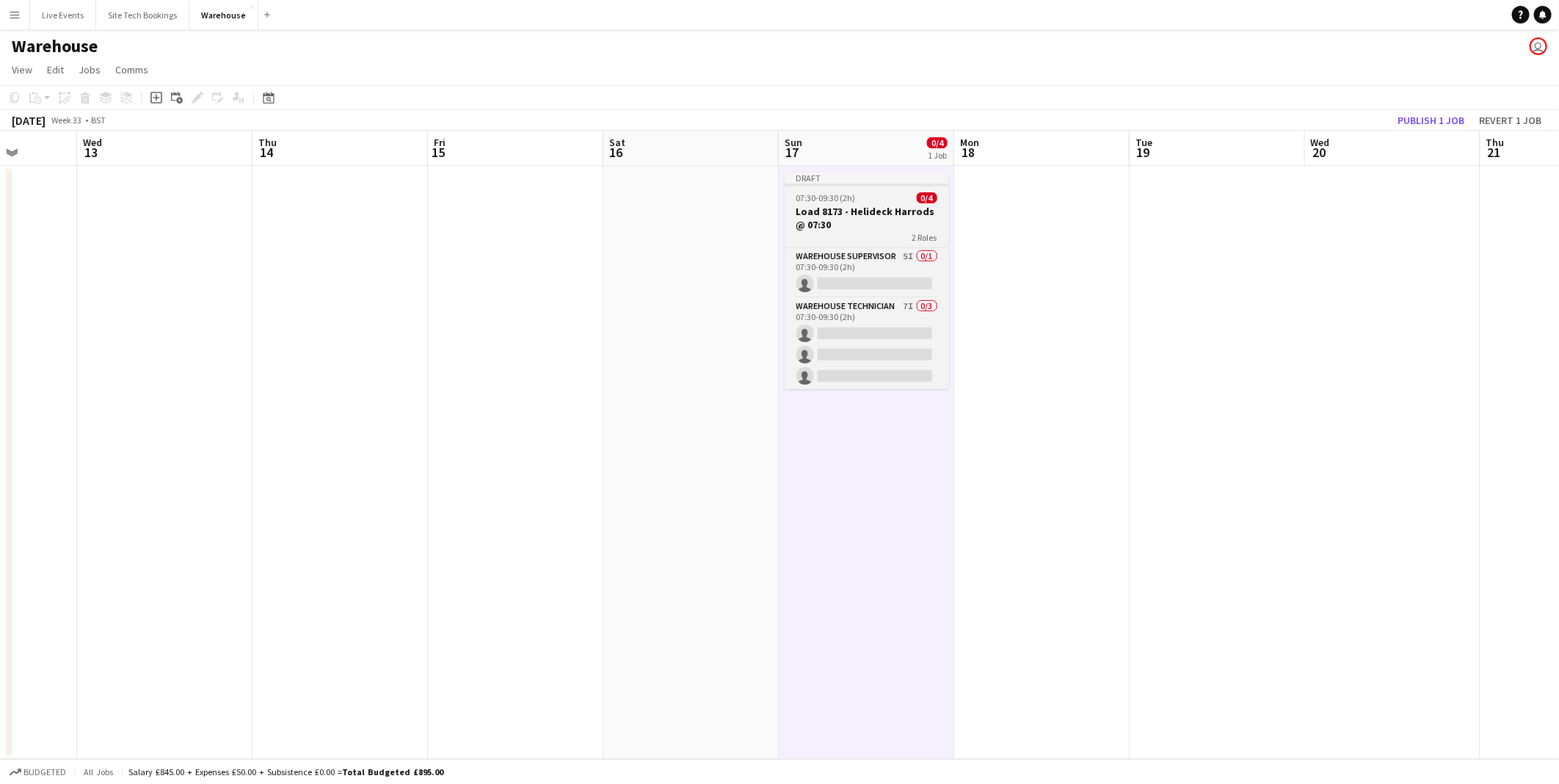
click at [857, 199] on div "07:30-09:30 (2h) 0/4" at bounding box center [867, 197] width 165 height 11
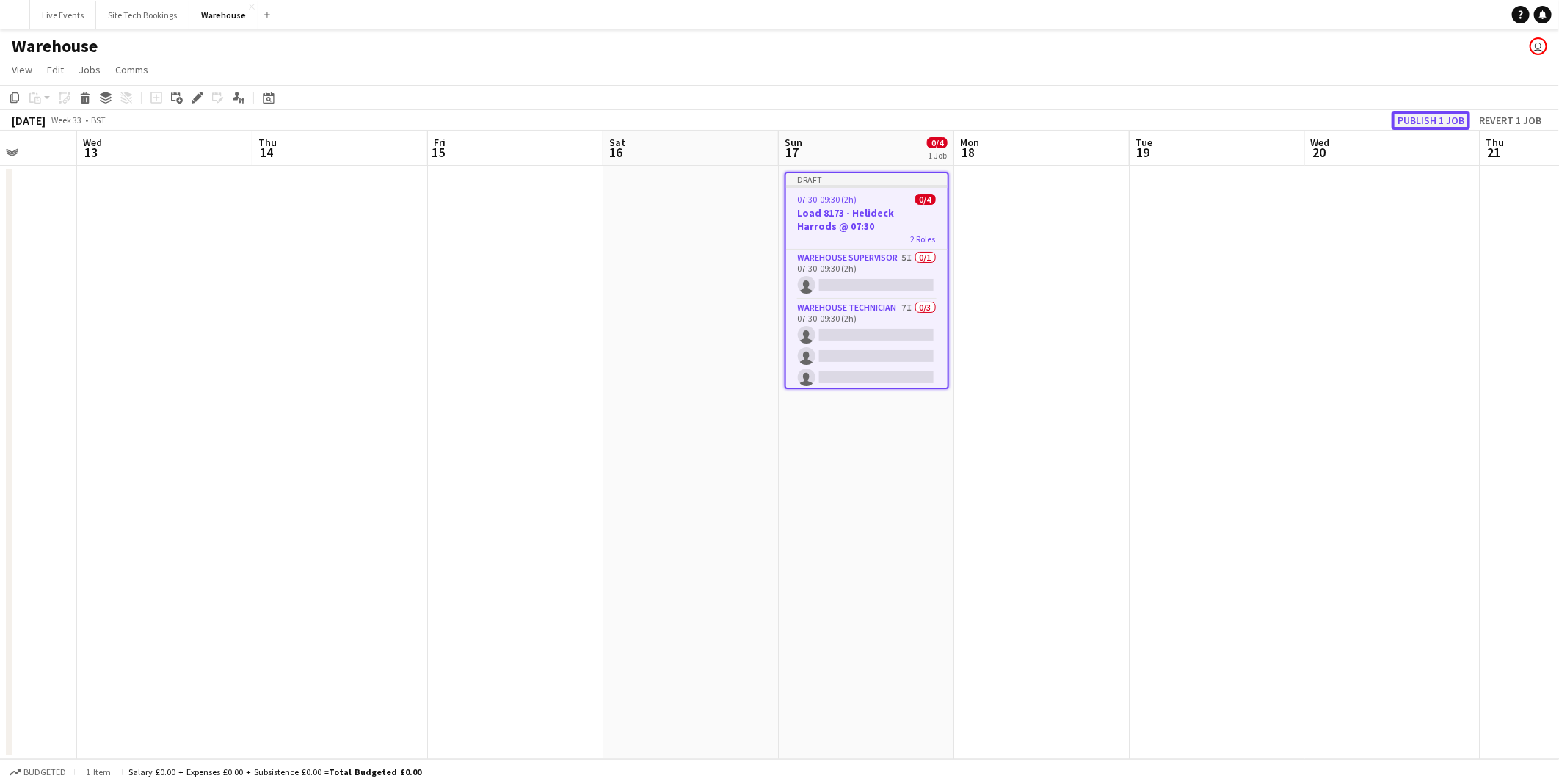
click at [1435, 126] on button "Publish 1 job" at bounding box center [1431, 120] width 78 height 19
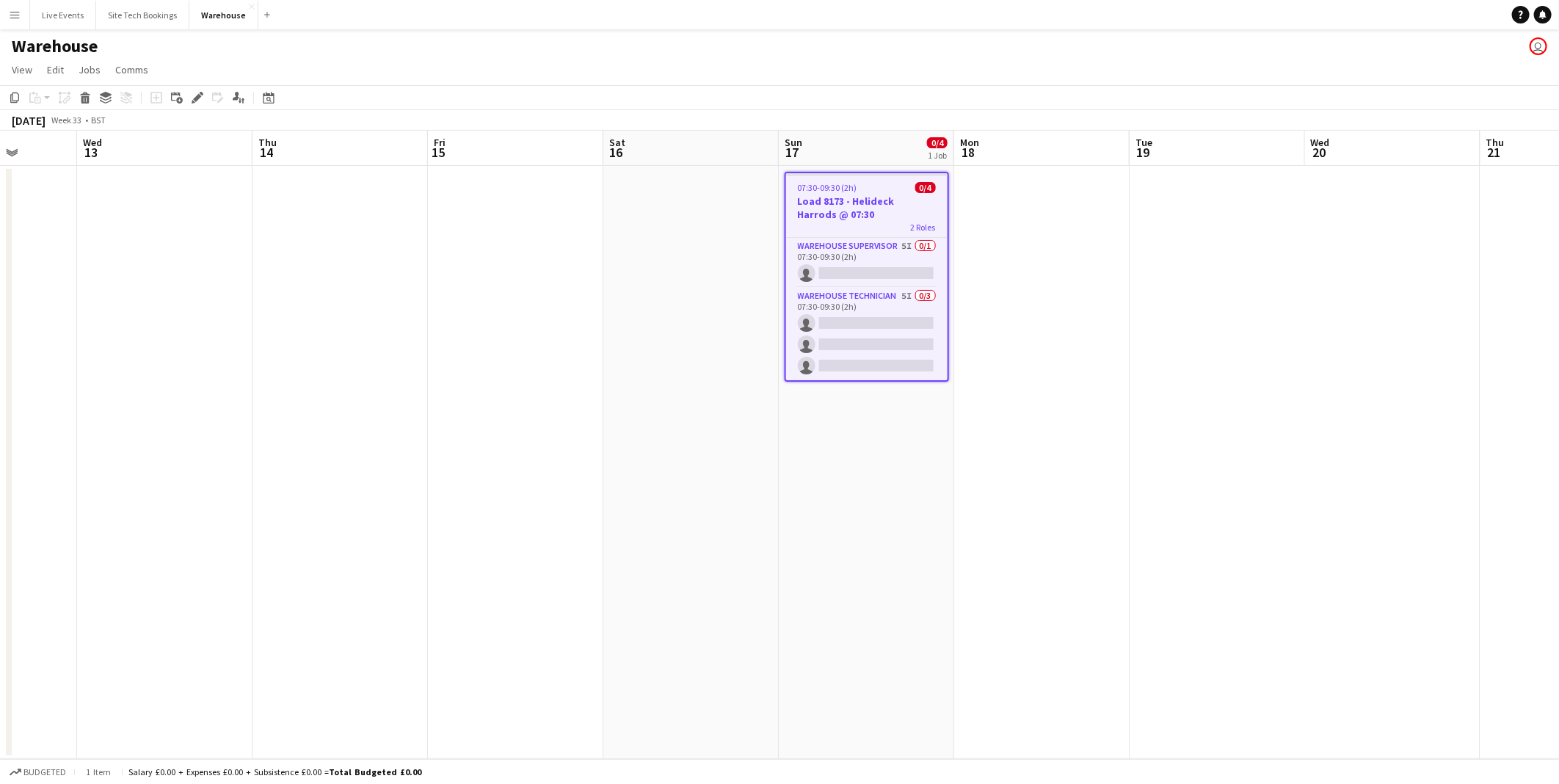
click at [989, 560] on app-date-cell at bounding box center [1042, 461] width 175 height 593
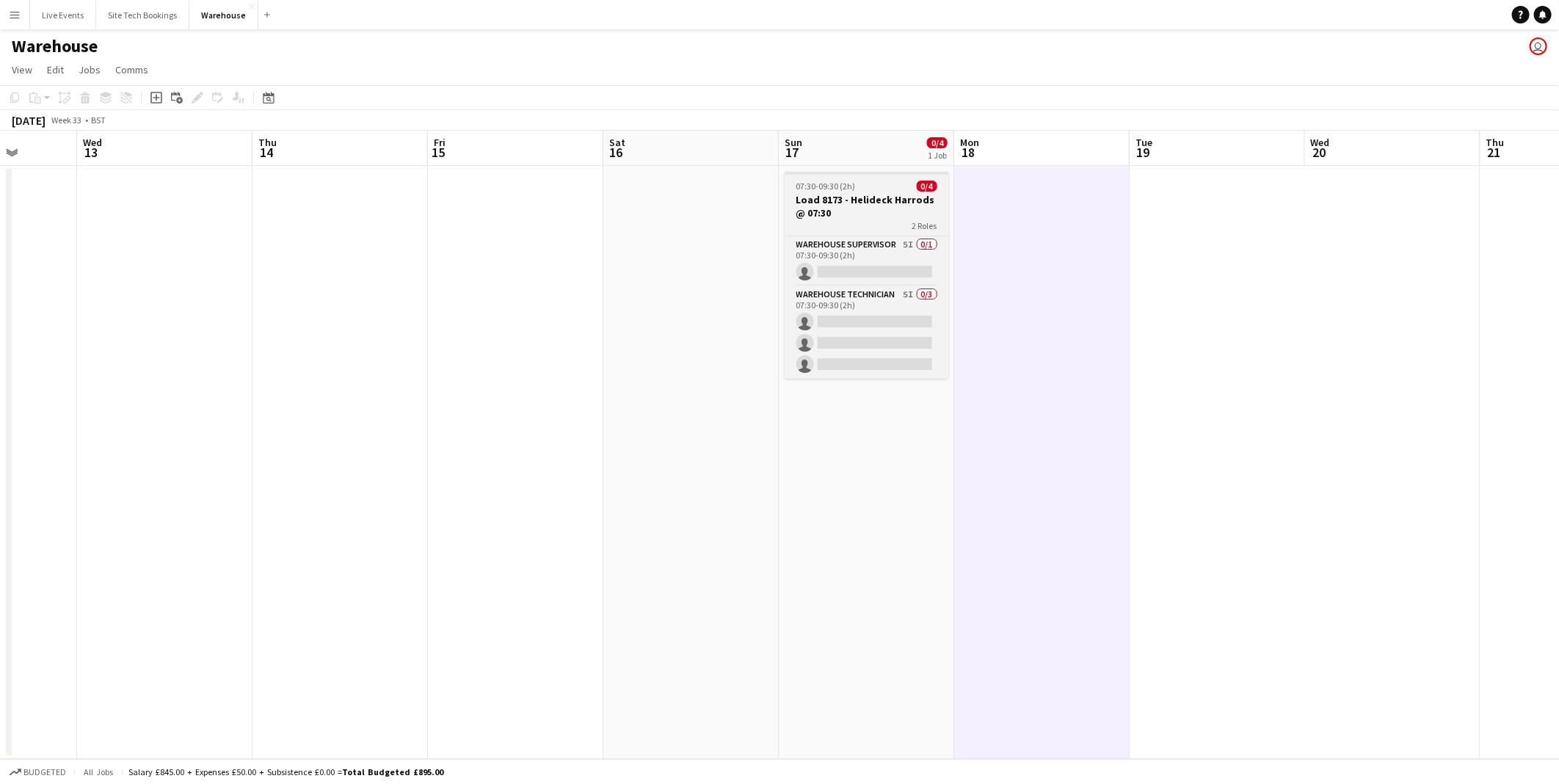
click at [886, 220] on div "2 Roles" at bounding box center [867, 225] width 165 height 12
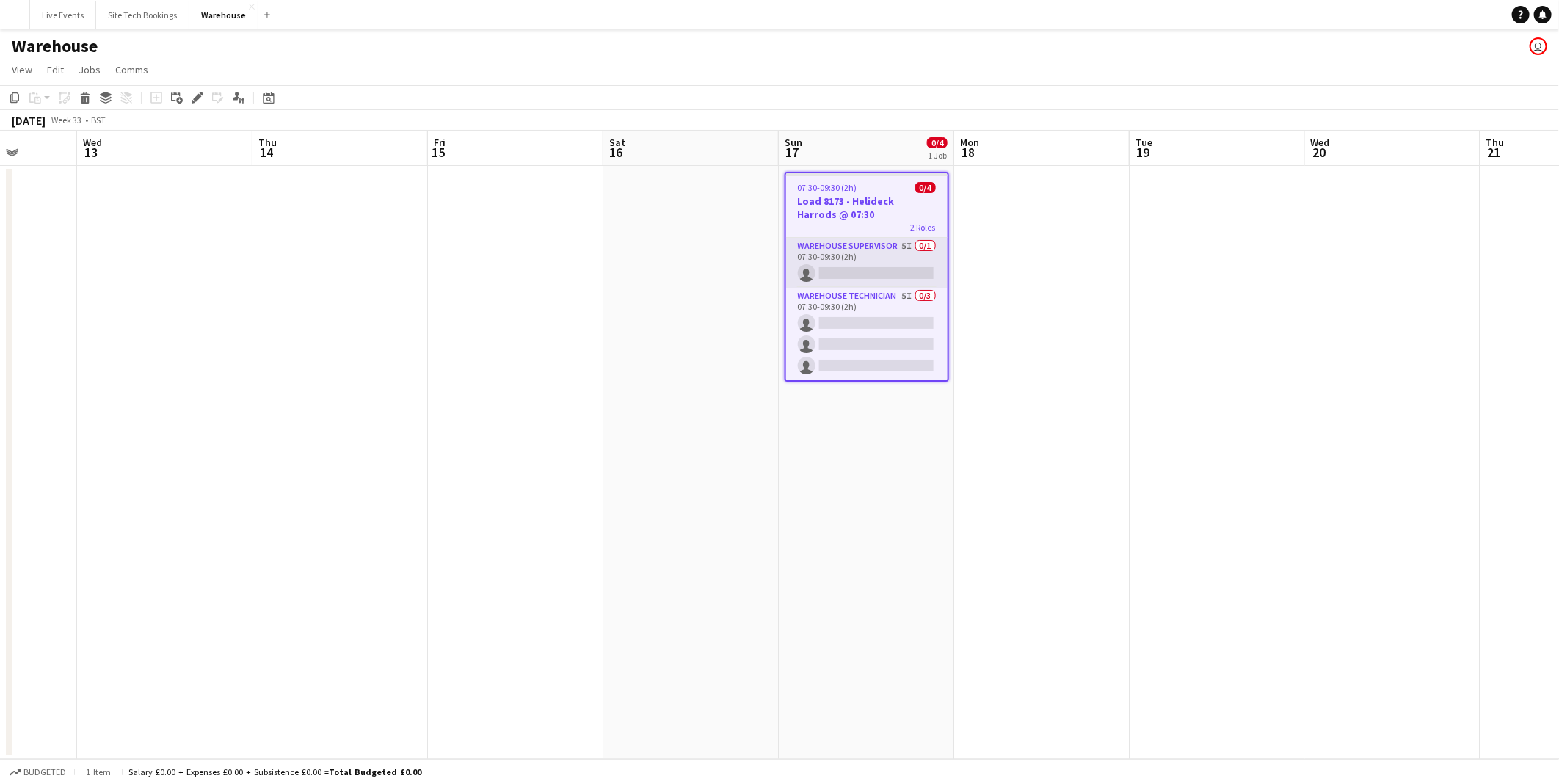
click at [851, 254] on app-card-role "Warehouse Supervisor 5I 0/1 07:30-09:30 (2h) single-neutral-actions" at bounding box center [866, 263] width 161 height 50
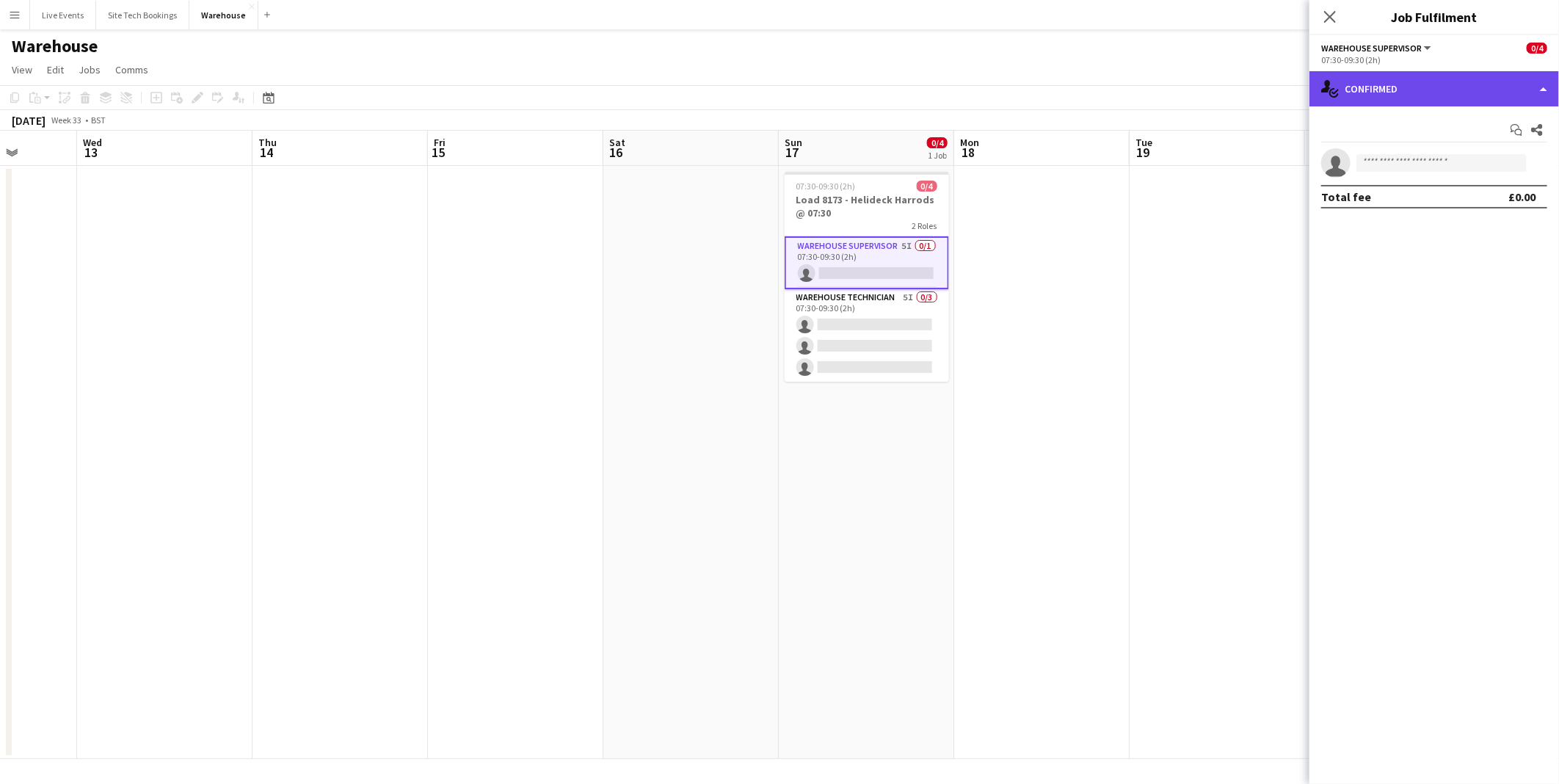
click at [1429, 96] on div "single-neutral-actions-check-2 Confirmed" at bounding box center [1434, 89] width 249 height 35
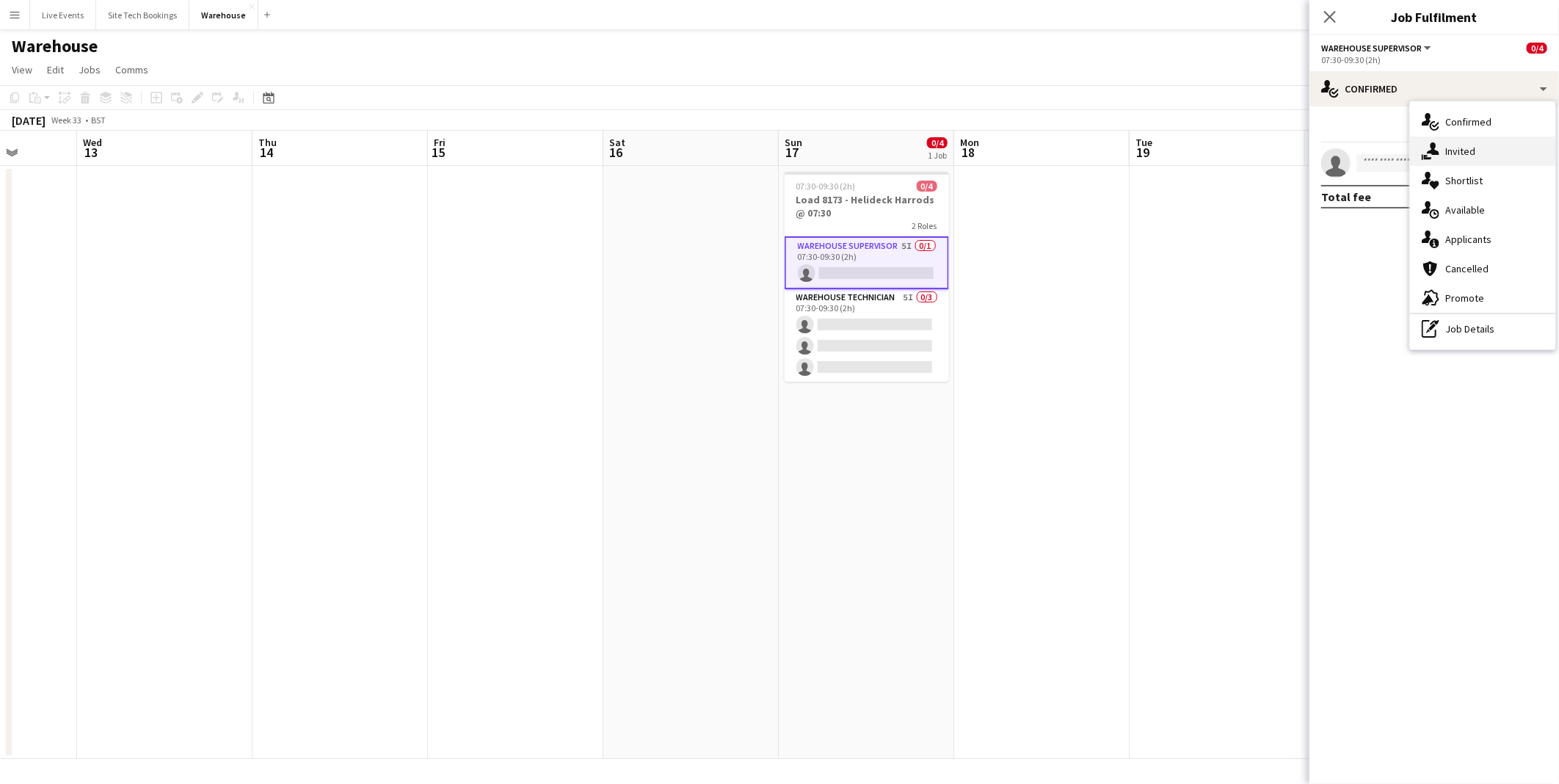
click at [1449, 149] on div "single-neutral-actions-share-1 Invited" at bounding box center [1483, 150] width 146 height 29
